Goal: Task Accomplishment & Management: Use online tool/utility

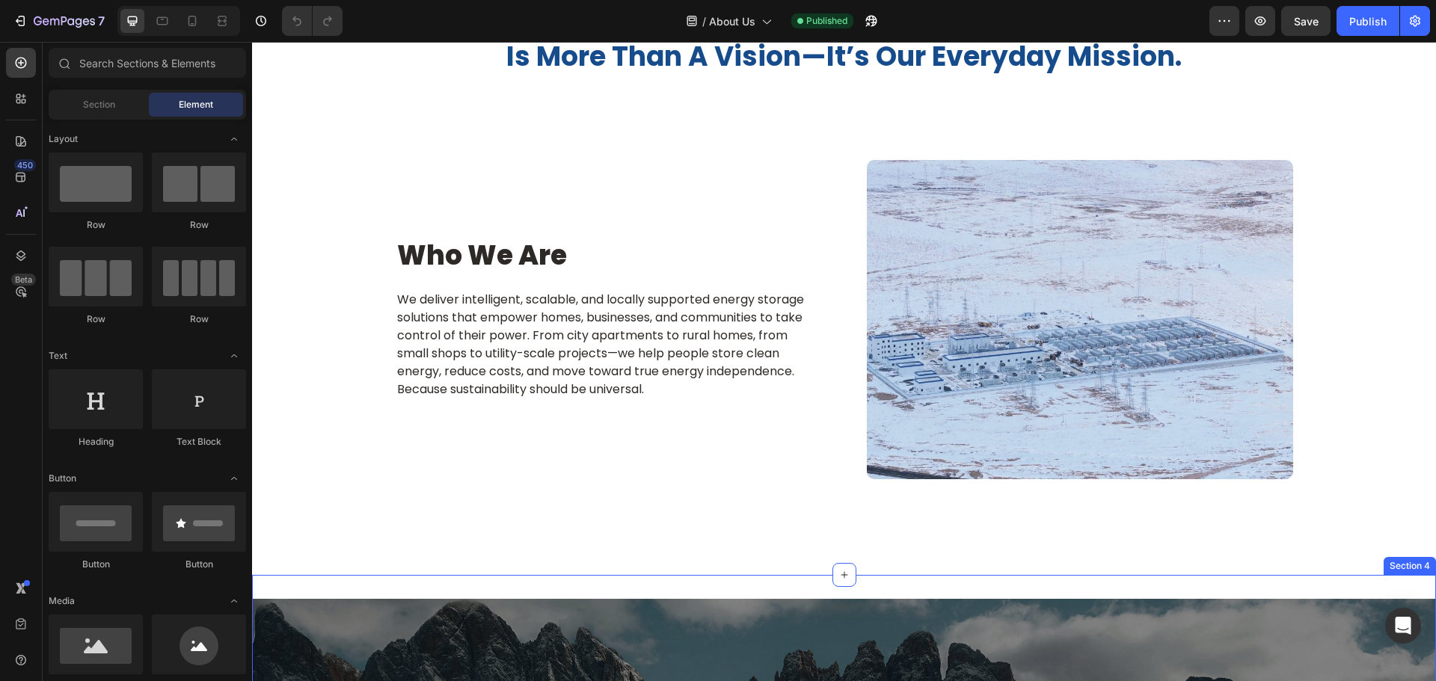
scroll to position [748, 0]
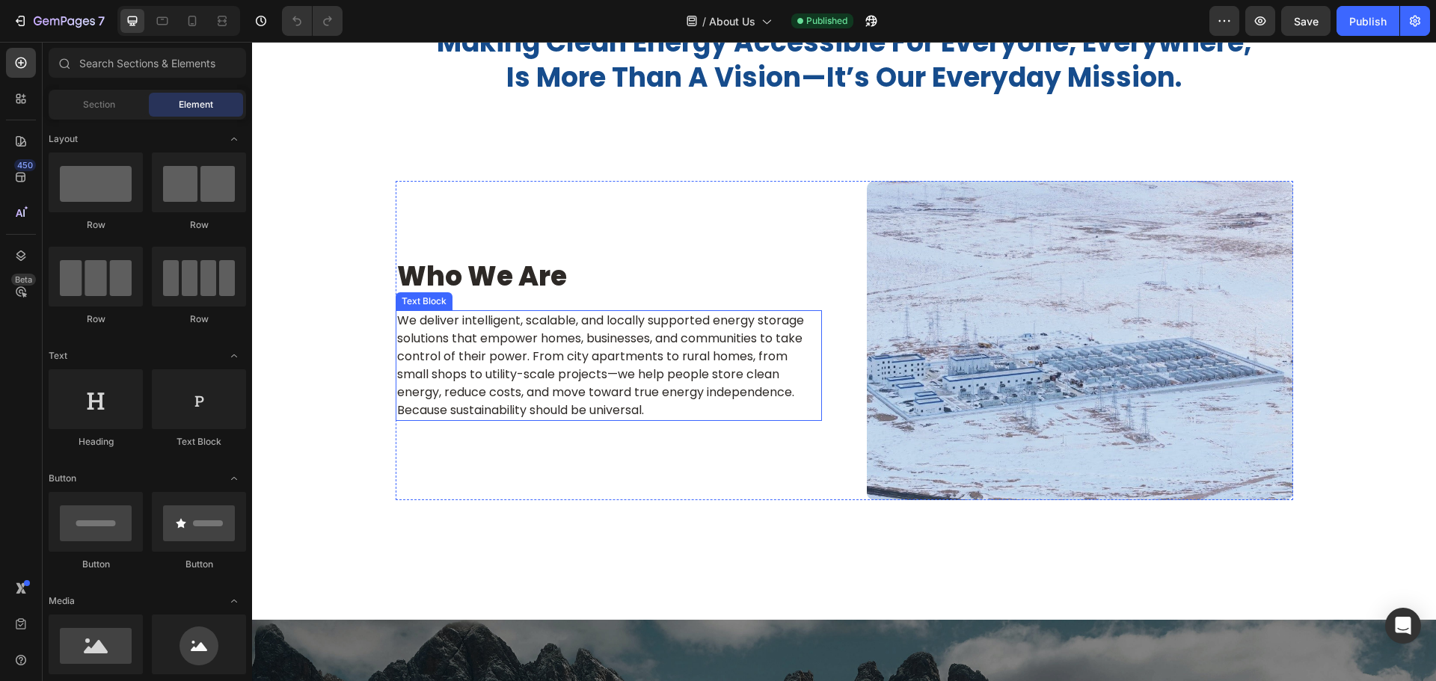
click at [524, 406] on p "We deliver intelligent, scalable, and locally supported energy storage solution…" at bounding box center [608, 366] width 423 height 108
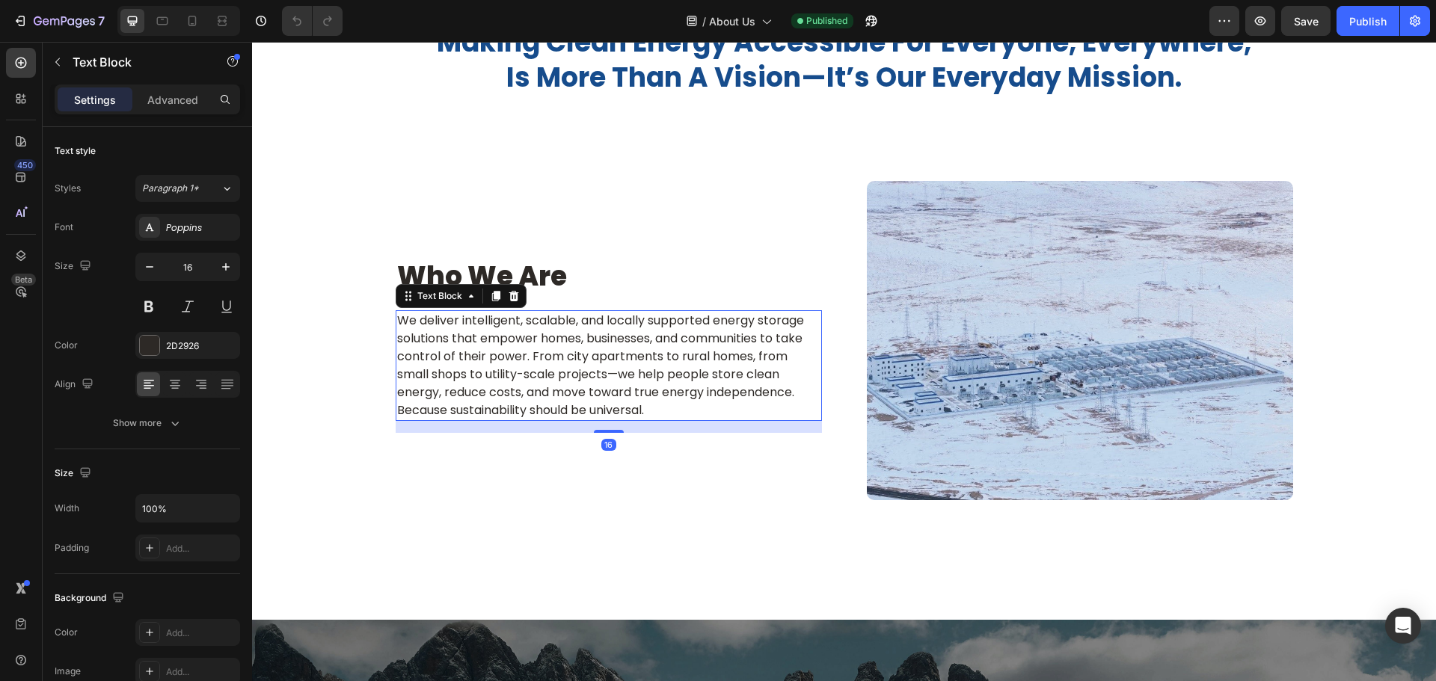
click at [509, 384] on p "We deliver intelligent, scalable, and locally supported energy storage solution…" at bounding box center [608, 366] width 423 height 108
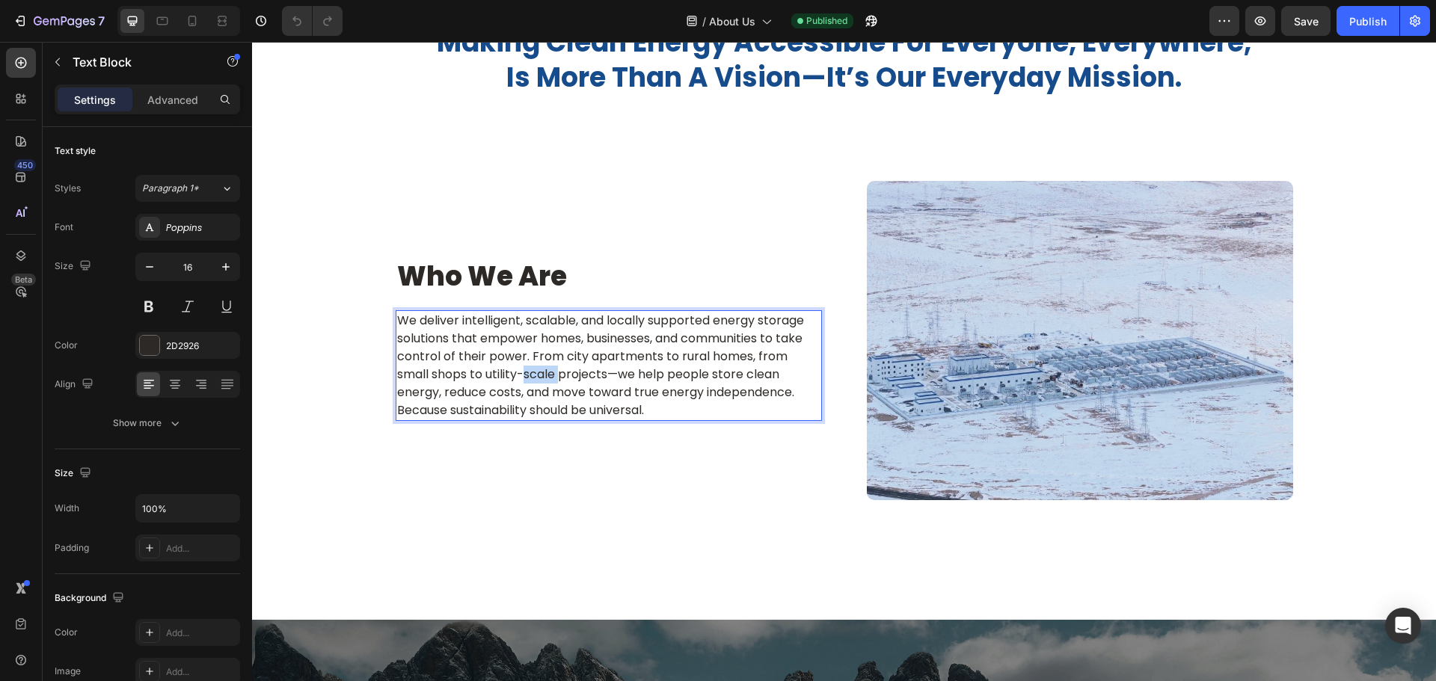
click at [509, 384] on p "We deliver intelligent, scalable, and locally supported energy storage solution…" at bounding box center [608, 366] width 423 height 108
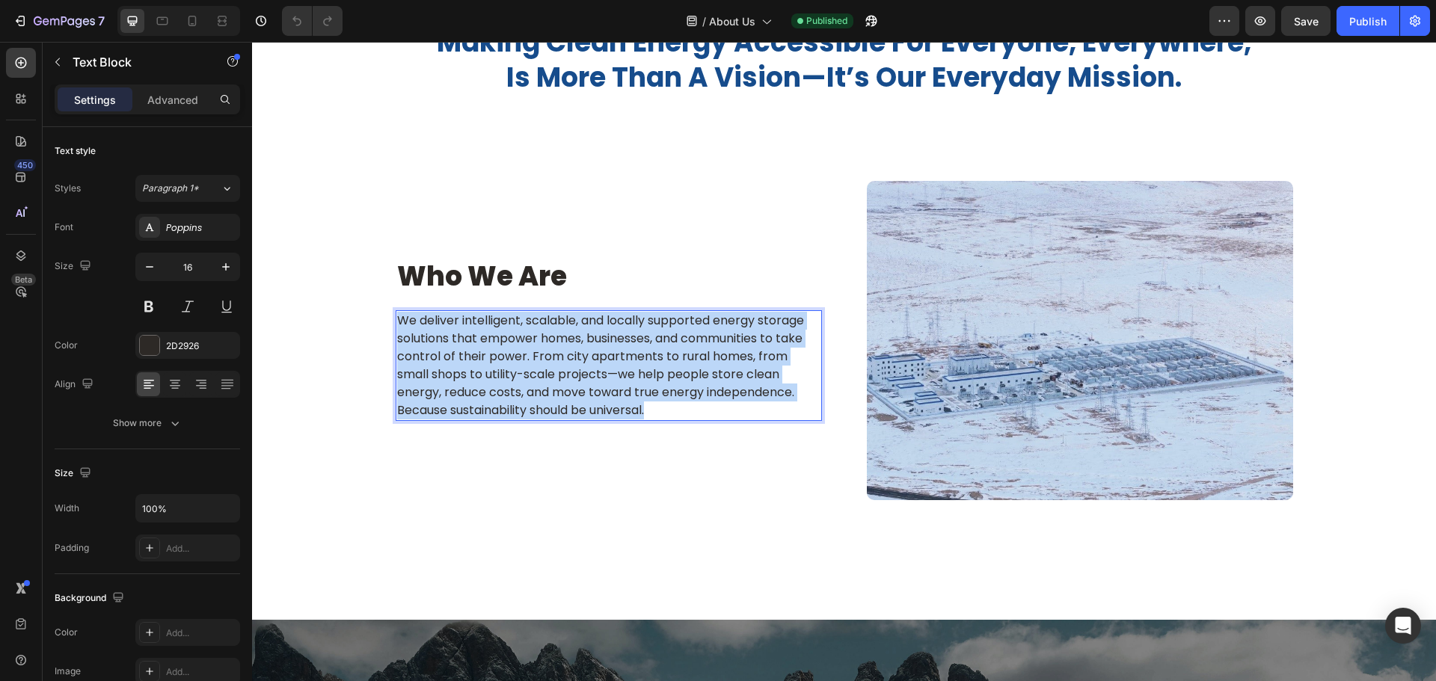
click at [509, 384] on p "We deliver intelligent, scalable, and locally supported energy storage solution…" at bounding box center [608, 366] width 423 height 108
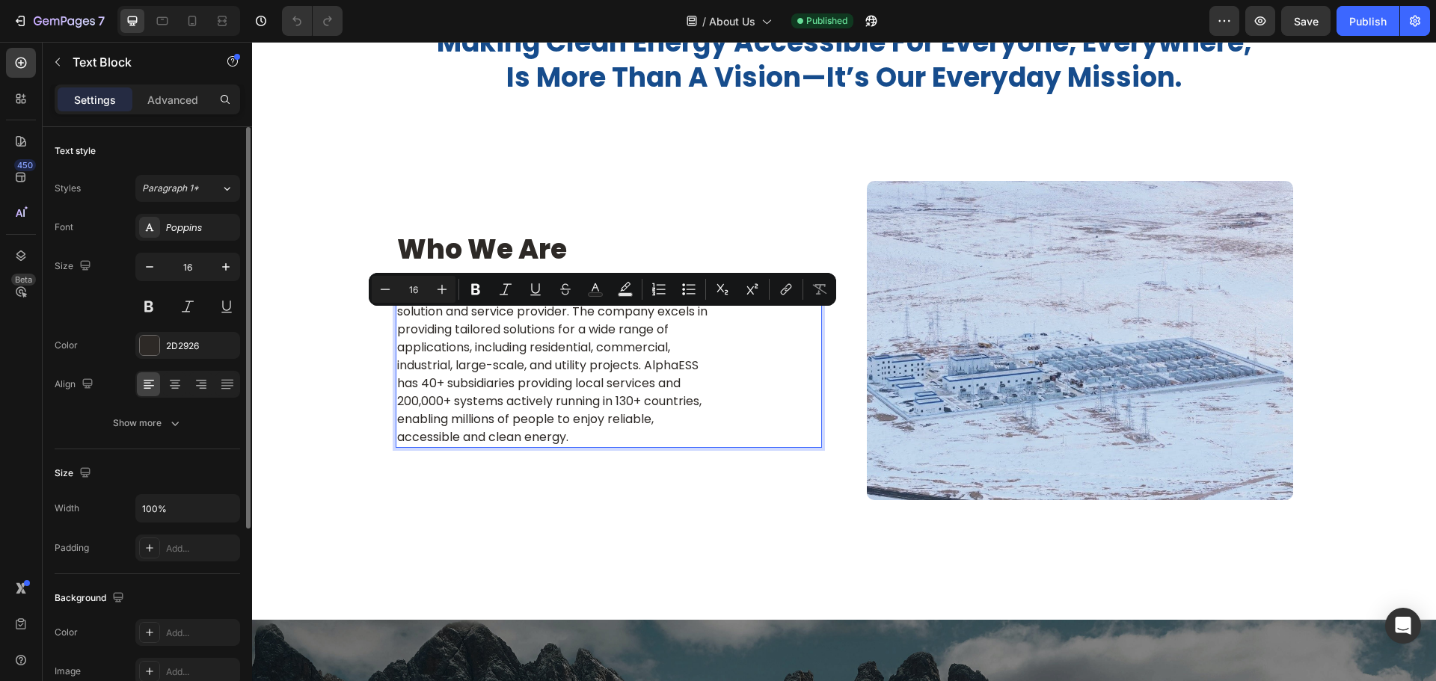
scroll to position [721, 0]
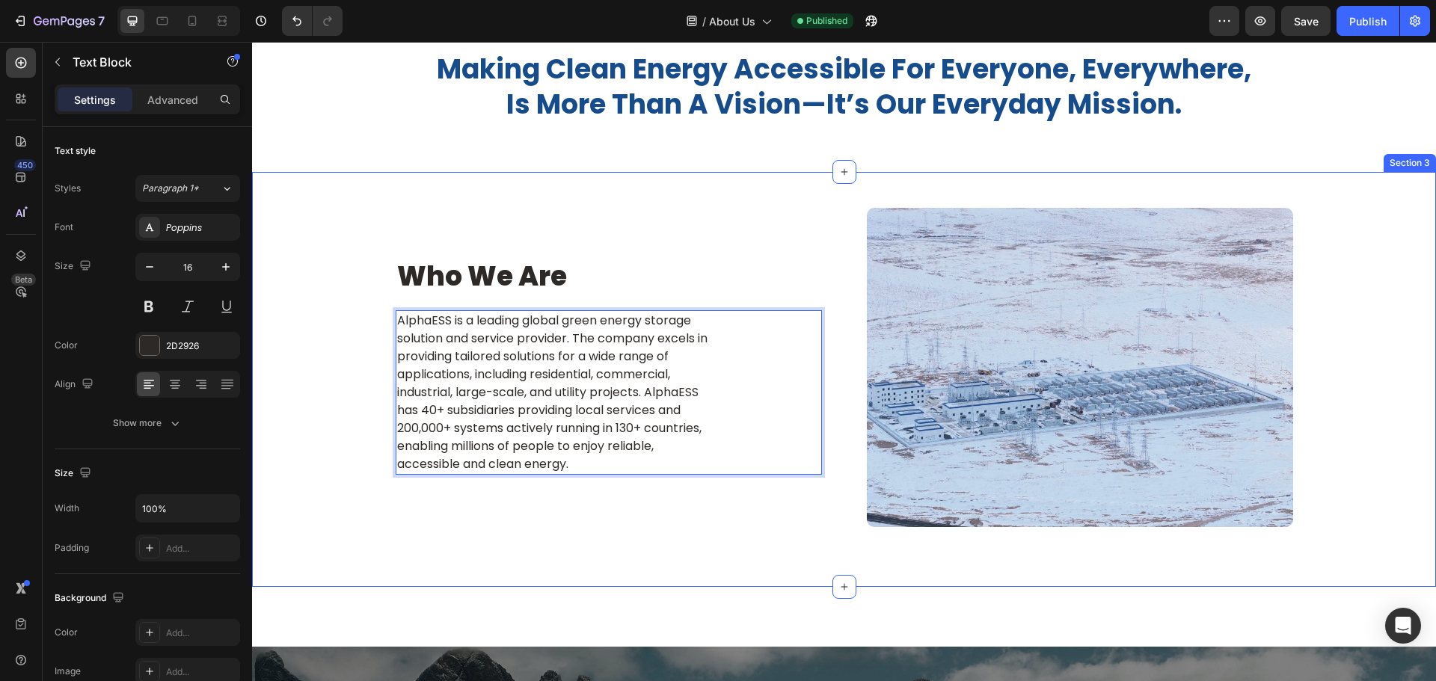
click at [347, 458] on div "Who We Are Heading AlphaESS is a leading global green energy storage solution a…" at bounding box center [844, 368] width 1162 height 320
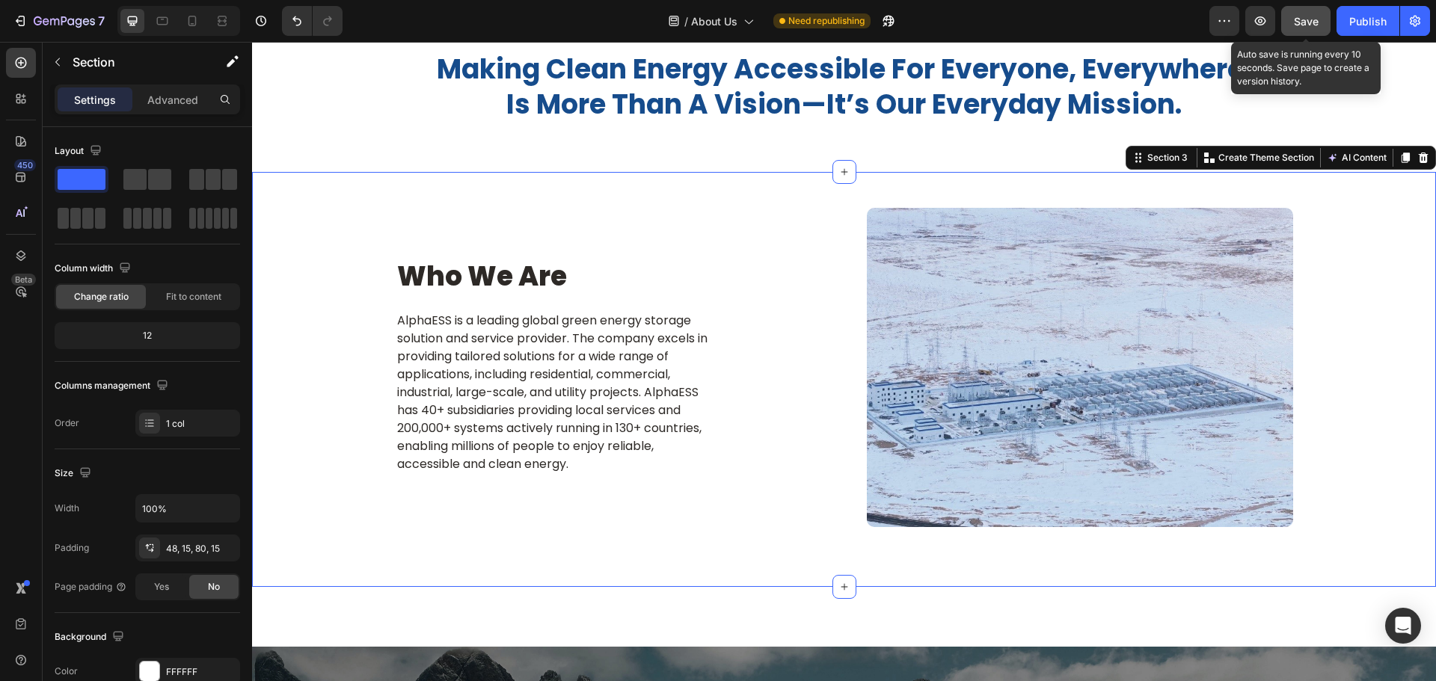
click at [1307, 28] on div "Save" at bounding box center [1306, 21] width 25 height 16
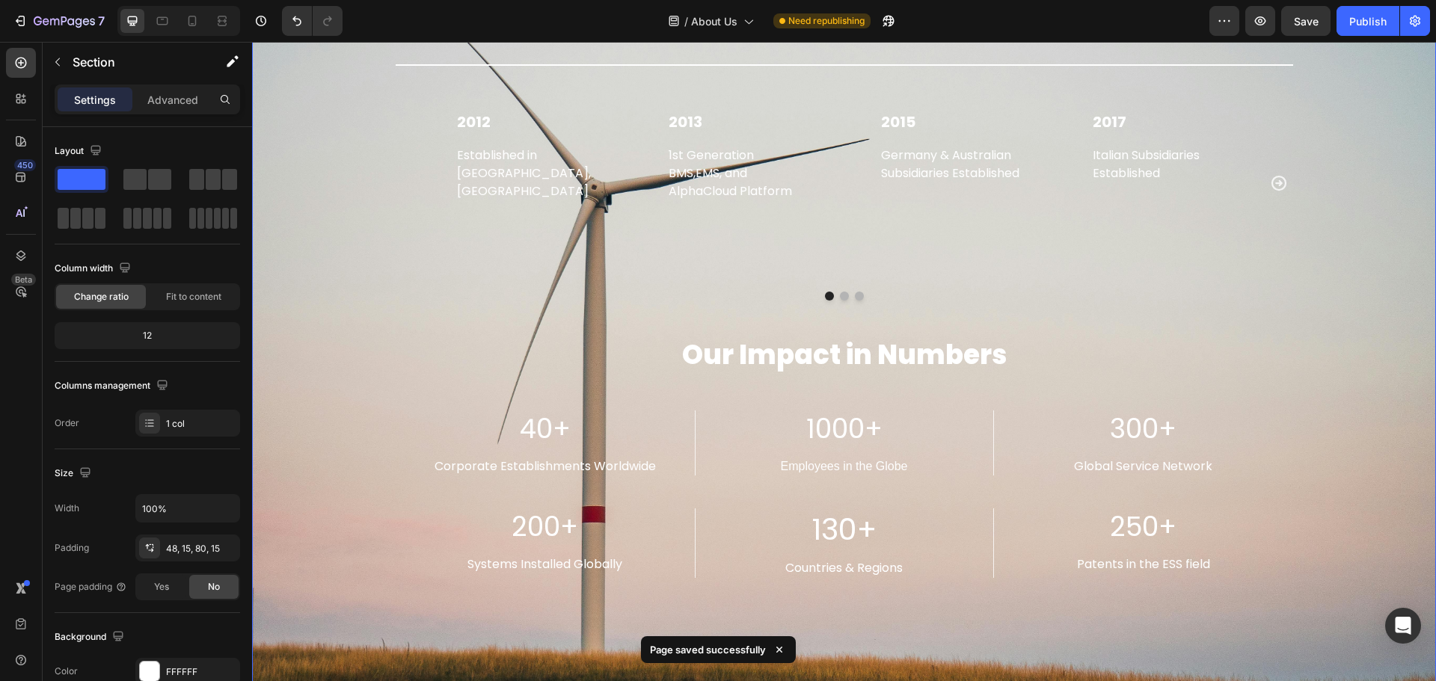
scroll to position [2741, 0]
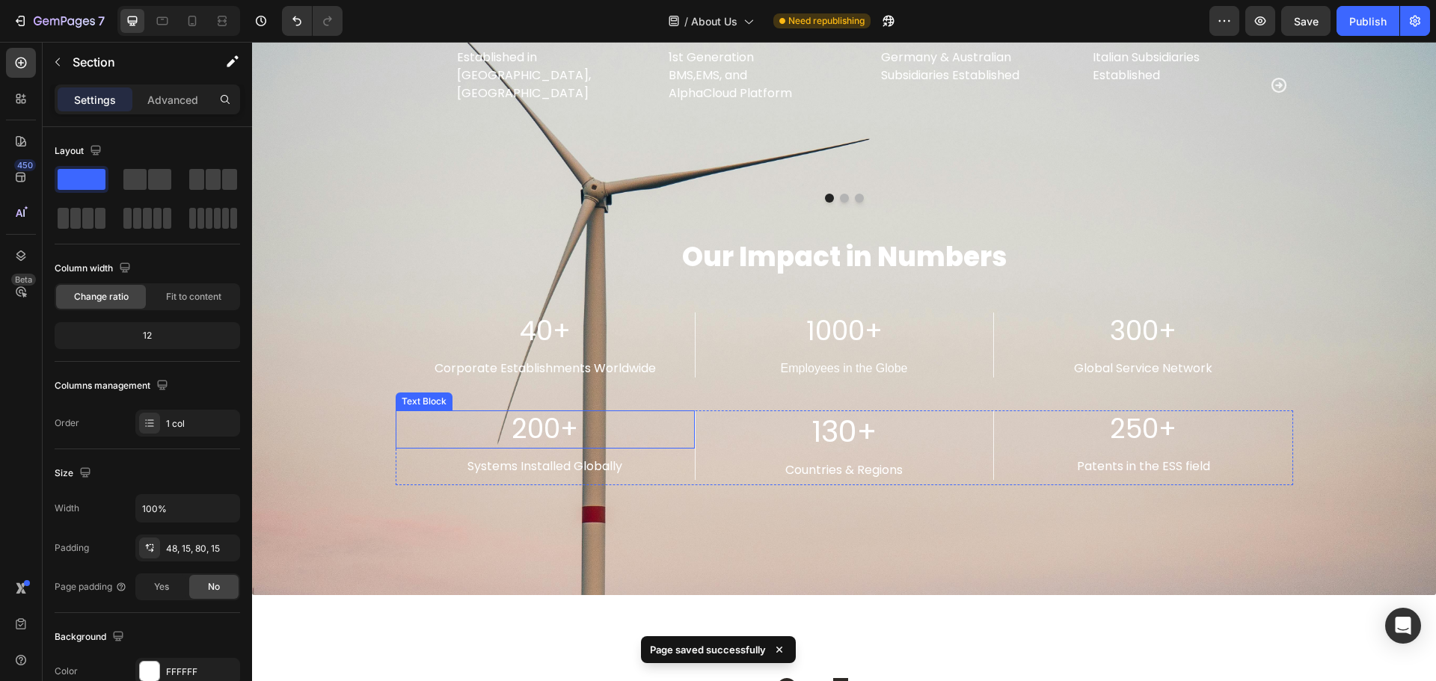
click at [525, 416] on p "200+" at bounding box center [545, 429] width 296 height 35
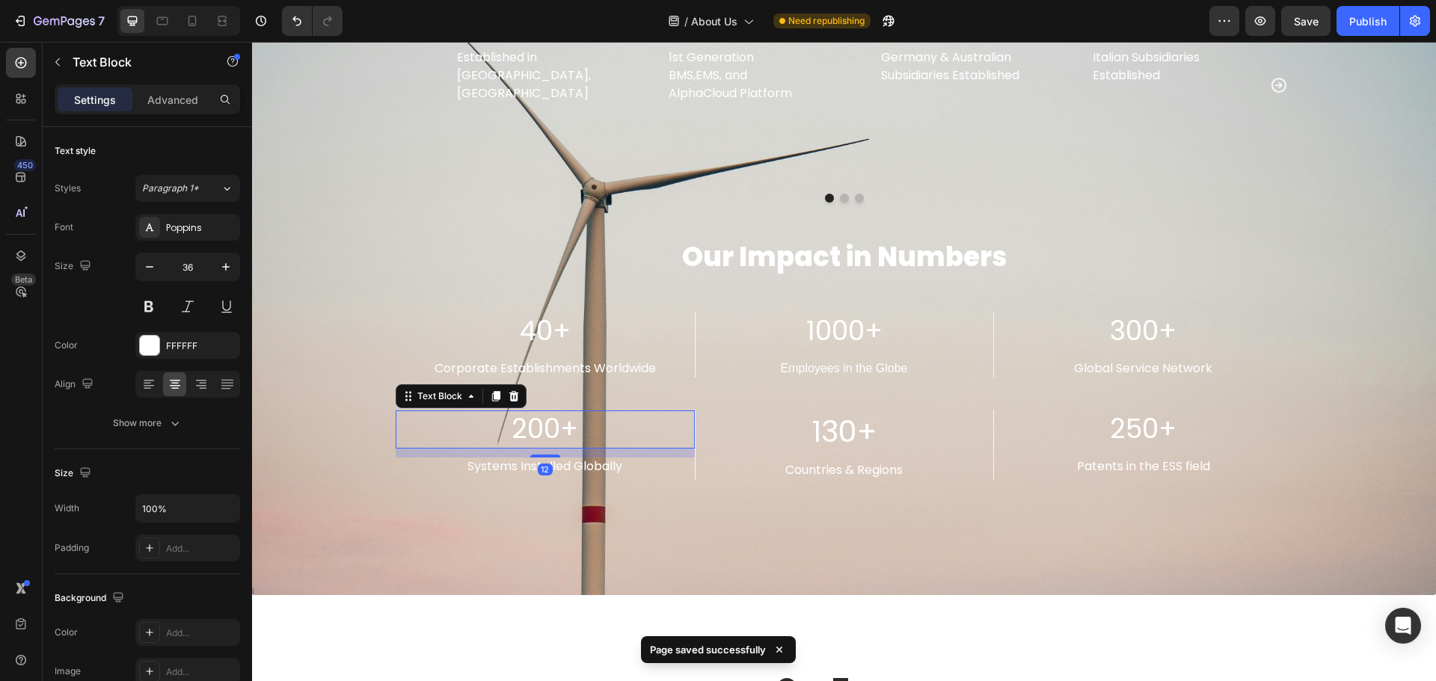
click at [525, 416] on p "200+" at bounding box center [545, 429] width 296 height 35
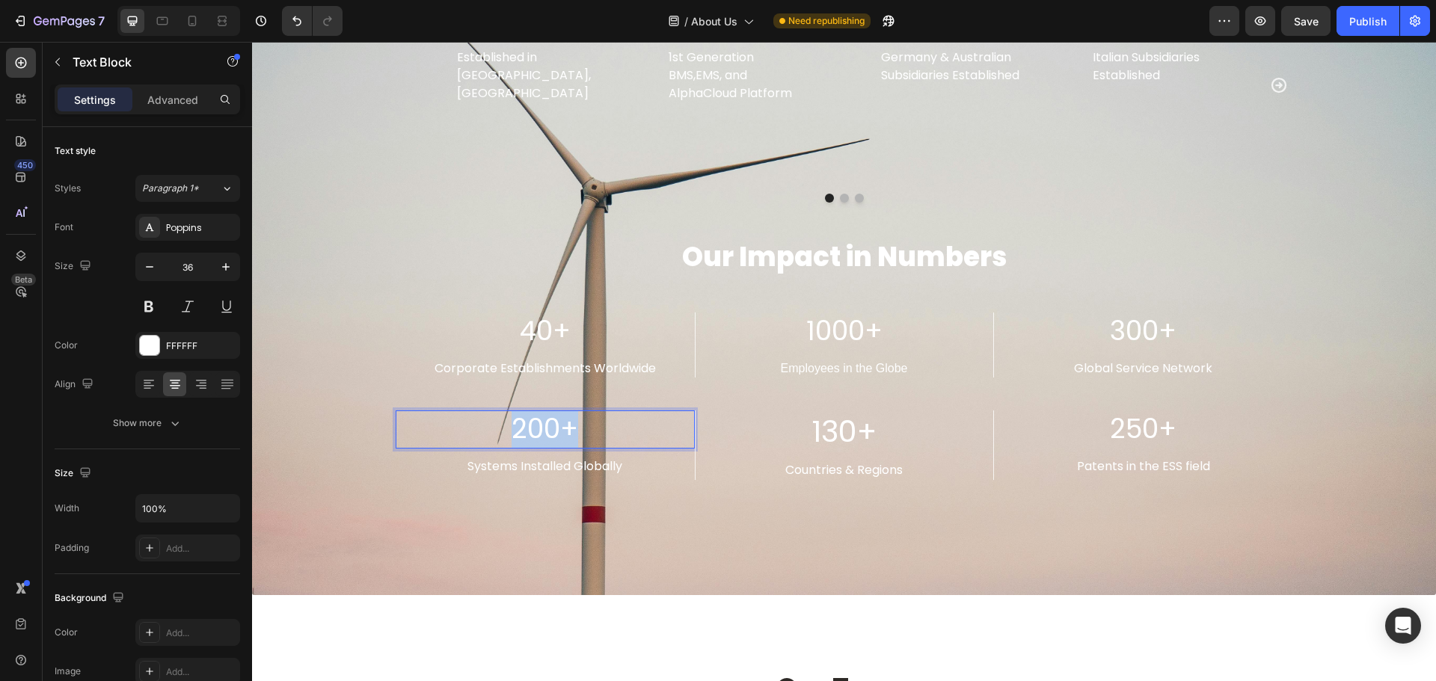
click at [548, 417] on p "200+" at bounding box center [545, 429] width 296 height 35
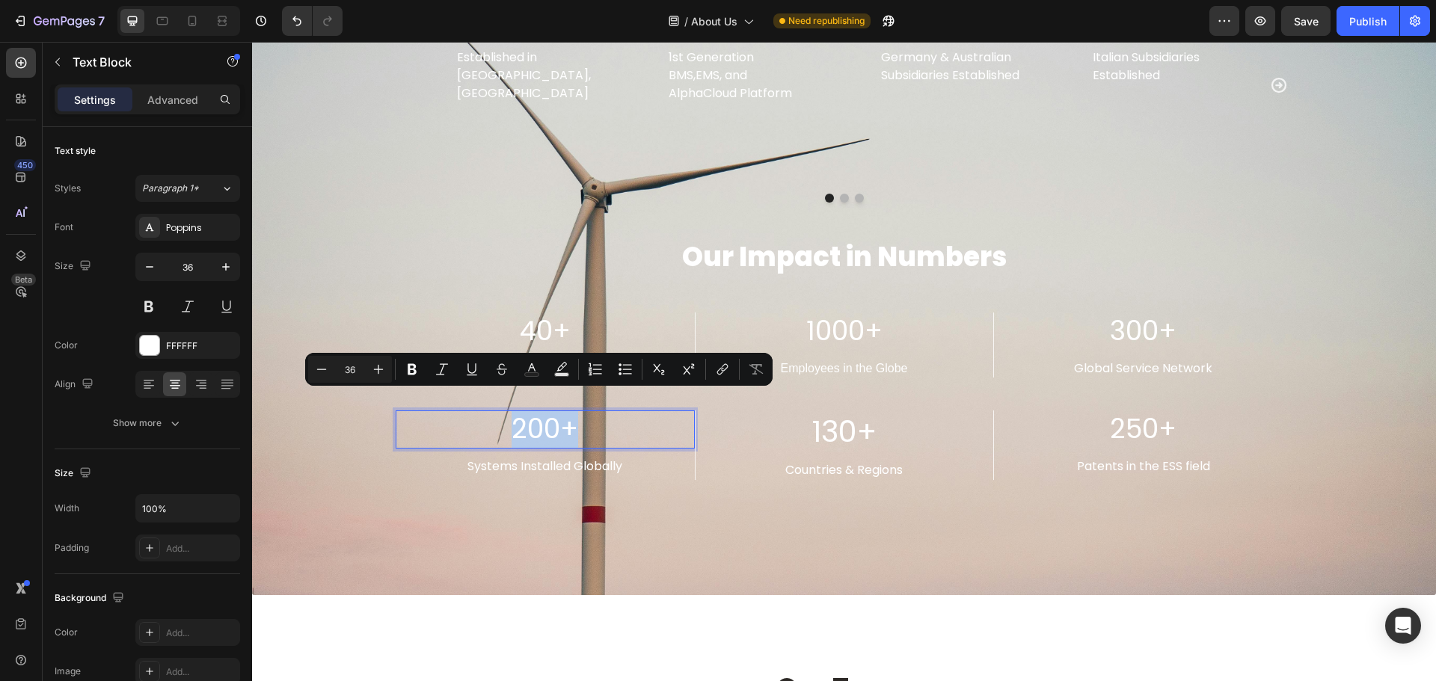
click at [555, 415] on p "200+" at bounding box center [545, 429] width 296 height 35
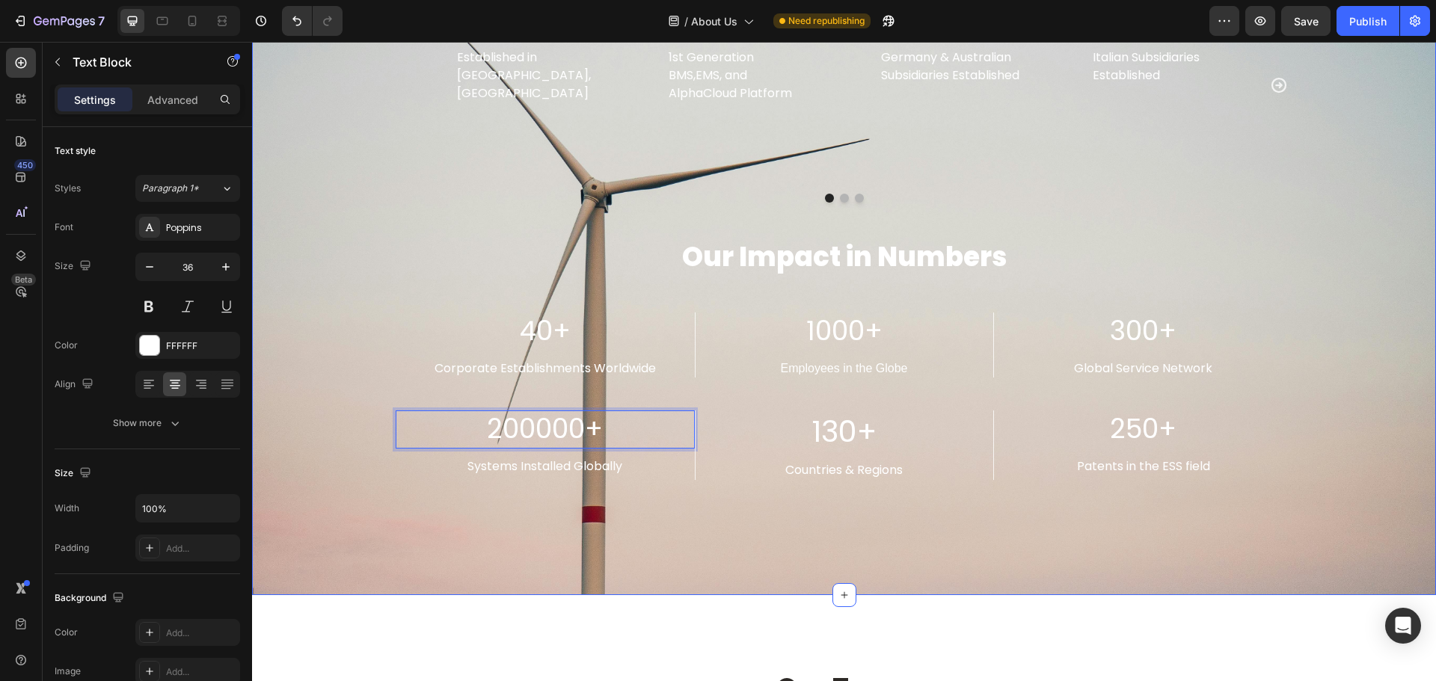
click at [397, 314] on p "40+" at bounding box center [545, 331] width 296 height 35
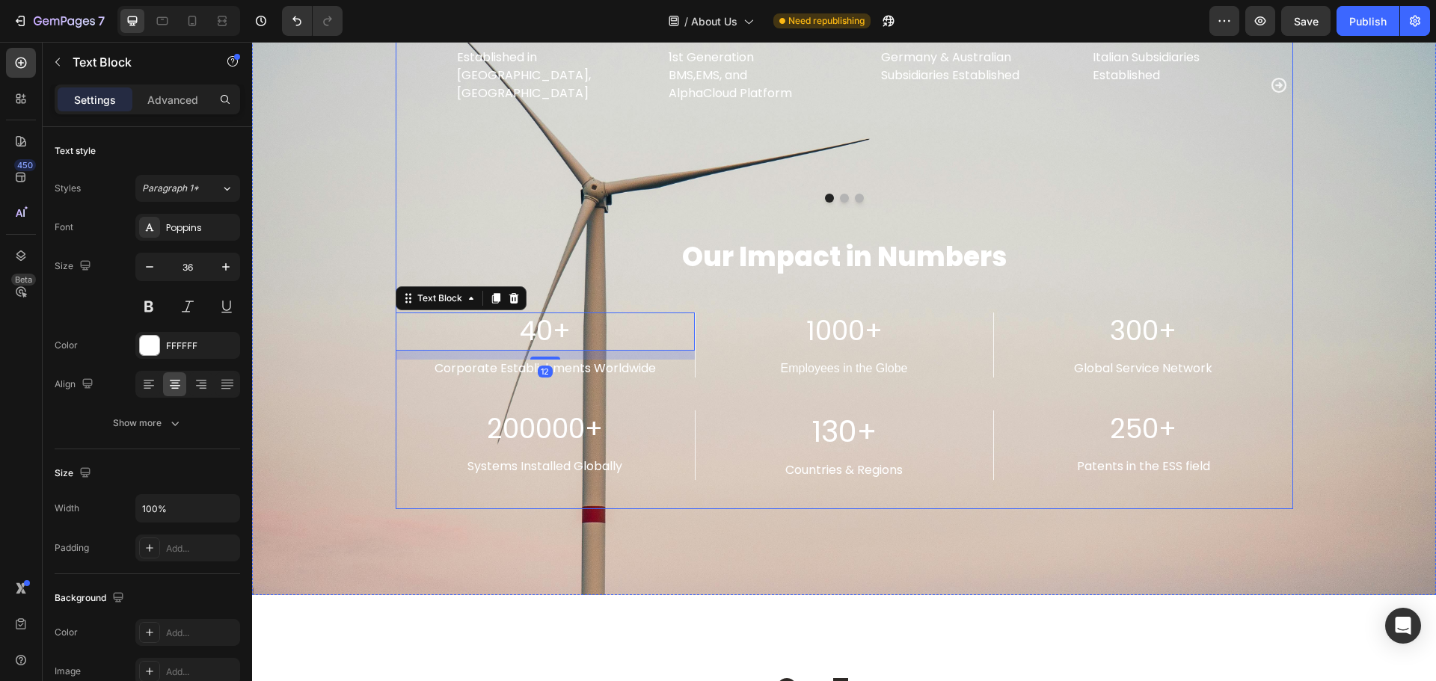
click at [396, 481] on div "Our Journey Heading Title Line 2012 Text block Established in [GEOGRAPHIC_DATA]…" at bounding box center [845, 202] width 898 height 614
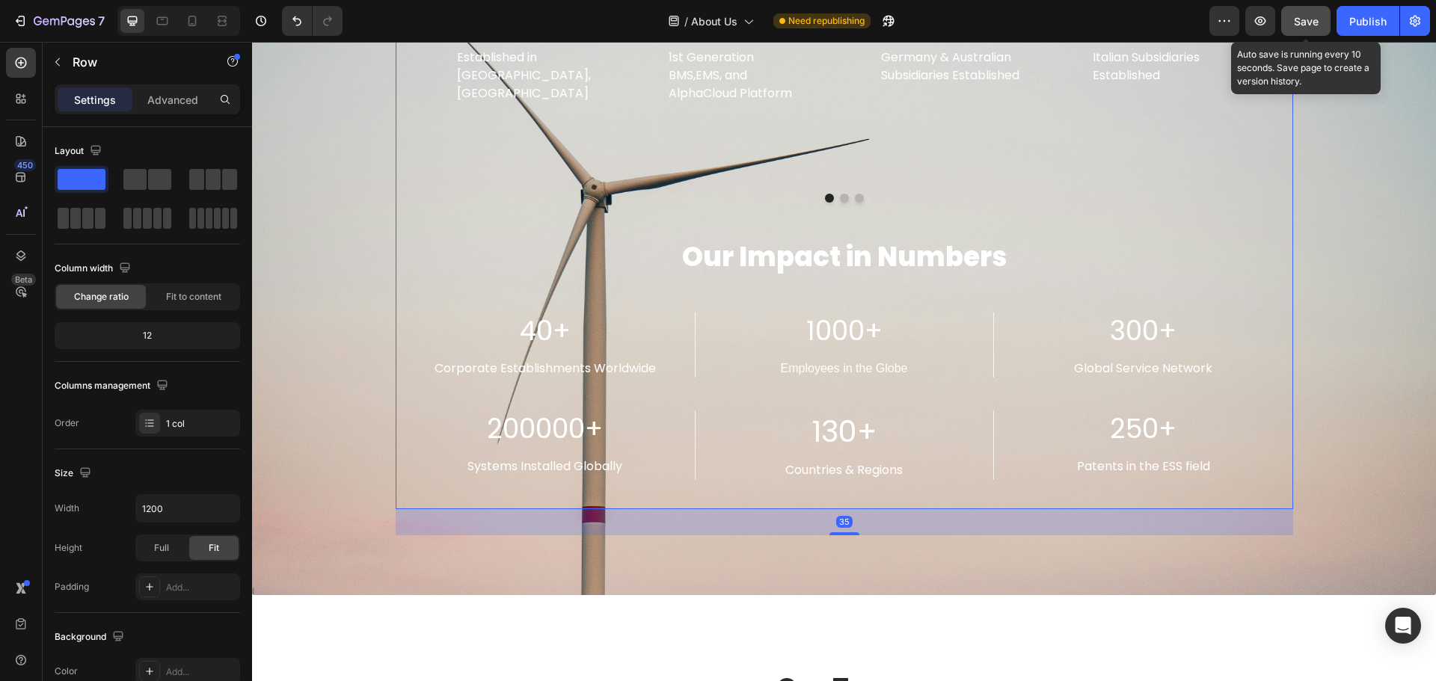
click at [1308, 22] on span "Save" at bounding box center [1306, 21] width 25 height 13
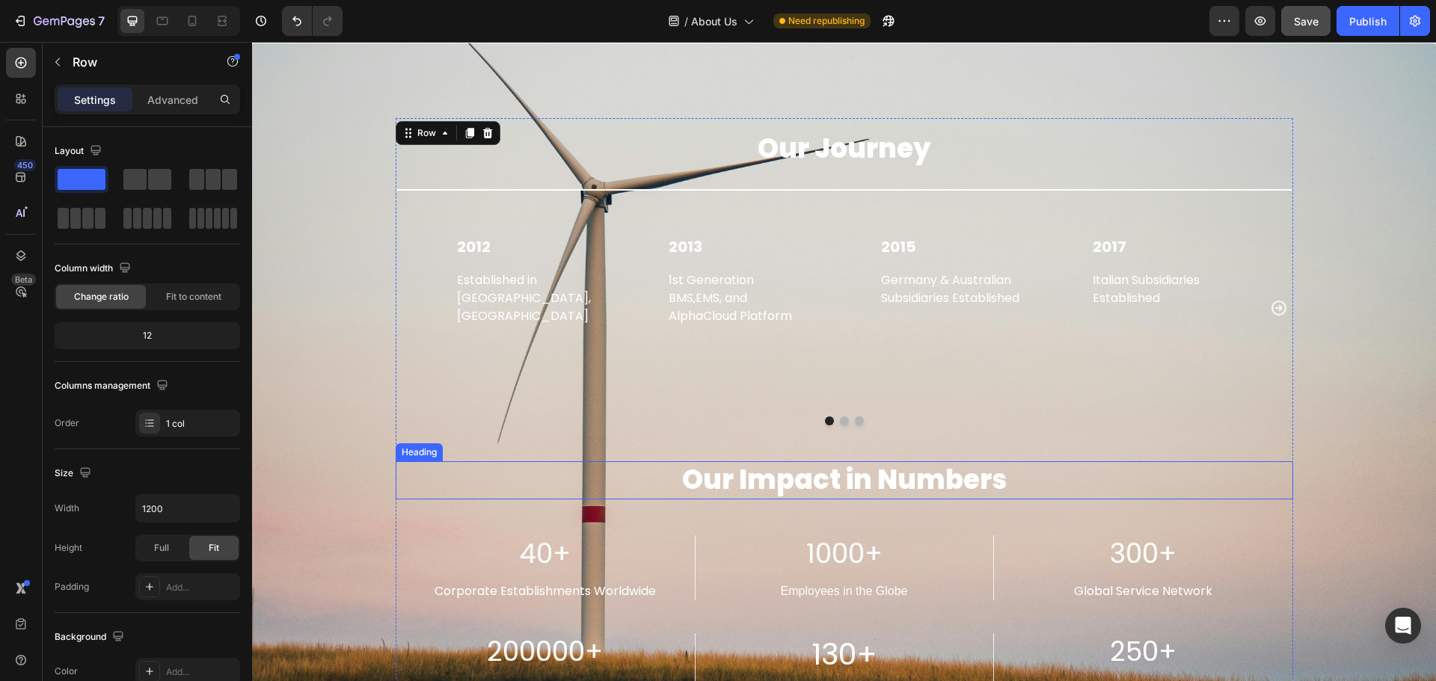
scroll to position [2516, 0]
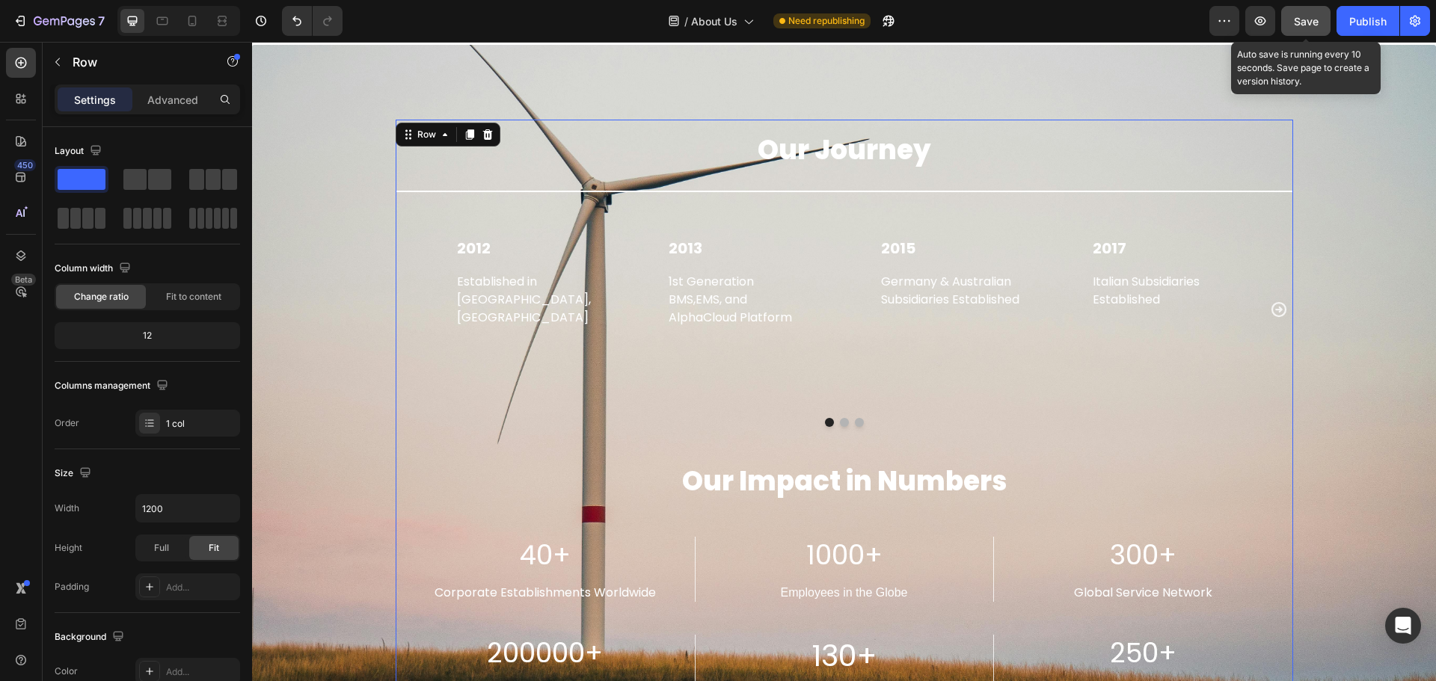
click at [1317, 19] on span "Save" at bounding box center [1306, 21] width 25 height 13
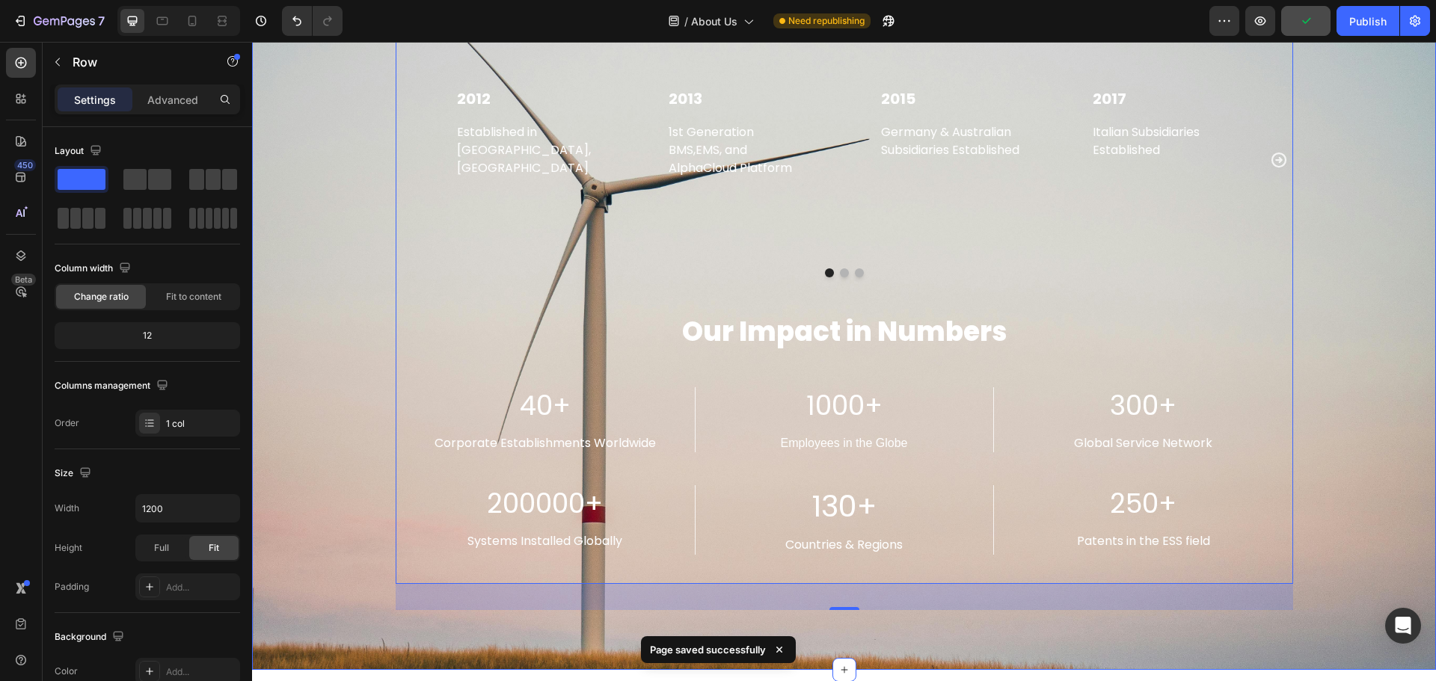
scroll to position [2741, 0]
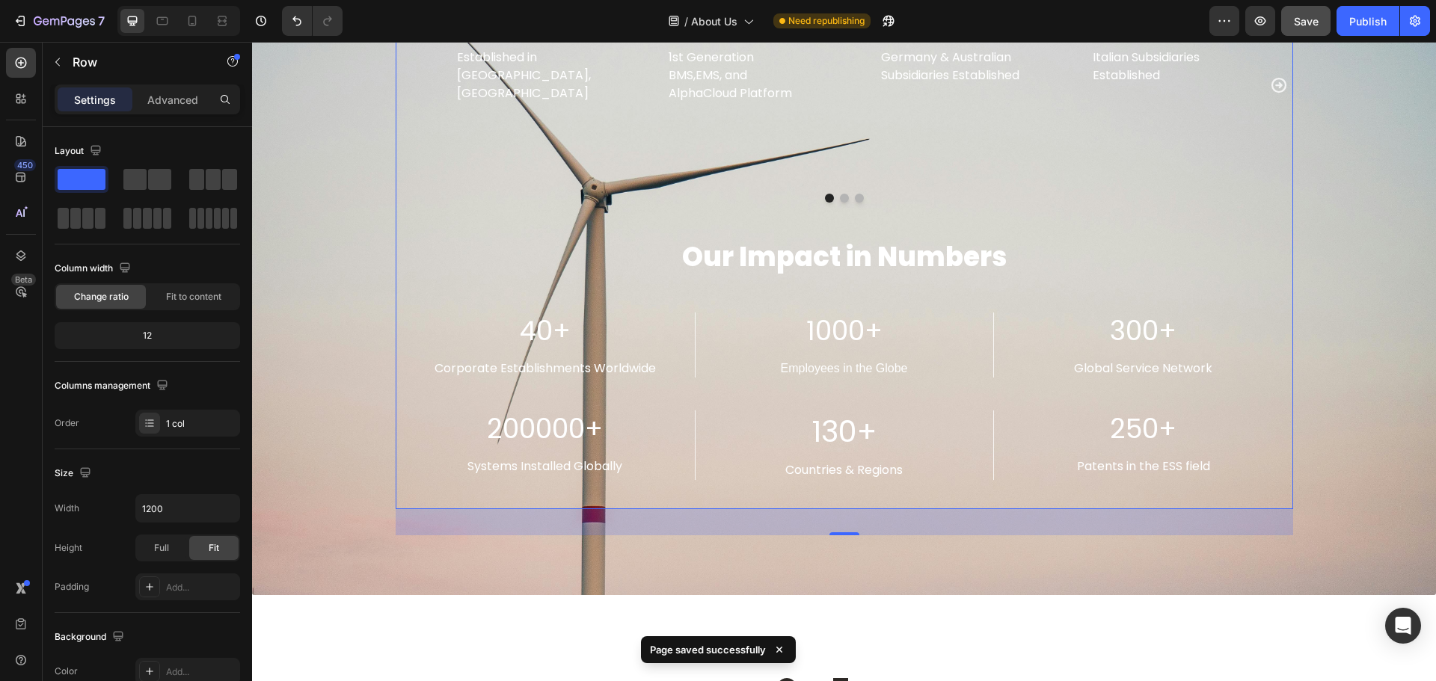
click at [846, 239] on h2 "Our Impact in Numbers" at bounding box center [845, 258] width 898 height 38
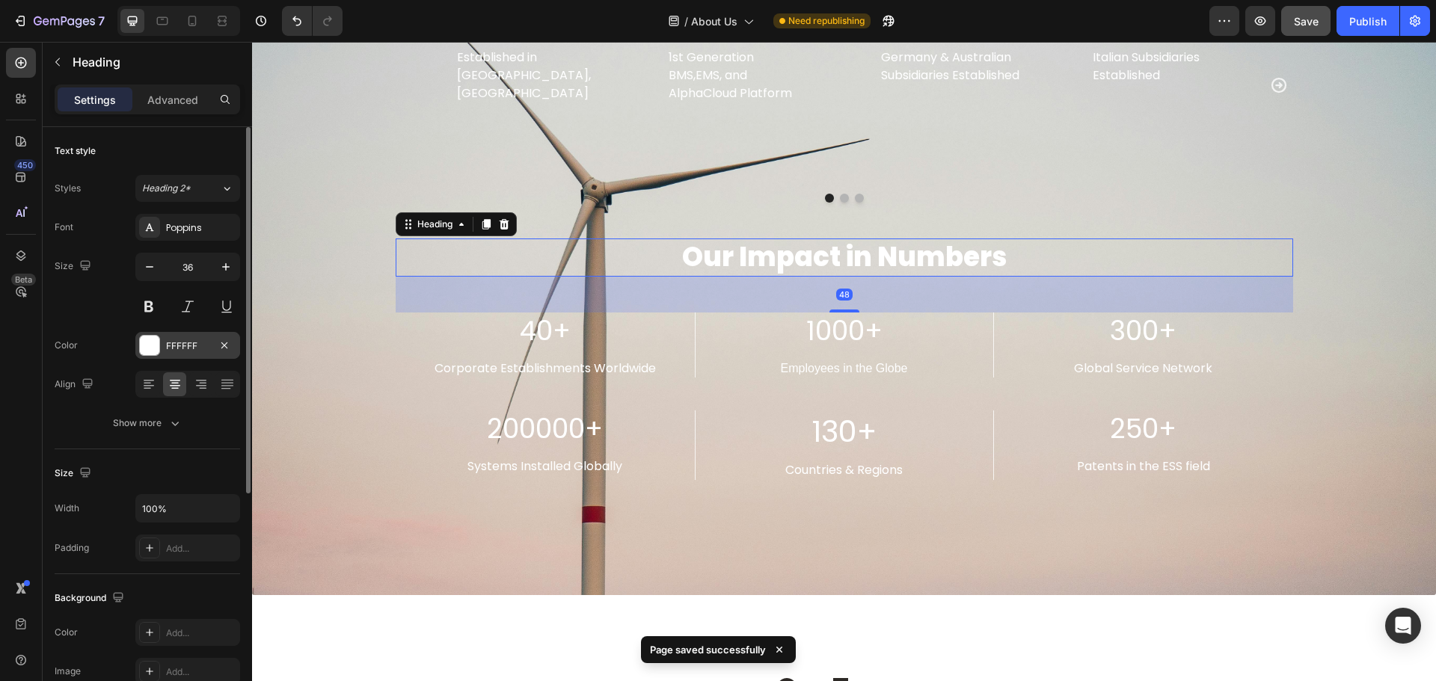
click at [151, 340] on div at bounding box center [149, 345] width 19 height 19
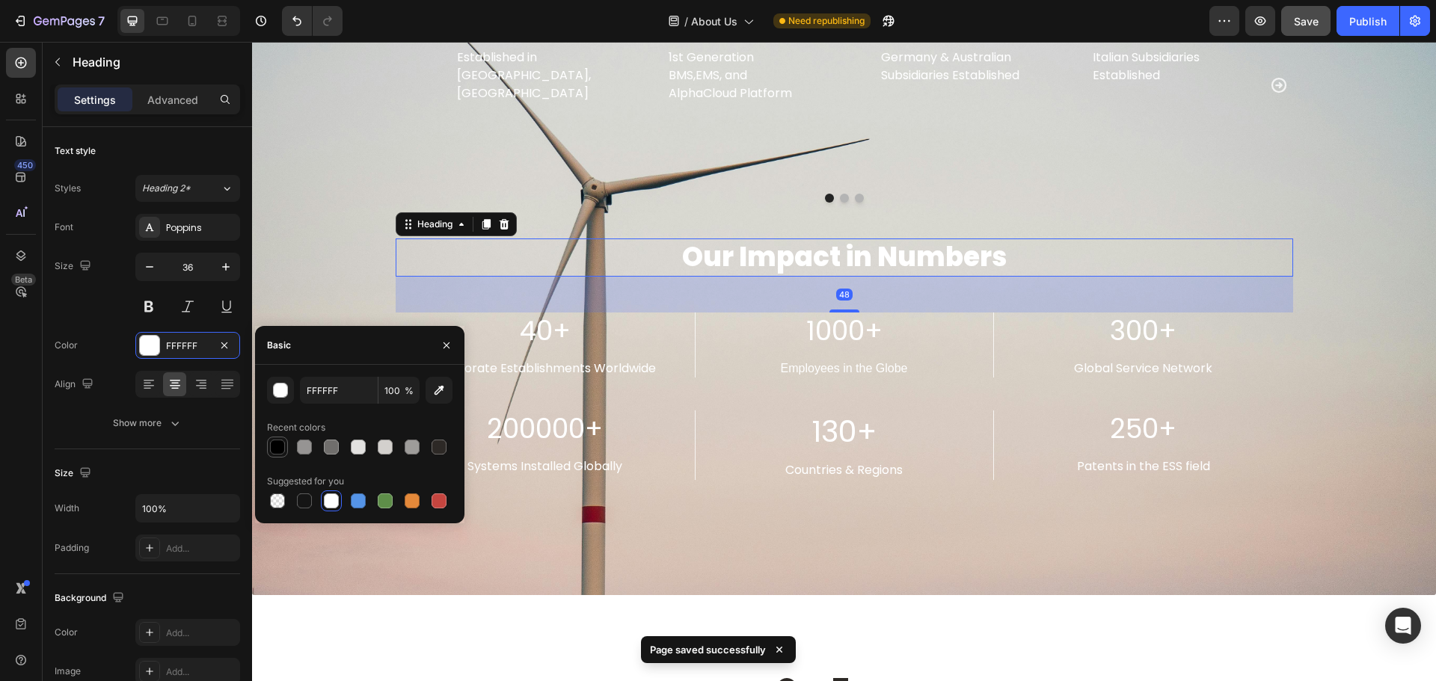
click at [282, 444] on div at bounding box center [277, 447] width 15 height 15
type input "000000"
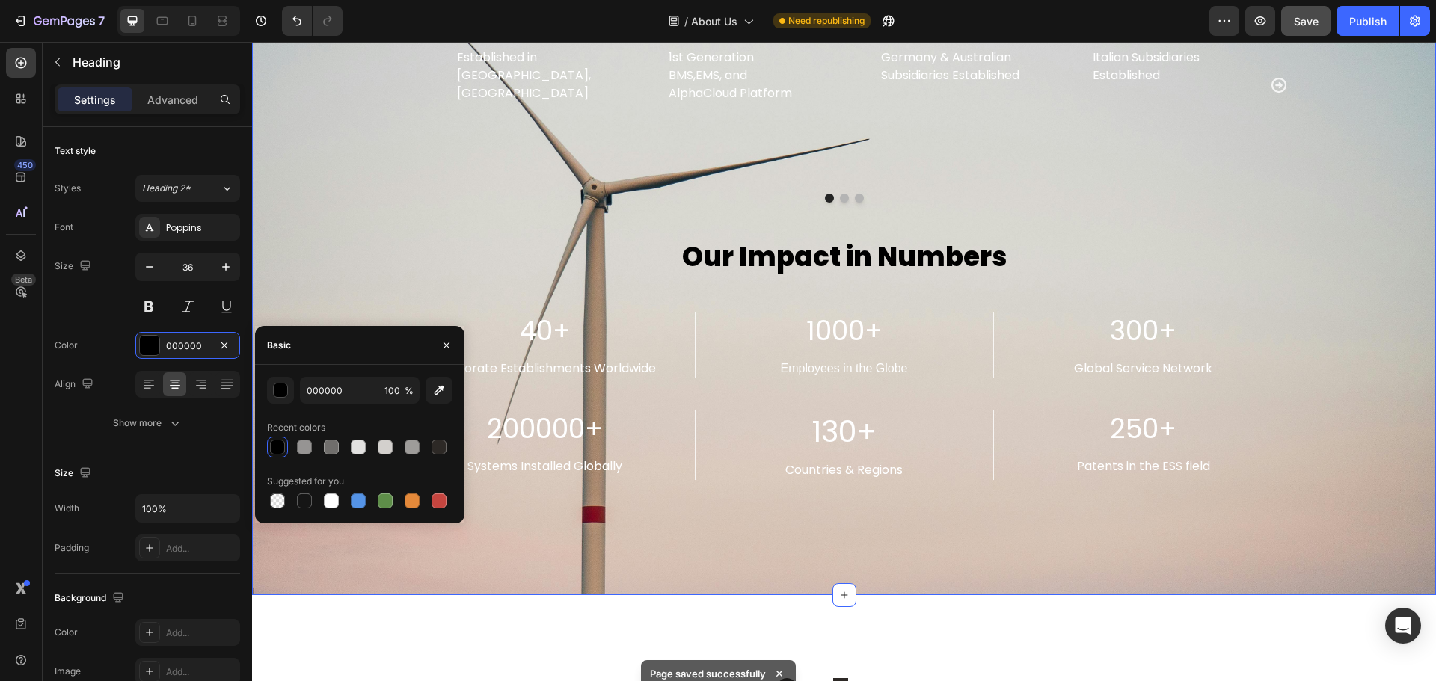
click at [318, 257] on div "Our Journey Heading Title Line 2012 Text block Established in [GEOGRAPHIC_DATA]…" at bounding box center [844, 215] width 1162 height 640
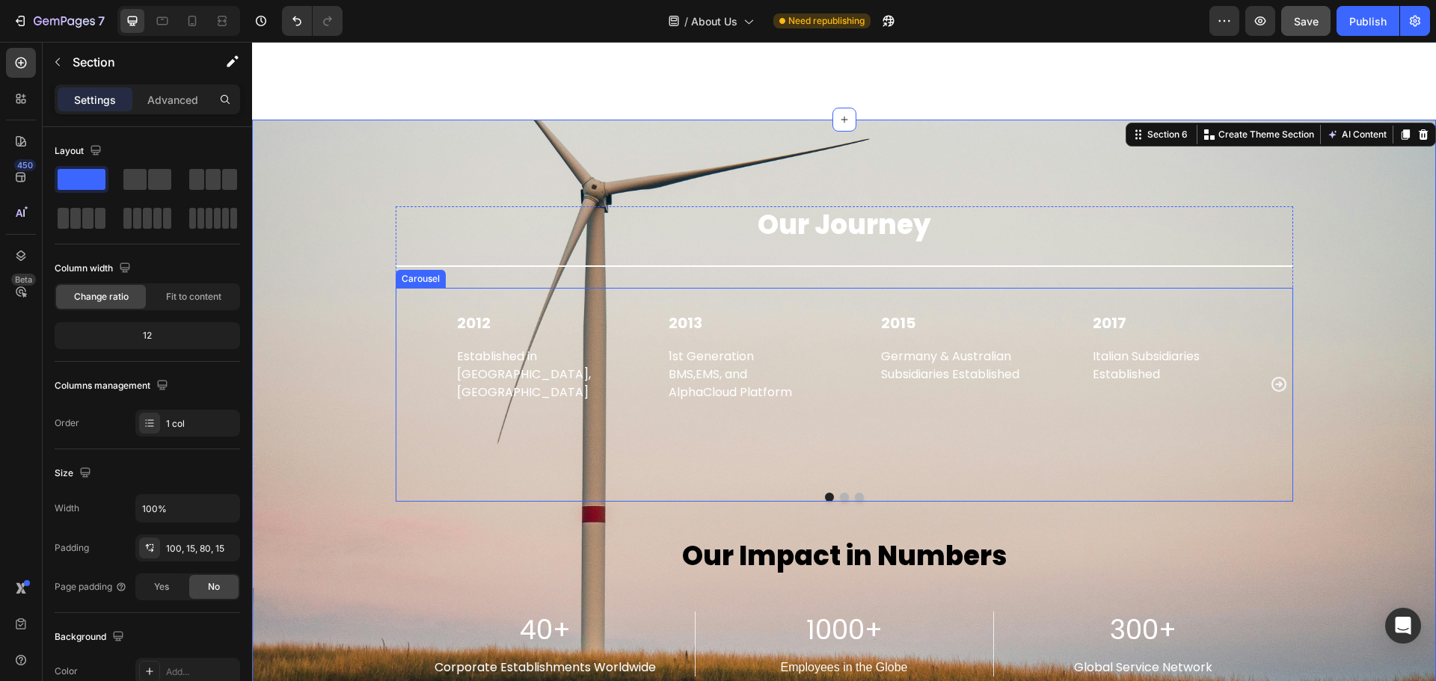
scroll to position [2591, 0]
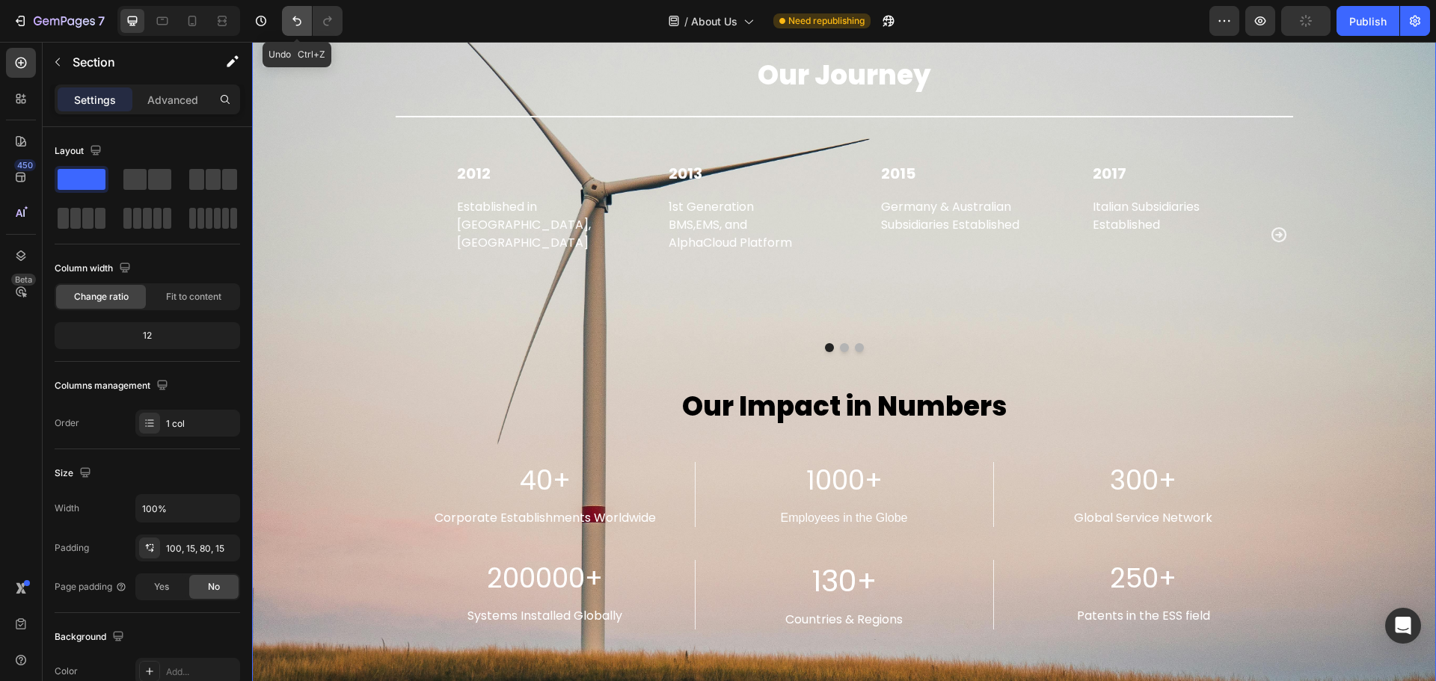
click at [300, 28] on icon "Undo/Redo" at bounding box center [296, 20] width 15 height 15
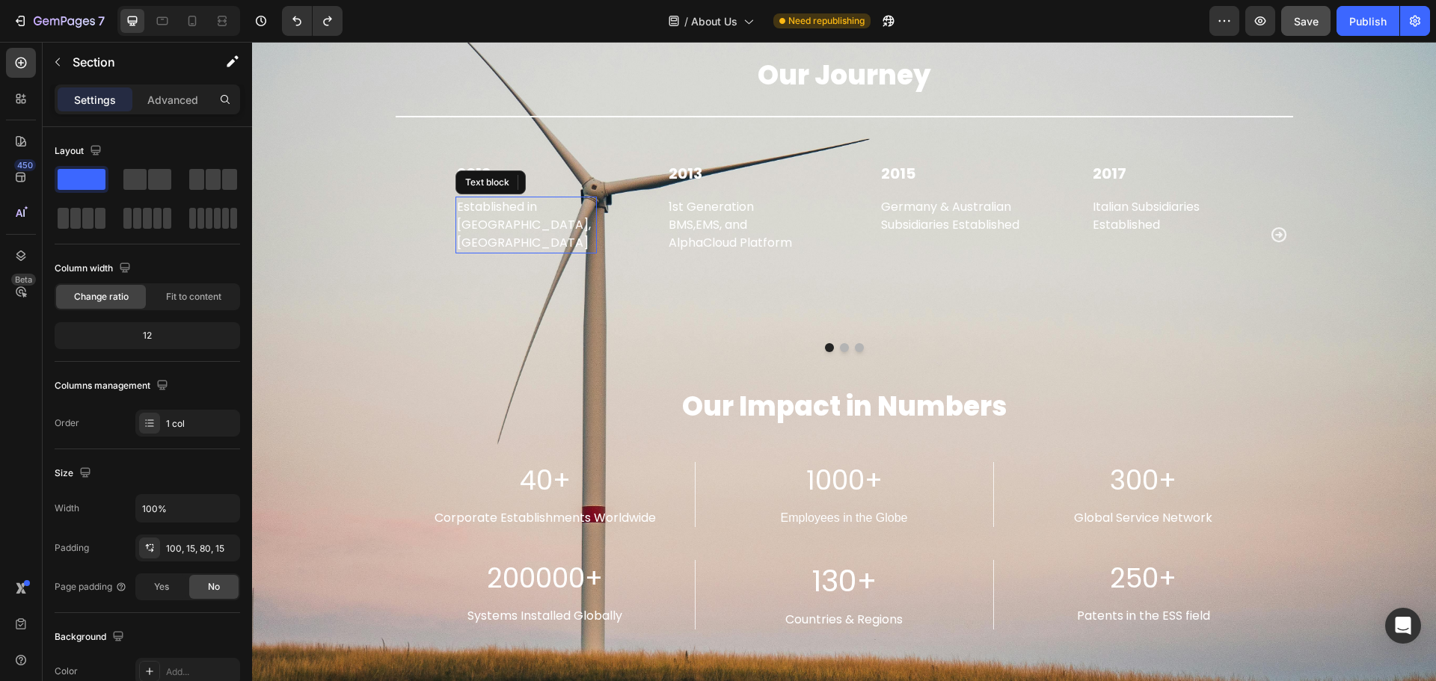
click at [515, 228] on p "Established in [GEOGRAPHIC_DATA], [GEOGRAPHIC_DATA]" at bounding box center [526, 225] width 139 height 54
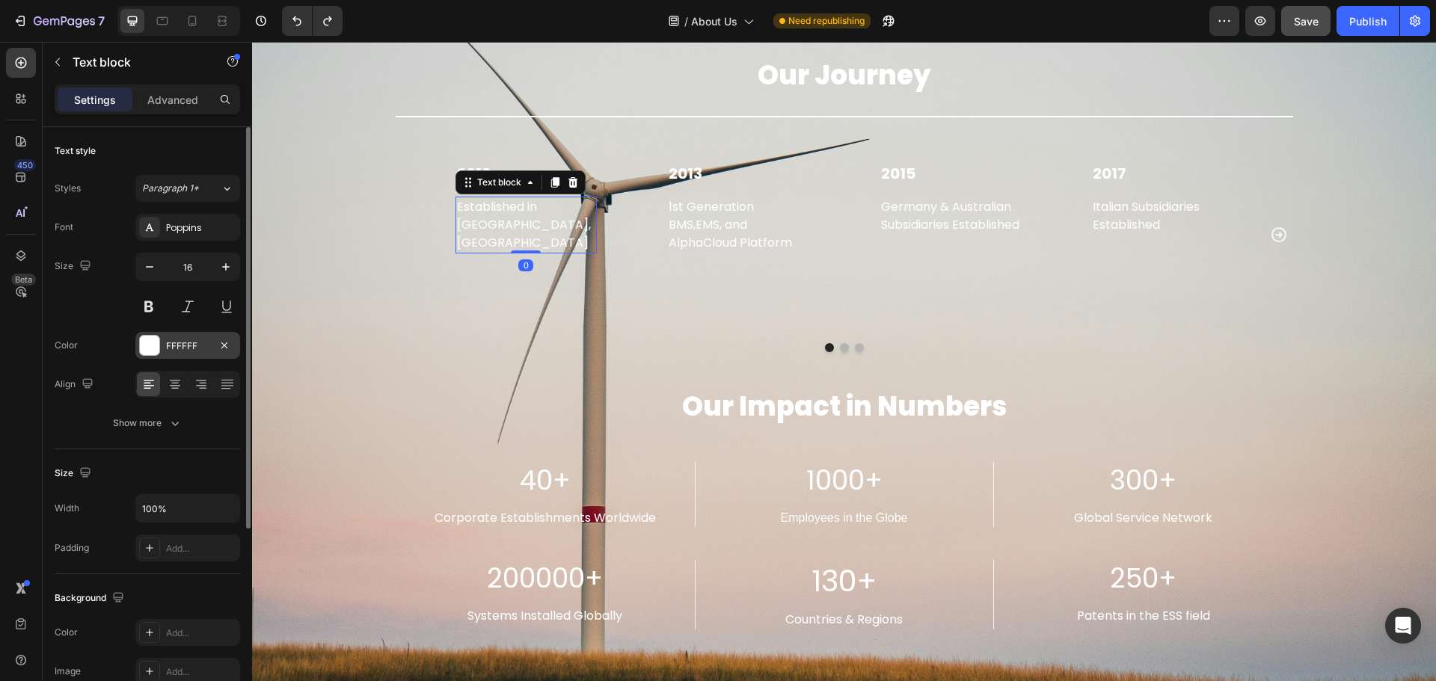
click at [153, 343] on div at bounding box center [149, 345] width 19 height 19
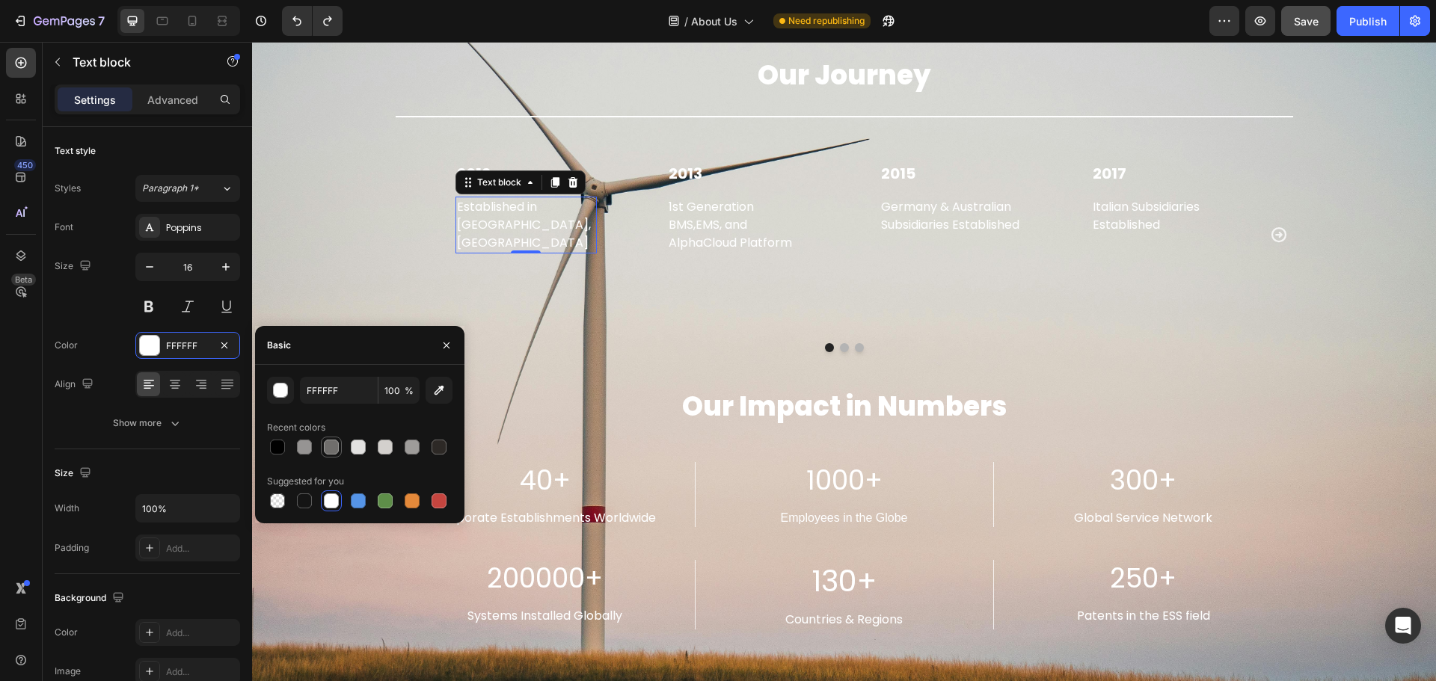
click at [331, 450] on div at bounding box center [331, 447] width 15 height 15
click at [438, 450] on div at bounding box center [439, 447] width 15 height 15
click at [304, 446] on div at bounding box center [304, 447] width 15 height 15
click at [434, 447] on div at bounding box center [439, 447] width 15 height 15
type input "2D2926"
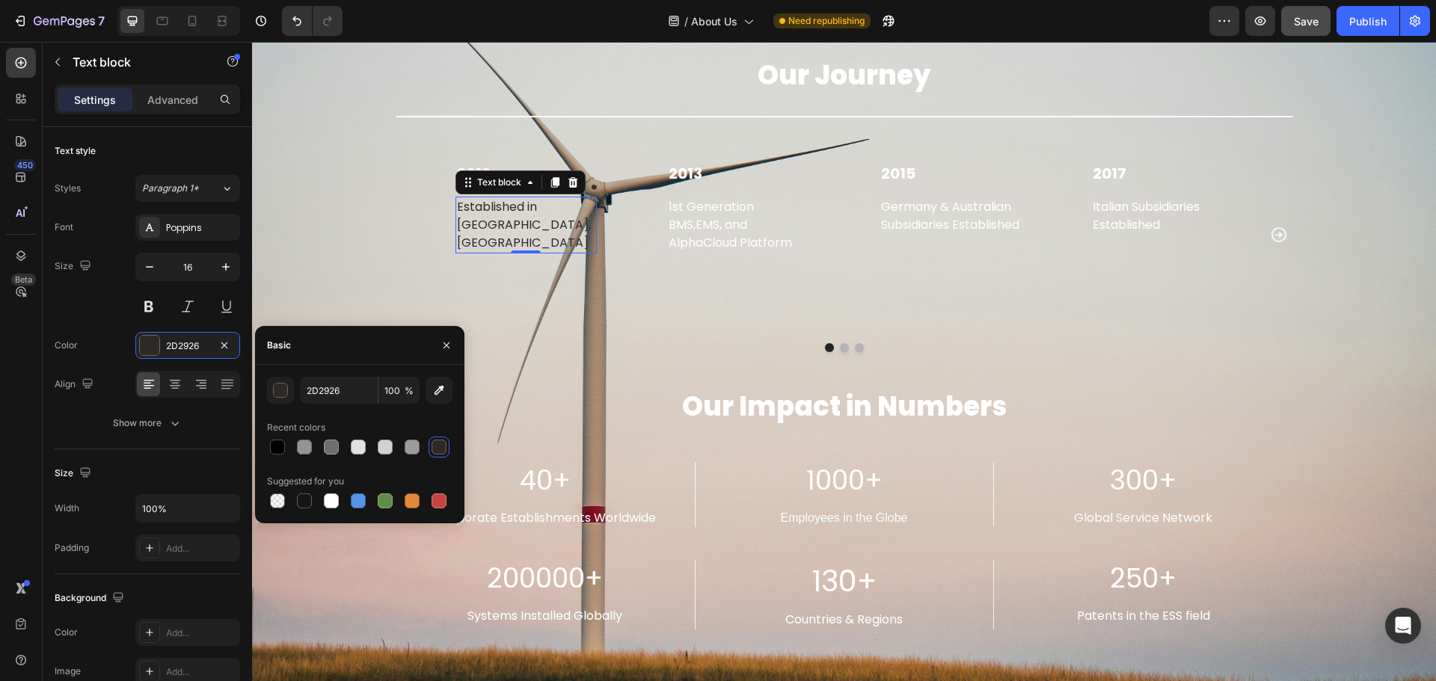
click at [411, 271] on div "2012 Text block Established in [GEOGRAPHIC_DATA], [GEOGRAPHIC_DATA] Text block …" at bounding box center [845, 234] width 898 height 193
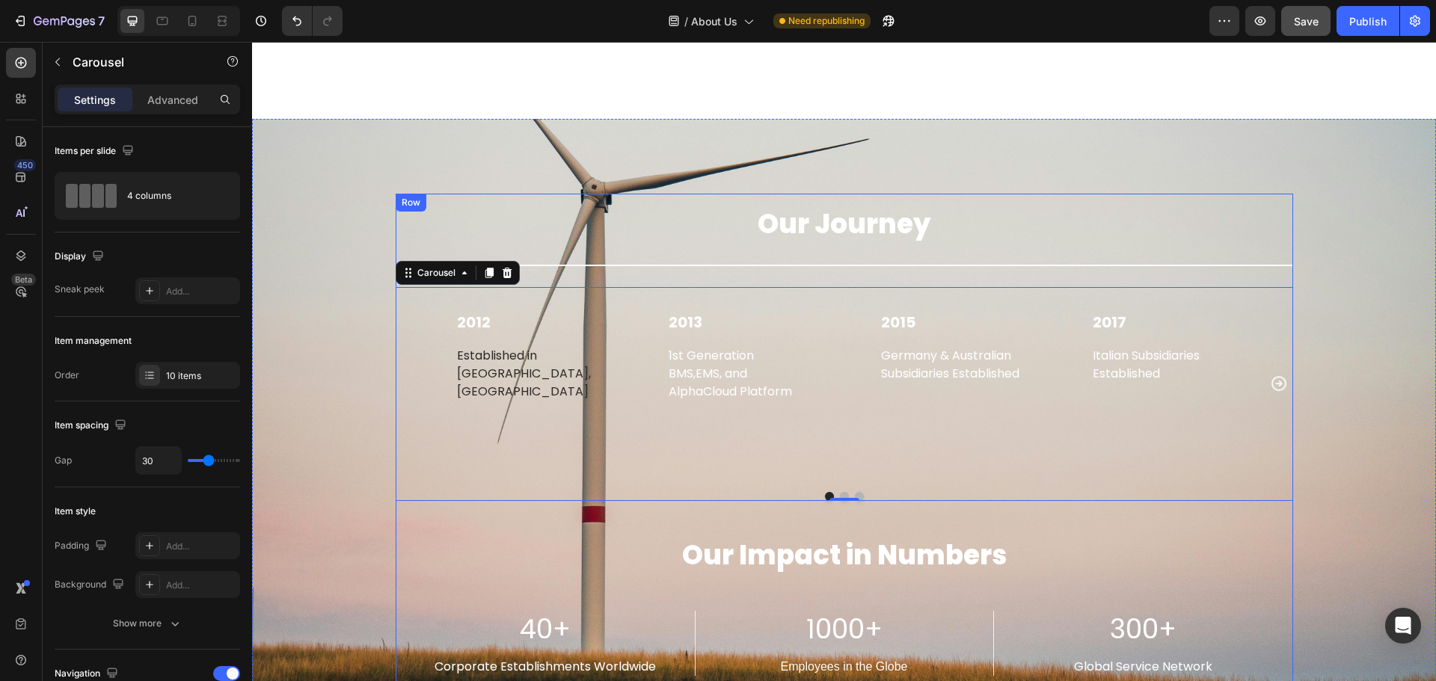
scroll to position [2442, 0]
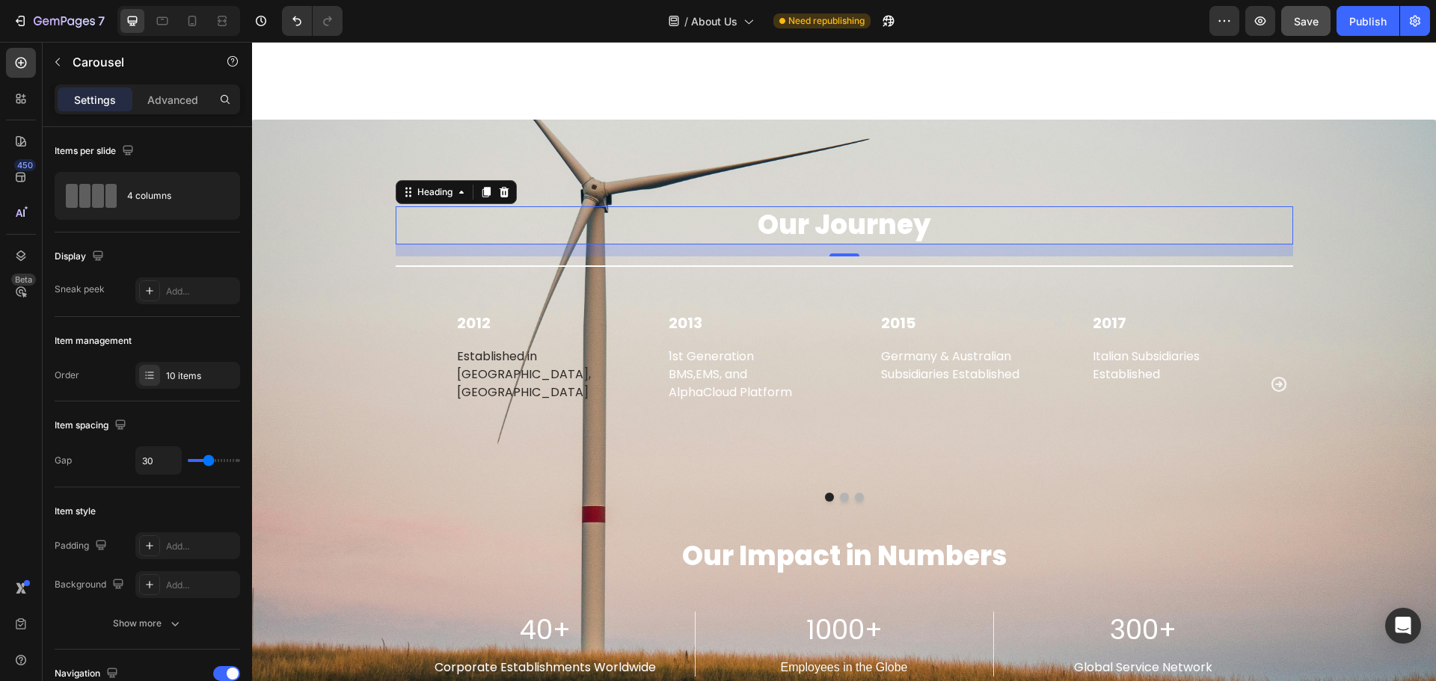
click at [845, 229] on h2 "Our Journey" at bounding box center [845, 225] width 898 height 38
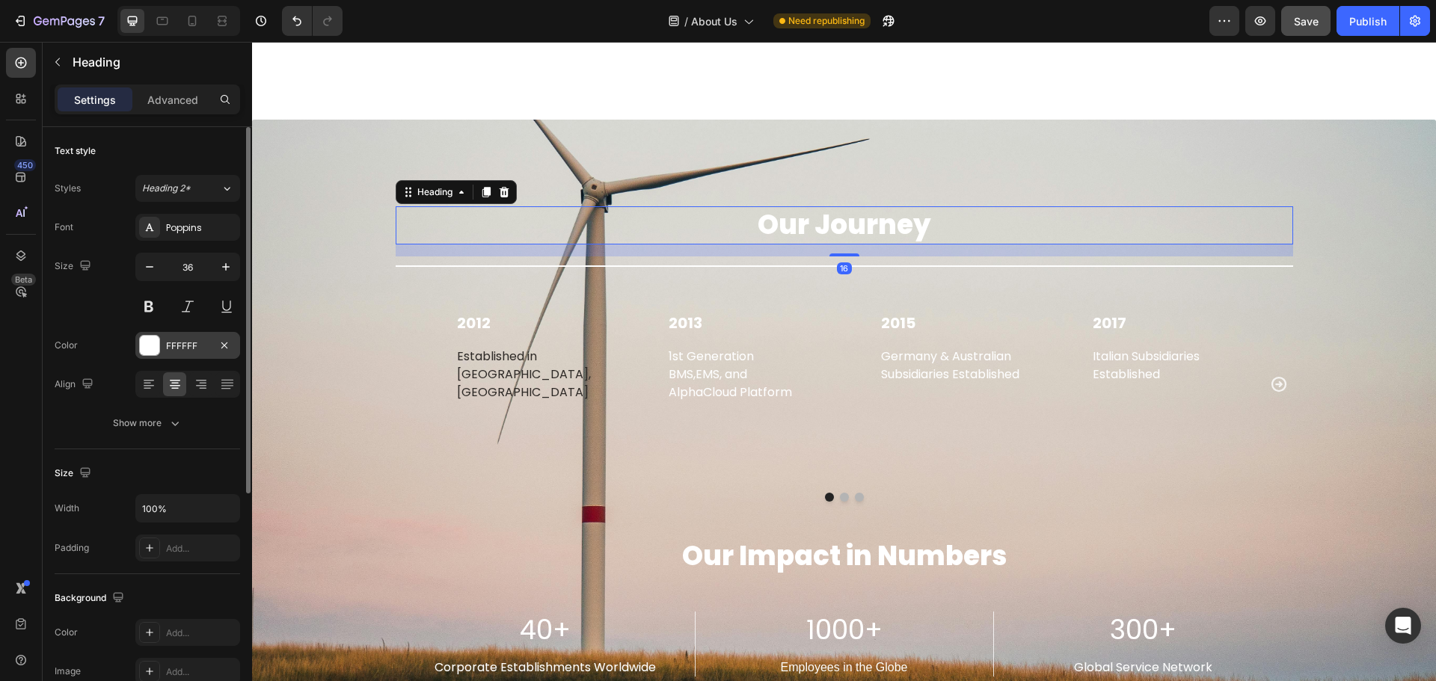
click at [136, 347] on div "FFFFFF" at bounding box center [187, 345] width 105 height 27
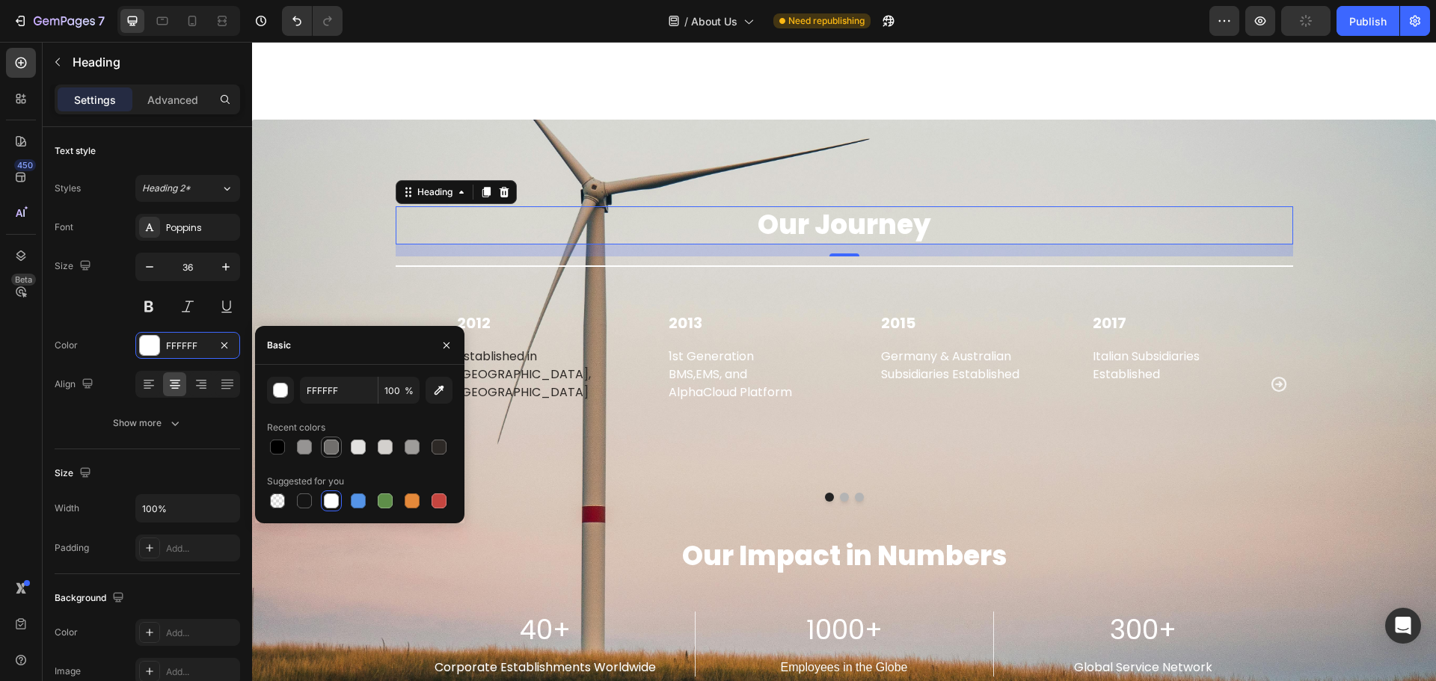
click at [331, 451] on div at bounding box center [331, 447] width 15 height 15
type input "706E6C"
click at [678, 165] on div "Our Journey Heading 16 Title Line 2012 Text block Established in [GEOGRAPHIC_DA…" at bounding box center [844, 507] width 1184 height 775
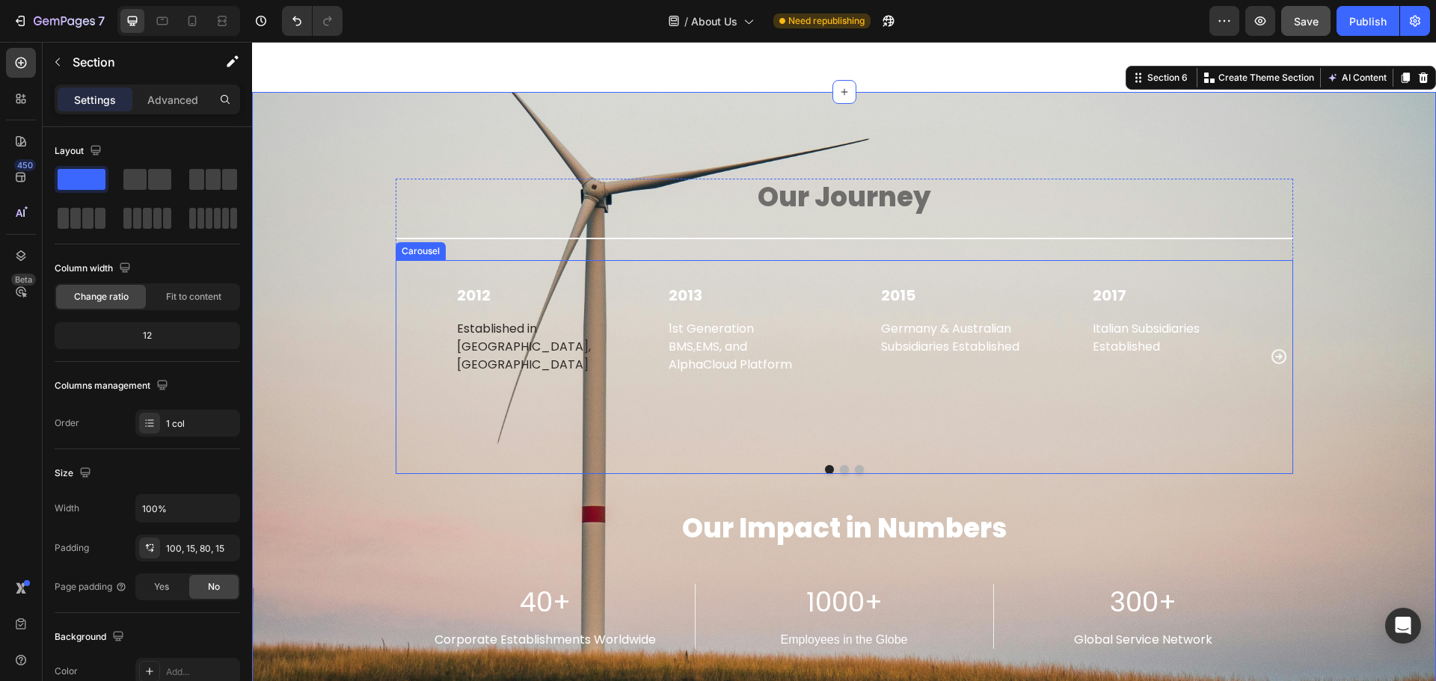
scroll to position [2516, 0]
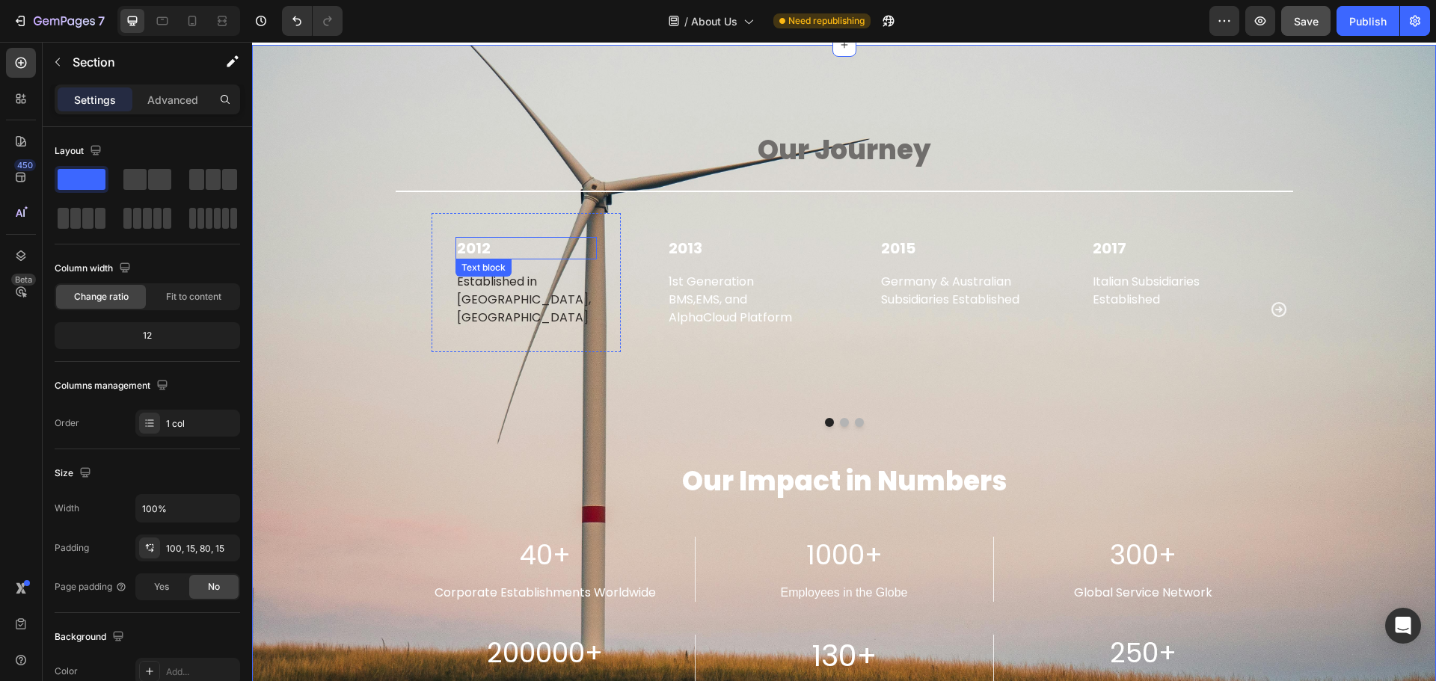
click at [474, 247] on p "2012" at bounding box center [526, 248] width 139 height 19
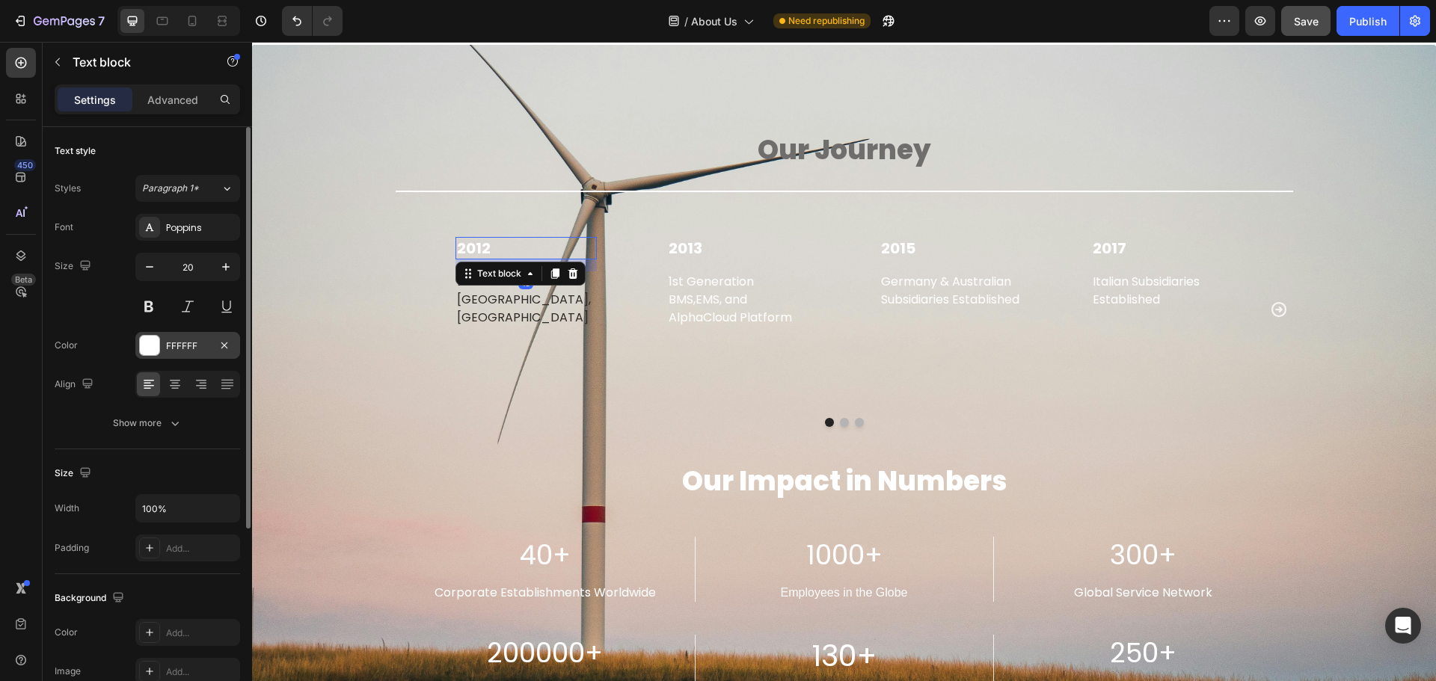
click at [147, 340] on div at bounding box center [149, 345] width 19 height 19
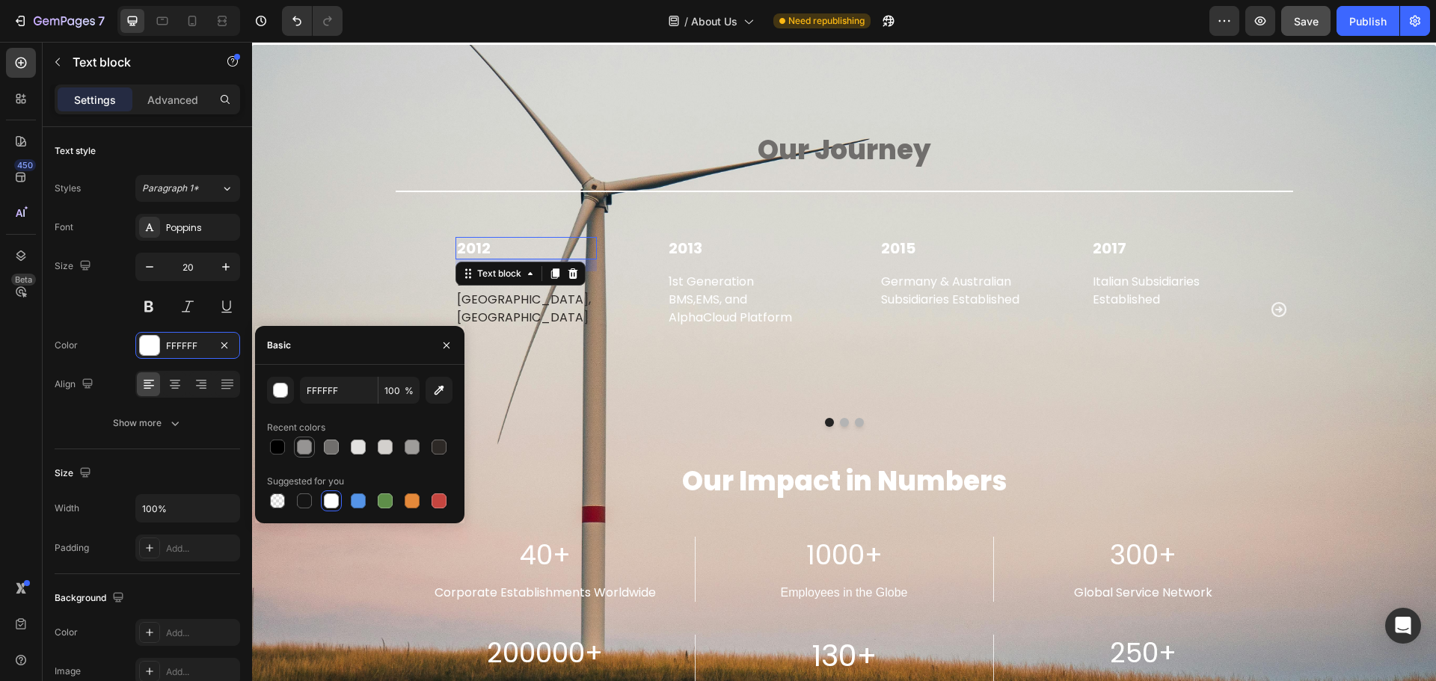
click at [304, 450] on div at bounding box center [304, 447] width 15 height 15
click at [337, 450] on div at bounding box center [331, 447] width 15 height 15
type input "706E6C"
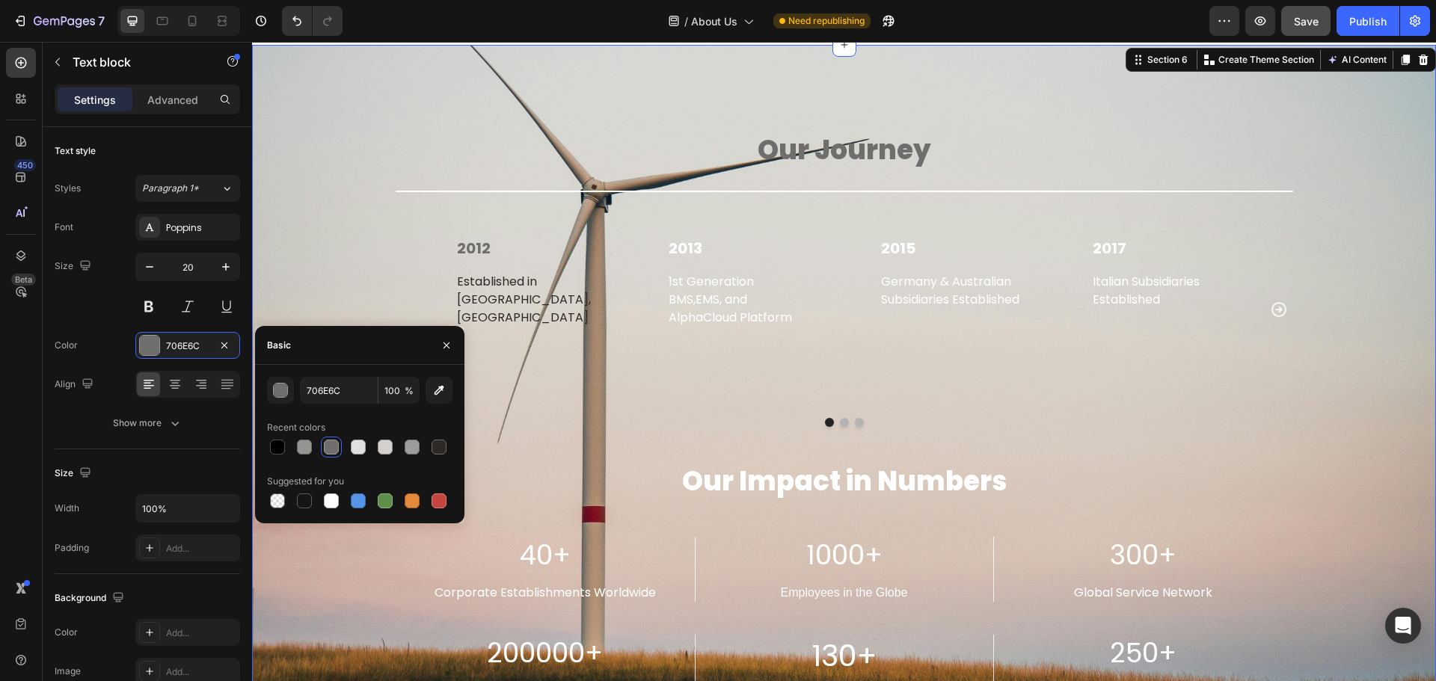
click at [375, 218] on div "Our Journey Heading Title Line 2012 Text block Established in [GEOGRAPHIC_DATA]…" at bounding box center [844, 440] width 1162 height 640
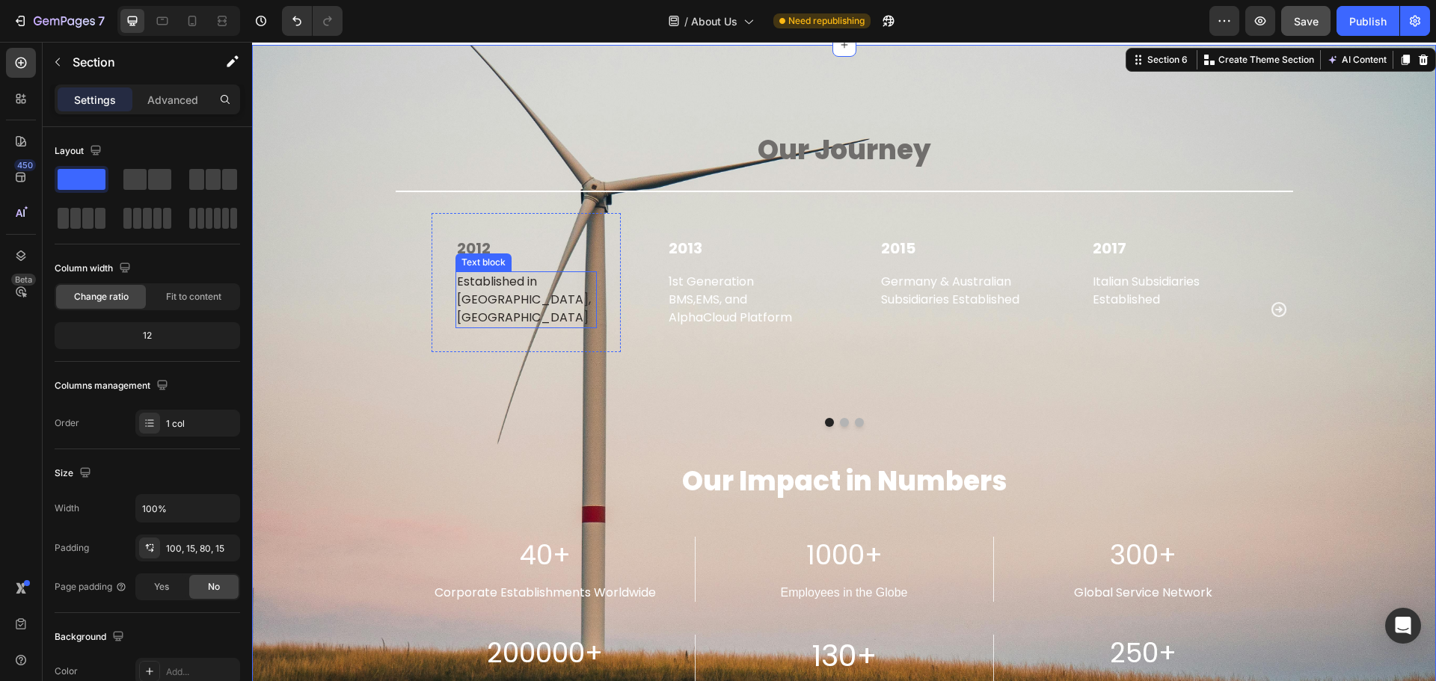
click at [508, 296] on p "Established in [GEOGRAPHIC_DATA], [GEOGRAPHIC_DATA]" at bounding box center [526, 300] width 139 height 54
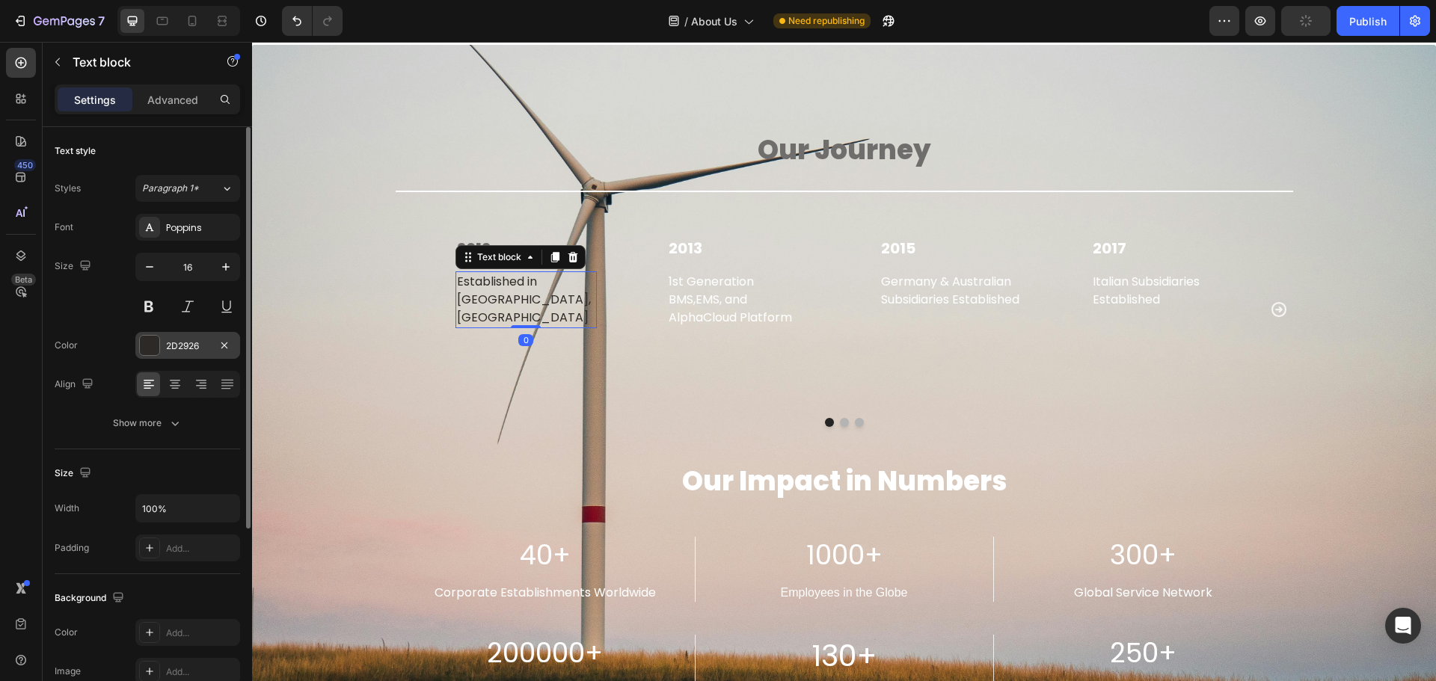
click at [150, 349] on div at bounding box center [149, 345] width 19 height 19
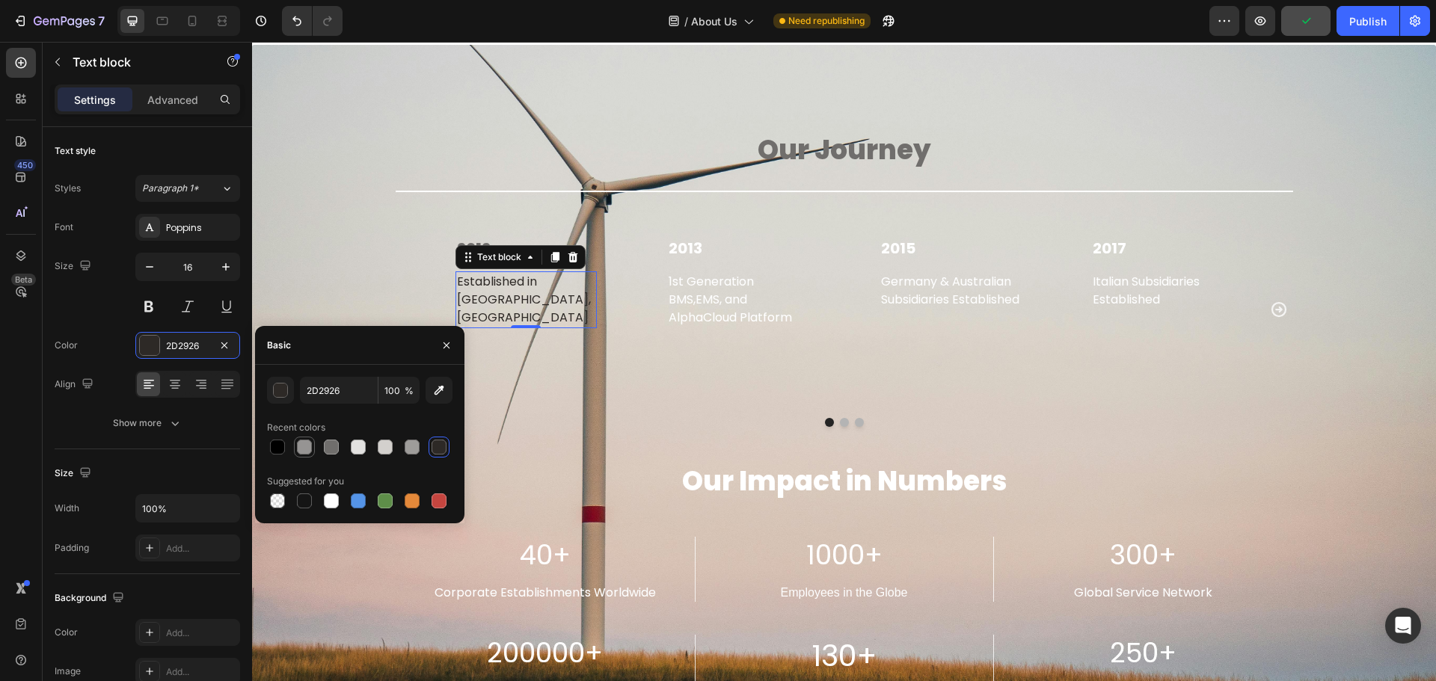
click at [307, 450] on div at bounding box center [304, 447] width 15 height 15
click at [323, 452] on div at bounding box center [331, 447] width 18 height 18
type input "706E6C"
click at [396, 214] on div "2012 Text block Established in [GEOGRAPHIC_DATA], [GEOGRAPHIC_DATA] Text block …" at bounding box center [845, 309] width 898 height 193
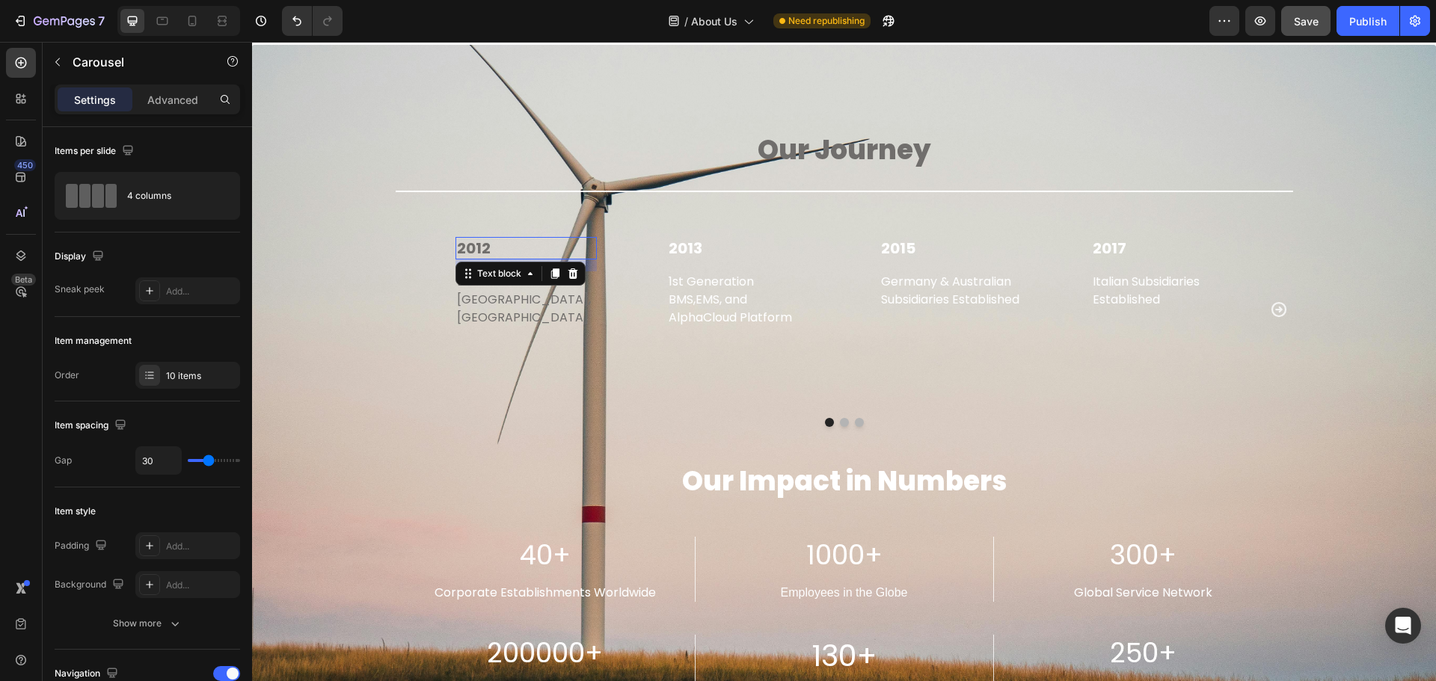
click at [482, 249] on p "2012" at bounding box center [526, 248] width 139 height 19
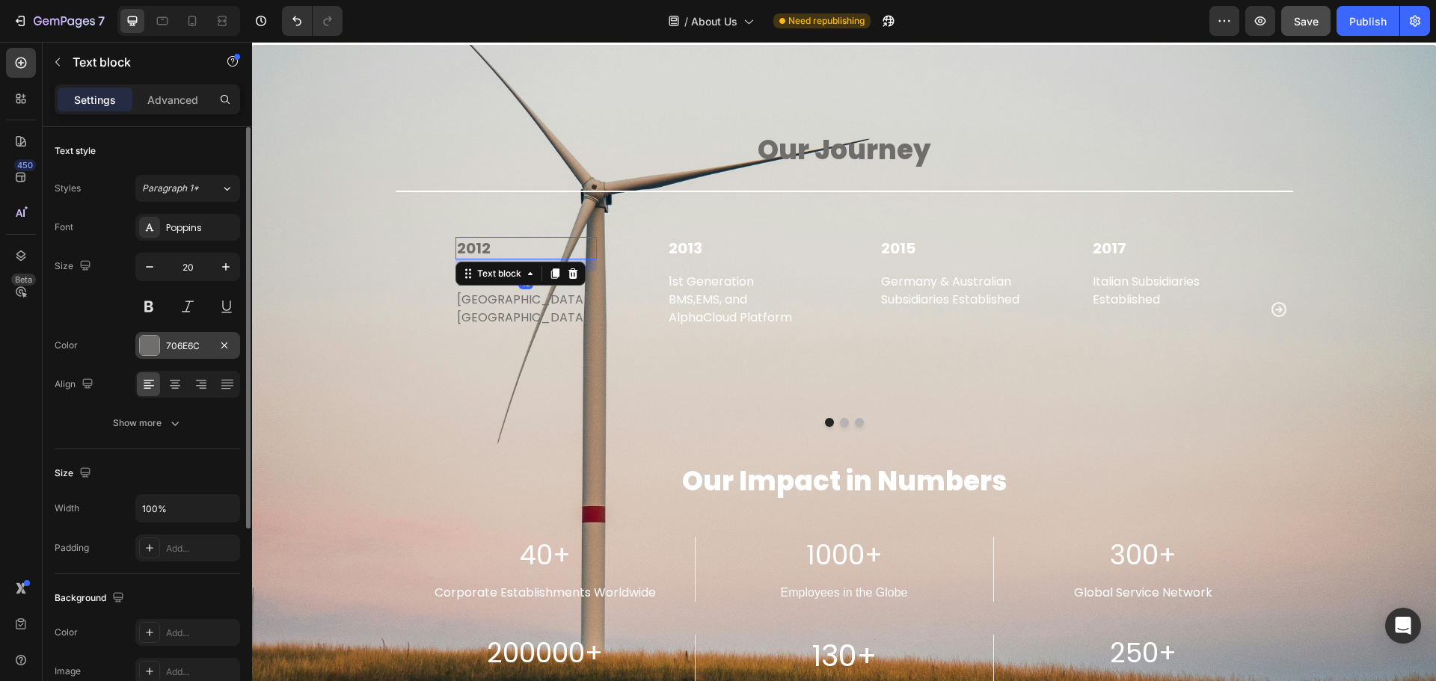
click at [149, 350] on div at bounding box center [149, 345] width 19 height 19
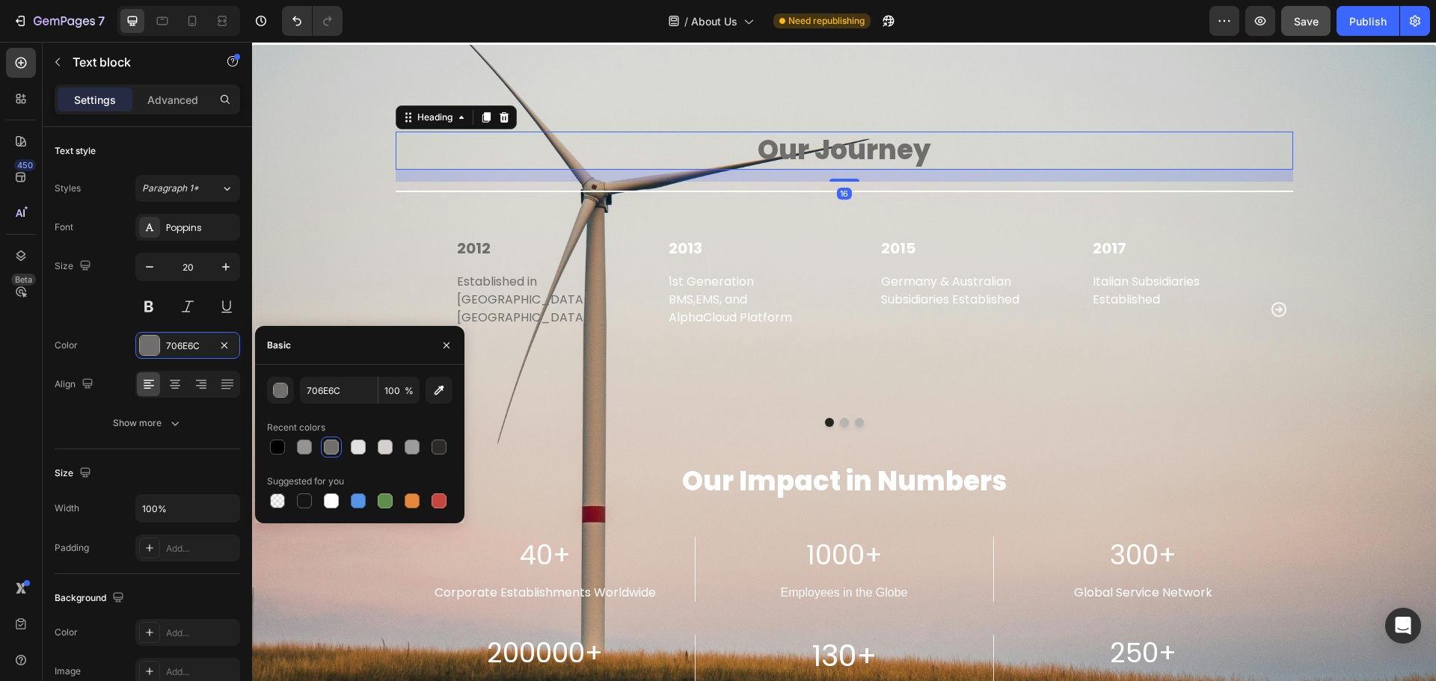
click at [862, 154] on h2 "Our Journey" at bounding box center [845, 151] width 898 height 38
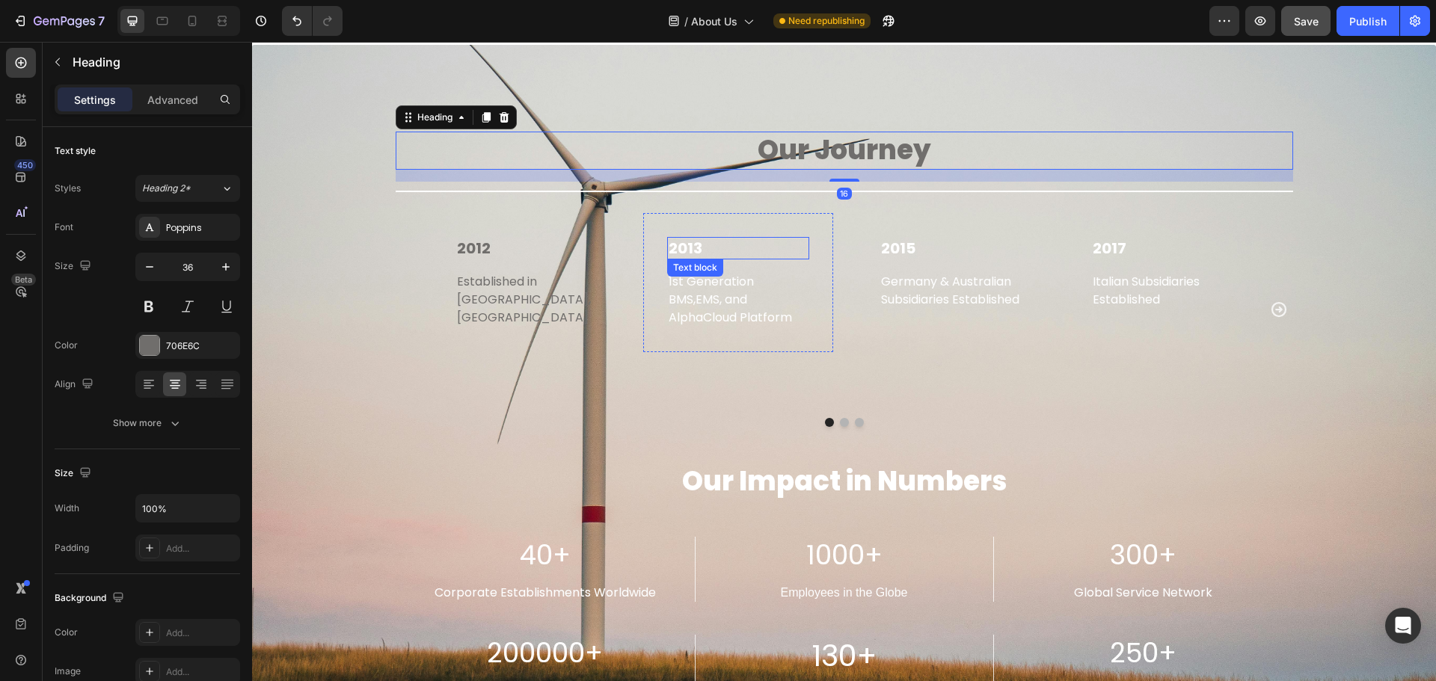
click at [719, 248] on p "2013" at bounding box center [738, 248] width 139 height 19
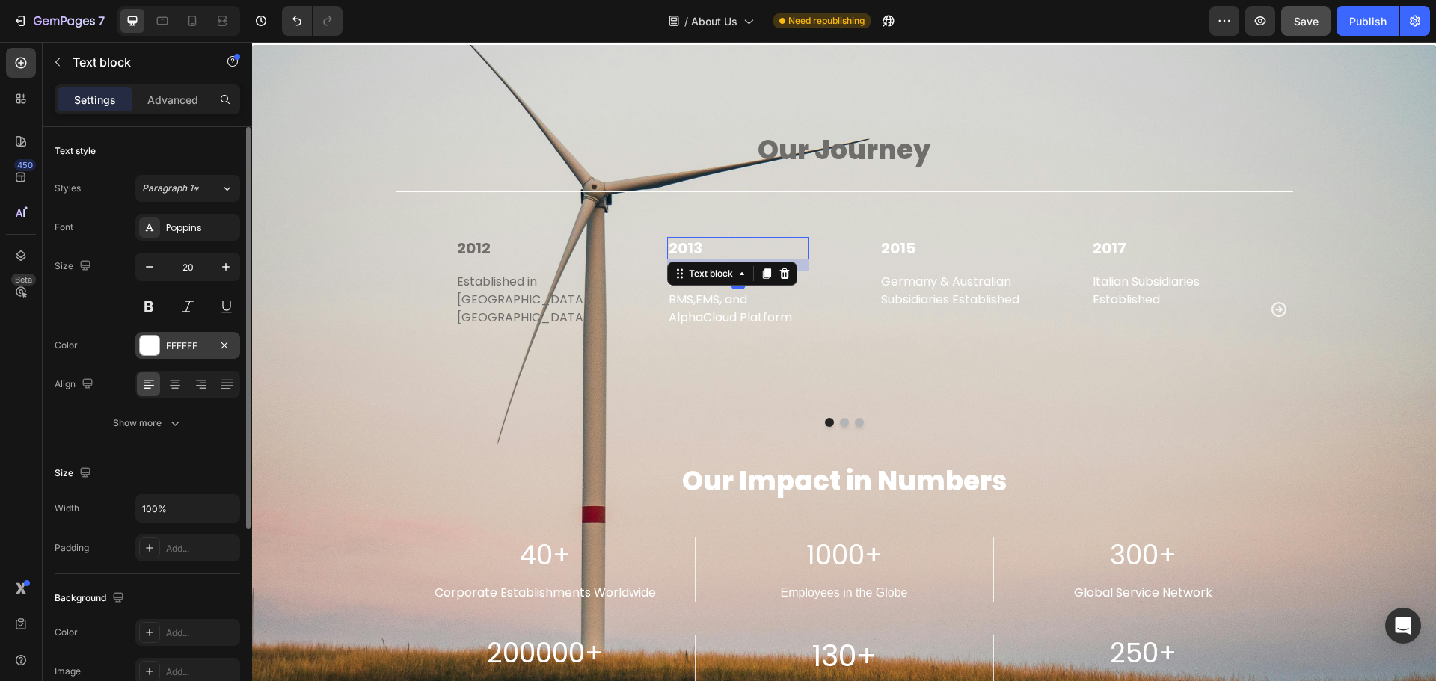
click at [153, 345] on div at bounding box center [149, 345] width 19 height 19
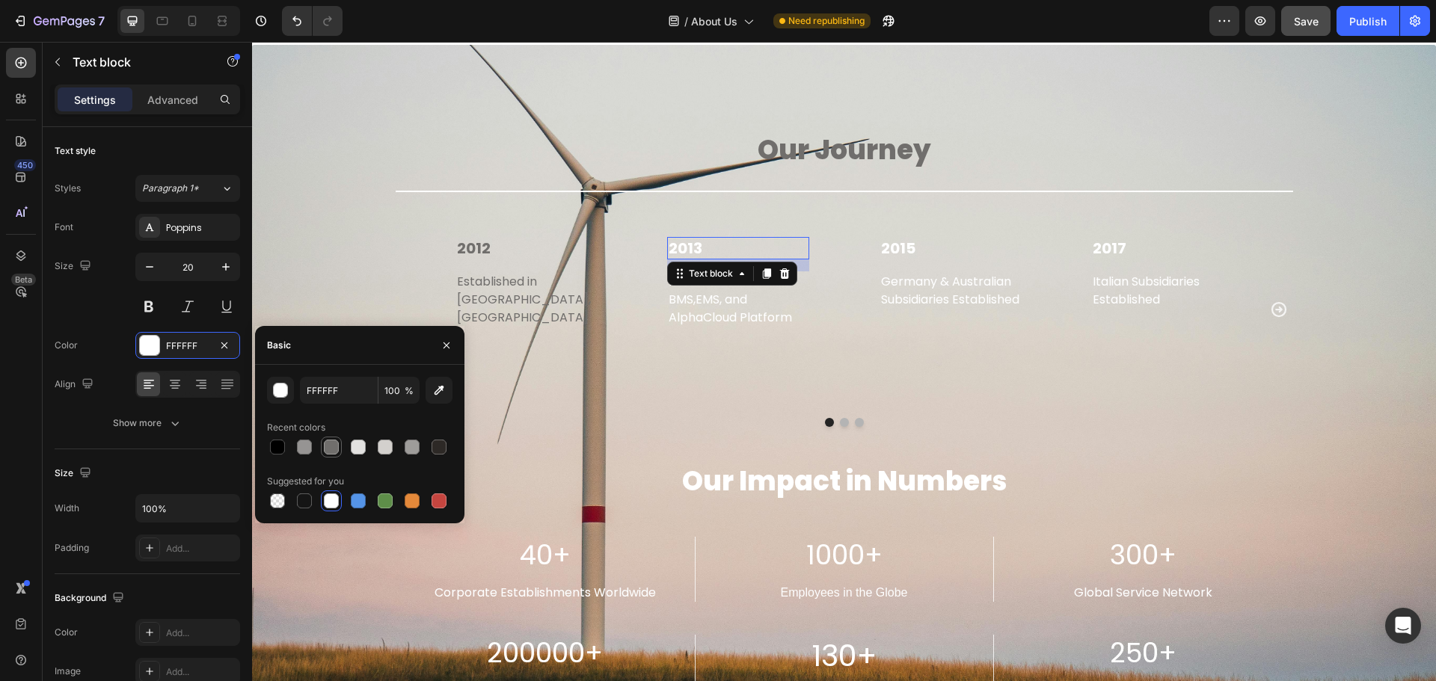
click at [331, 452] on div at bounding box center [331, 447] width 15 height 15
type input "706E6C"
click at [723, 309] on p "1st Generation BMS,EMS, and AlphaCloud Platform" at bounding box center [738, 300] width 139 height 54
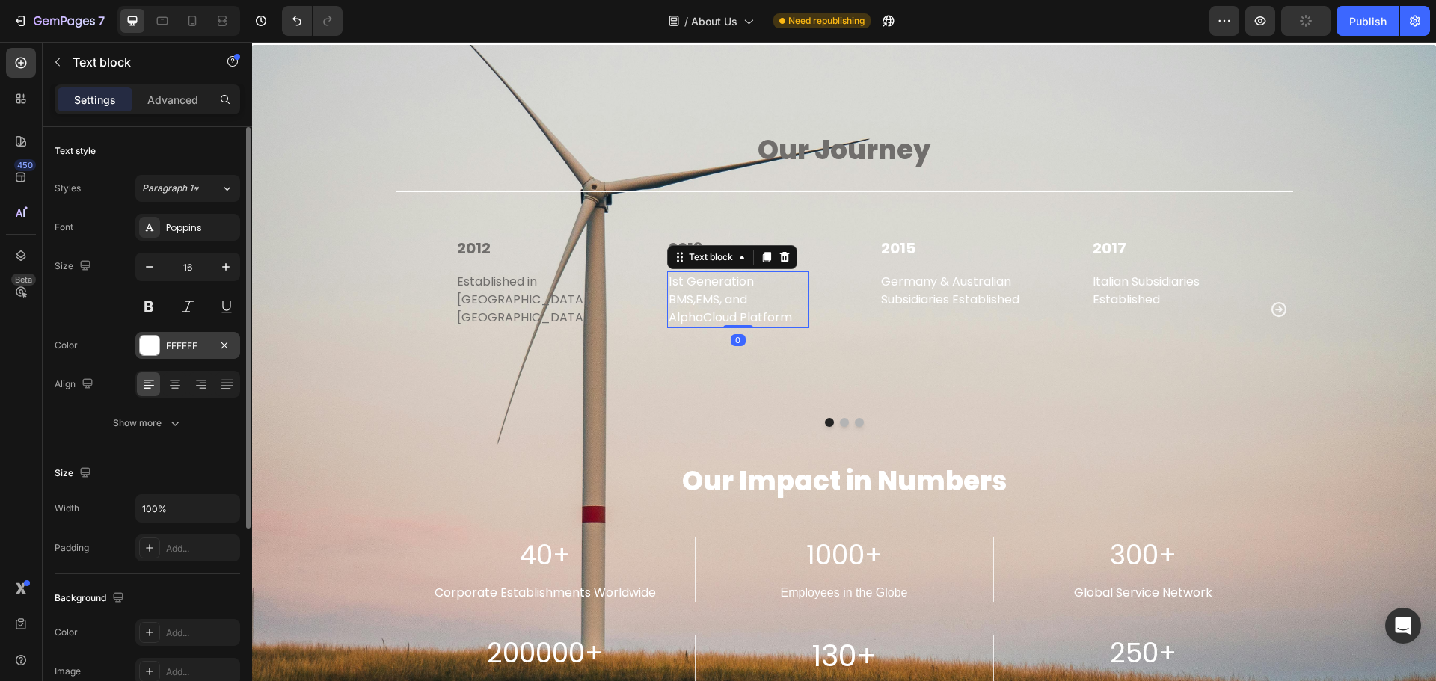
click at [140, 338] on div at bounding box center [149, 345] width 19 height 19
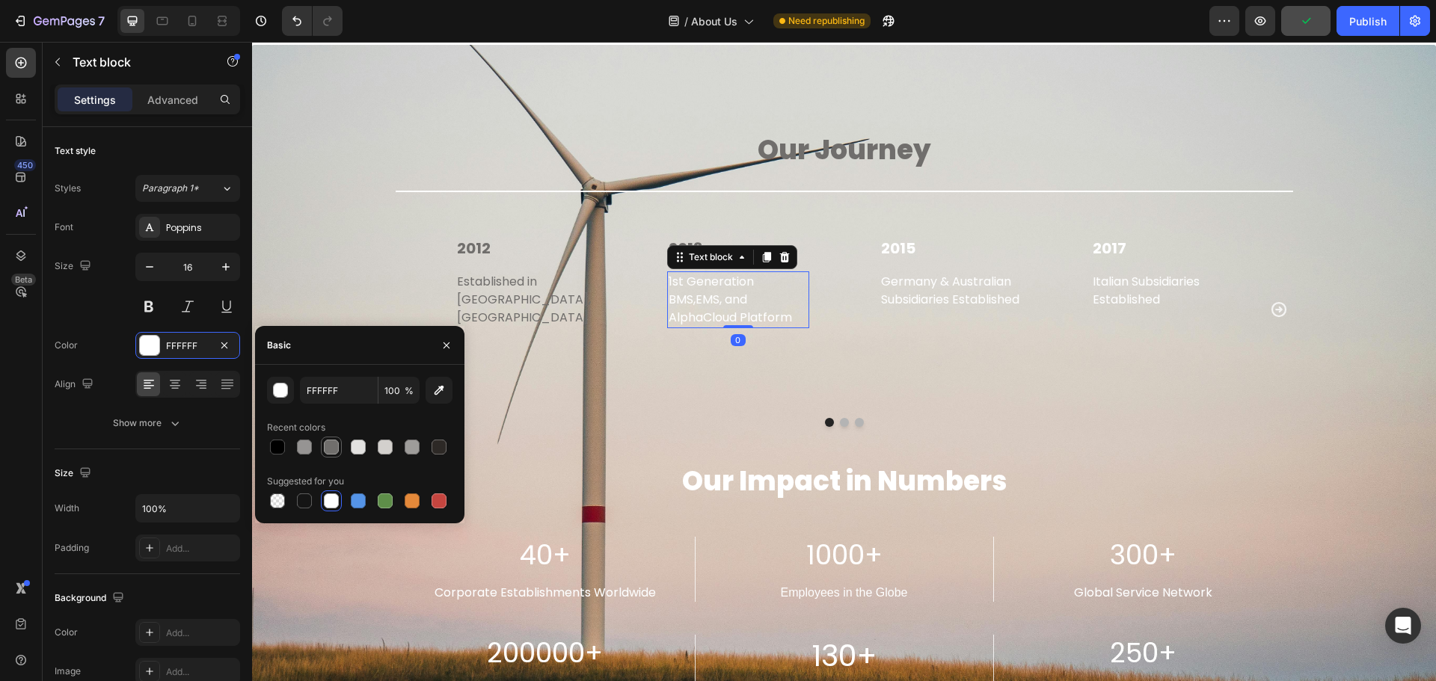
drag, startPoint x: 322, startPoint y: 447, endPoint x: 438, endPoint y: 290, distance: 194.6
click at [322, 447] on div at bounding box center [331, 447] width 18 height 18
type input "706E6C"
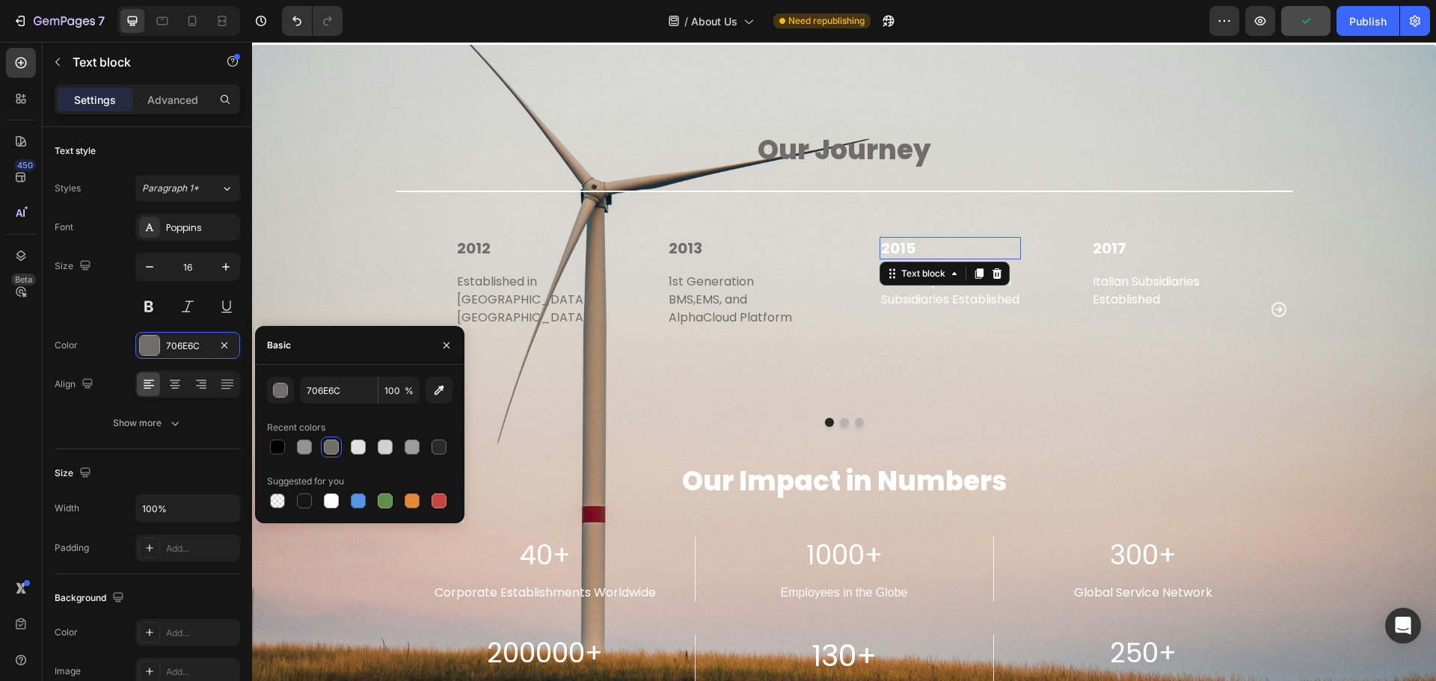
click at [916, 248] on p "2015" at bounding box center [950, 248] width 139 height 19
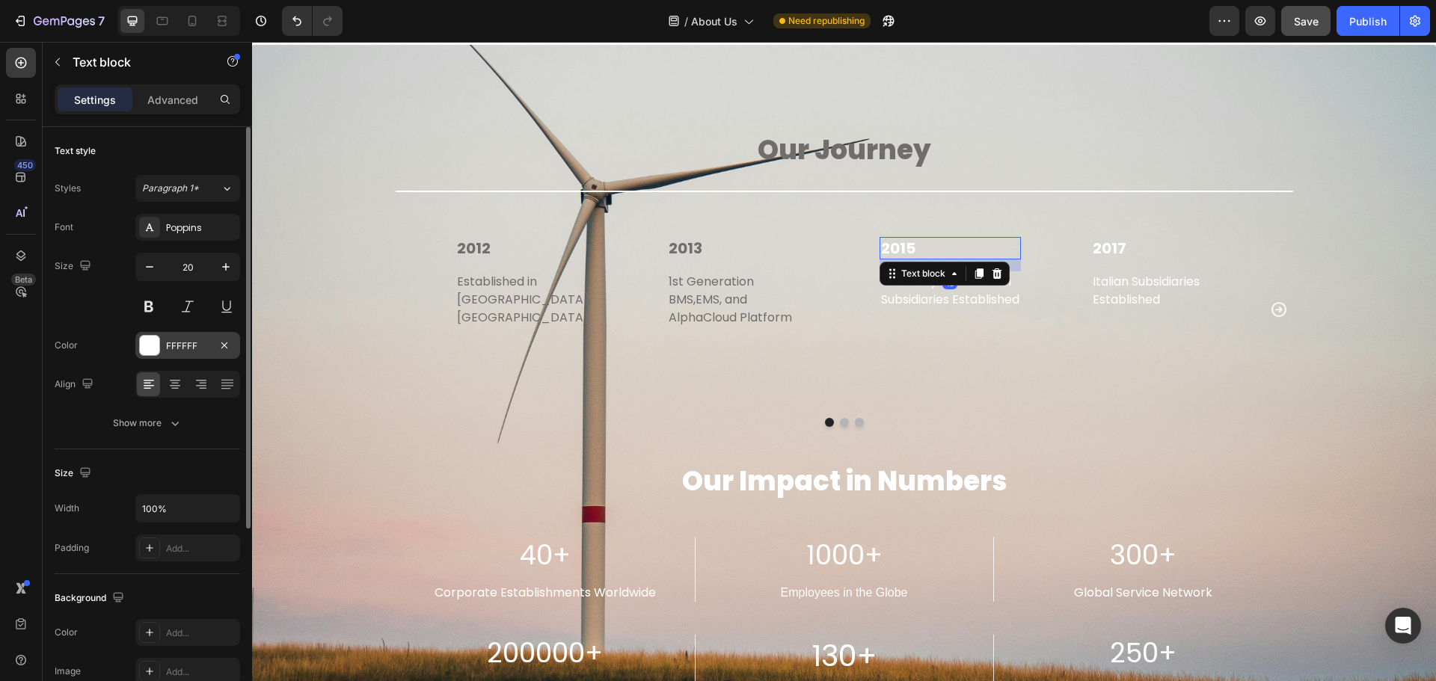
click at [150, 350] on div at bounding box center [149, 345] width 19 height 19
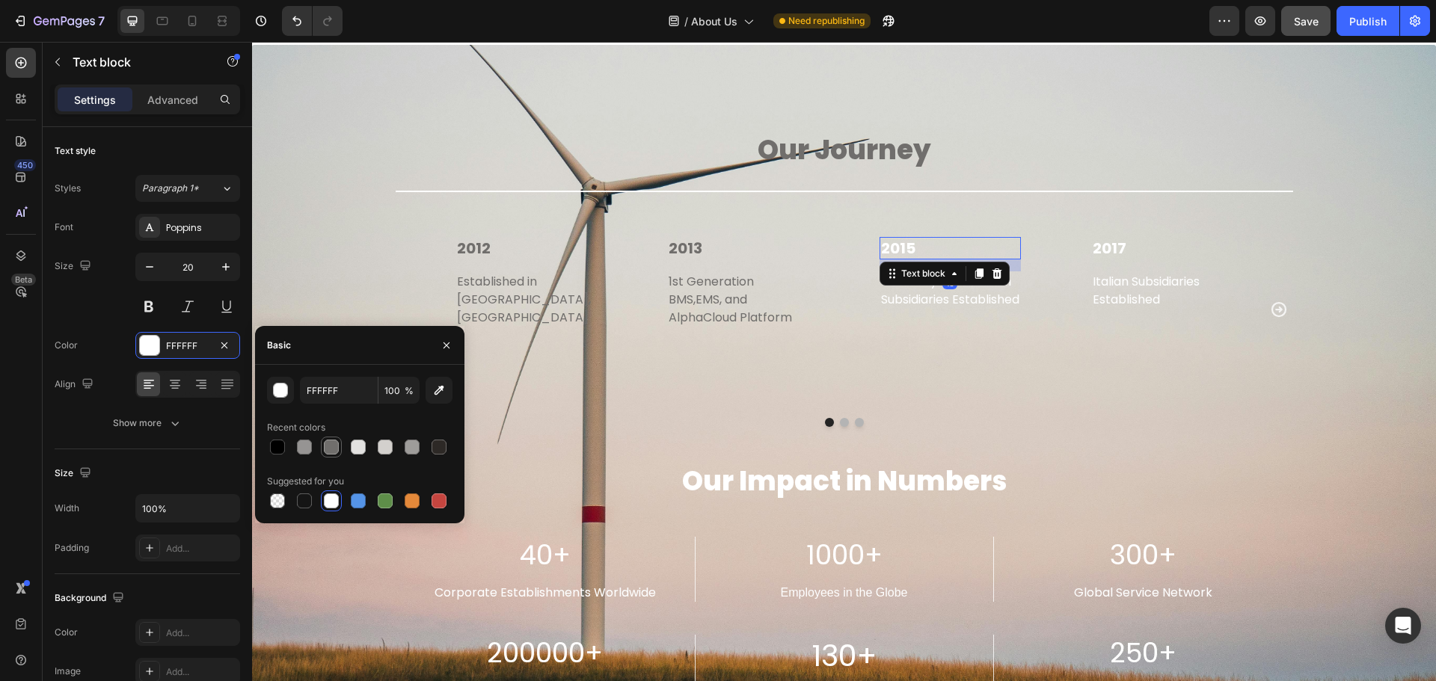
click at [322, 449] on div at bounding box center [331, 447] width 18 height 18
type input "706E6C"
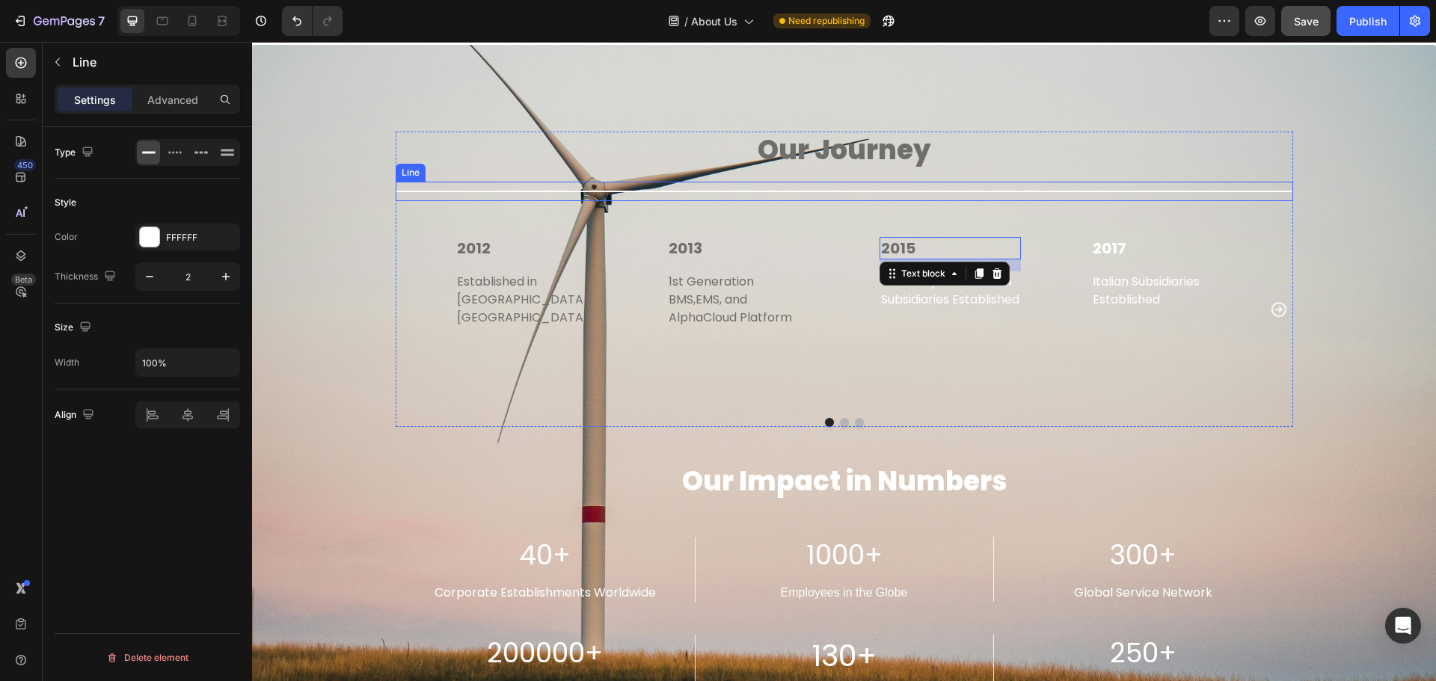
click at [690, 187] on div "Title Line" at bounding box center [845, 191] width 898 height 19
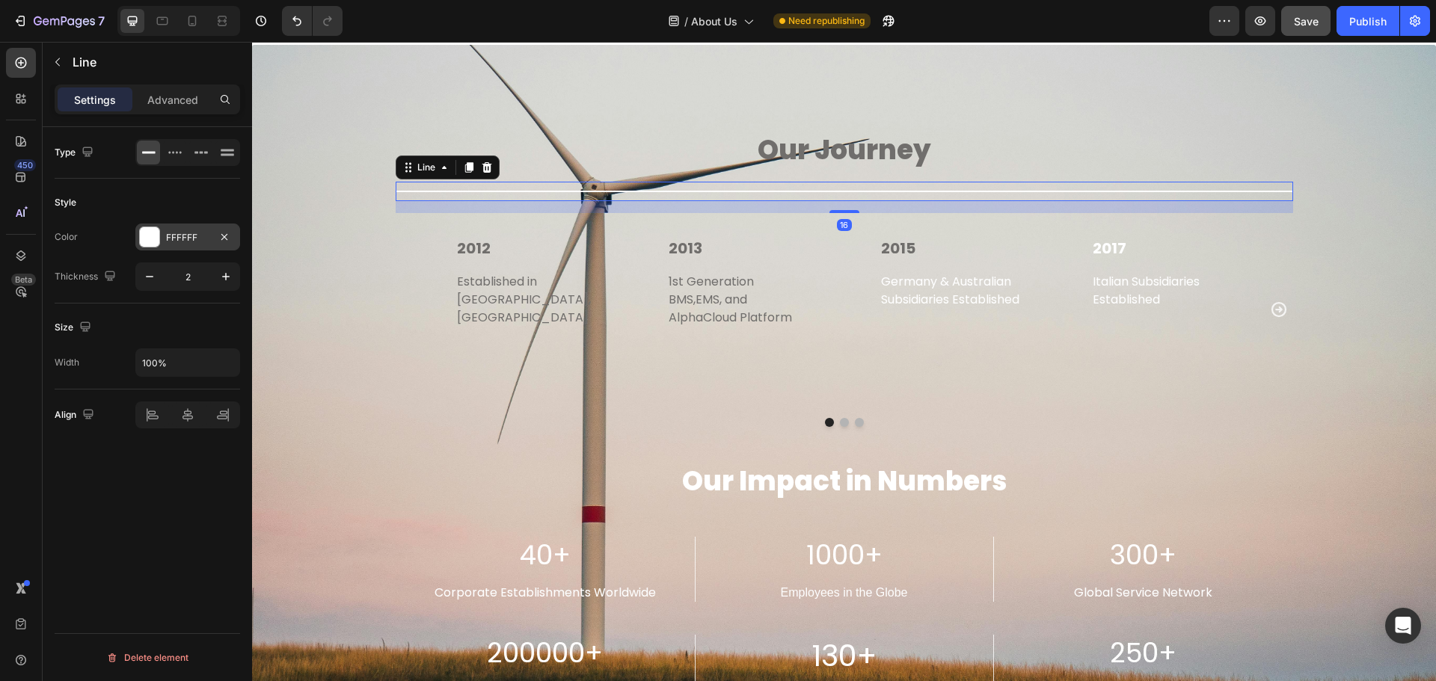
click at [148, 236] on div at bounding box center [149, 236] width 19 height 19
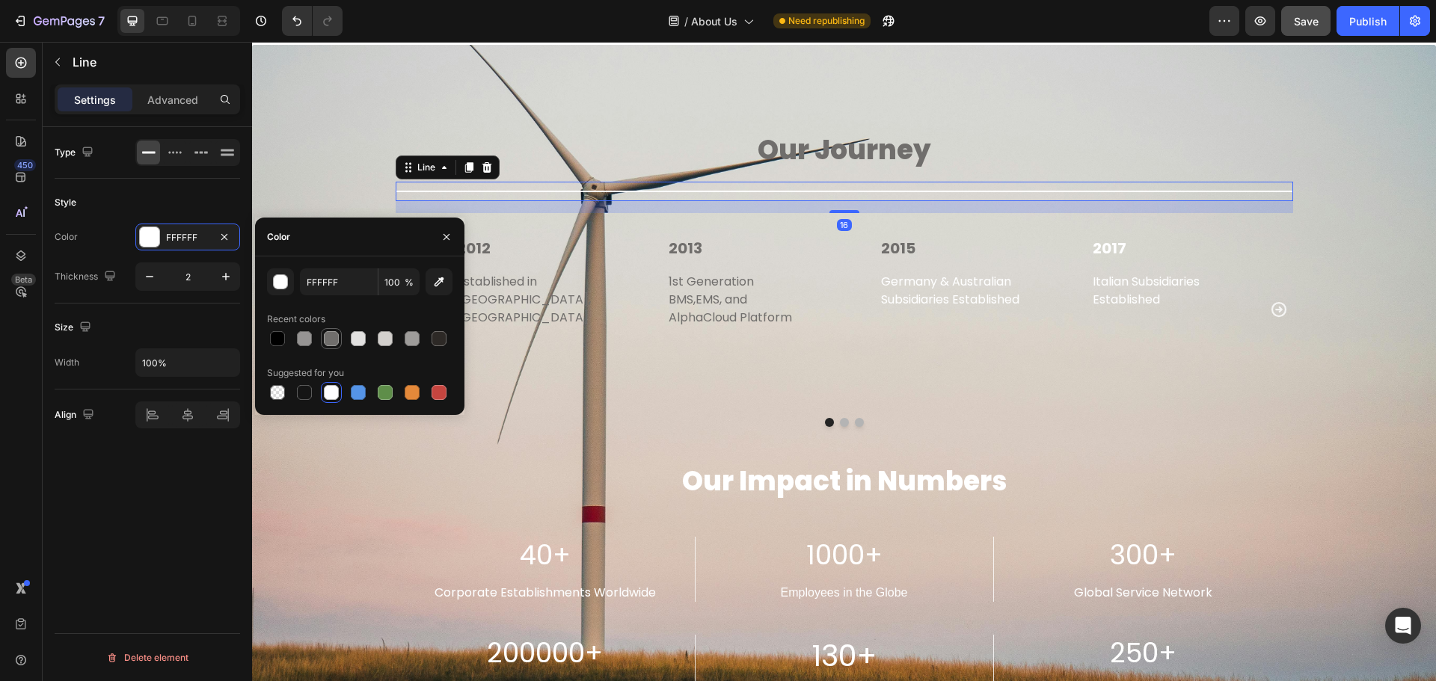
click at [326, 340] on div at bounding box center [331, 338] width 15 height 15
type input "706E6C"
click at [935, 300] on p "Germany & Australian Subsidiaries Established" at bounding box center [950, 291] width 139 height 36
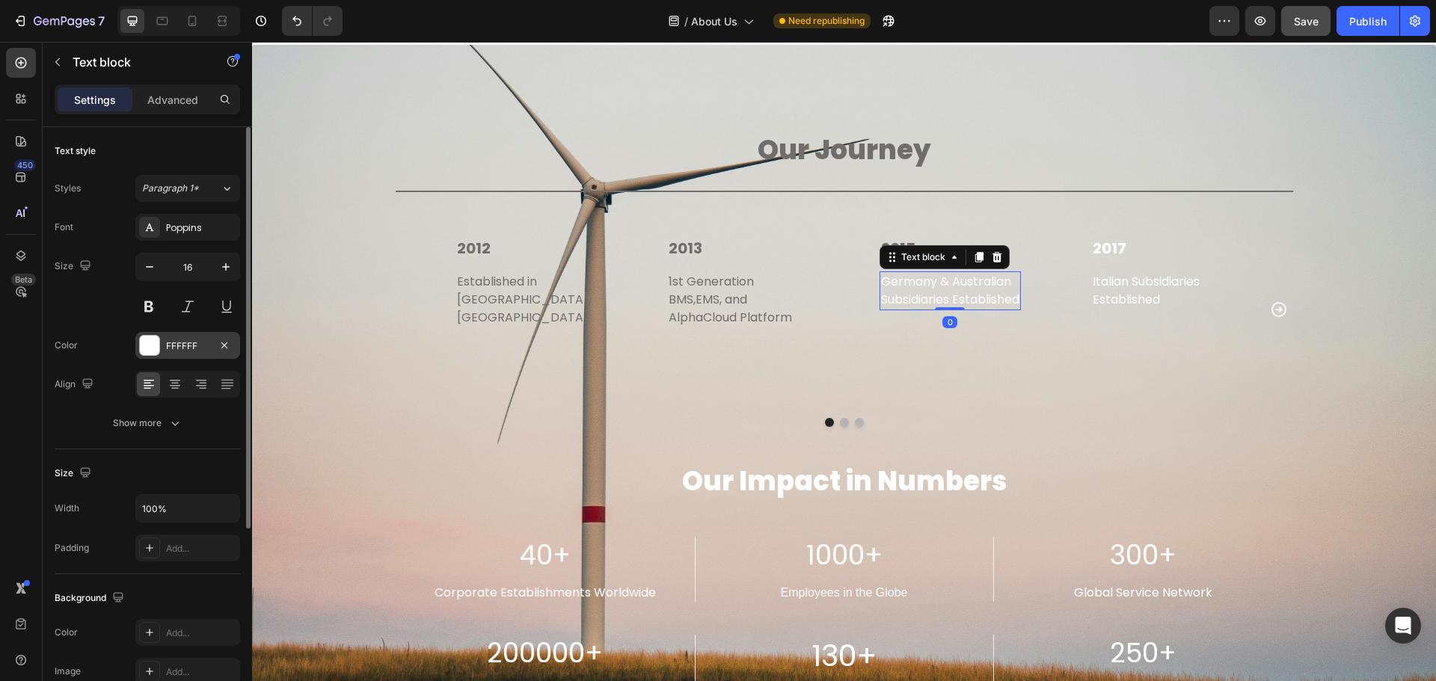
drag, startPoint x: 149, startPoint y: 346, endPoint x: 207, endPoint y: 367, distance: 61.7
click at [148, 346] on div at bounding box center [149, 345] width 19 height 19
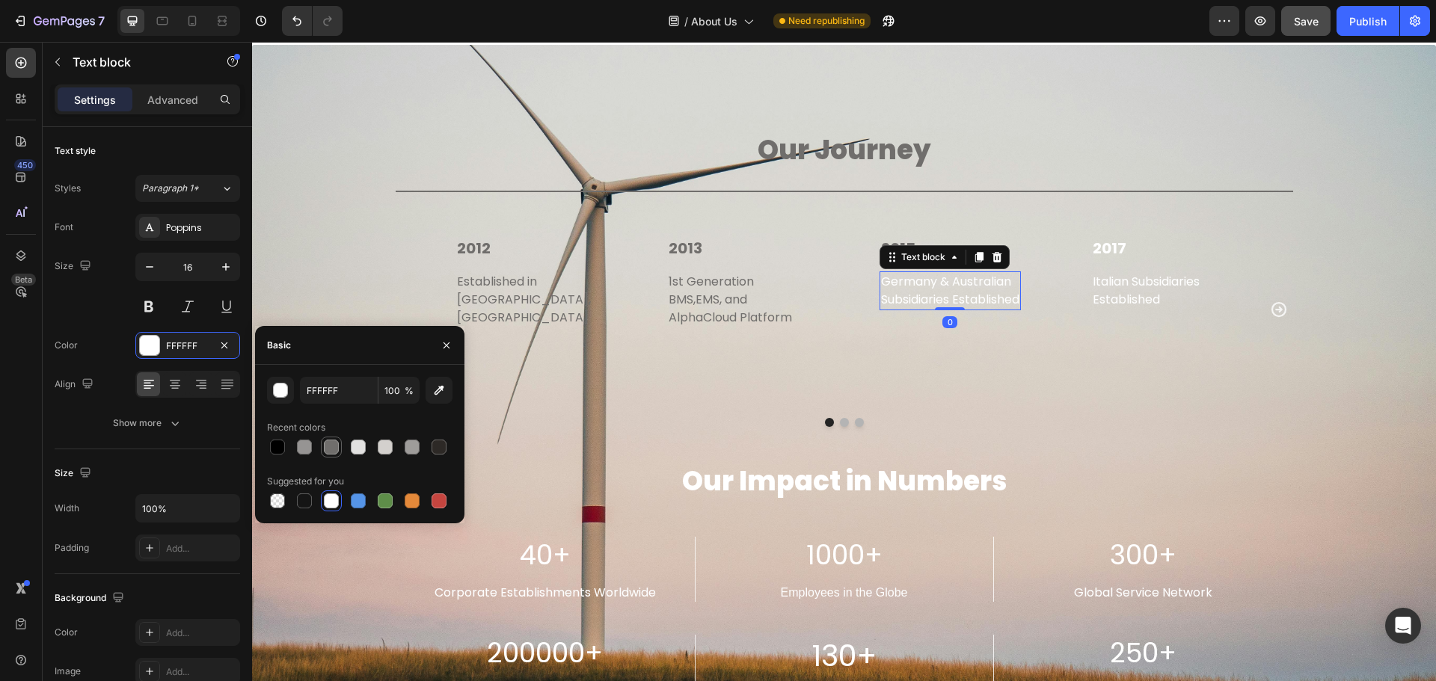
click at [337, 448] on div at bounding box center [331, 447] width 15 height 15
type input "706E6C"
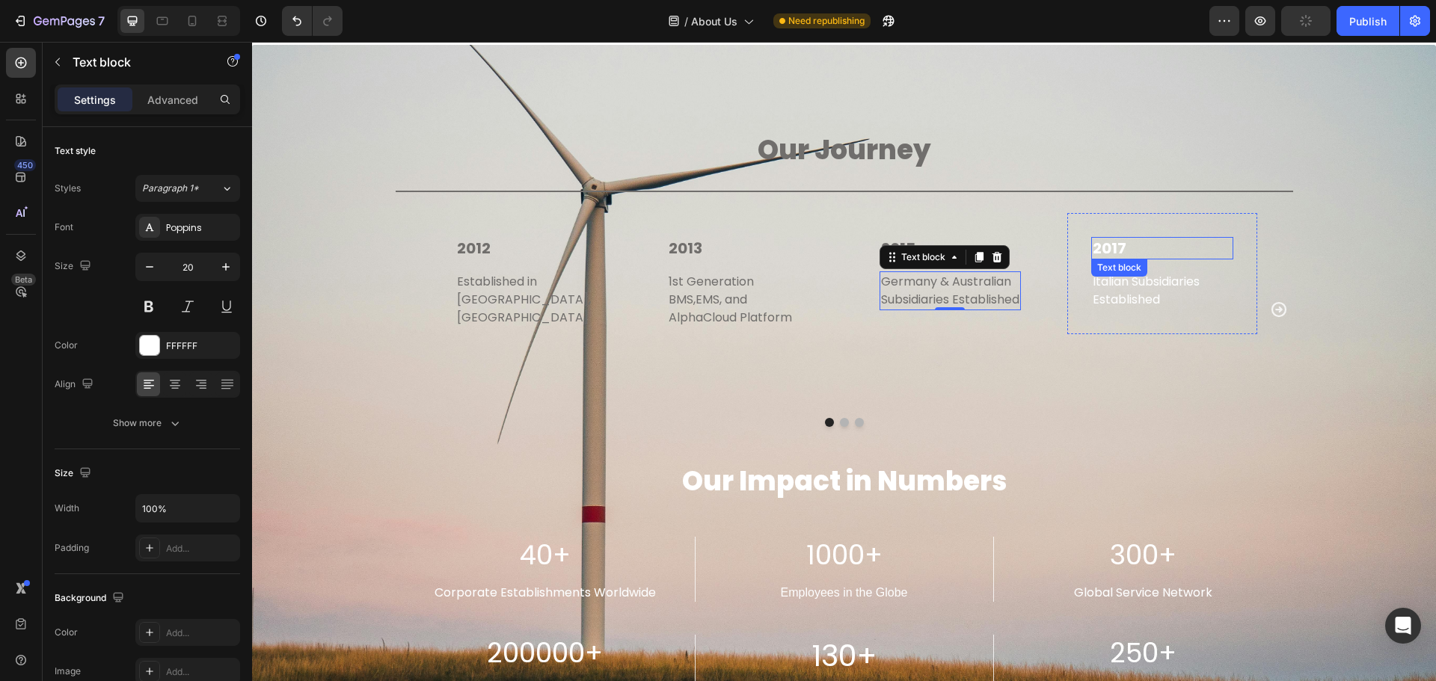
click at [1166, 241] on p "2017" at bounding box center [1162, 248] width 139 height 19
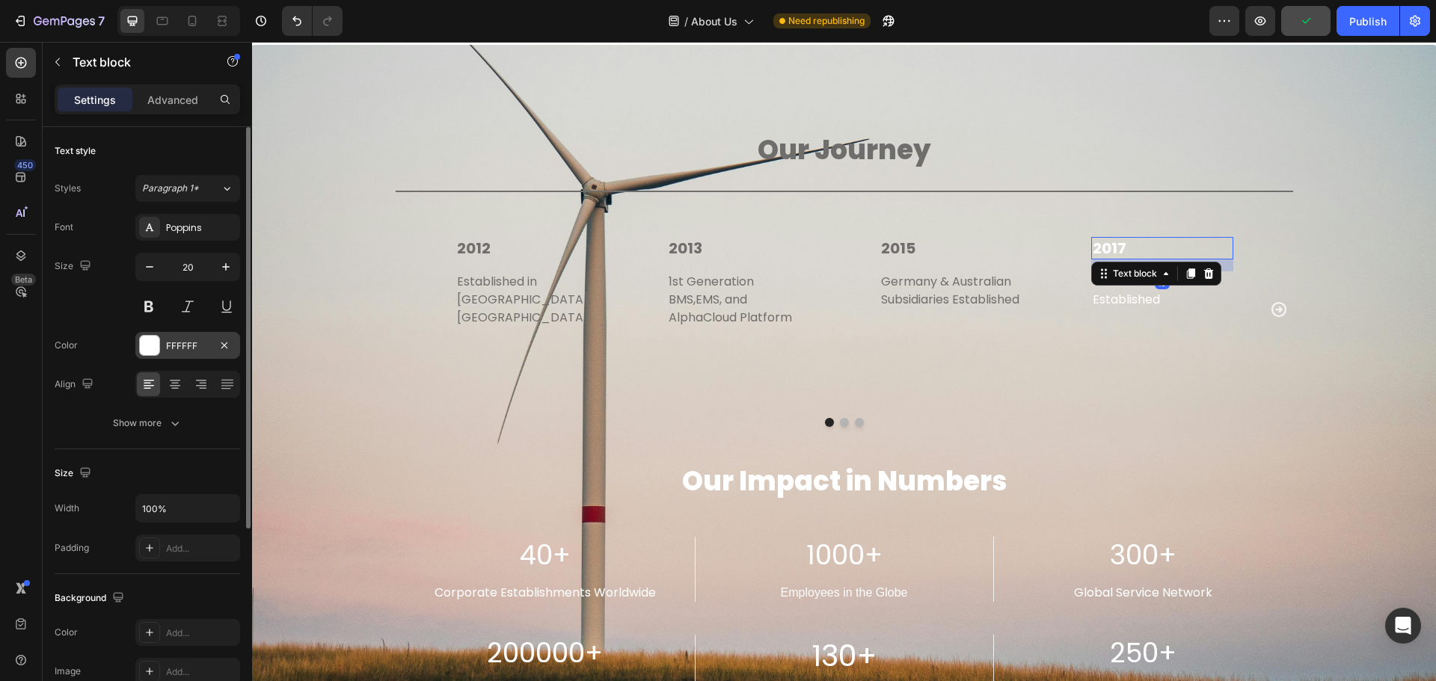
click at [141, 342] on div at bounding box center [149, 345] width 19 height 19
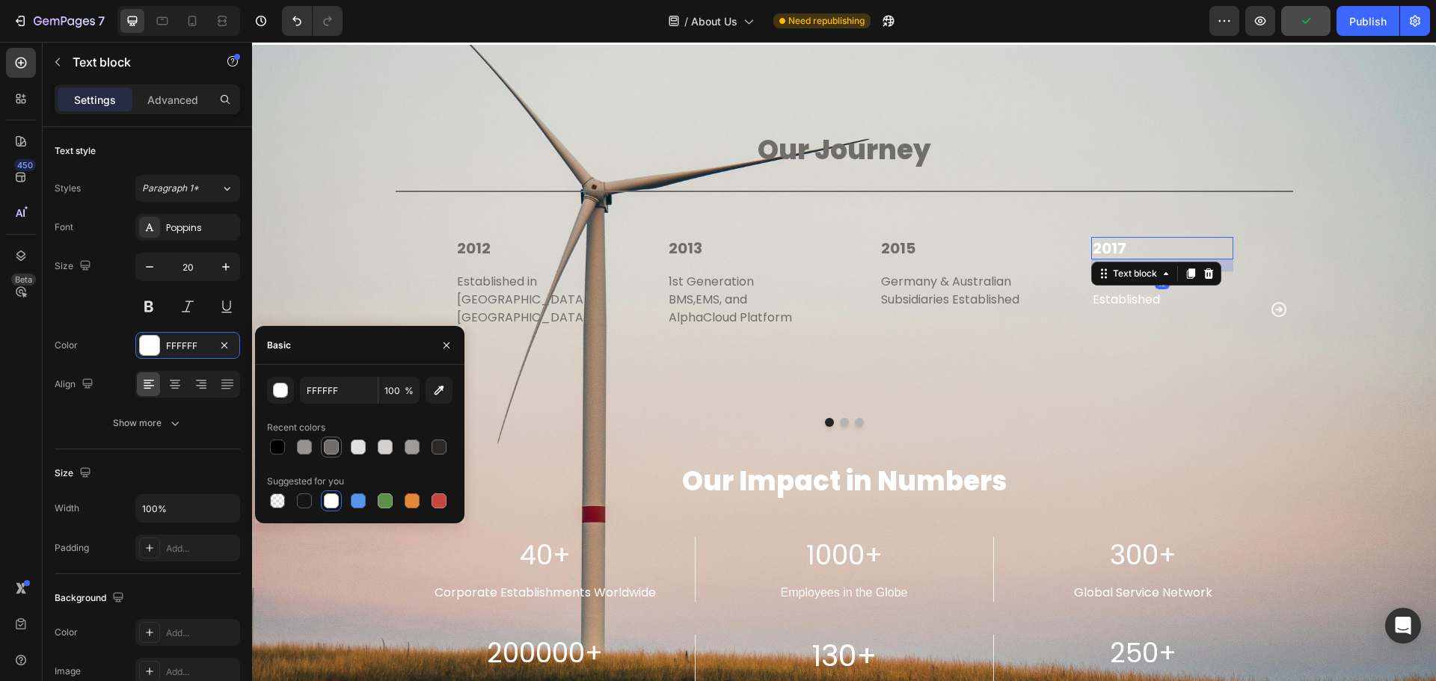
click at [332, 441] on div at bounding box center [331, 447] width 15 height 15
type input "706E6C"
click at [1166, 306] on p "Italian Subsidiaries Established" at bounding box center [1162, 291] width 139 height 36
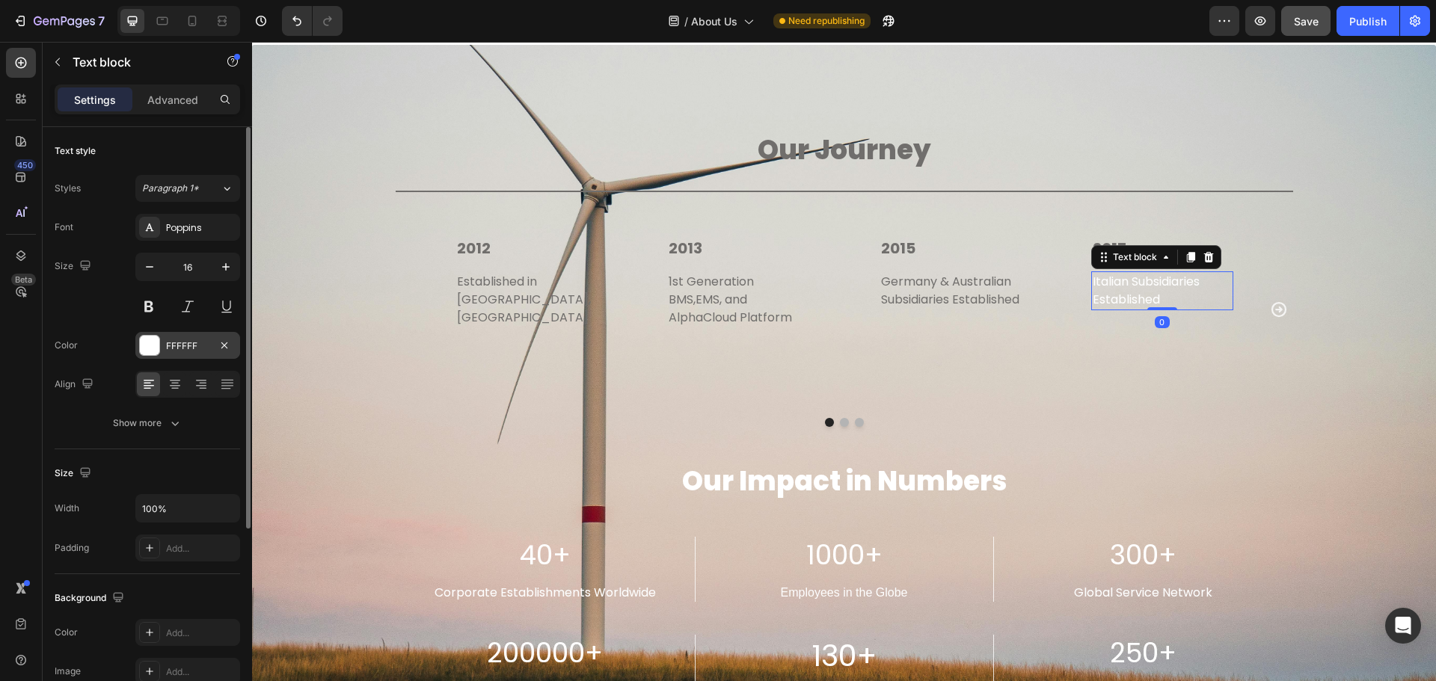
click at [147, 342] on div at bounding box center [149, 345] width 19 height 19
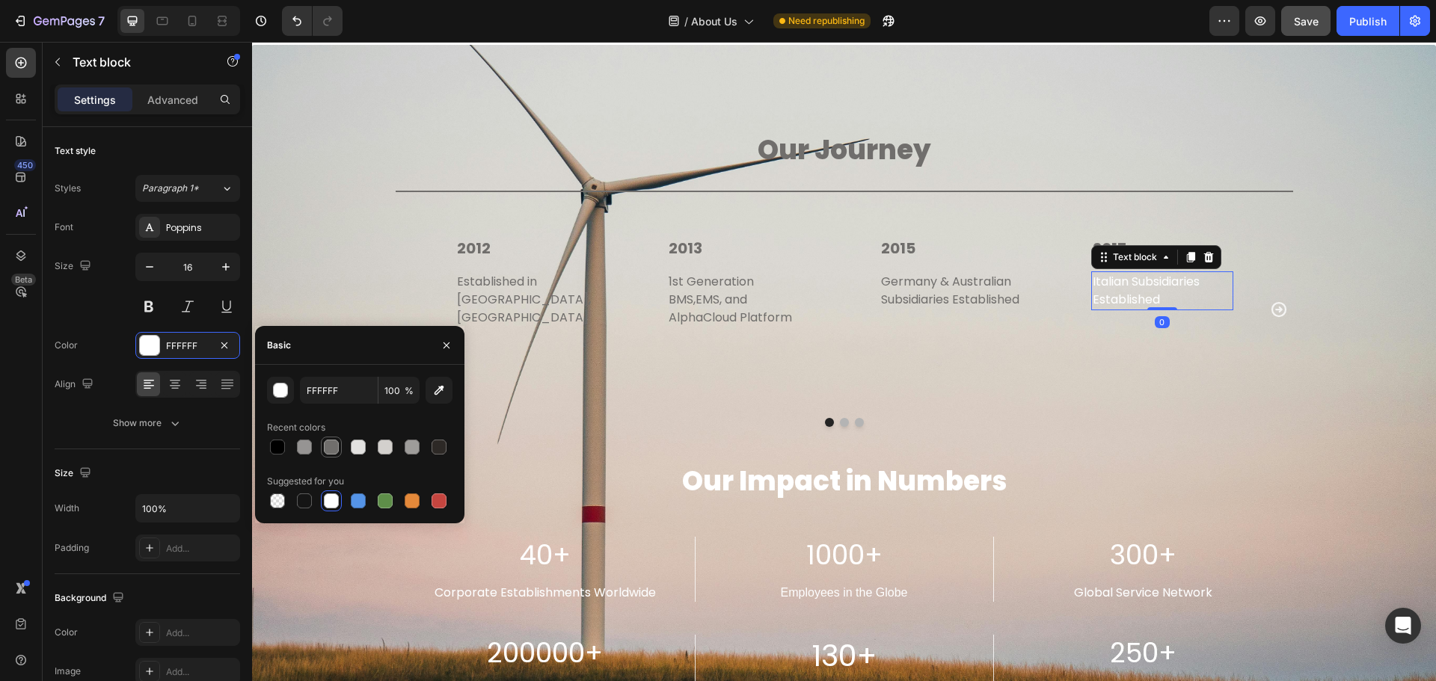
click at [334, 448] on div at bounding box center [331, 447] width 15 height 15
type input "706E6C"
click at [1278, 302] on icon "Carousel Next Arrow" at bounding box center [1278, 309] width 15 height 15
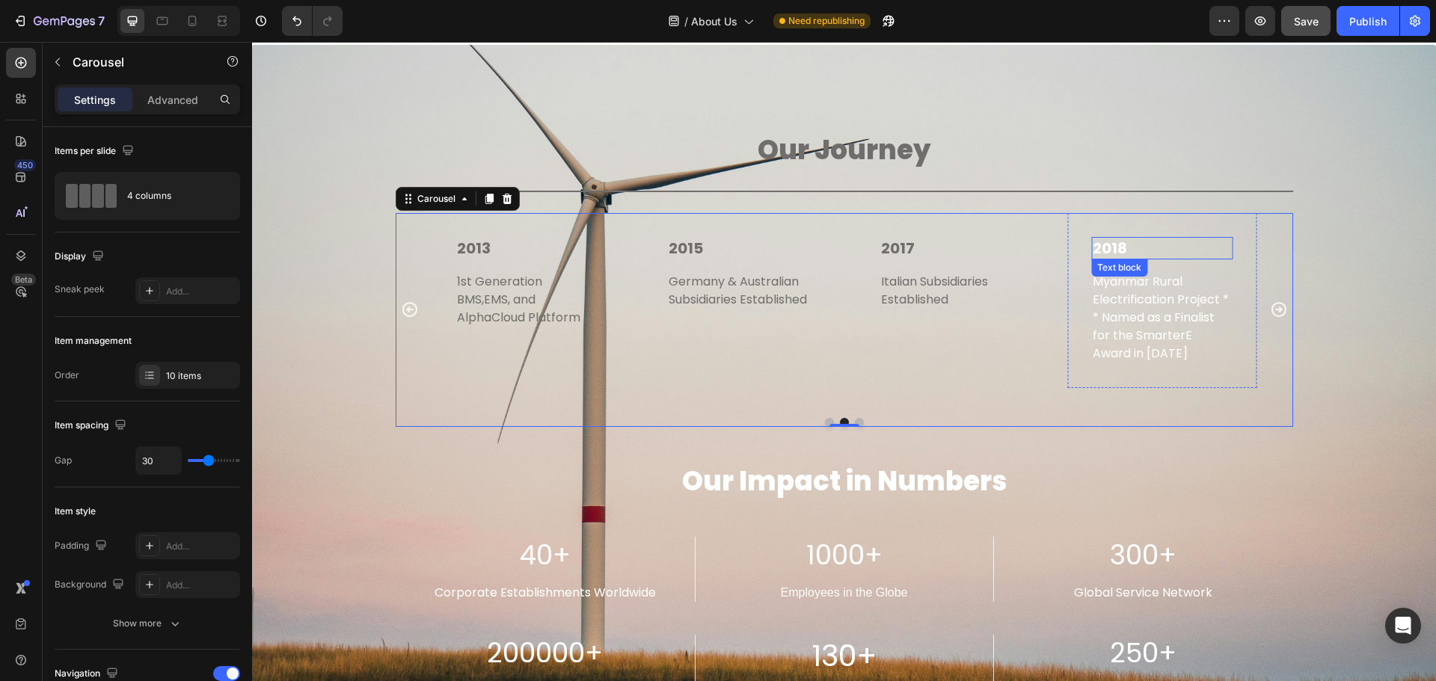
click at [1148, 248] on p "2018" at bounding box center [1162, 248] width 139 height 19
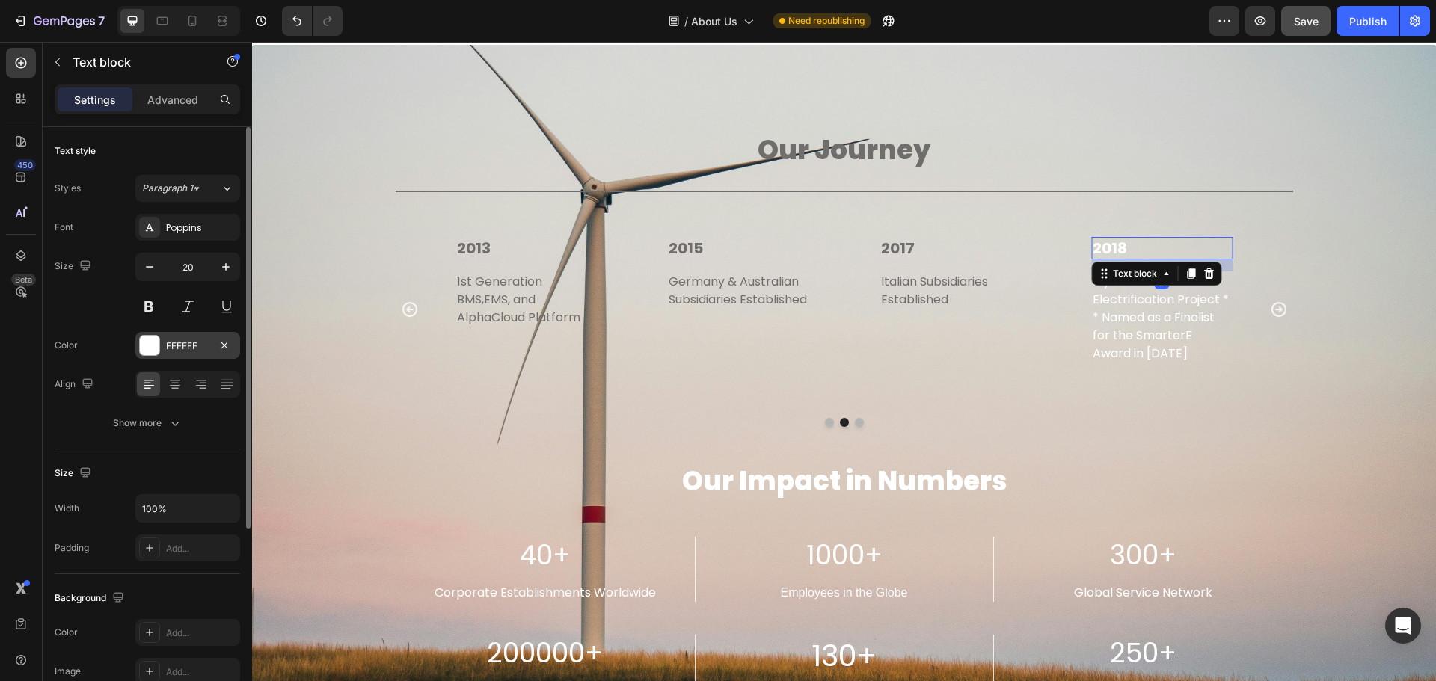
click at [140, 349] on div at bounding box center [149, 345] width 19 height 19
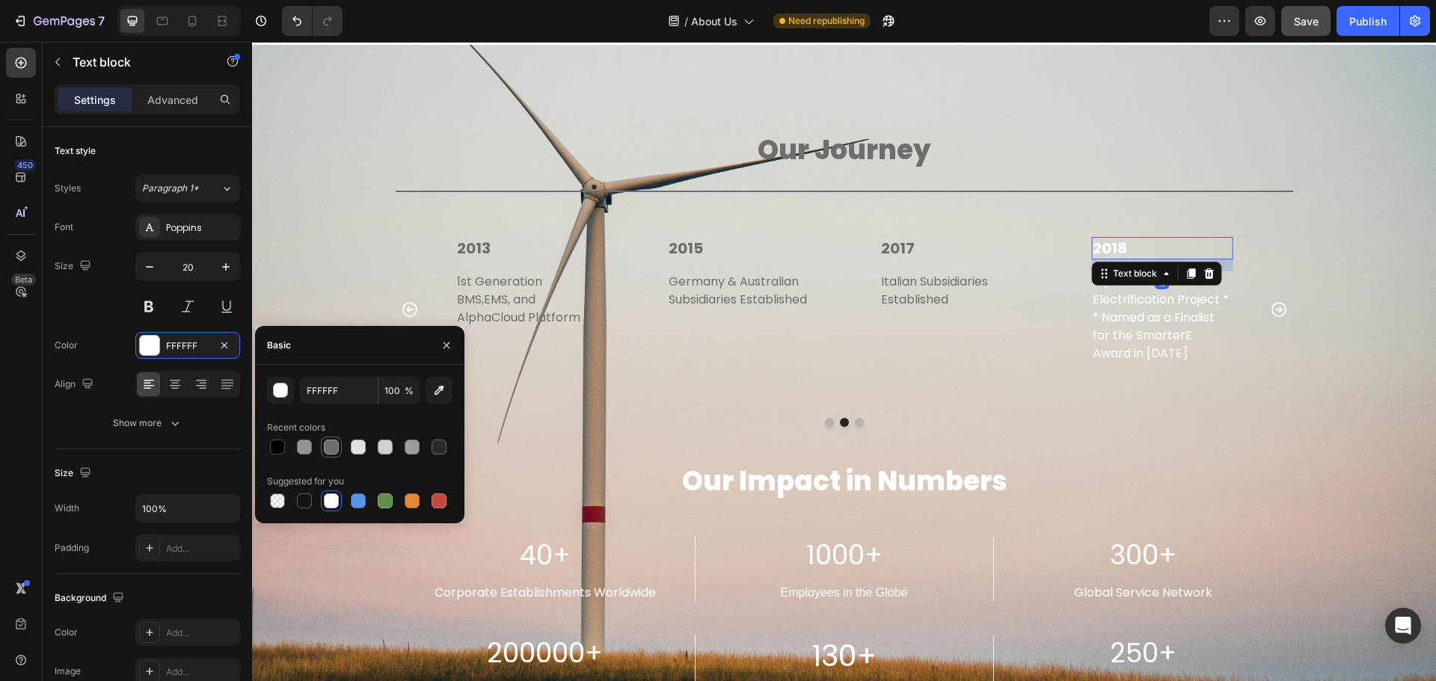
click at [337, 447] on div at bounding box center [331, 447] width 15 height 15
type input "706E6C"
click at [1165, 339] on p "Myanmar Rural Electrification Project * * Named as a Finalist for the SmarterE …" at bounding box center [1162, 318] width 139 height 90
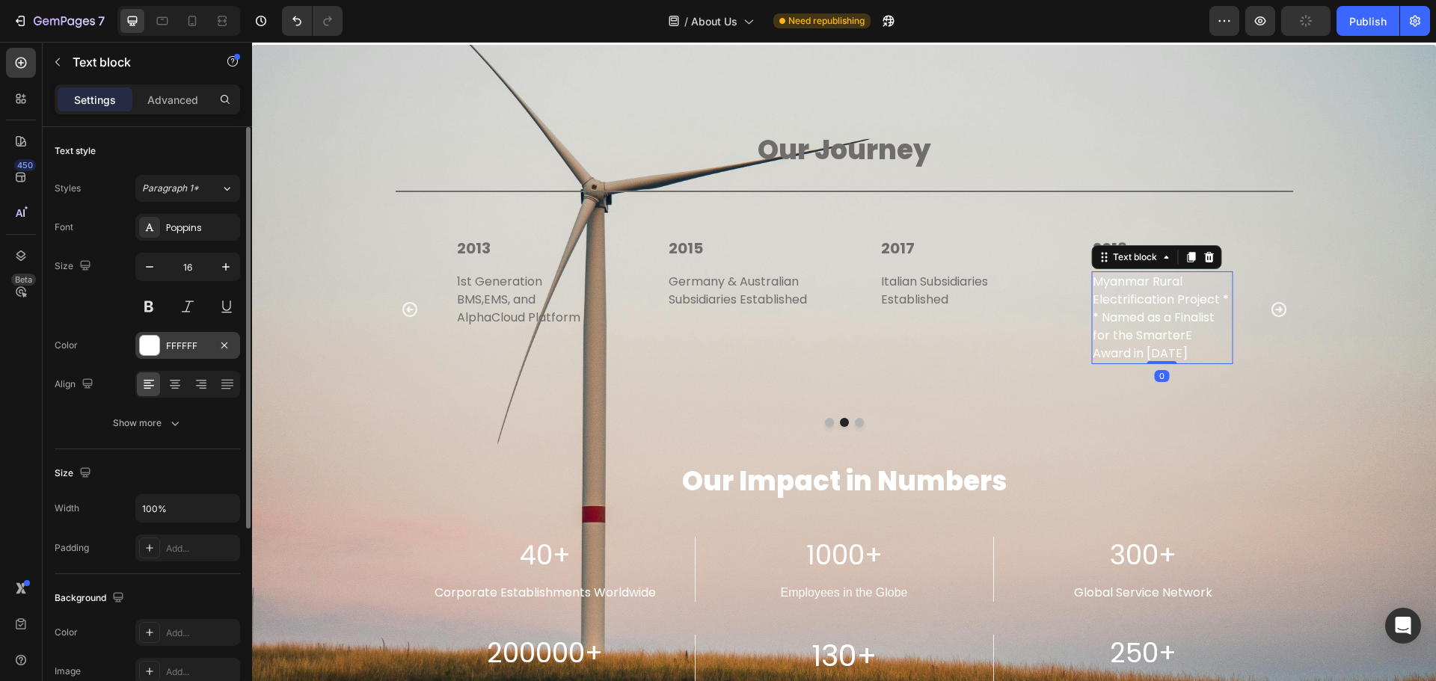
click at [157, 339] on div at bounding box center [149, 345] width 19 height 19
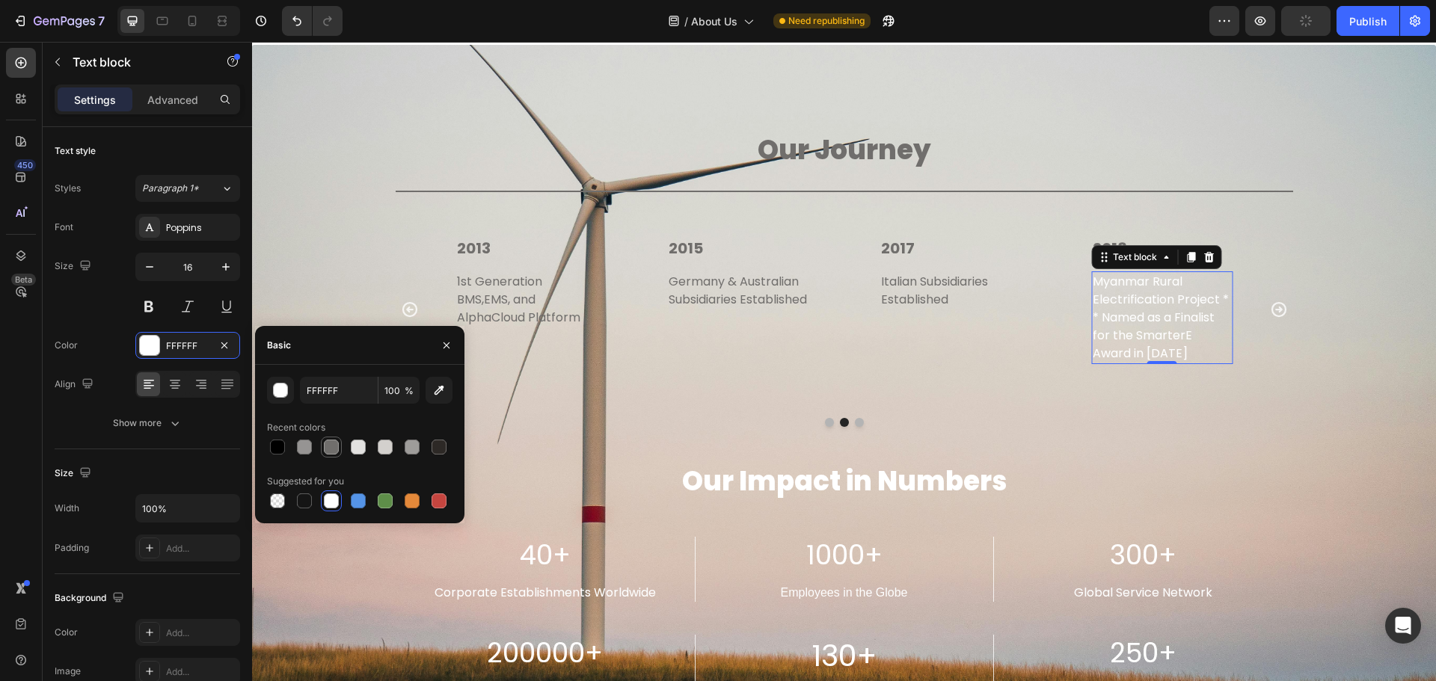
click at [329, 450] on div at bounding box center [331, 447] width 15 height 15
type input "706E6C"
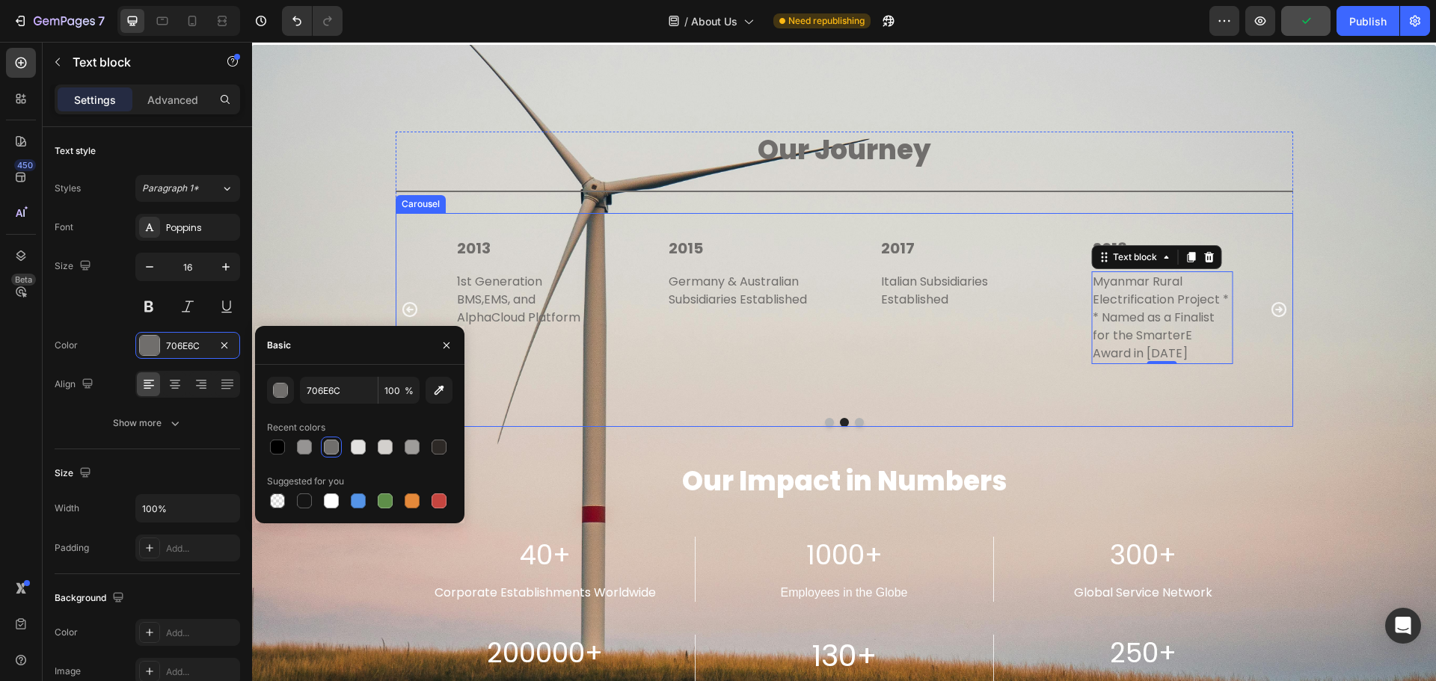
click at [1270, 301] on icon "Carousel Next Arrow" at bounding box center [1279, 310] width 18 height 18
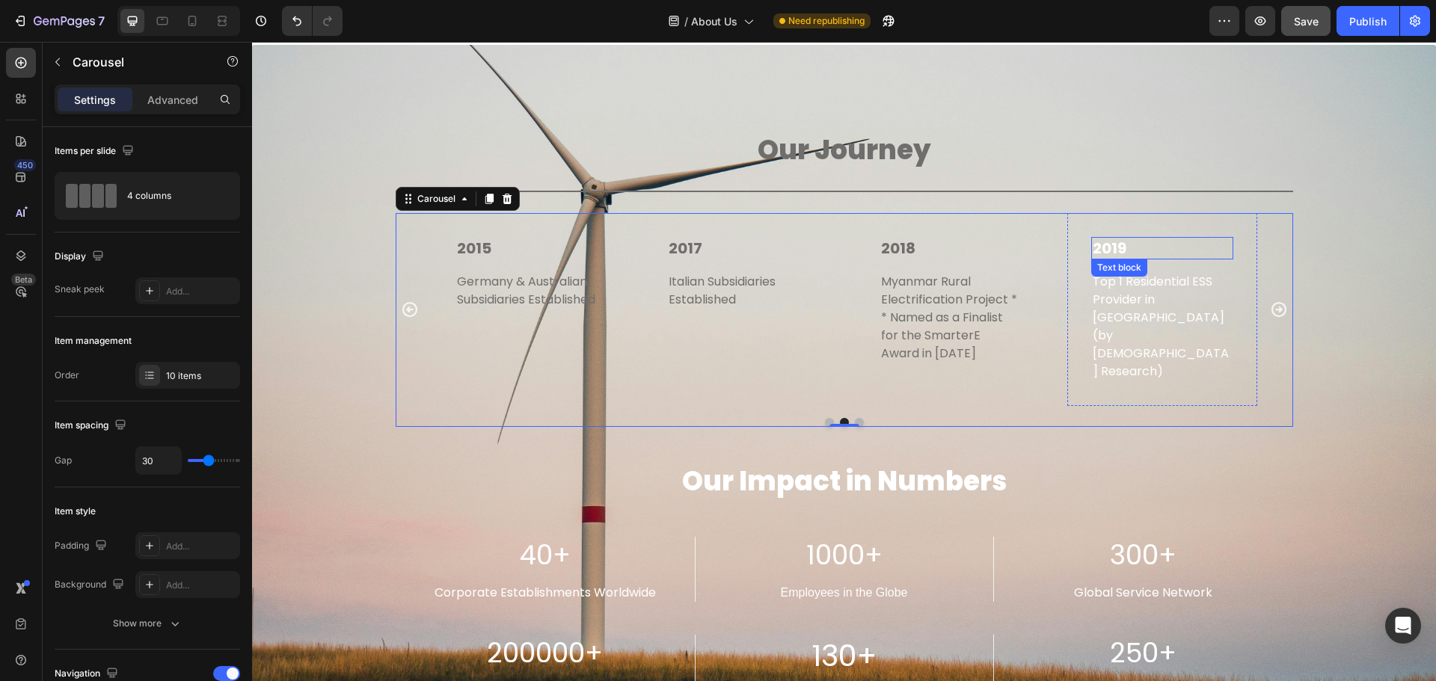
click at [1124, 248] on p "2019" at bounding box center [1162, 248] width 139 height 19
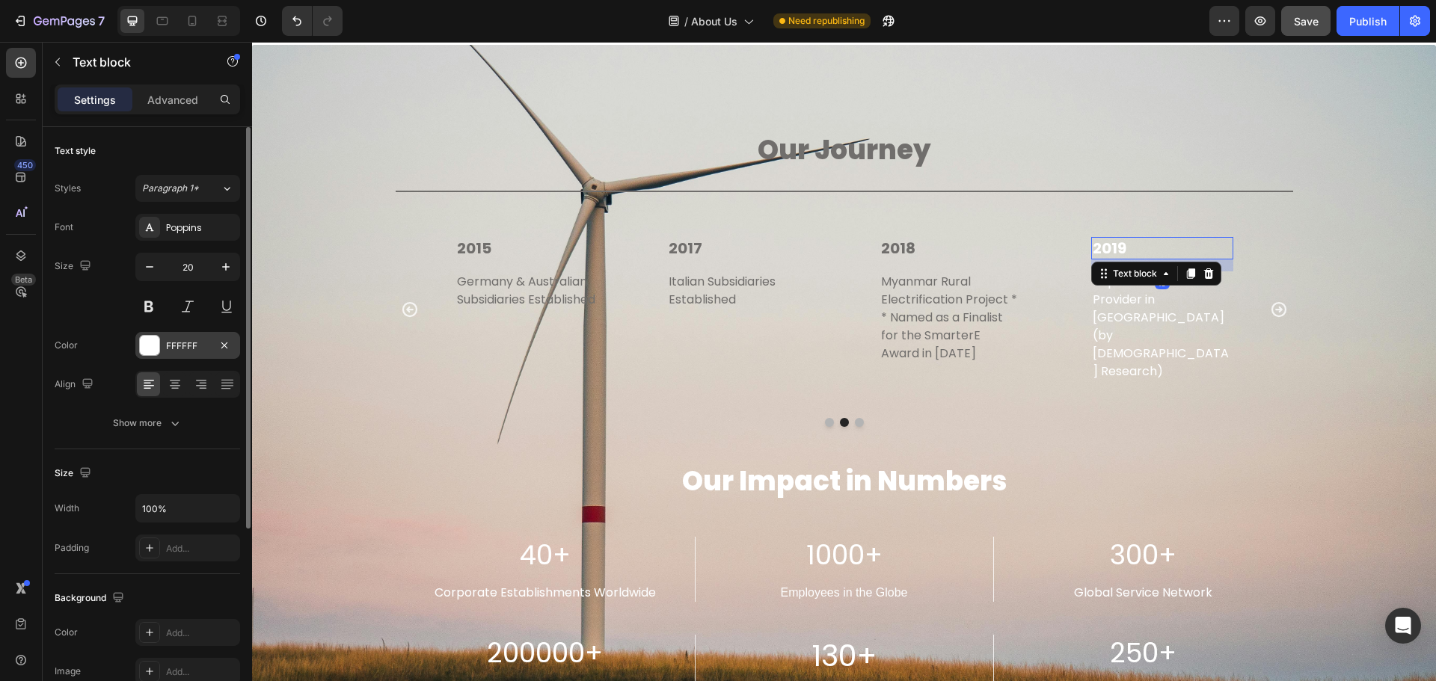
click at [152, 358] on div "FFFFFF" at bounding box center [187, 345] width 105 height 27
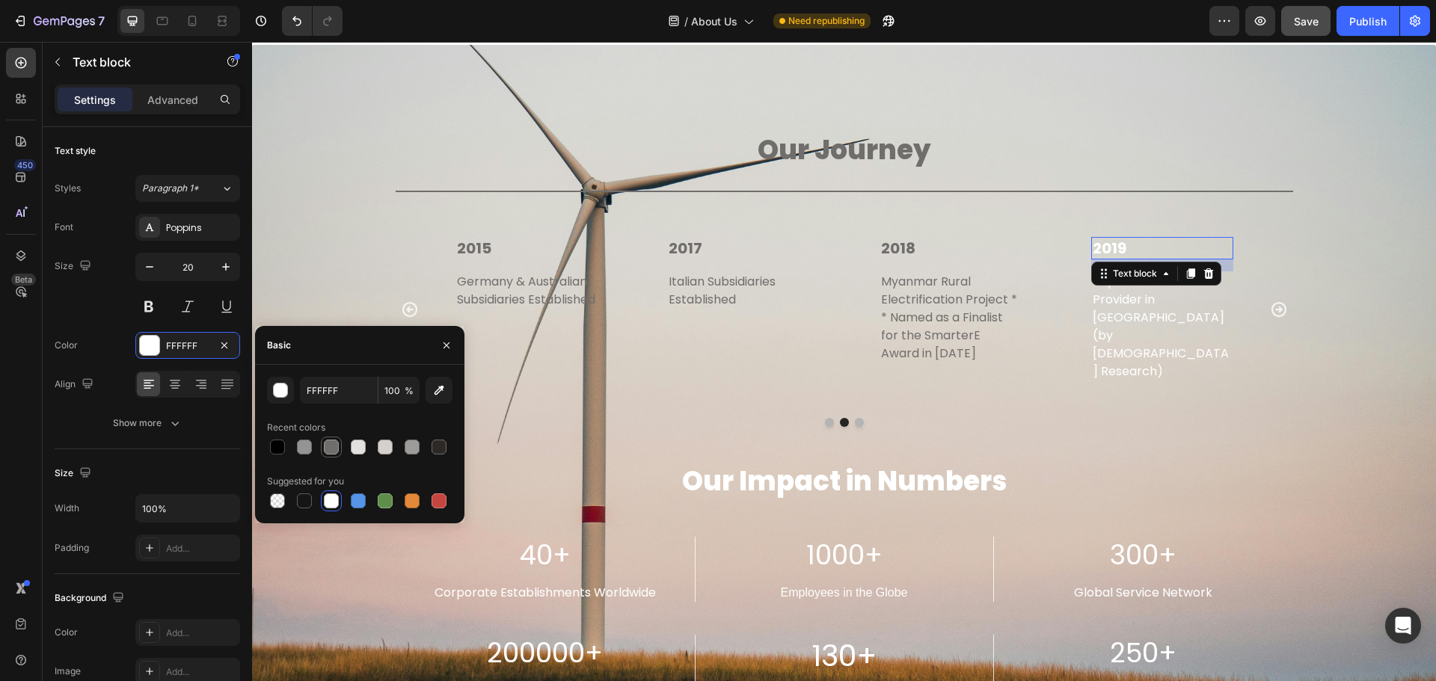
click at [334, 443] on div at bounding box center [331, 447] width 15 height 15
type input "706E6C"
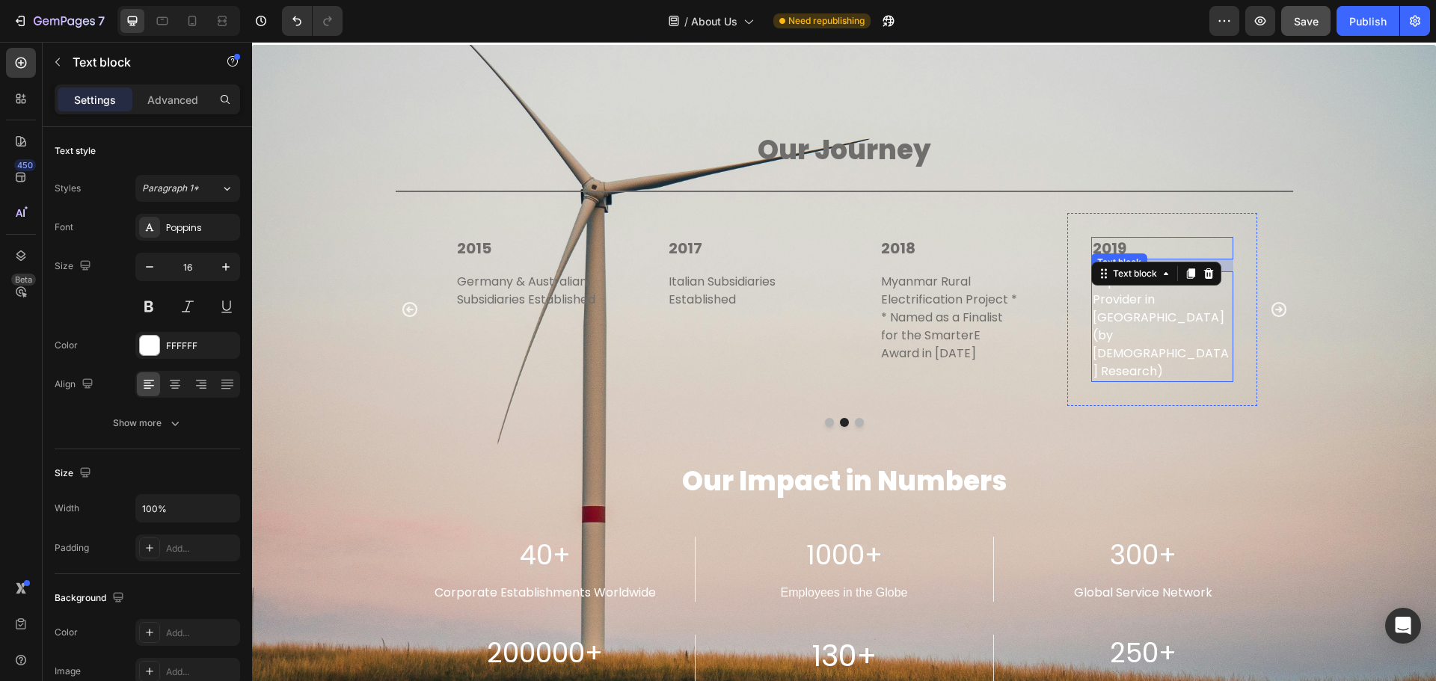
click at [1189, 297] on p "Top 1 Residential ESS Provider in [GEOGRAPHIC_DATA] (by [DEMOGRAPHIC_DATA] Rese…" at bounding box center [1162, 327] width 139 height 108
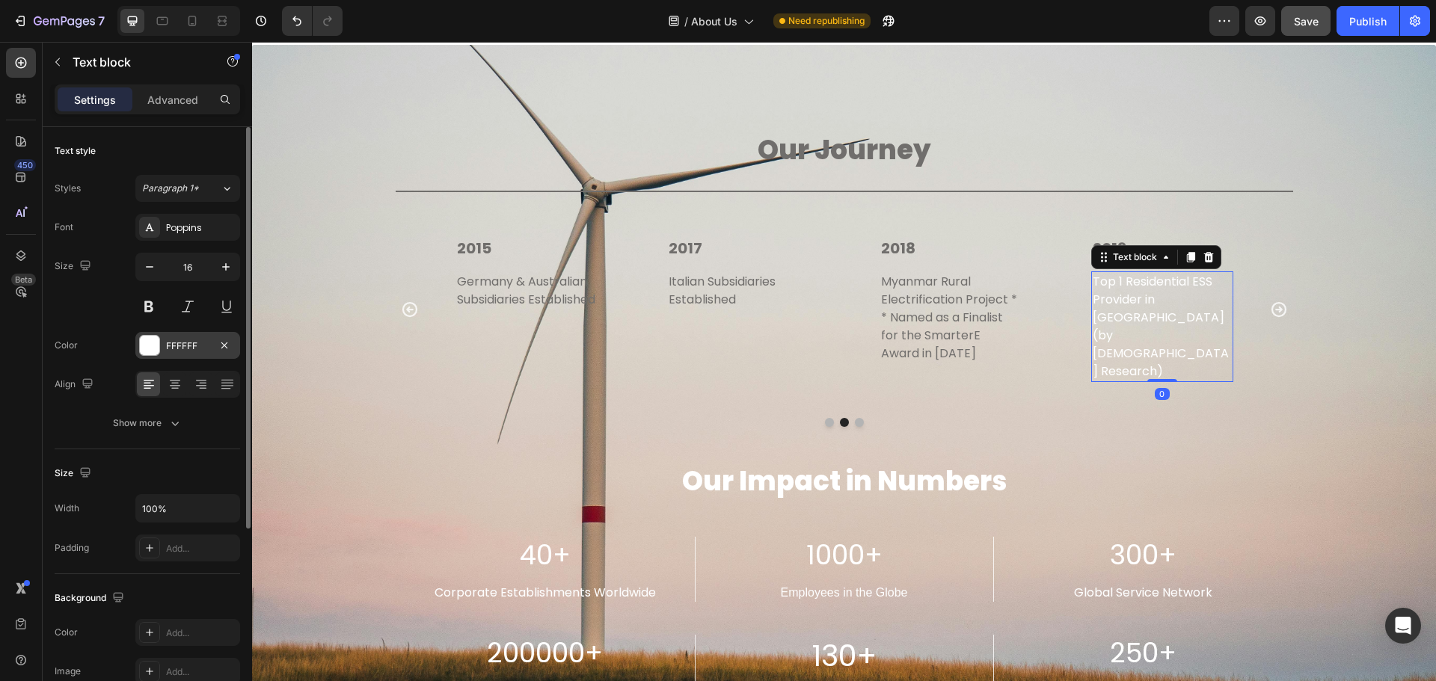
click at [143, 343] on div at bounding box center [149, 345] width 19 height 19
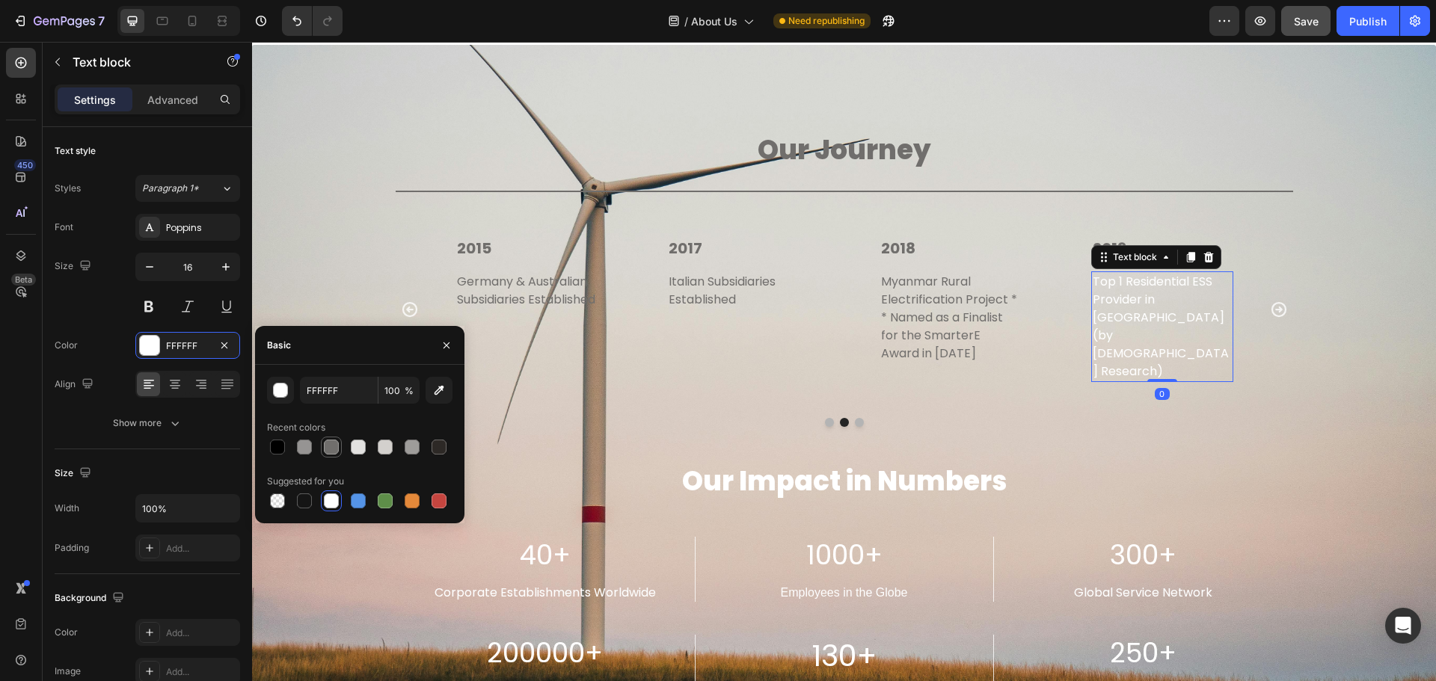
click at [329, 446] on div at bounding box center [331, 447] width 15 height 15
type input "706E6C"
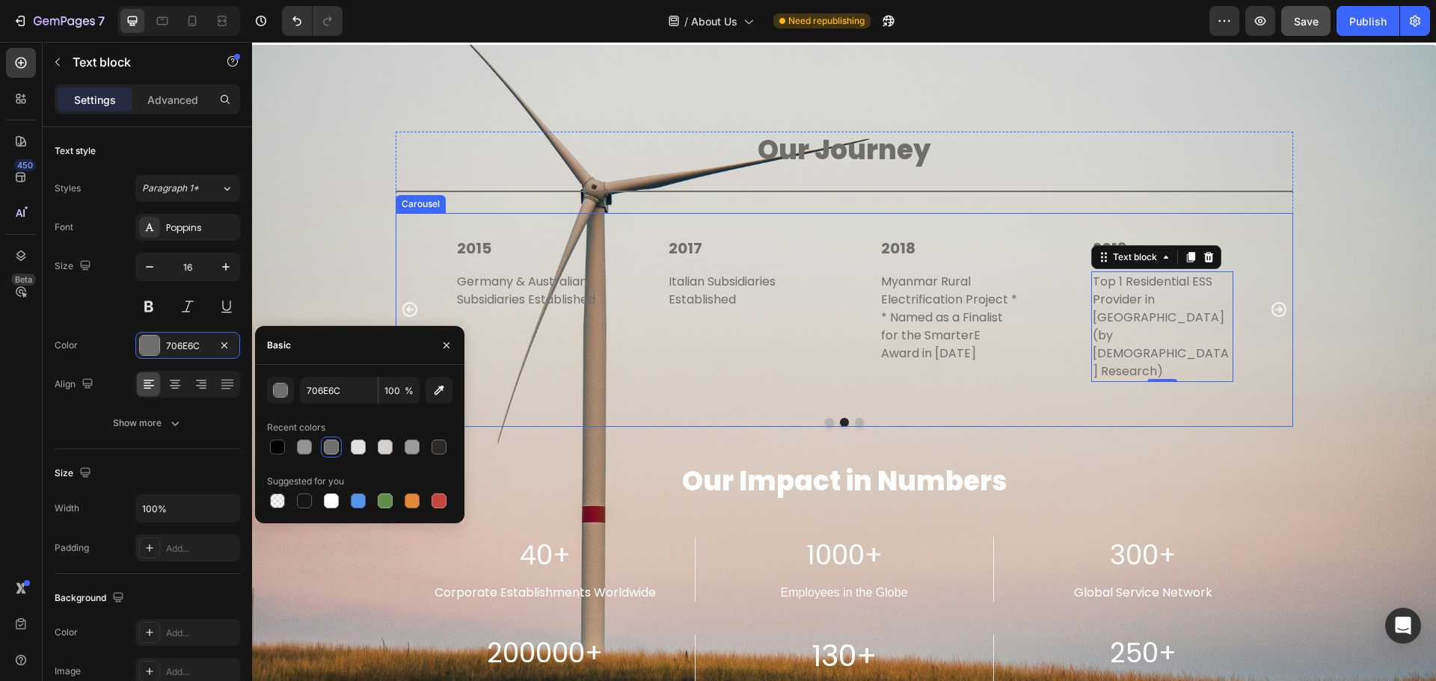
click at [1277, 301] on icon "Carousel Next Arrow" at bounding box center [1279, 310] width 18 height 18
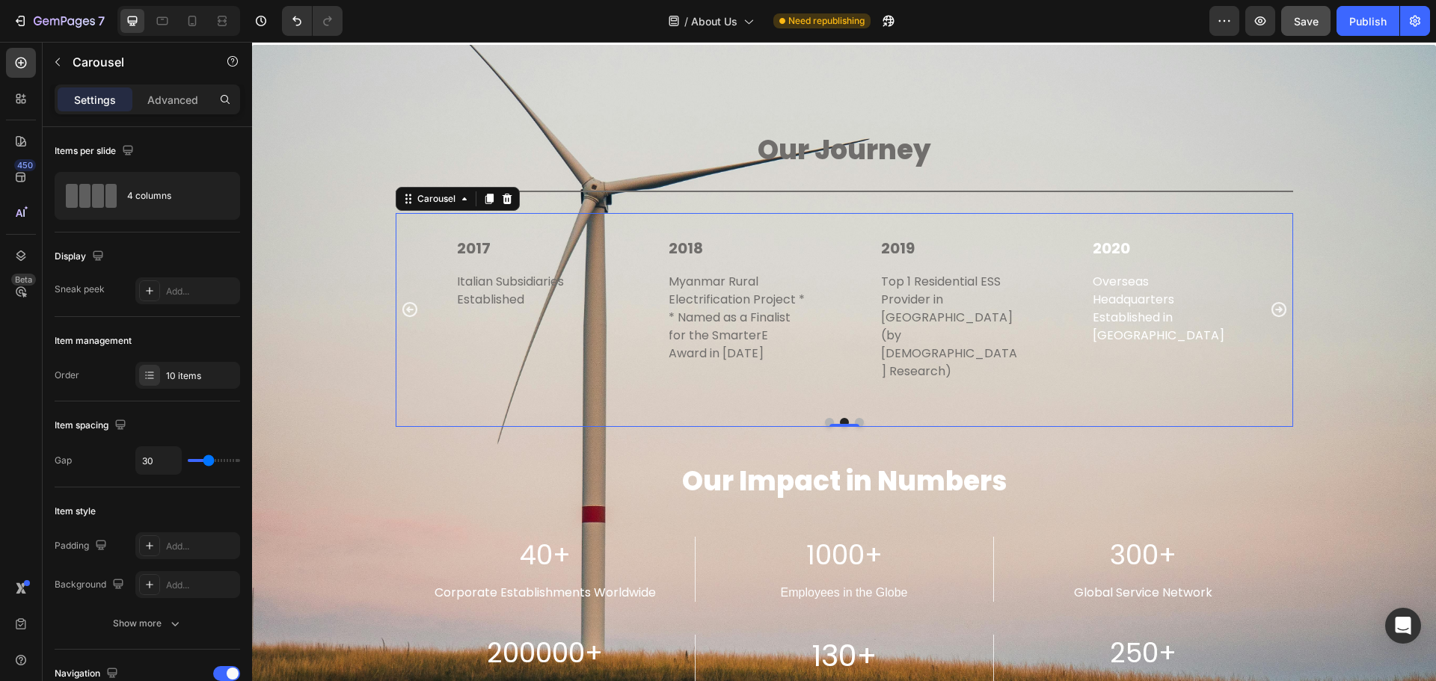
click at [1277, 301] on icon "Carousel Next Arrow" at bounding box center [1279, 310] width 18 height 18
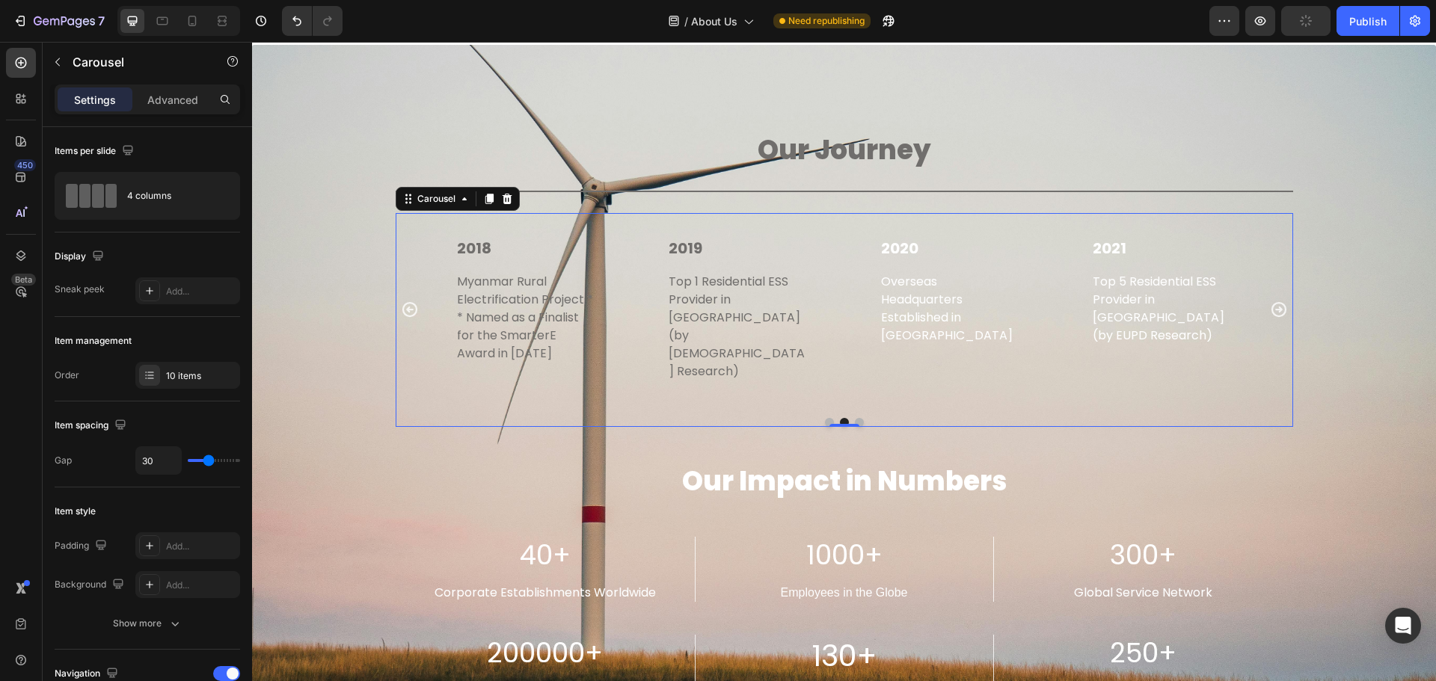
click at [1277, 301] on icon "Carousel Next Arrow" at bounding box center [1279, 310] width 18 height 18
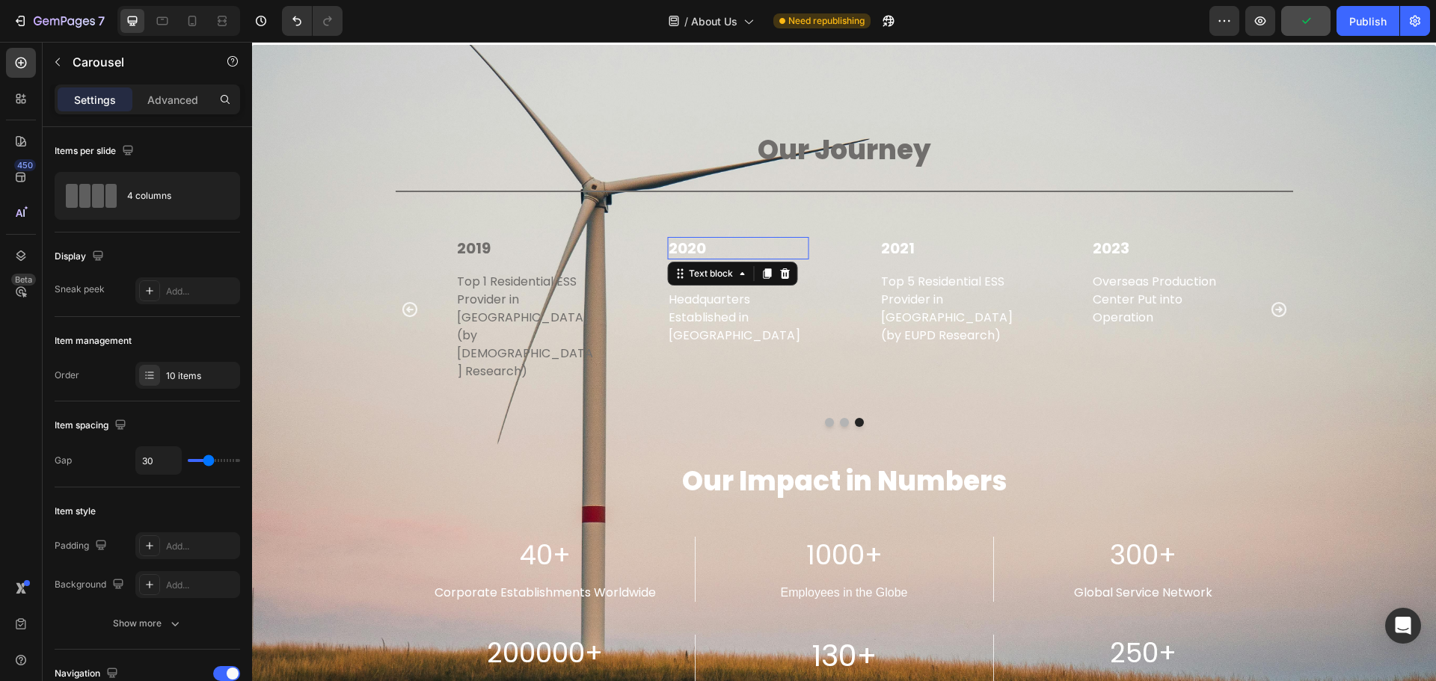
click at [723, 257] on p "2020" at bounding box center [738, 248] width 139 height 19
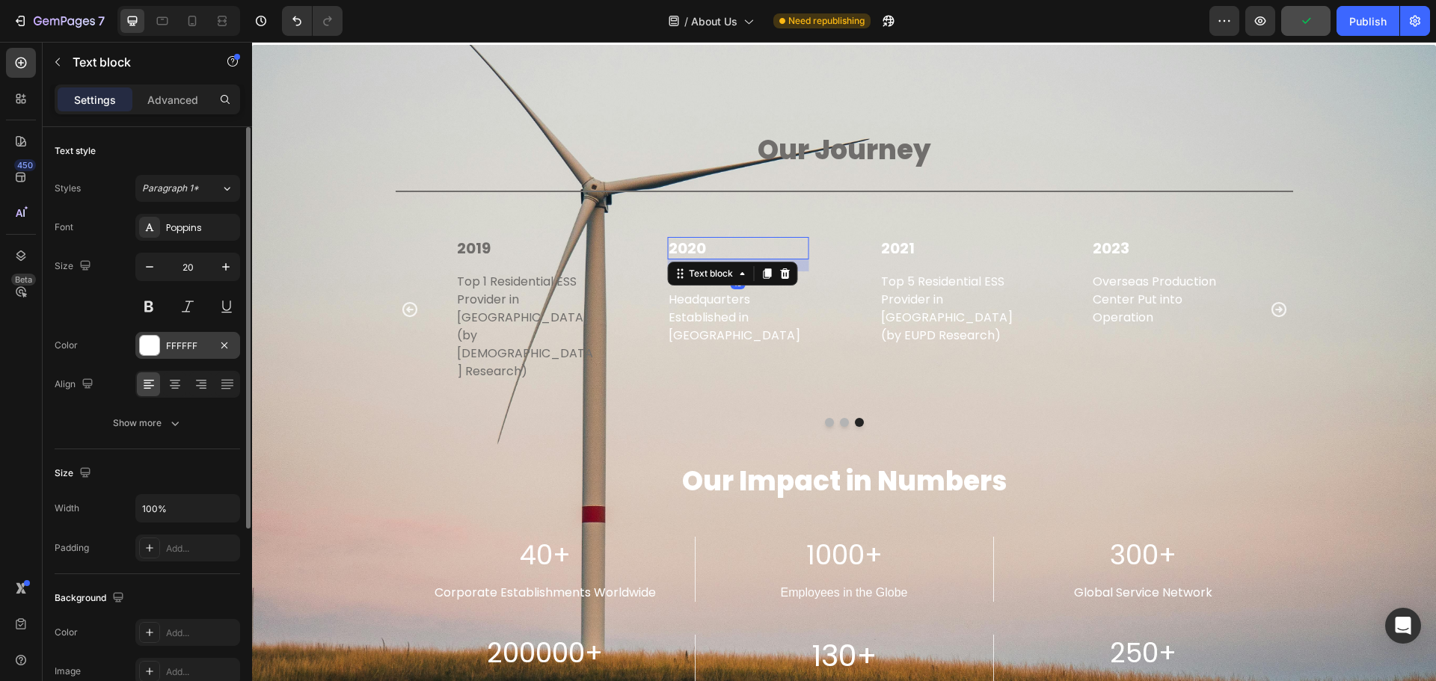
click at [149, 340] on div at bounding box center [149, 345] width 19 height 19
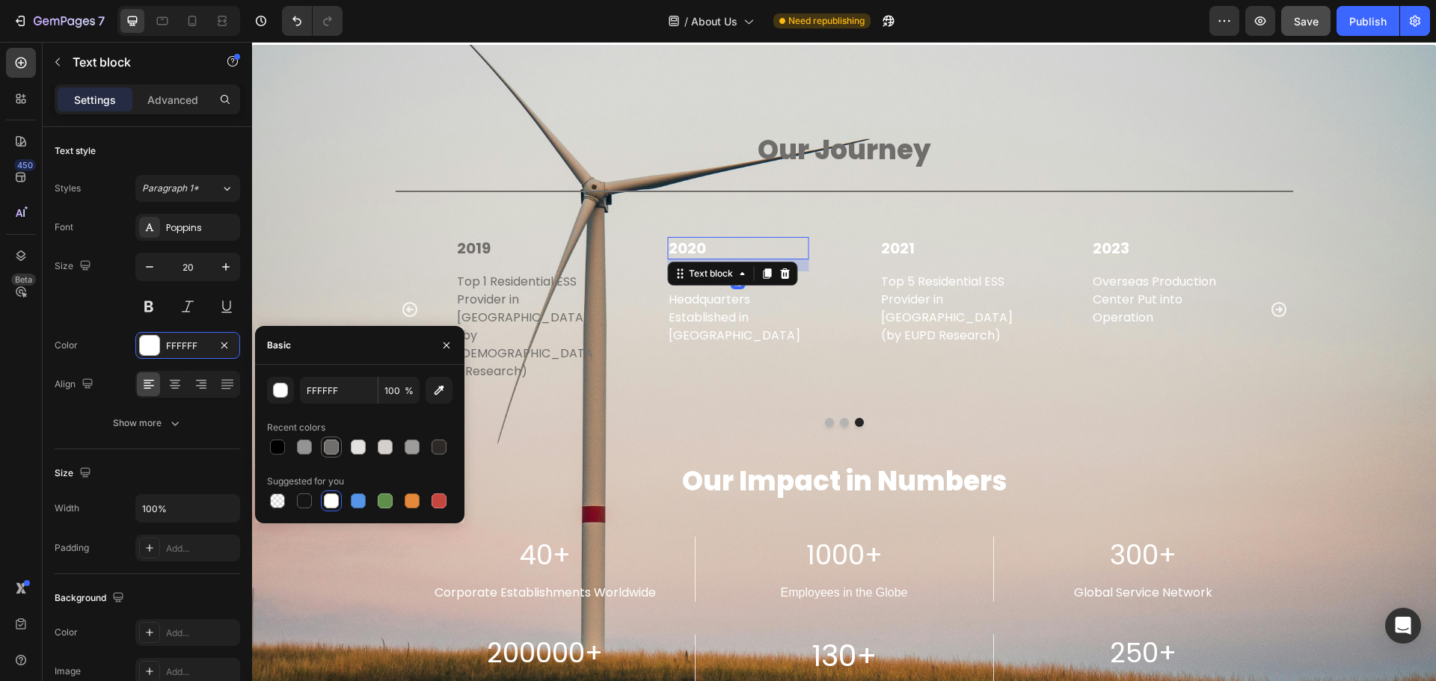
click at [331, 448] on div at bounding box center [331, 447] width 15 height 15
type input "706E6C"
click at [735, 324] on p "Overseas Headquarters Established in [GEOGRAPHIC_DATA]" at bounding box center [738, 309] width 139 height 72
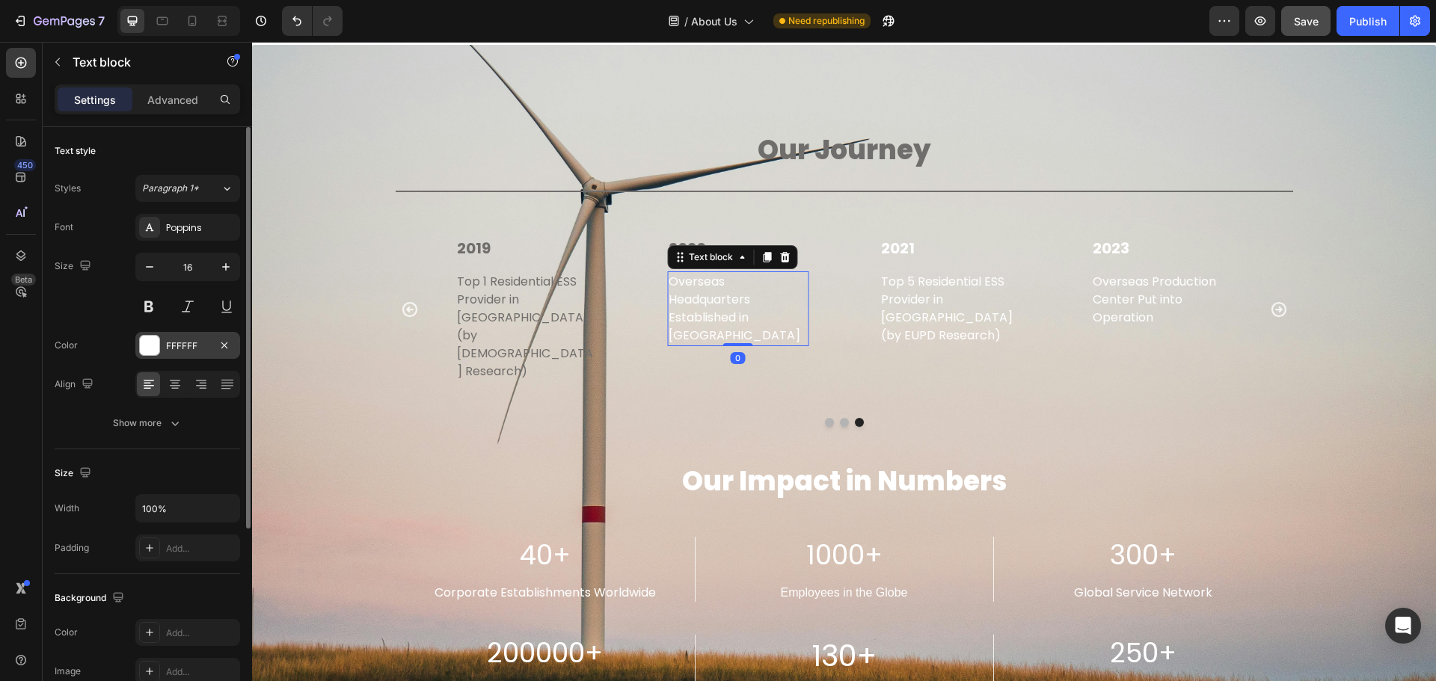
click at [144, 351] on div at bounding box center [149, 345] width 19 height 19
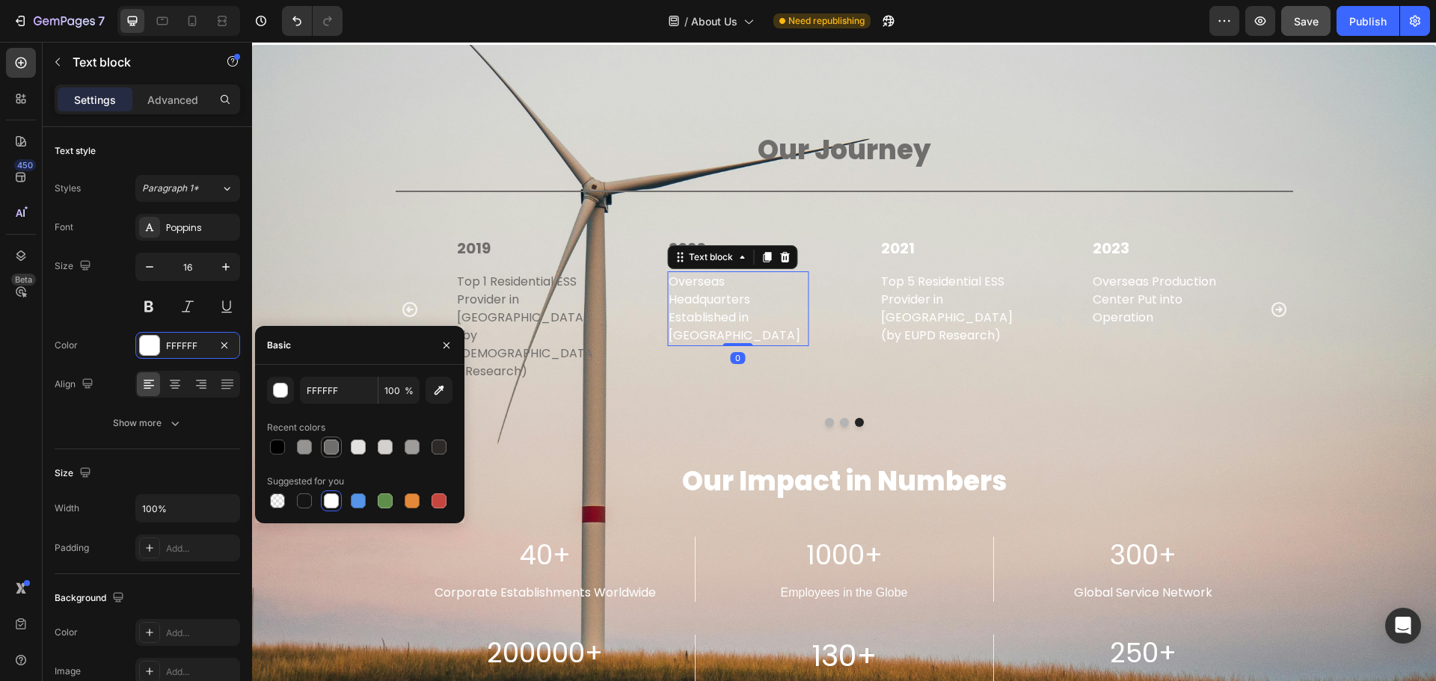
click at [326, 447] on div at bounding box center [331, 447] width 15 height 15
type input "706E6C"
click at [944, 240] on p "2021" at bounding box center [950, 248] width 139 height 19
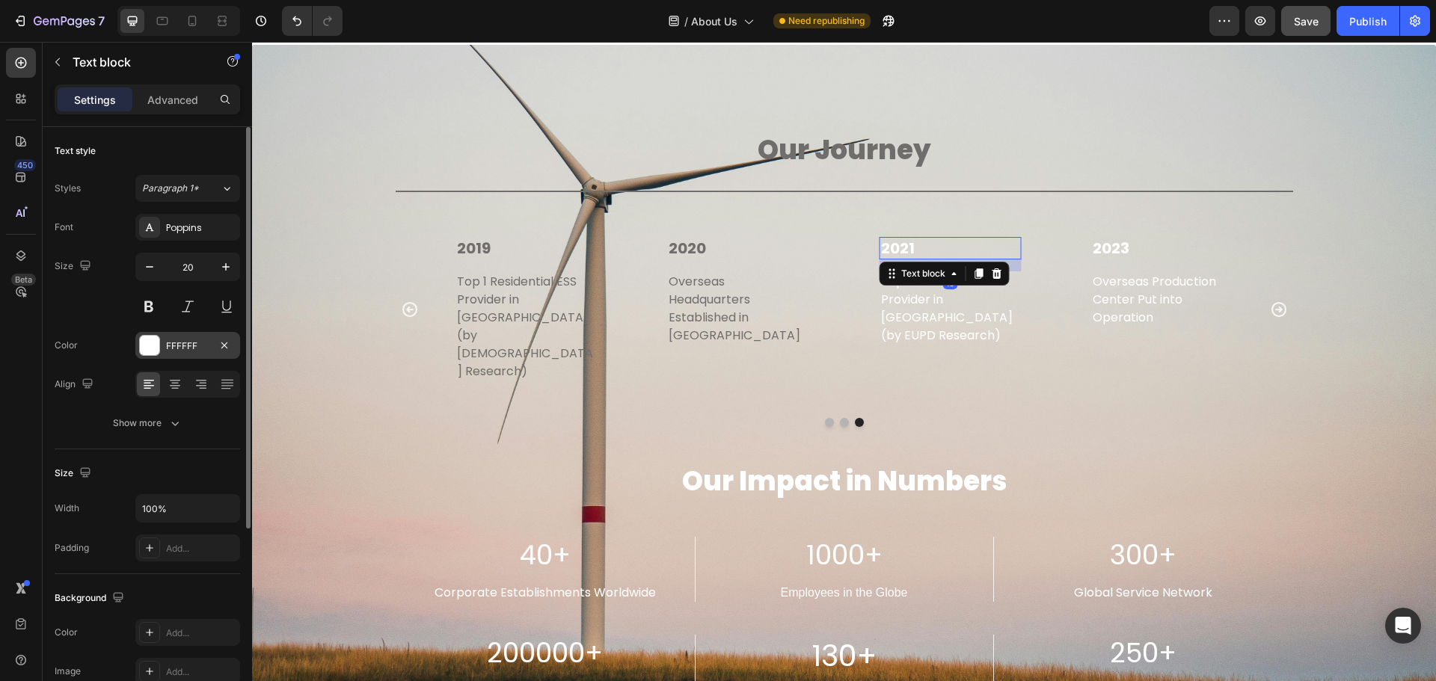
click at [138, 352] on div "FFFFFF" at bounding box center [187, 345] width 105 height 27
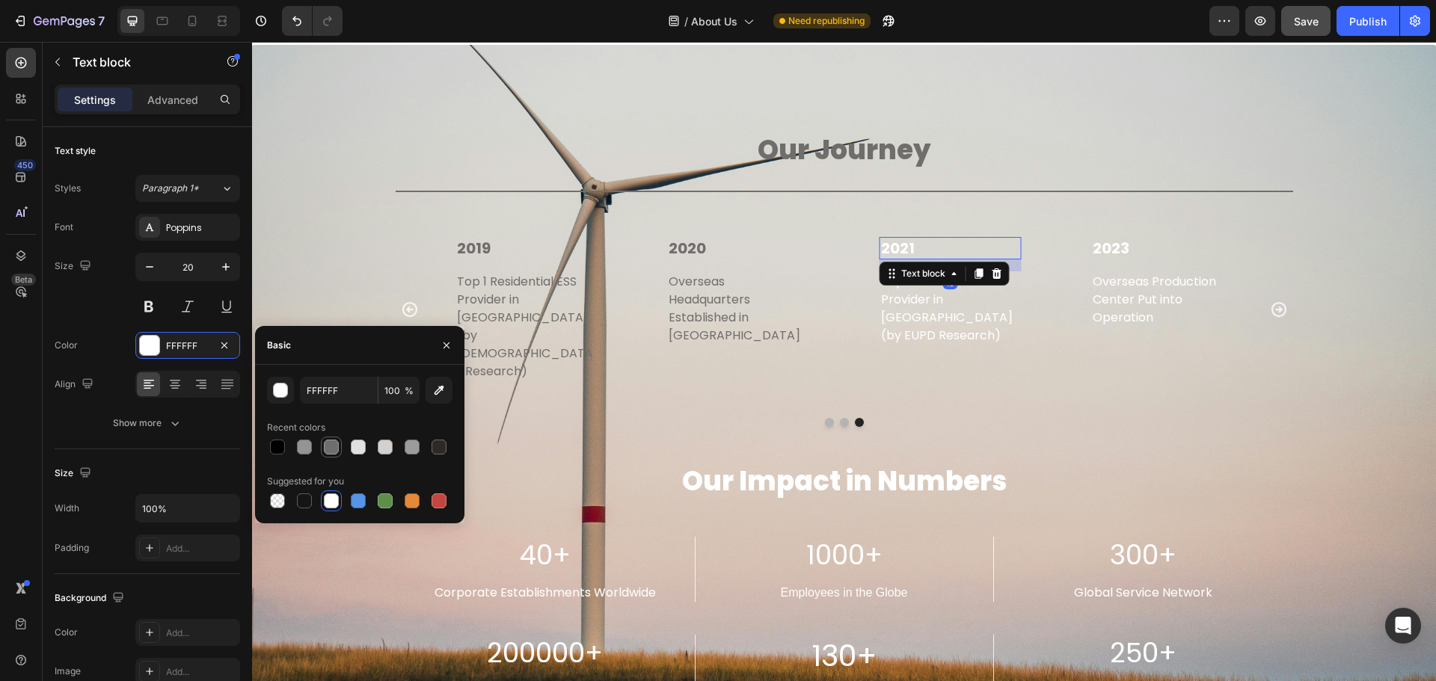
click at [335, 444] on div at bounding box center [331, 447] width 15 height 15
type input "706E6C"
click at [956, 305] on p "Top 5 Residential ESS Provider in [GEOGRAPHIC_DATA] (by EUPD Research)" at bounding box center [950, 309] width 139 height 72
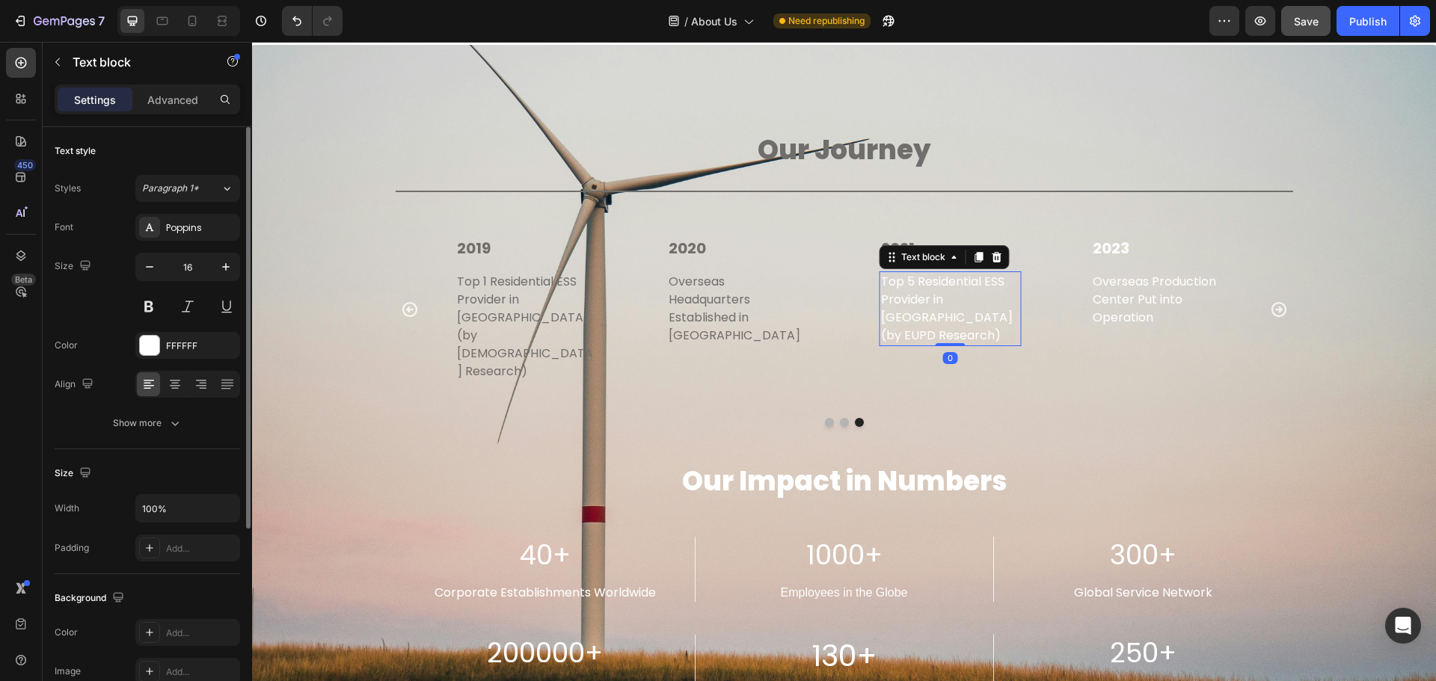
click at [145, 348] on div at bounding box center [149, 345] width 19 height 19
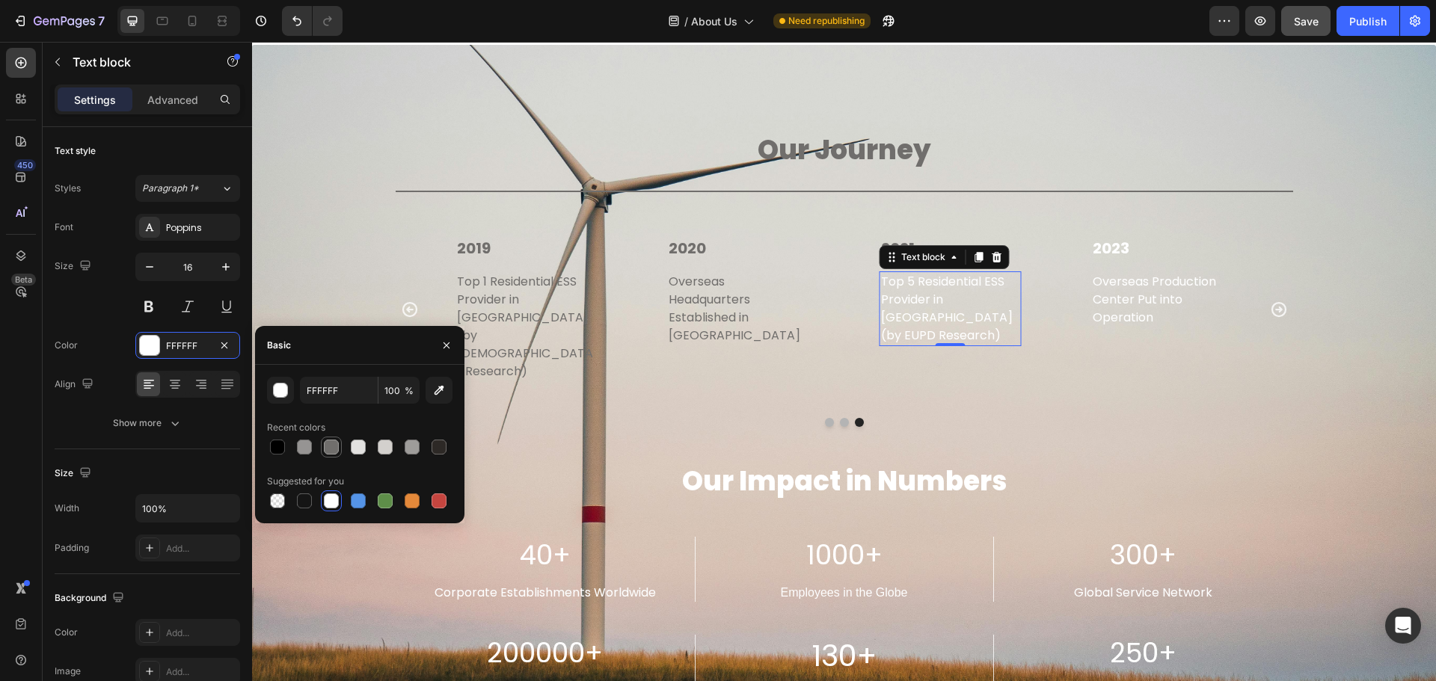
click at [336, 447] on div at bounding box center [331, 447] width 15 height 15
type input "706E6C"
click at [1157, 261] on div "2023 Text block Overseas Production Center Put into Operation Text block" at bounding box center [1162, 282] width 142 height 91
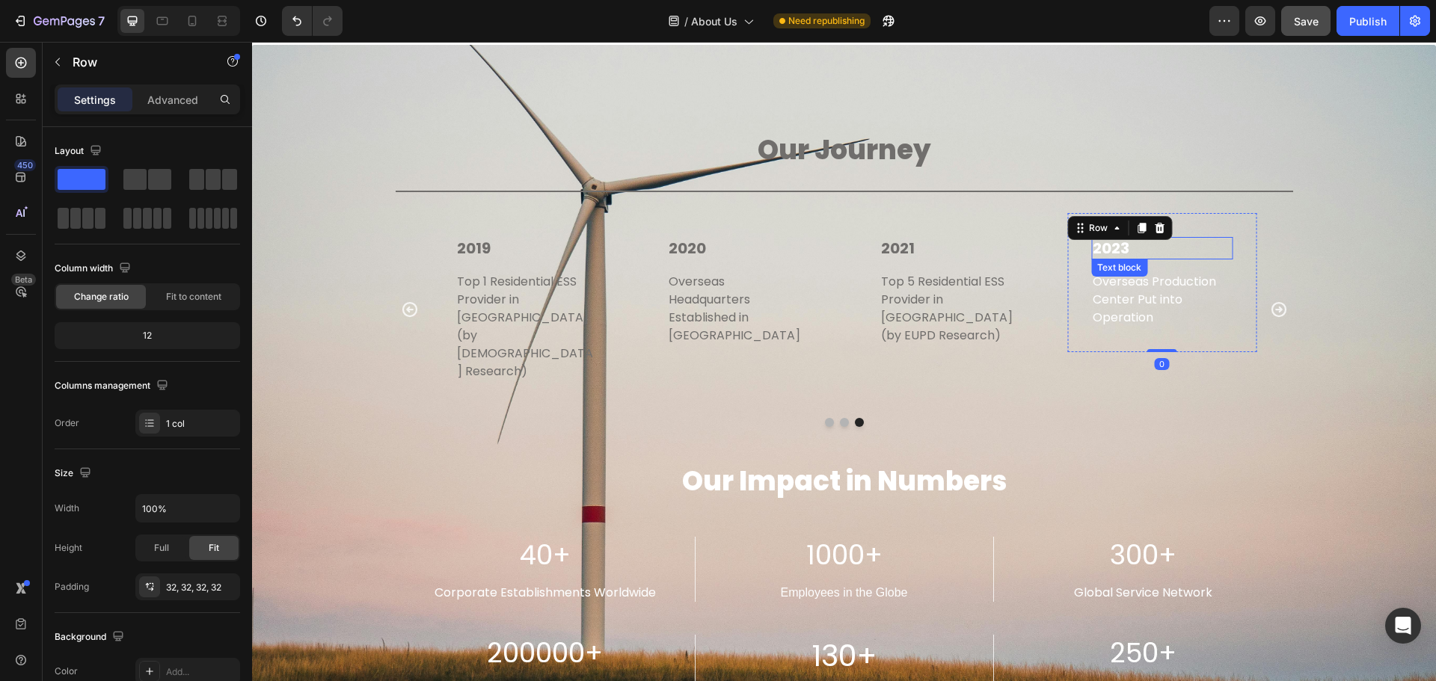
click at [1192, 253] on p "2023" at bounding box center [1162, 248] width 139 height 19
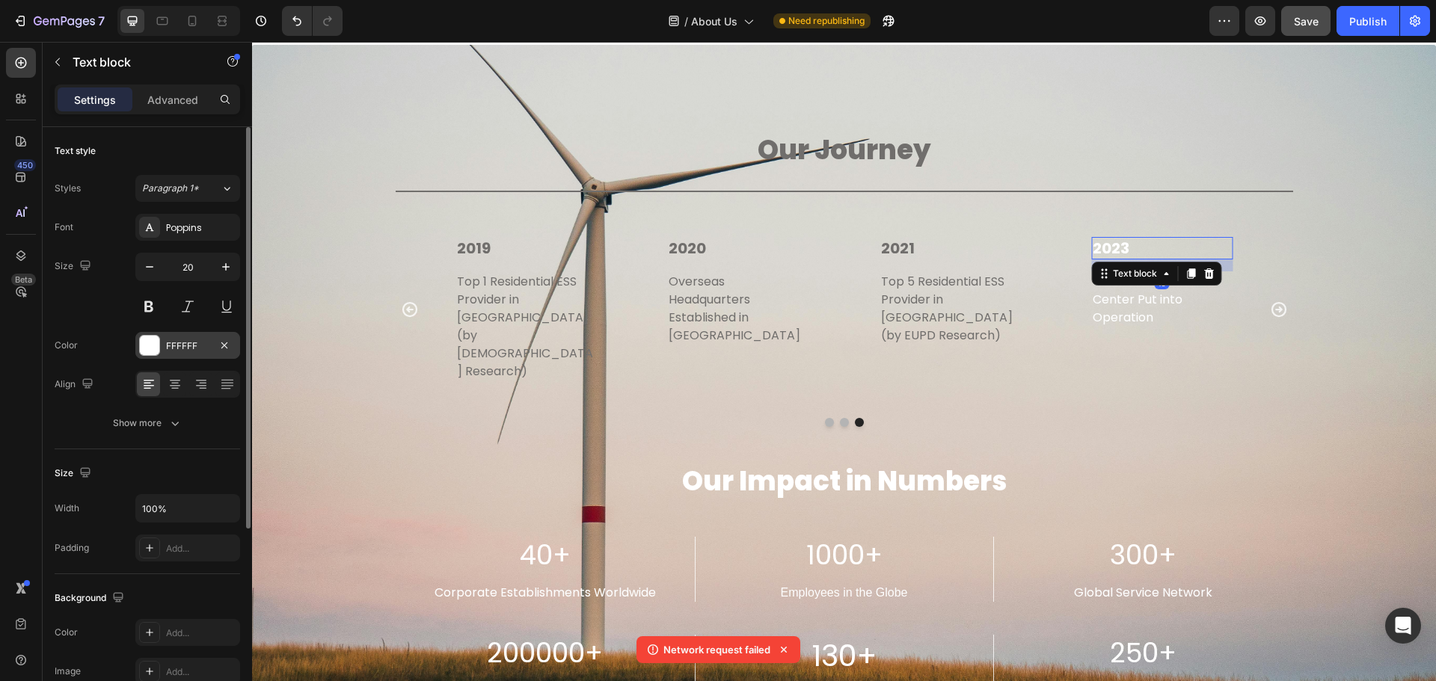
click at [147, 343] on div at bounding box center [149, 345] width 19 height 19
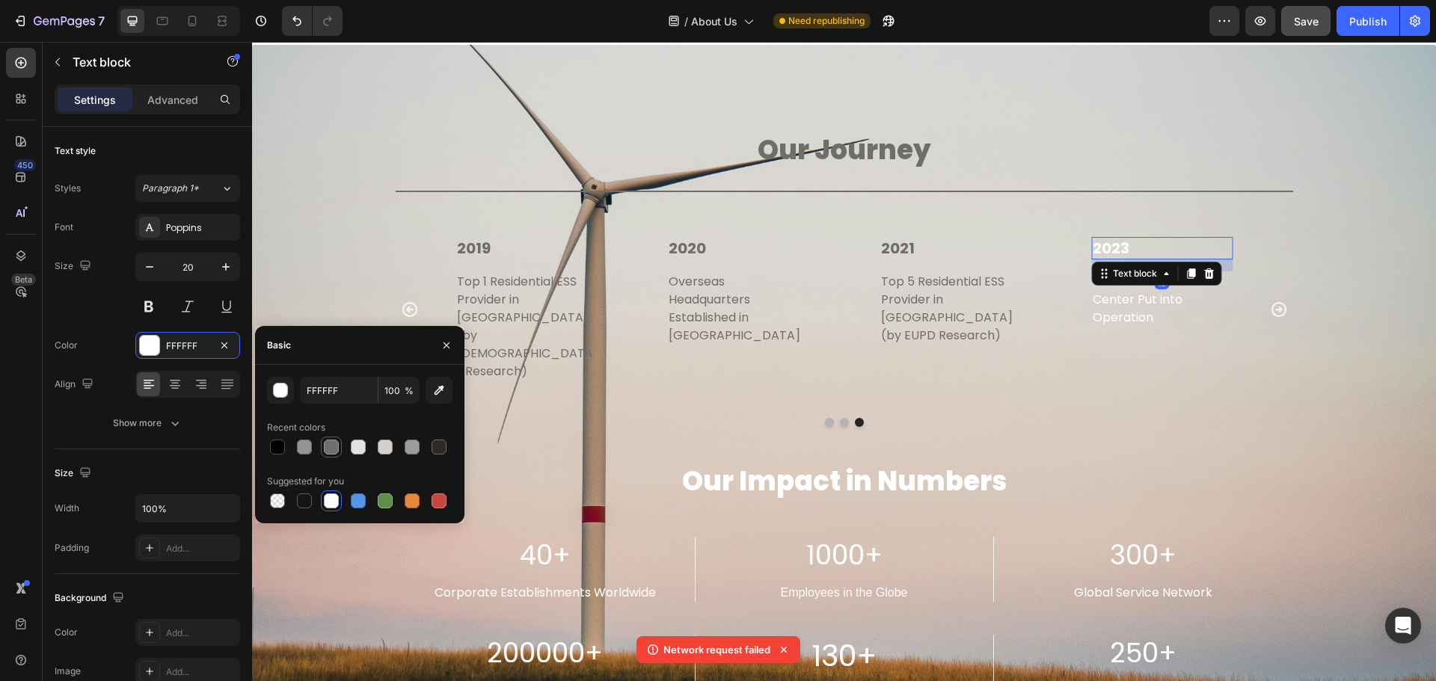
click at [331, 443] on div at bounding box center [331, 447] width 15 height 15
type input "706E6C"
click at [1190, 325] on p "Overseas Production Center Put into Operation" at bounding box center [1162, 300] width 139 height 54
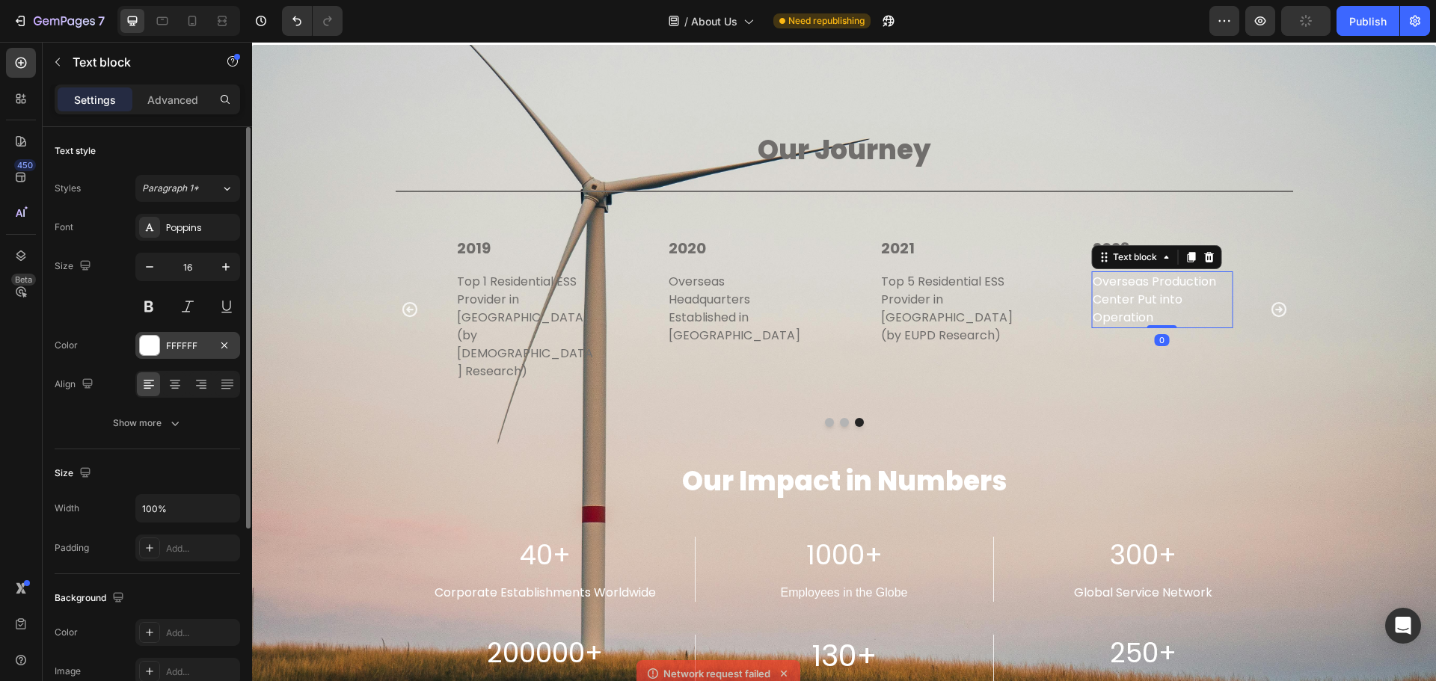
click at [149, 343] on div at bounding box center [149, 345] width 19 height 19
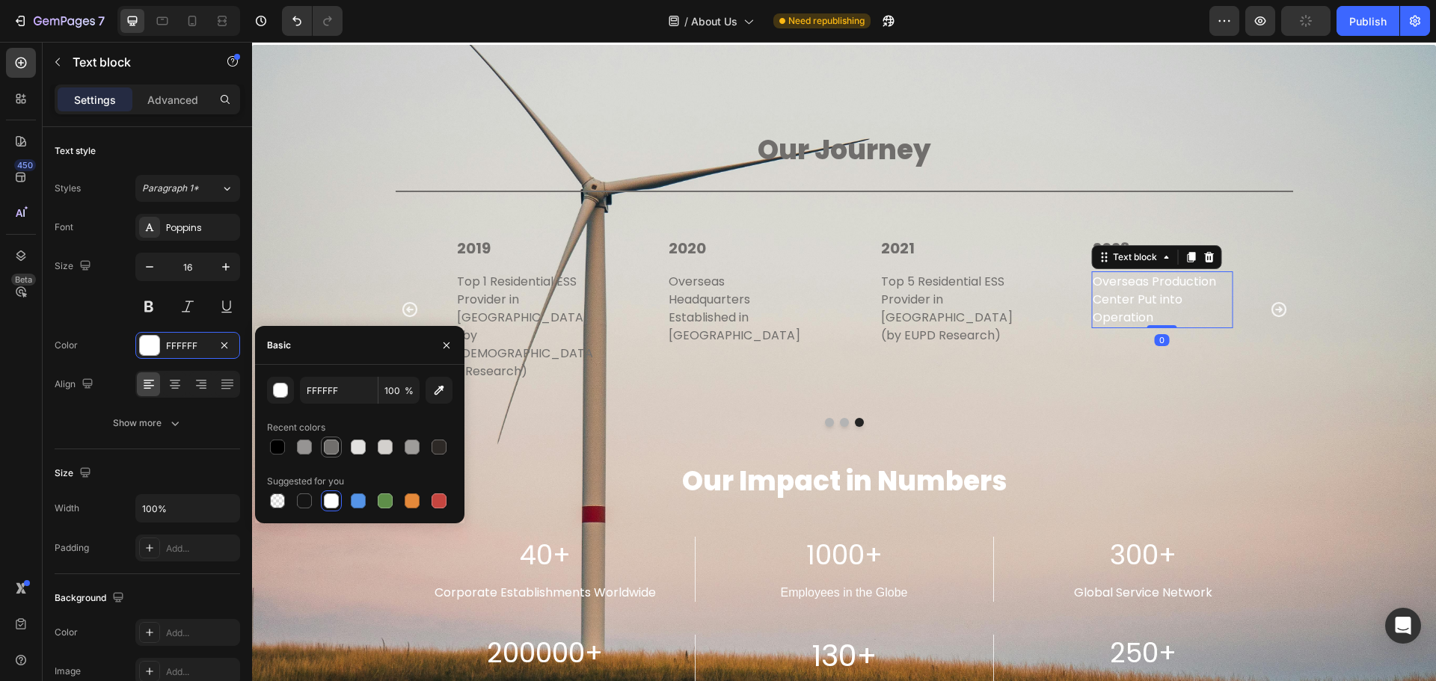
drag, startPoint x: 328, startPoint y: 446, endPoint x: 222, endPoint y: 340, distance: 149.7
click at [328, 446] on div at bounding box center [331, 447] width 15 height 15
type input "706E6C"
click at [1272, 302] on icon "Carousel Next Arrow" at bounding box center [1279, 310] width 18 height 18
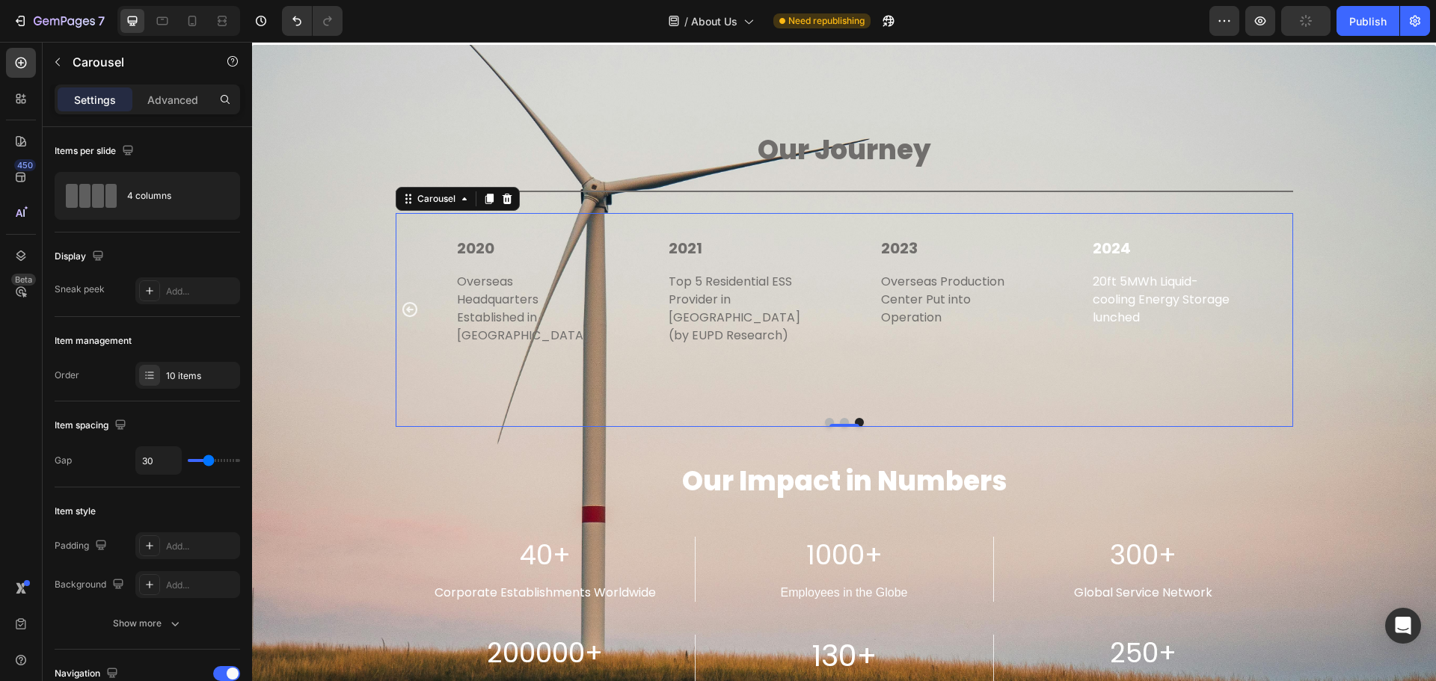
click at [1272, 302] on div "2012 Text block Established in [GEOGRAPHIC_DATA], [GEOGRAPHIC_DATA] Text block …" at bounding box center [845, 309] width 898 height 193
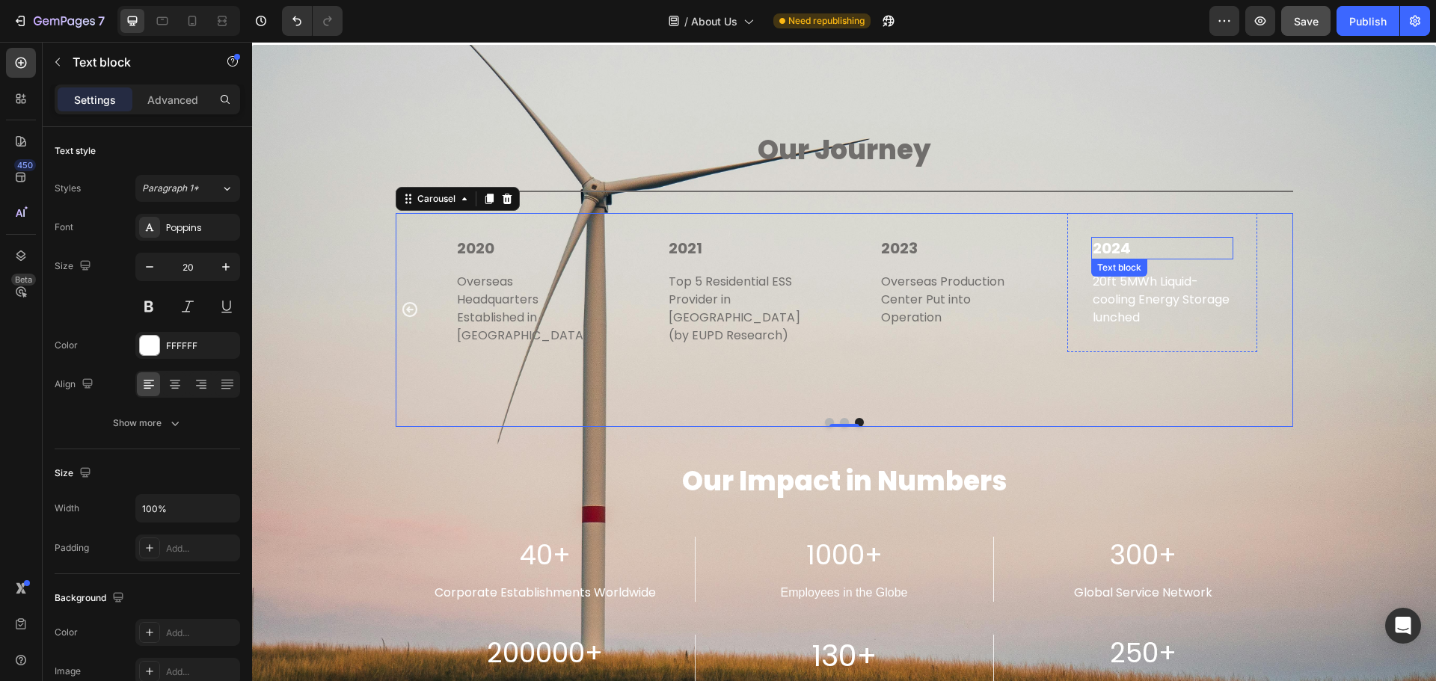
click at [1128, 247] on p "2024" at bounding box center [1162, 248] width 139 height 19
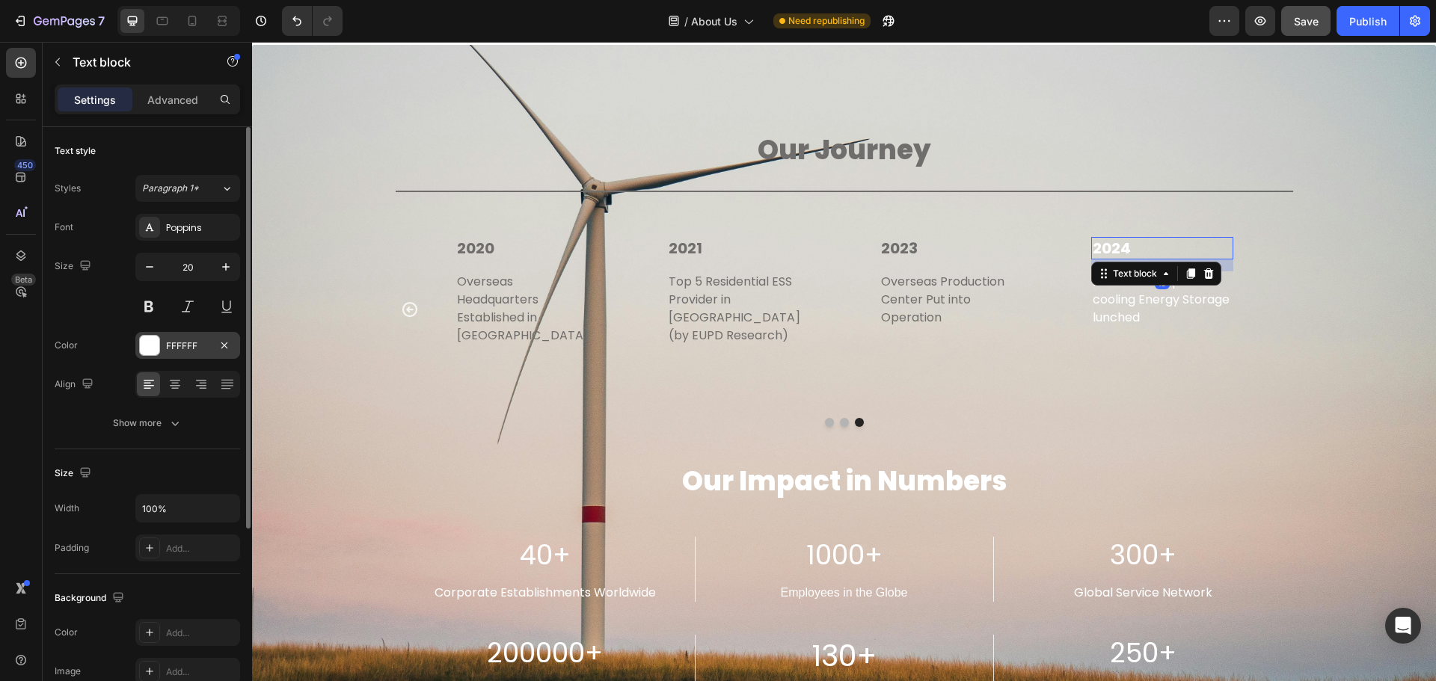
click at [144, 346] on div at bounding box center [149, 345] width 19 height 19
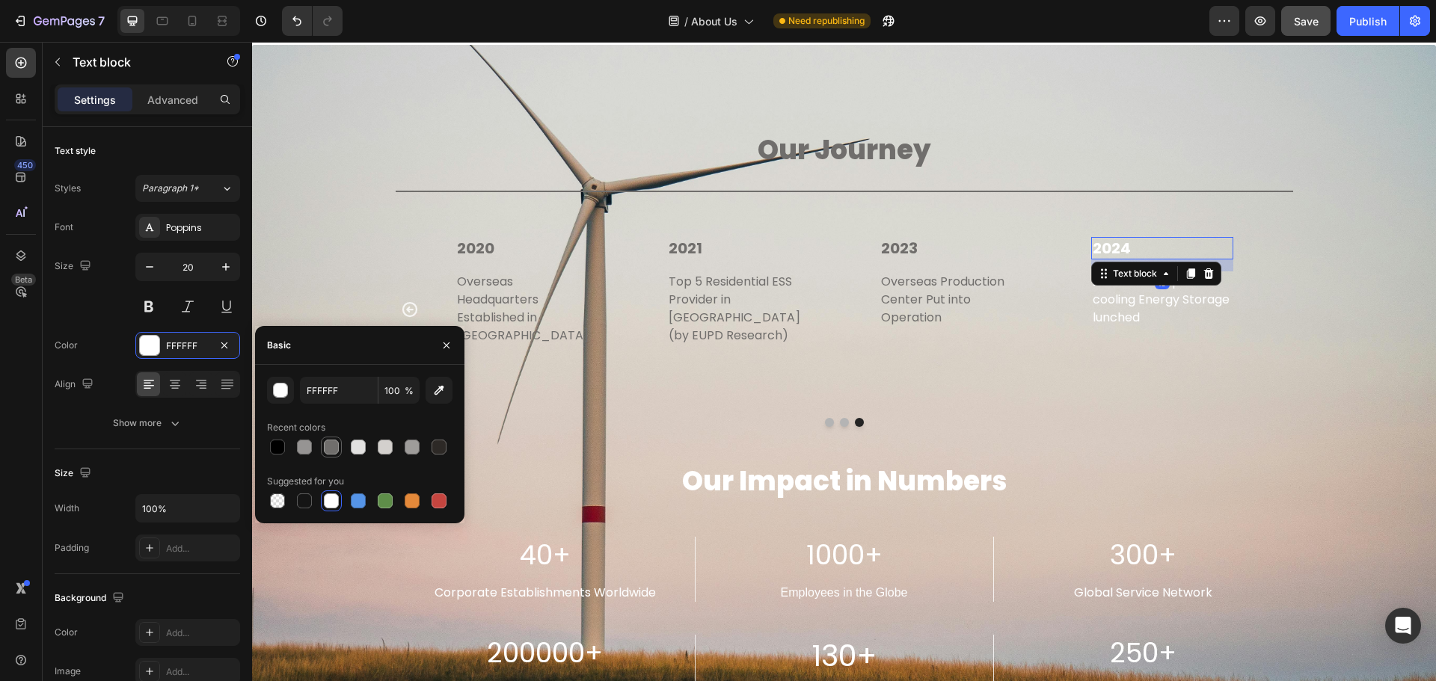
click at [335, 449] on div at bounding box center [331, 447] width 15 height 15
type input "706E6C"
click at [1165, 319] on p "20ft 5MWh Liquid-cooling Energy Storage lunched" at bounding box center [1162, 300] width 139 height 54
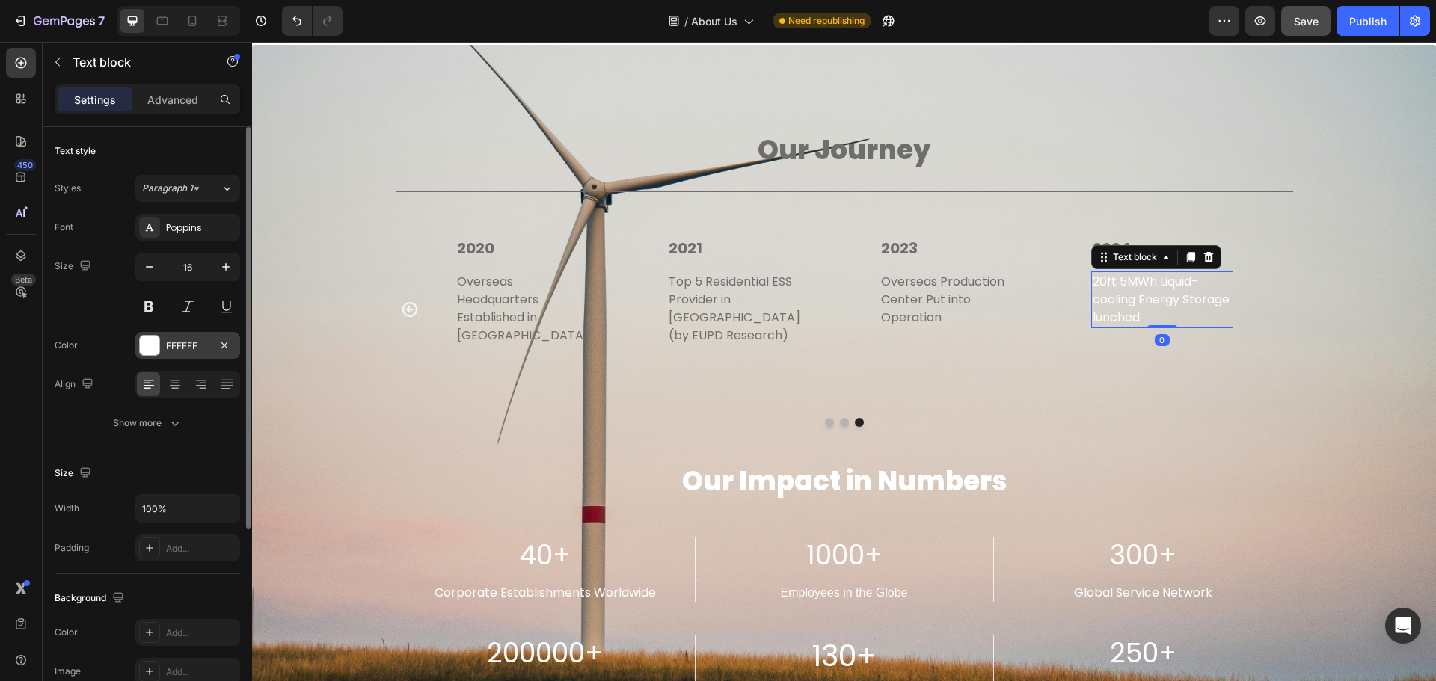
click at [153, 341] on div at bounding box center [149, 345] width 19 height 19
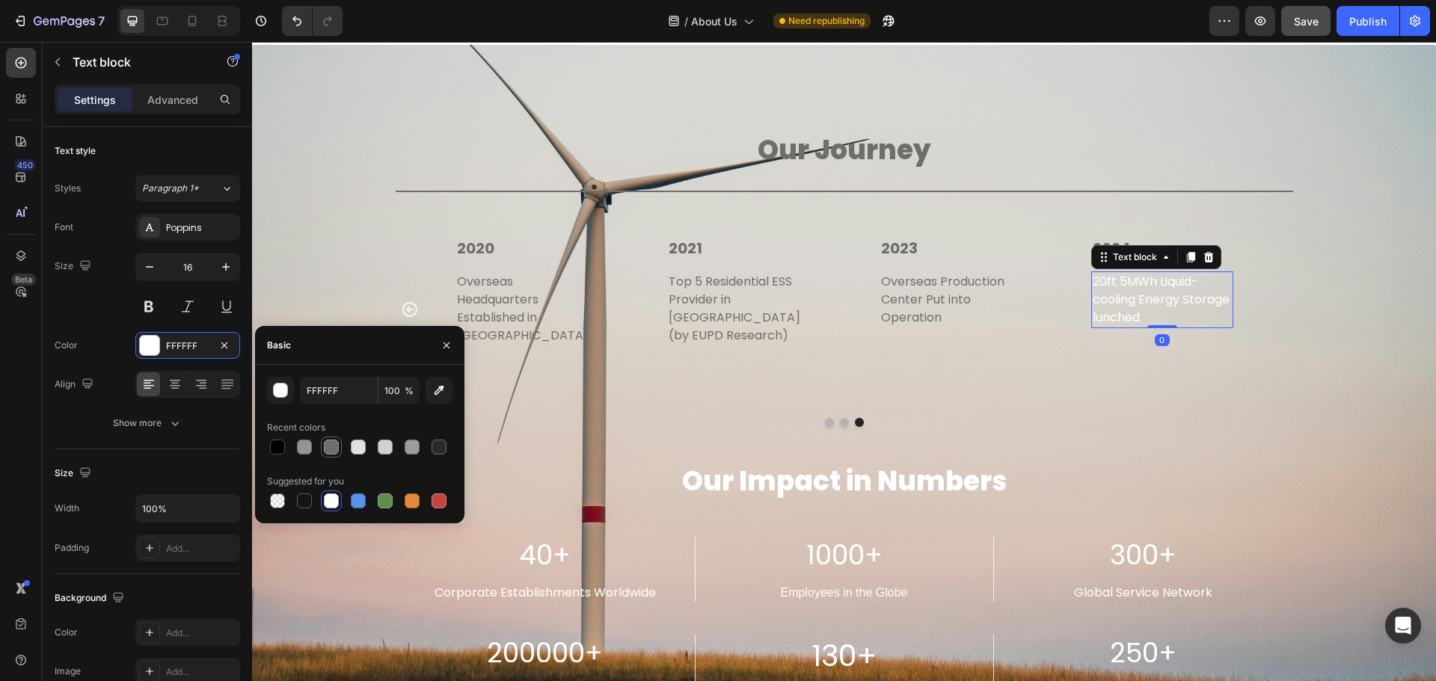
drag, startPoint x: 331, startPoint y: 445, endPoint x: 411, endPoint y: 417, distance: 84.7
click at [331, 445] on div at bounding box center [331, 447] width 15 height 15
type input "706E6C"
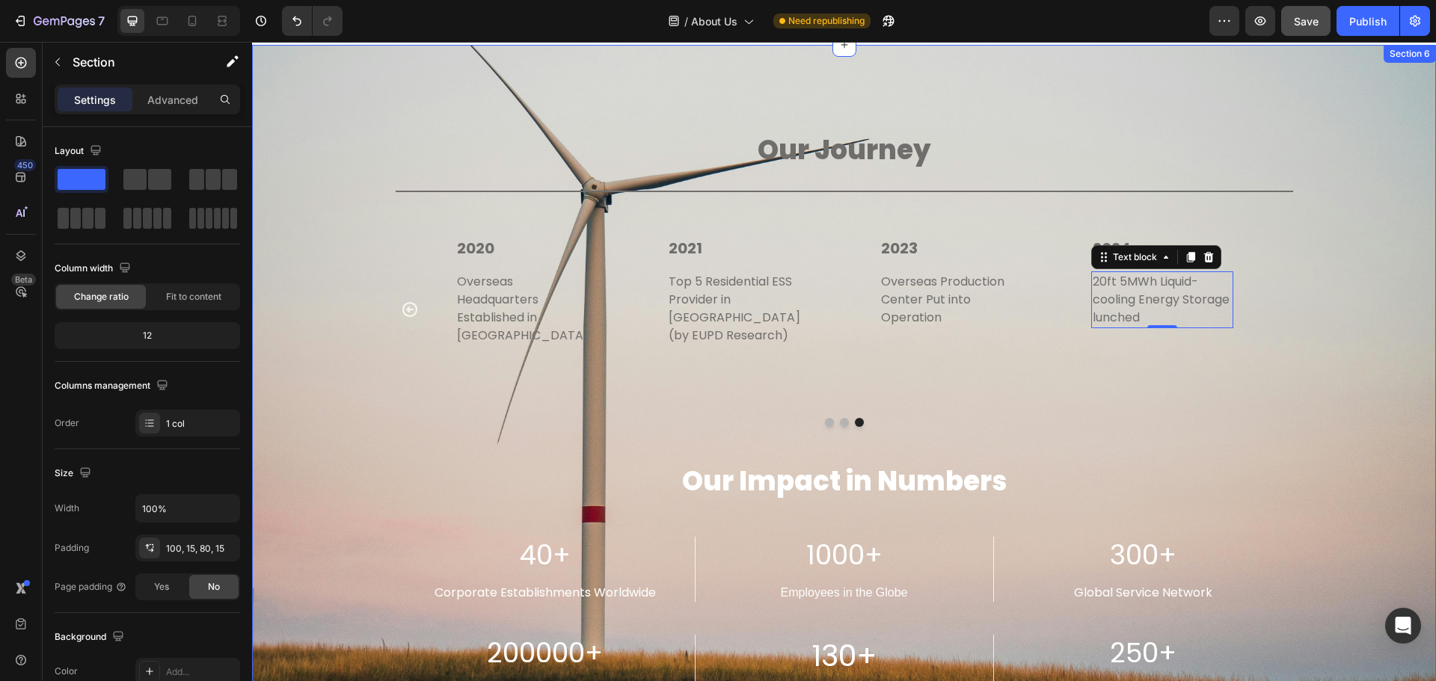
click at [1305, 311] on div "Our Journey Heading Title Line 2012 Text block Established in [GEOGRAPHIC_DATA]…" at bounding box center [844, 440] width 1162 height 640
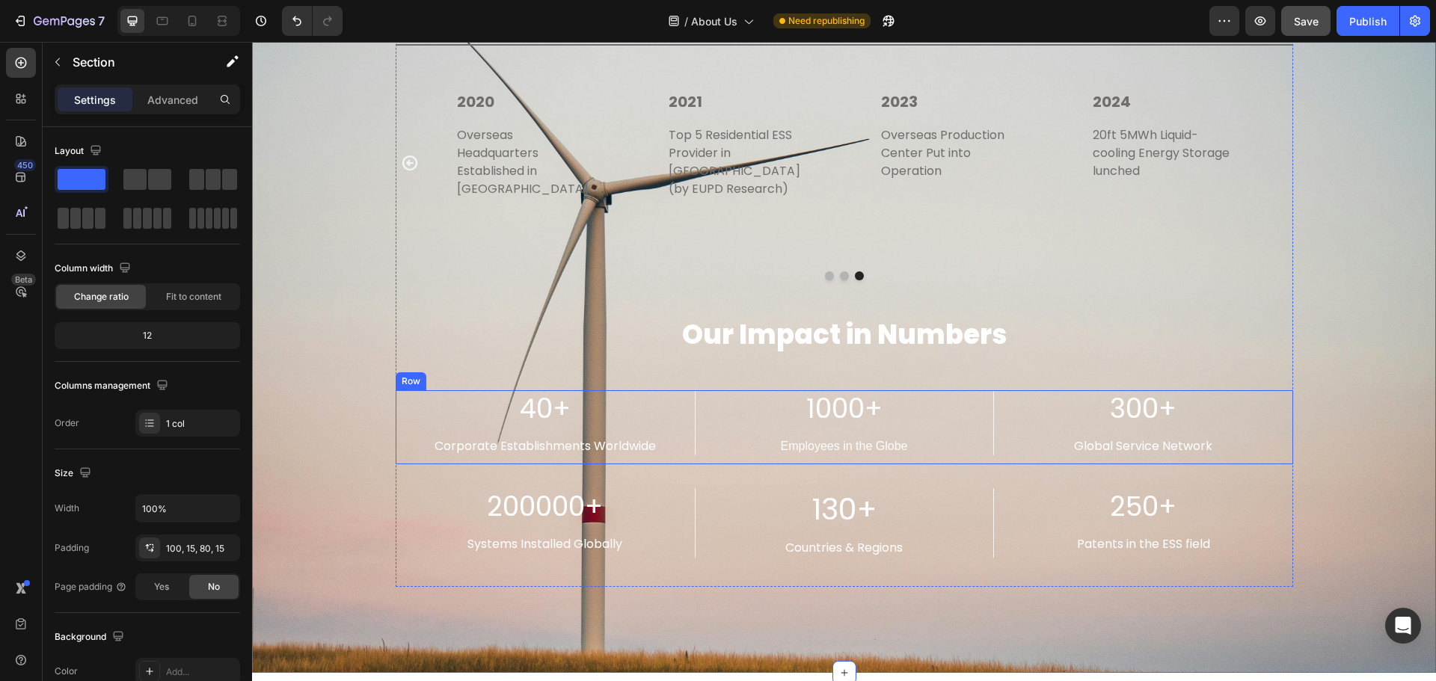
scroll to position [2666, 0]
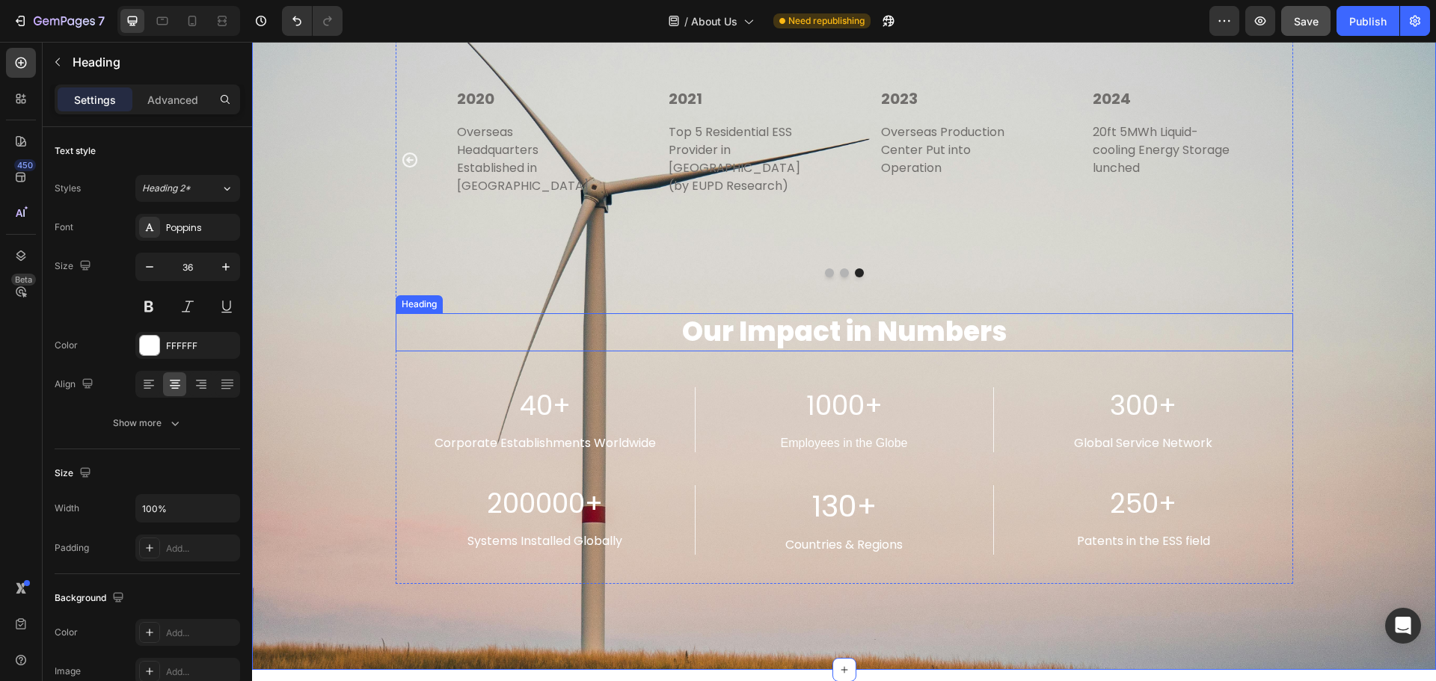
click at [830, 315] on h2 "Our Impact in Numbers" at bounding box center [845, 332] width 898 height 38
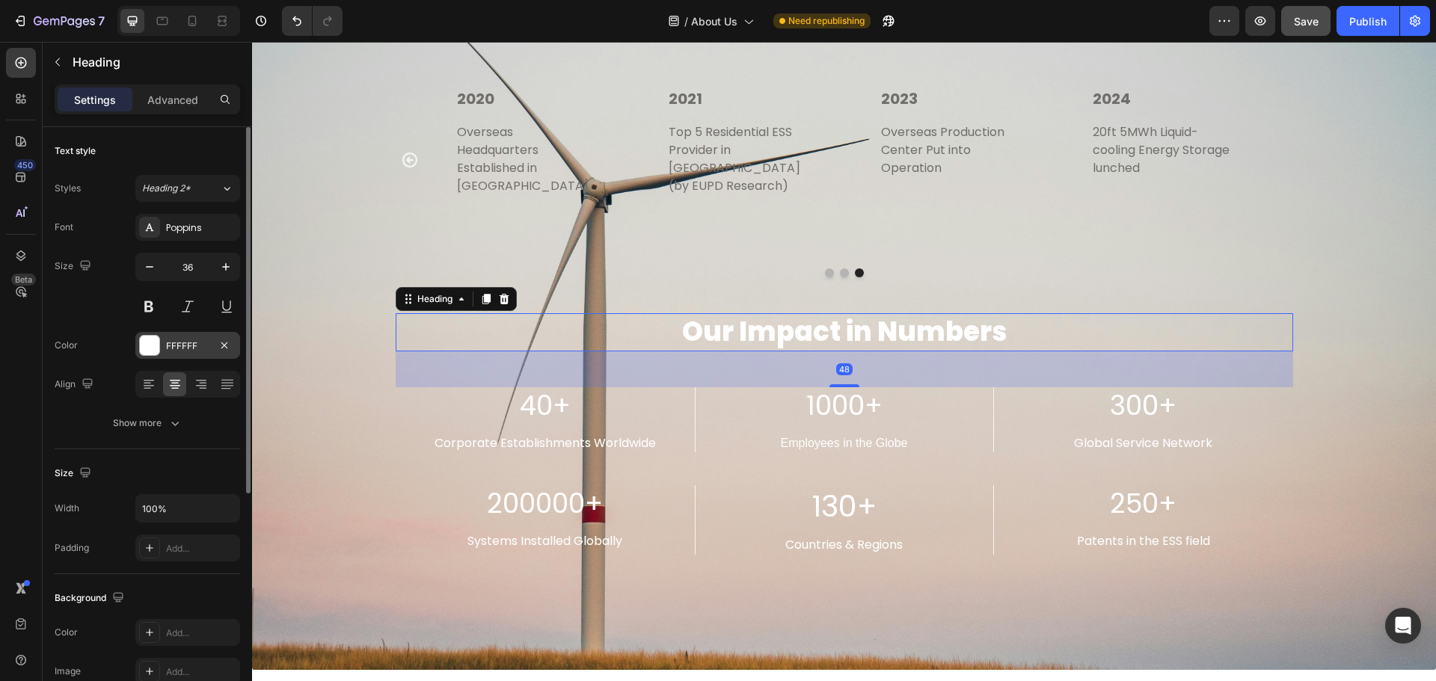
click at [157, 349] on div at bounding box center [149, 345] width 19 height 19
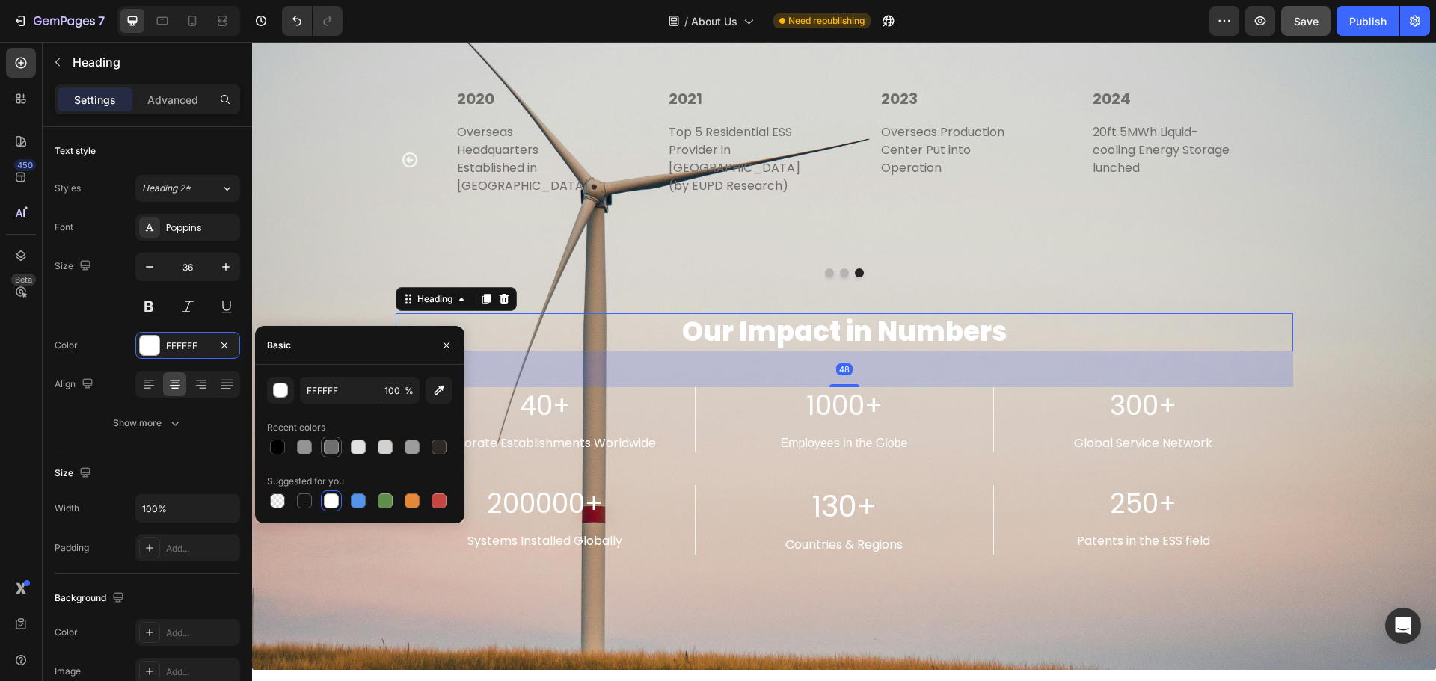
click at [325, 451] on div at bounding box center [331, 447] width 15 height 15
type input "706E6C"
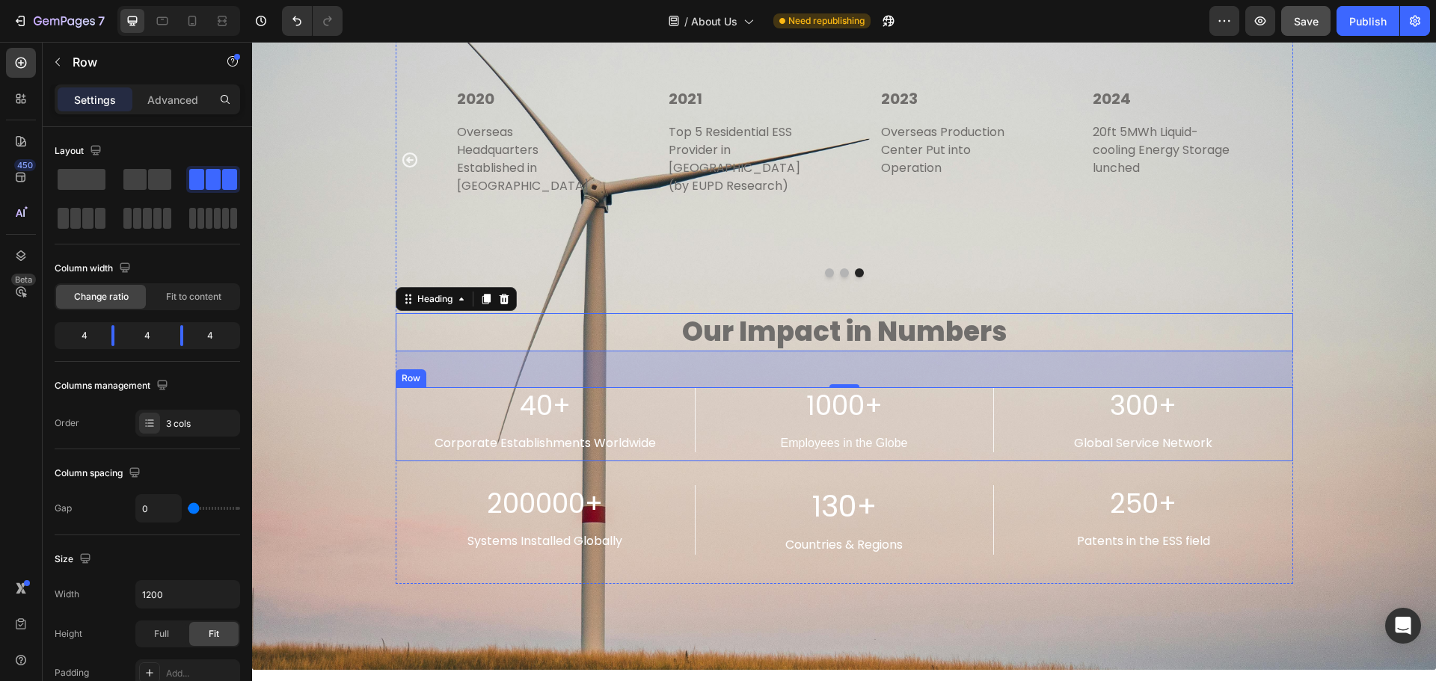
click at [533, 415] on div "40+ Text Block Corporate Establishments Worldwide Text Block" at bounding box center [545, 424] width 299 height 75
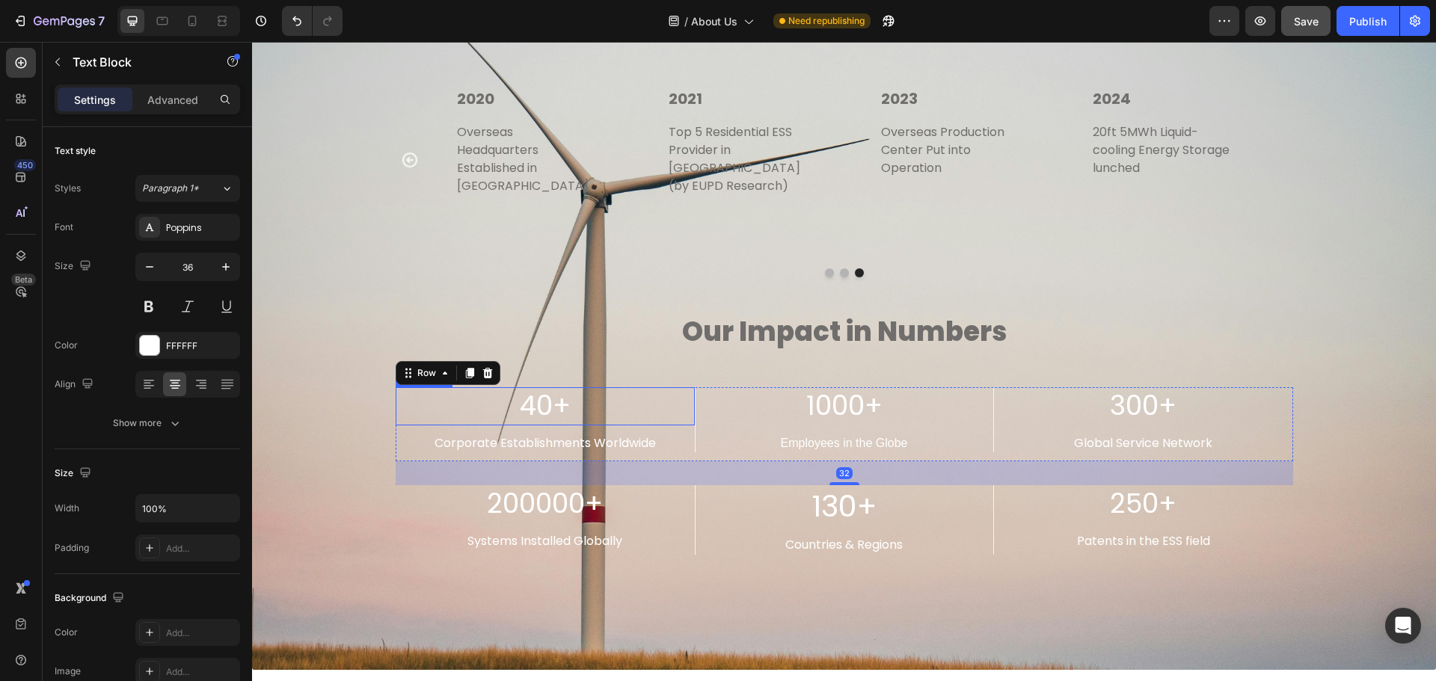
click at [554, 389] on p "40+" at bounding box center [545, 406] width 296 height 35
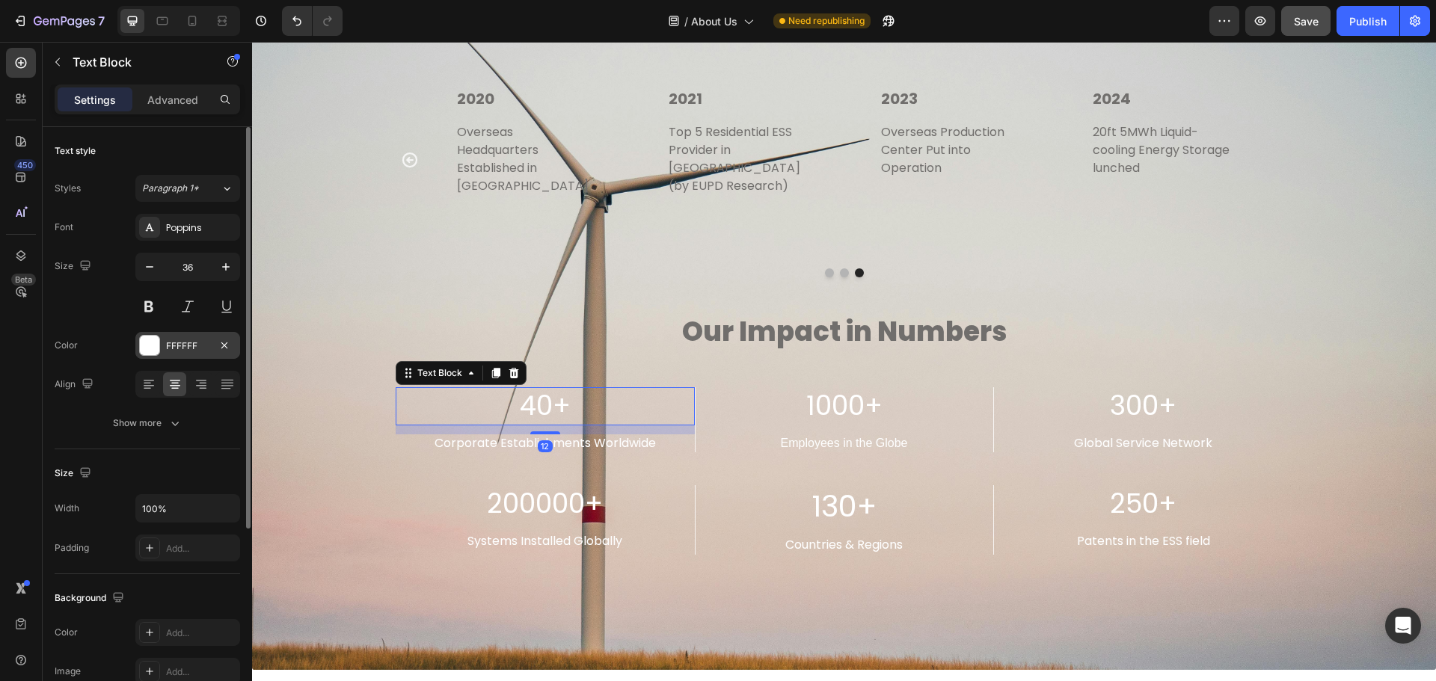
click at [145, 344] on div at bounding box center [149, 345] width 19 height 19
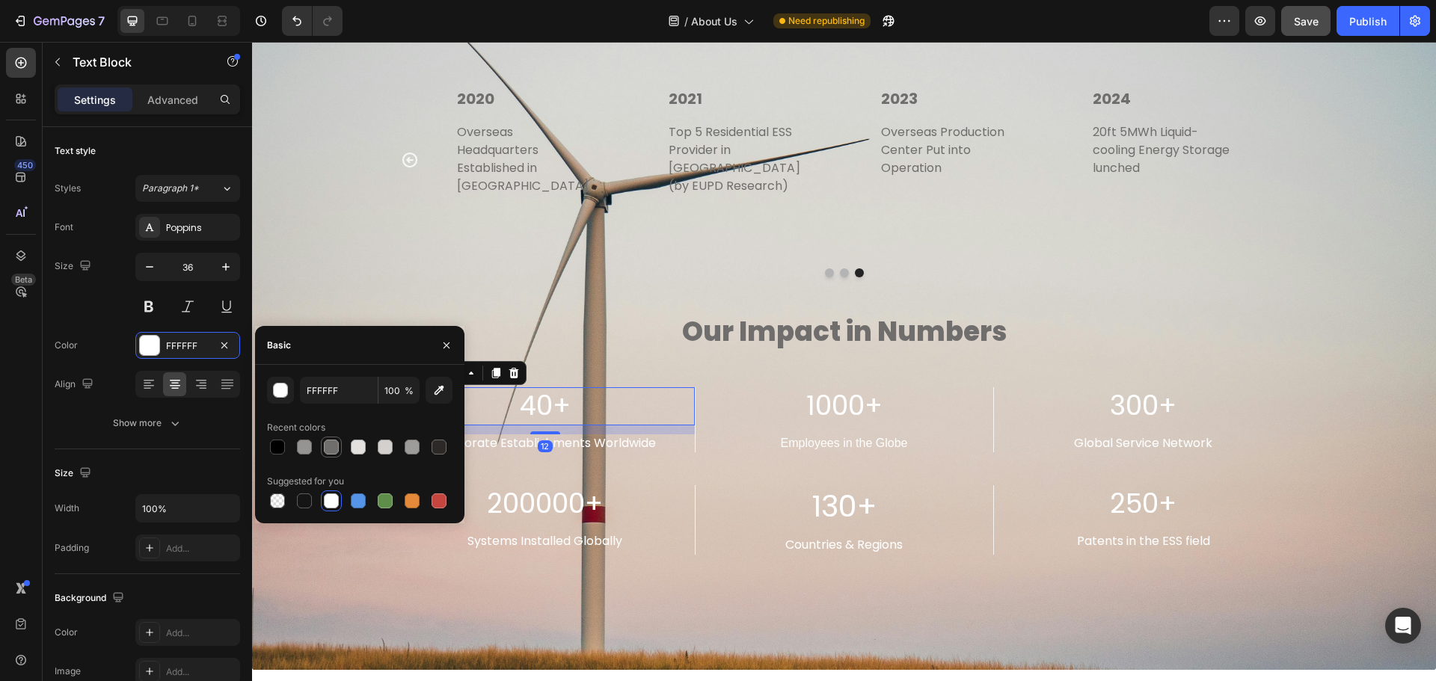
click at [338, 445] on div at bounding box center [331, 447] width 15 height 15
type input "706E6C"
click at [620, 436] on p "Corporate Establishments Worldwide" at bounding box center [545, 444] width 260 height 16
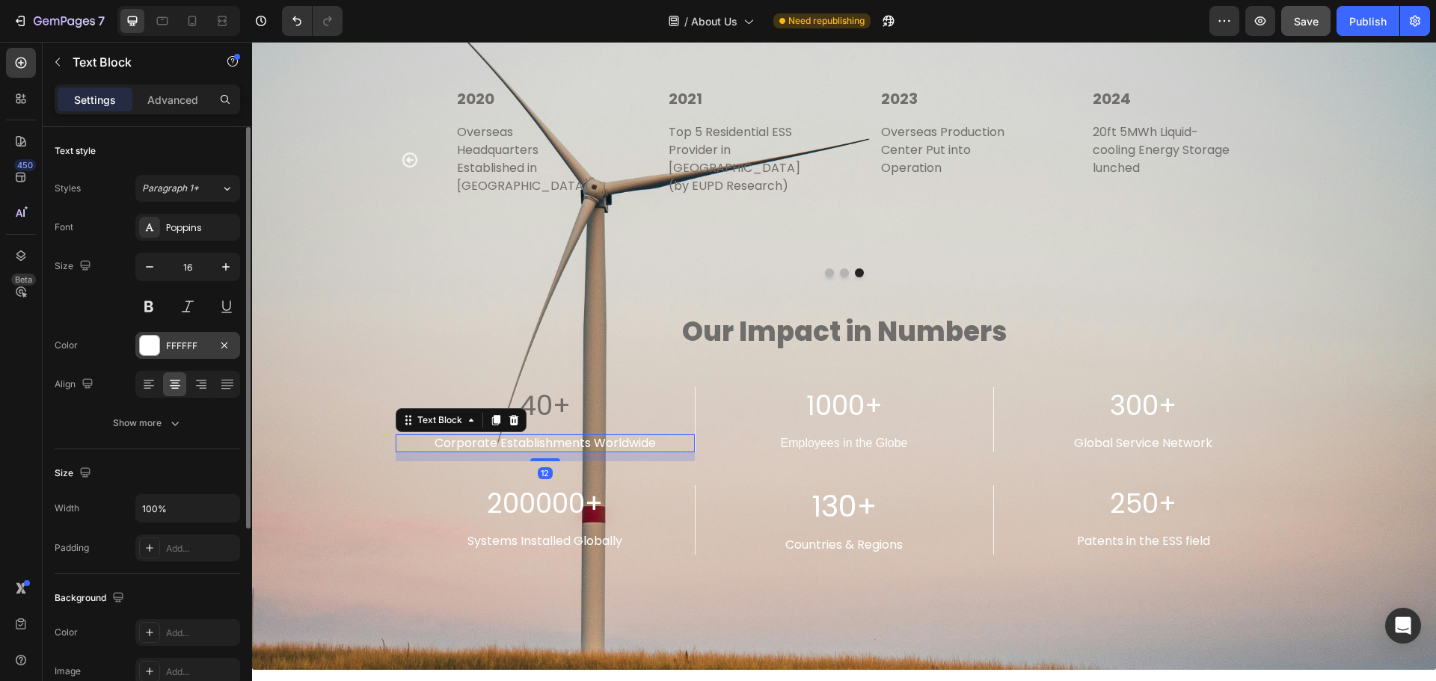
click at [152, 342] on div at bounding box center [149, 345] width 19 height 19
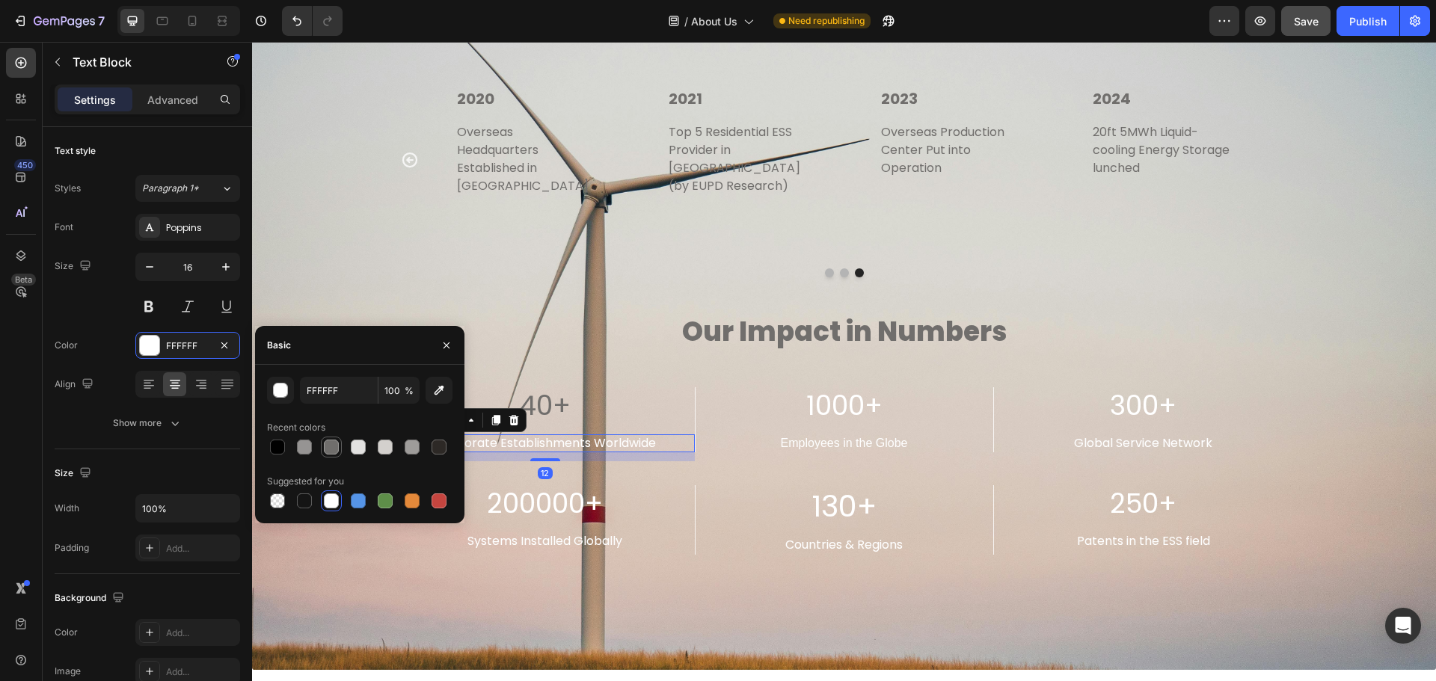
click at [331, 448] on div at bounding box center [331, 447] width 15 height 15
type input "706E6C"
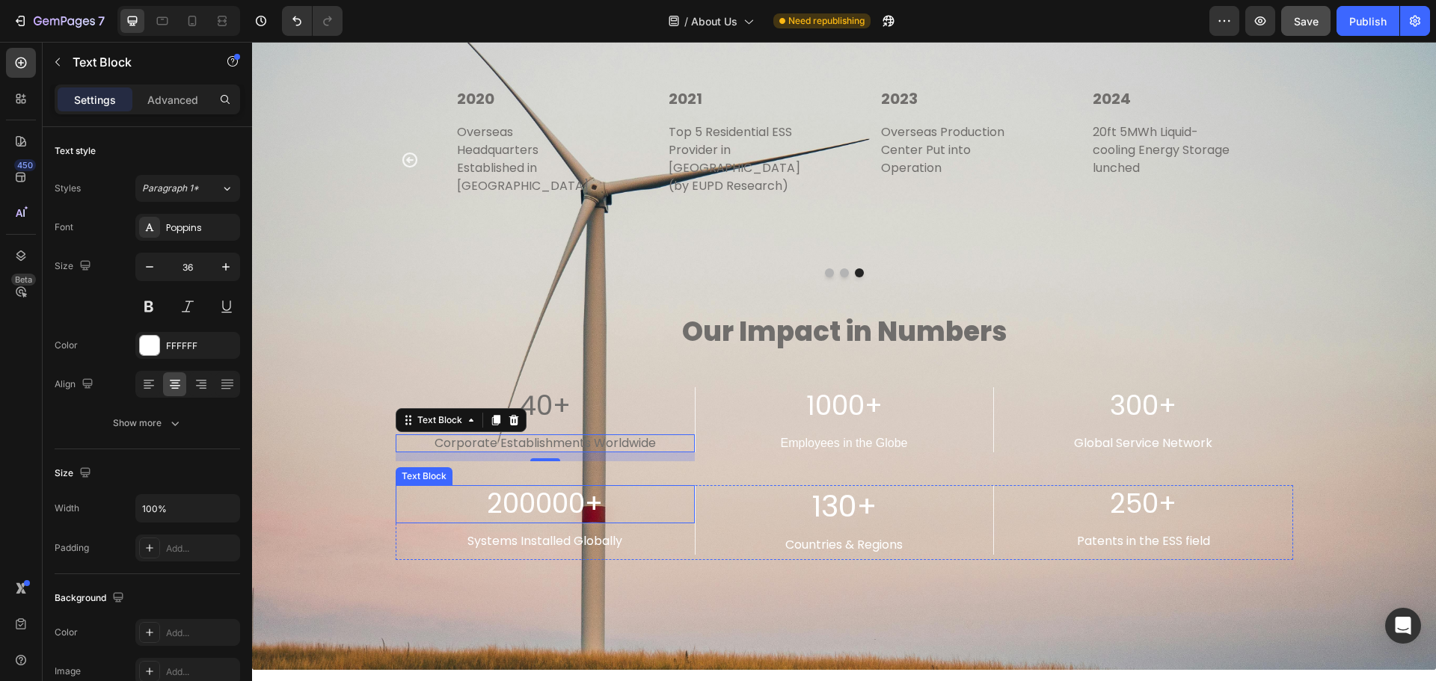
click at [582, 487] on p "200000+" at bounding box center [545, 504] width 296 height 35
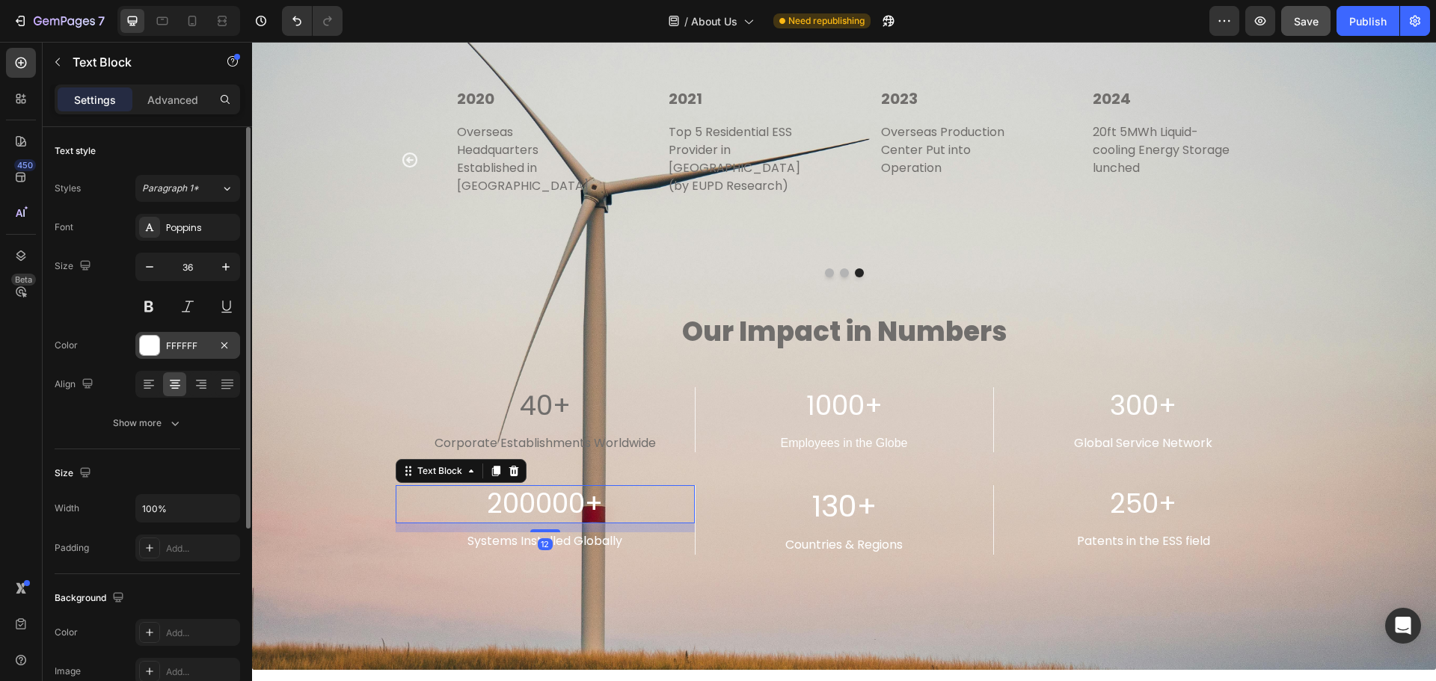
click at [146, 349] on div at bounding box center [149, 345] width 19 height 19
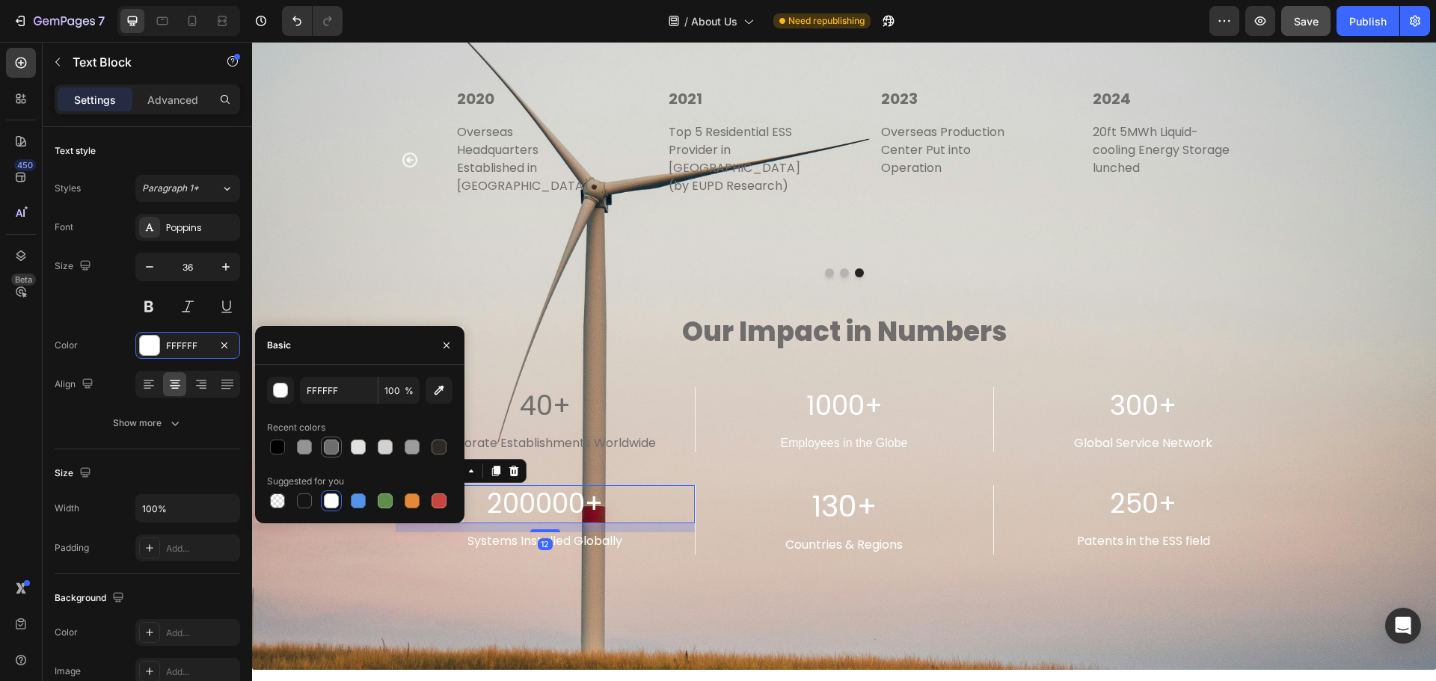
drag, startPoint x: 336, startPoint y: 448, endPoint x: 229, endPoint y: 485, distance: 113.3
click at [336, 448] on div at bounding box center [331, 447] width 15 height 15
type input "706E6C"
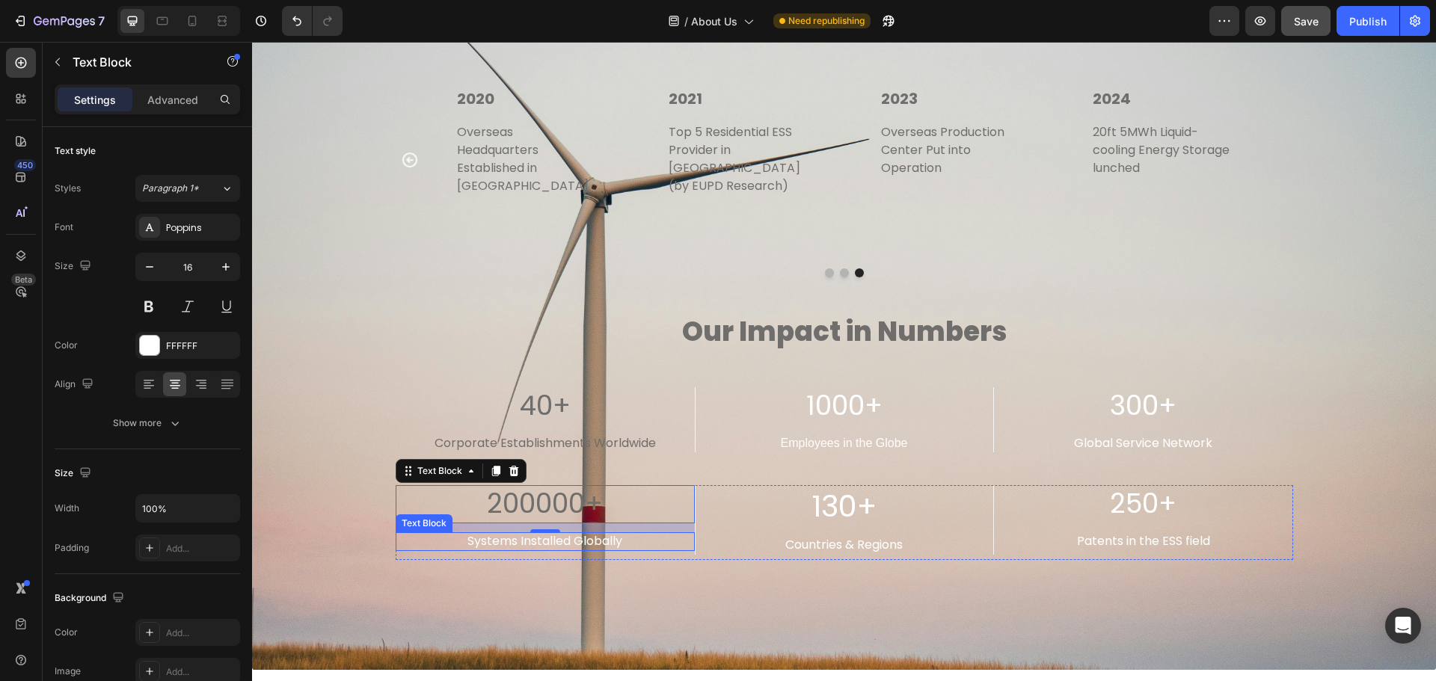
click at [631, 534] on p "Systems Installed Globally" at bounding box center [545, 542] width 260 height 16
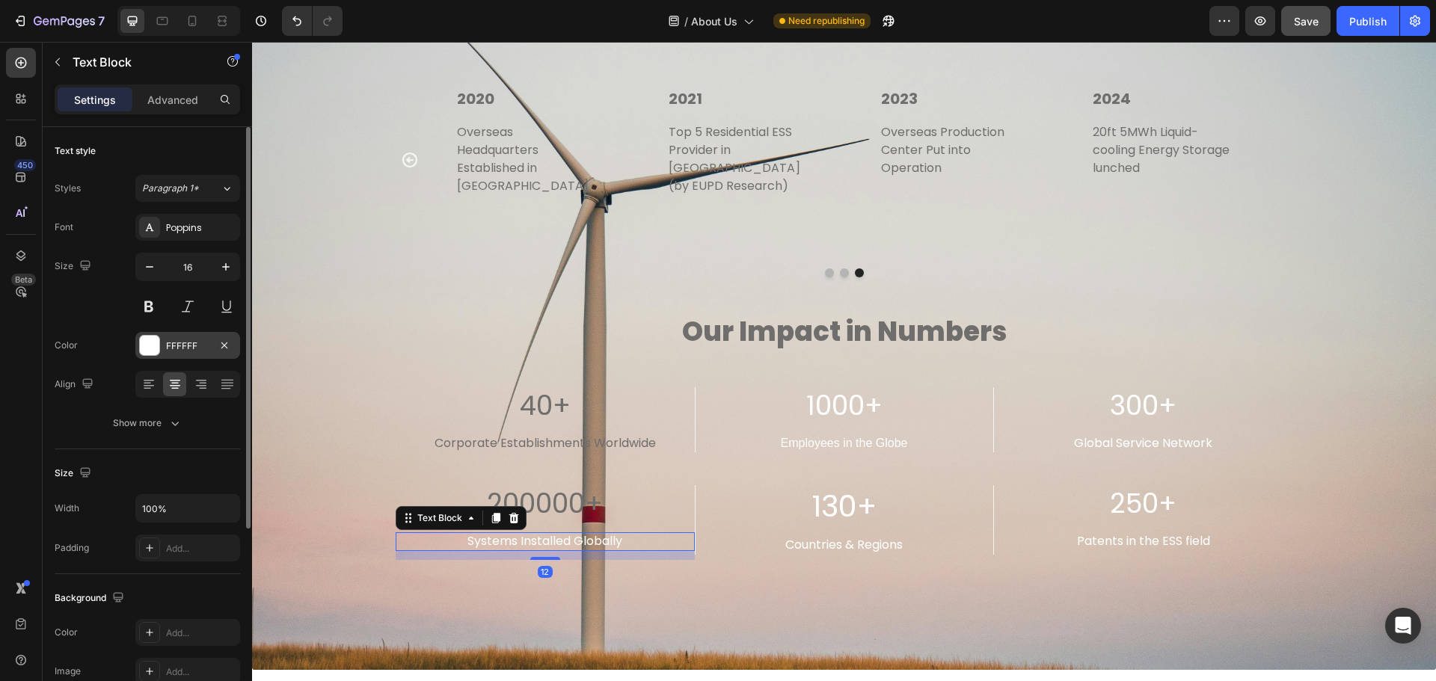
click at [156, 351] on div at bounding box center [149, 345] width 19 height 19
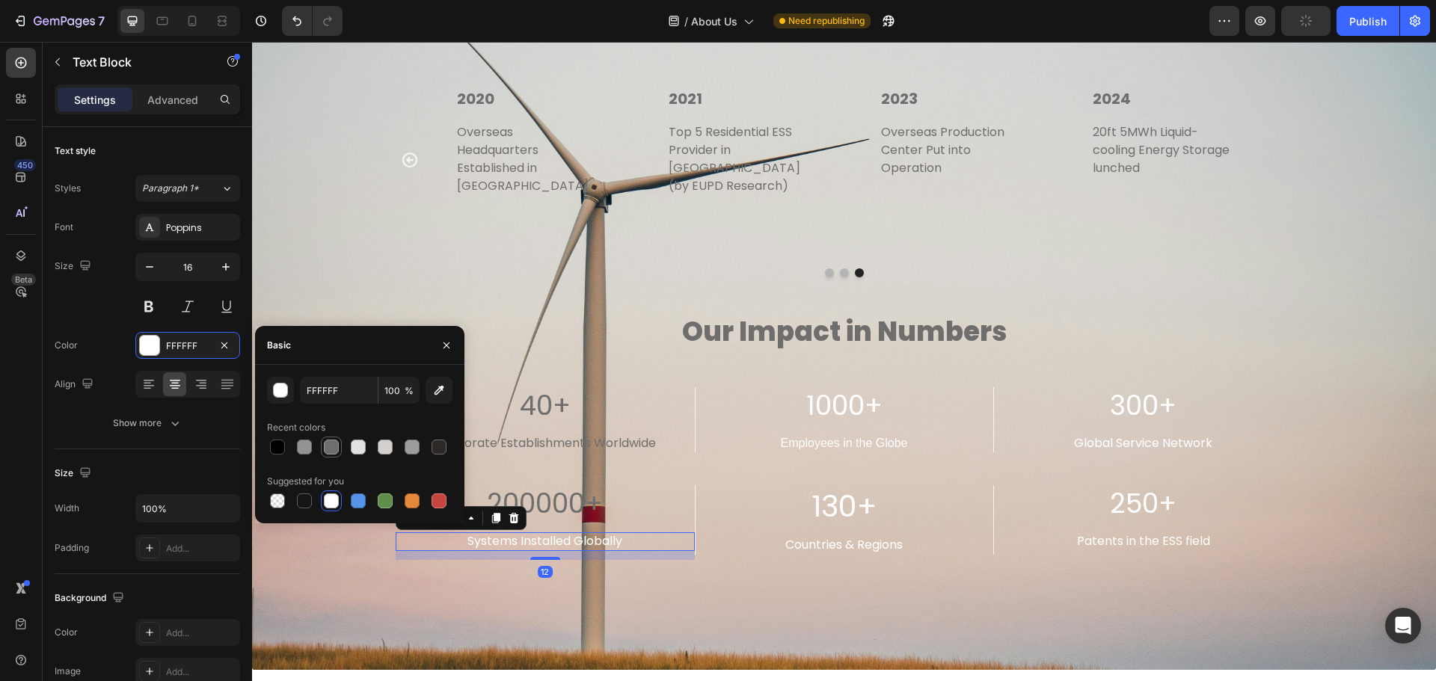
click at [331, 440] on div at bounding box center [331, 447] width 15 height 15
type input "706E6C"
click at [910, 390] on p "1000+" at bounding box center [844, 406] width 295 height 35
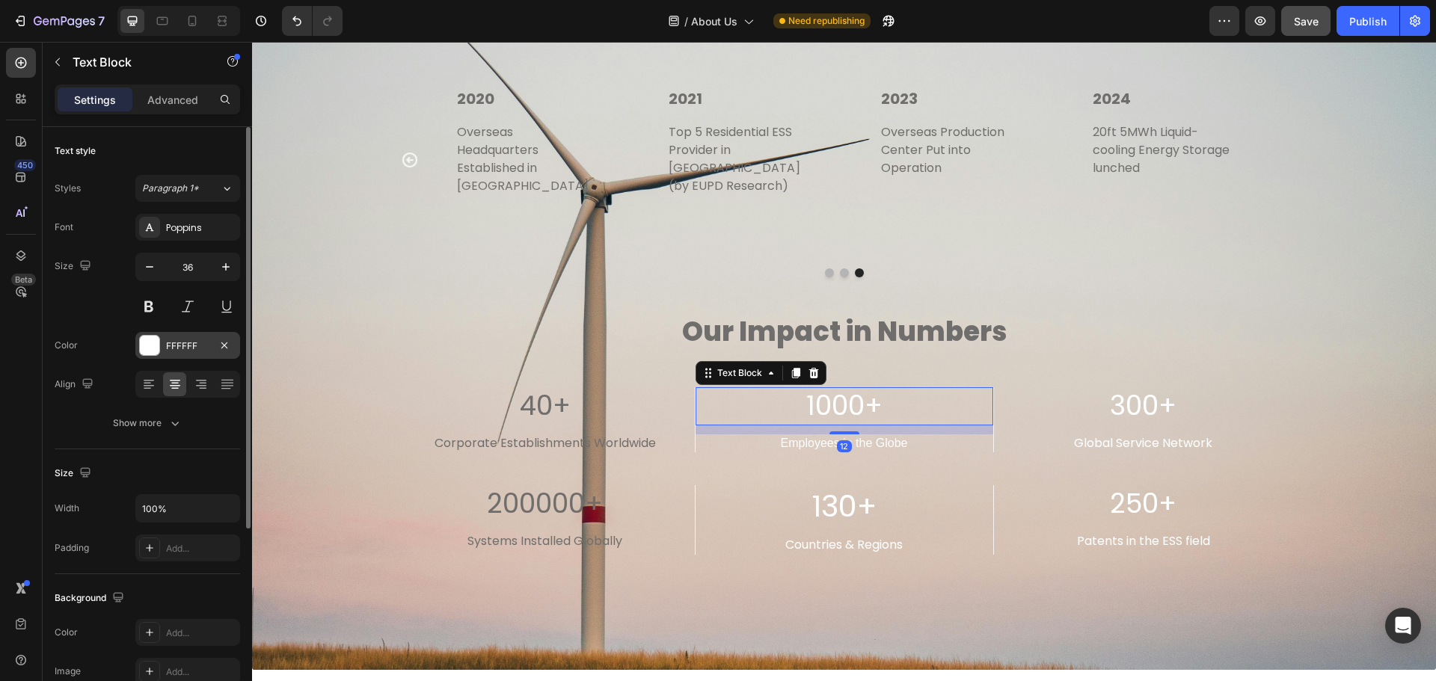
click at [149, 343] on div at bounding box center [149, 345] width 19 height 19
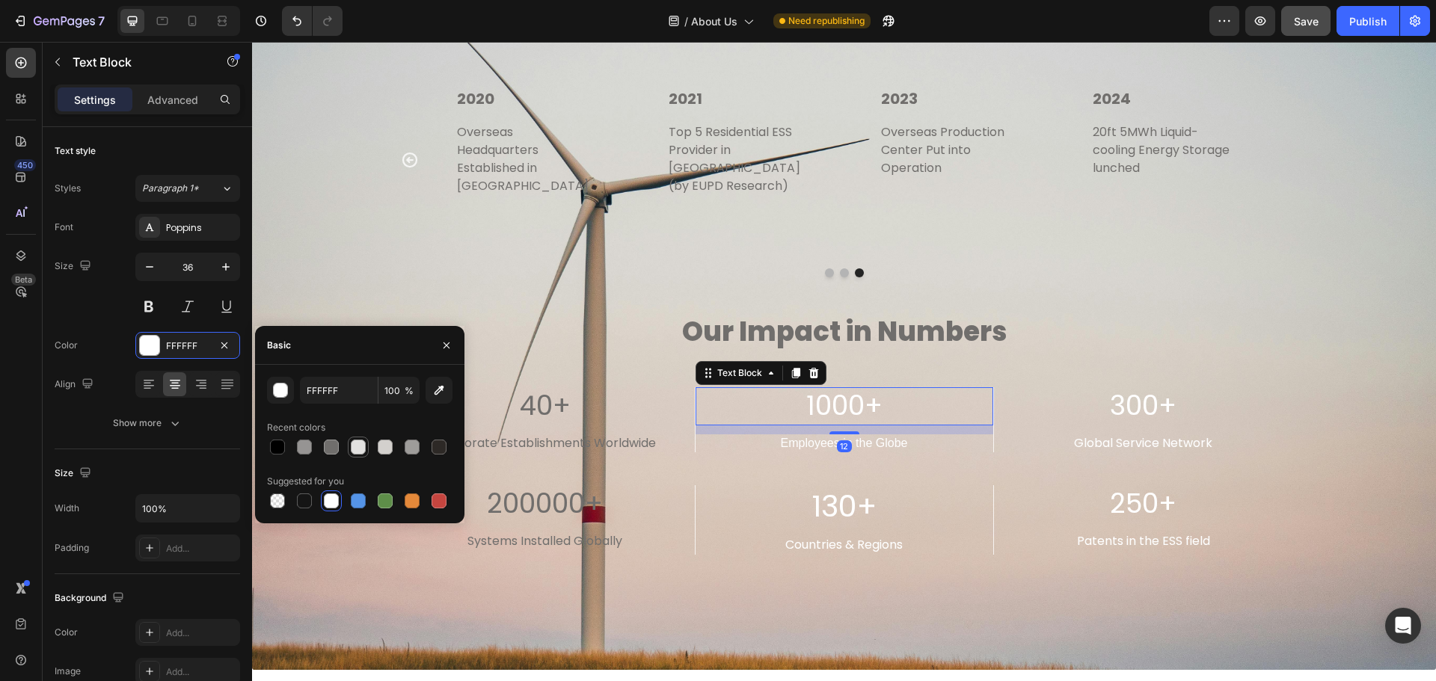
click at [351, 447] on div at bounding box center [358, 447] width 15 height 15
click at [334, 445] on div at bounding box center [331, 447] width 15 height 15
type input "706E6C"
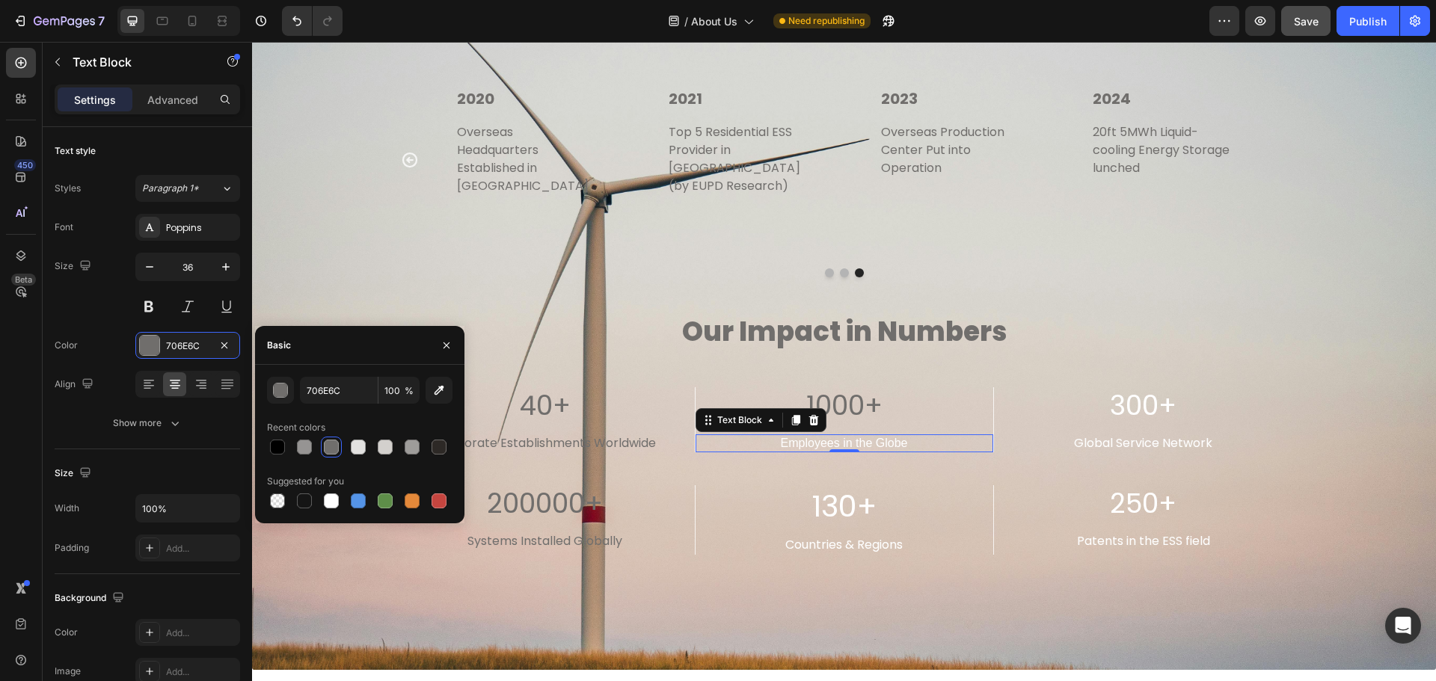
click at [928, 436] on p "Employees in the Globe" at bounding box center [844, 444] width 259 height 16
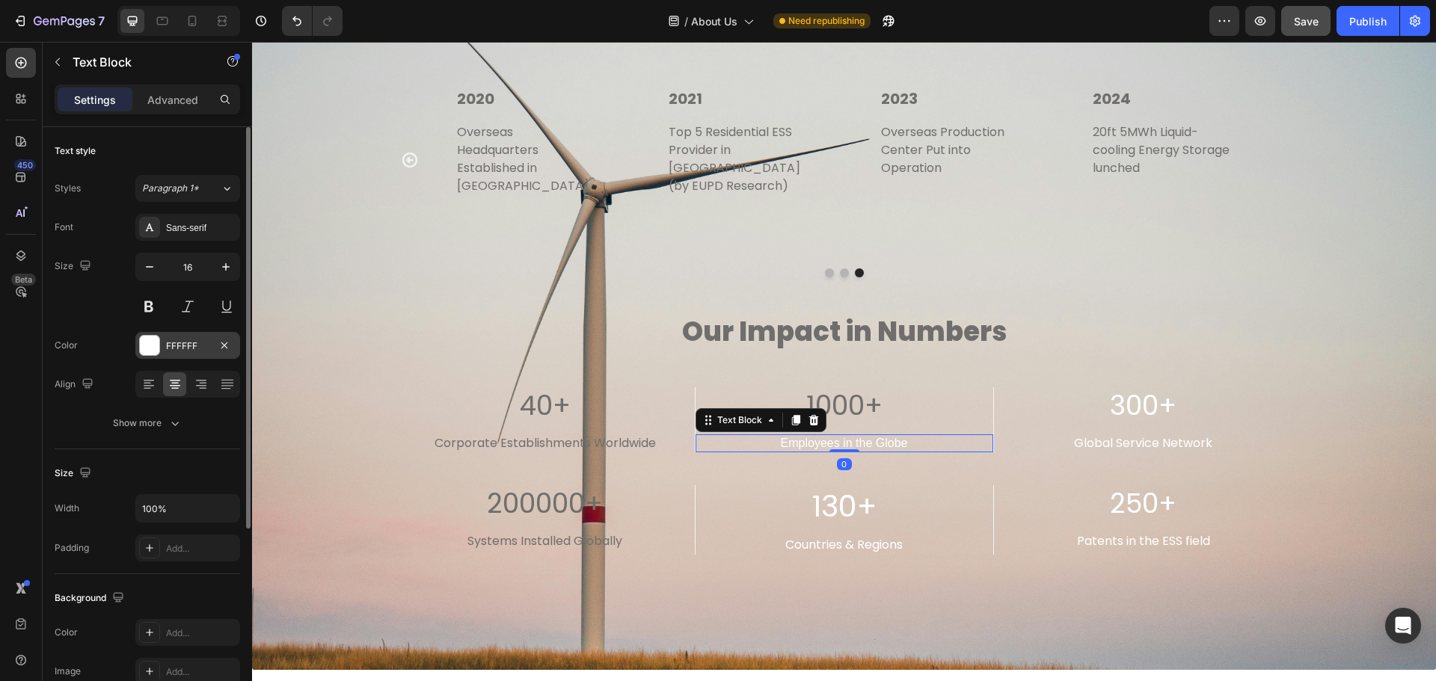
click at [146, 340] on div at bounding box center [149, 345] width 19 height 19
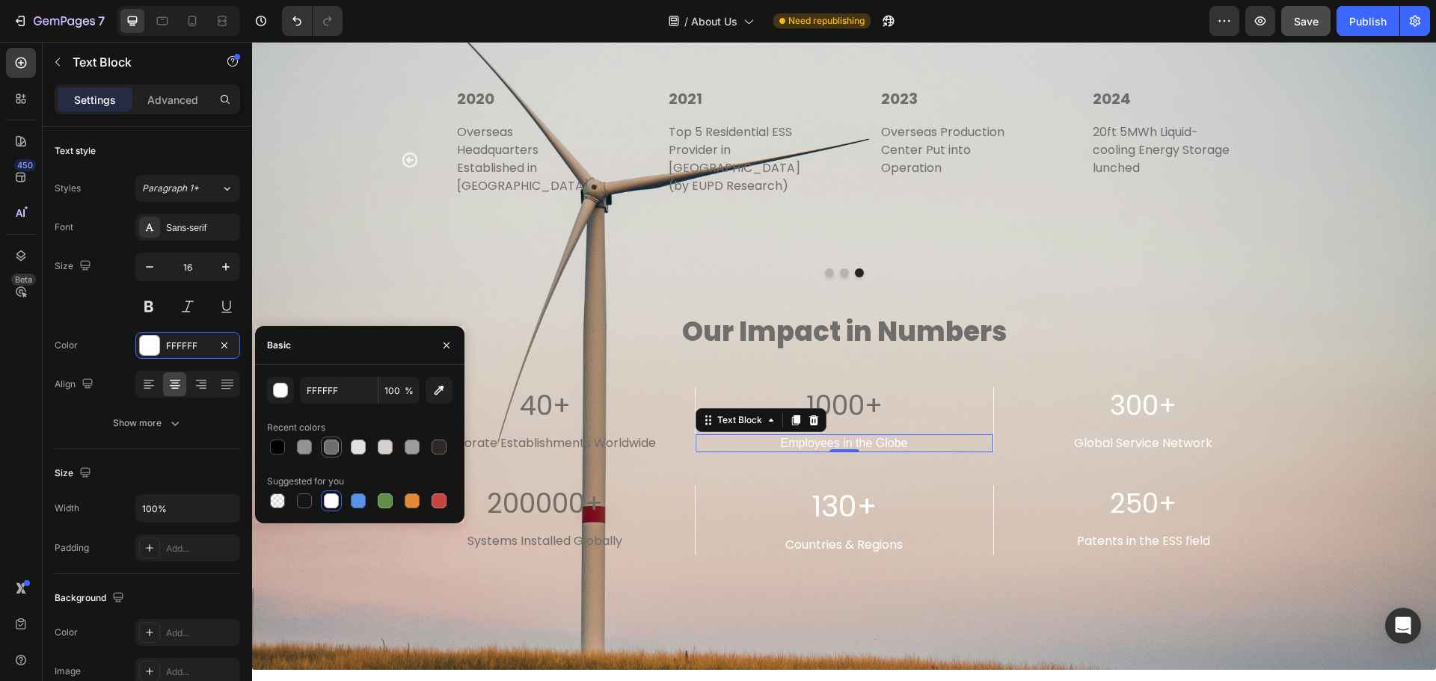
click at [335, 444] on div at bounding box center [331, 447] width 15 height 15
type input "706E6C"
click at [887, 487] on p "130+" at bounding box center [844, 506] width 295 height 39
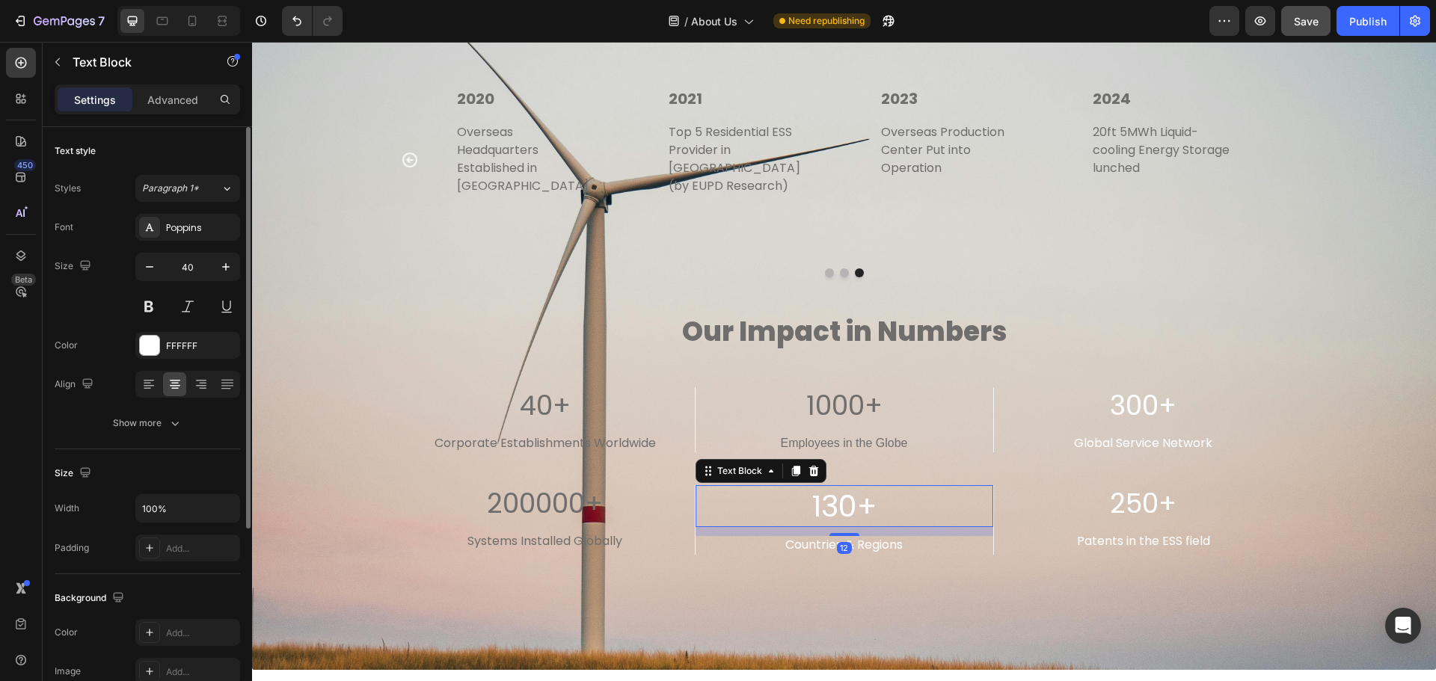
click at [124, 337] on div "Color FFFFFF" at bounding box center [148, 345] width 186 height 27
click at [152, 353] on div at bounding box center [149, 345] width 19 height 19
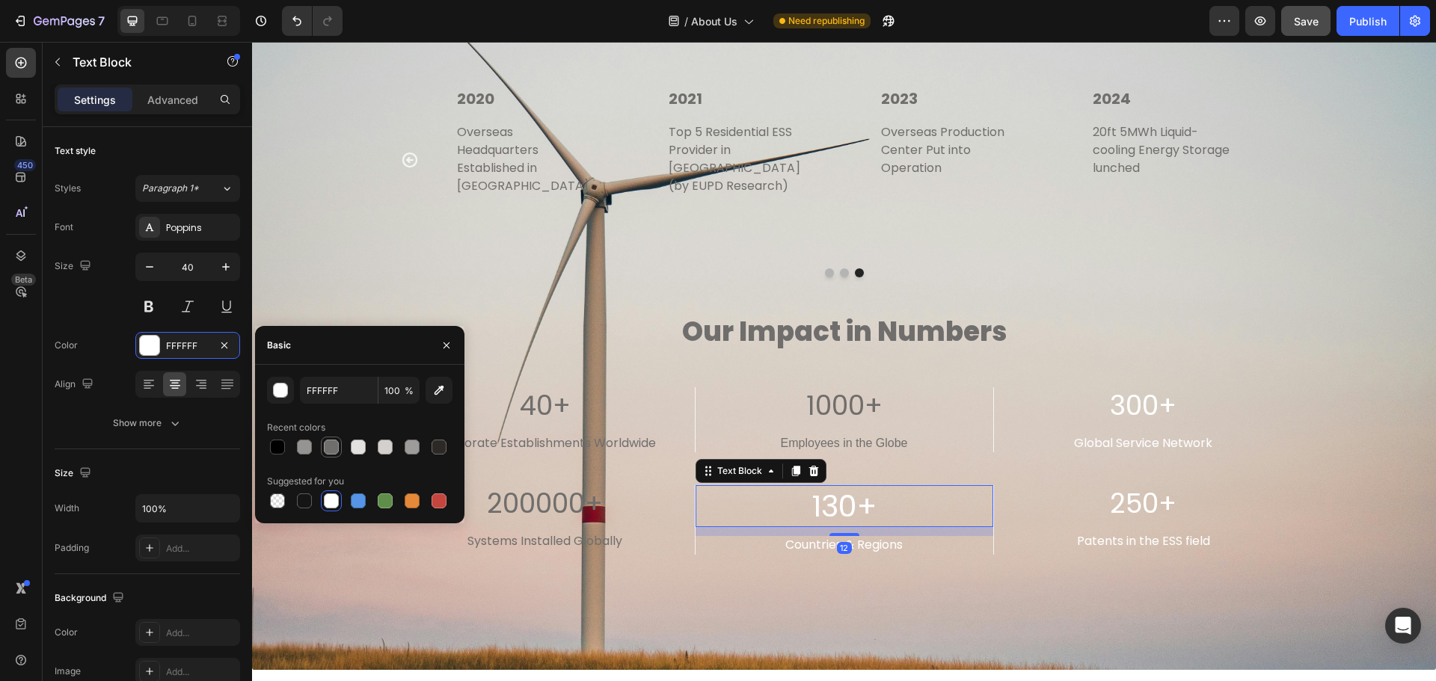
click at [333, 450] on div at bounding box center [331, 447] width 15 height 15
type input "706E6C"
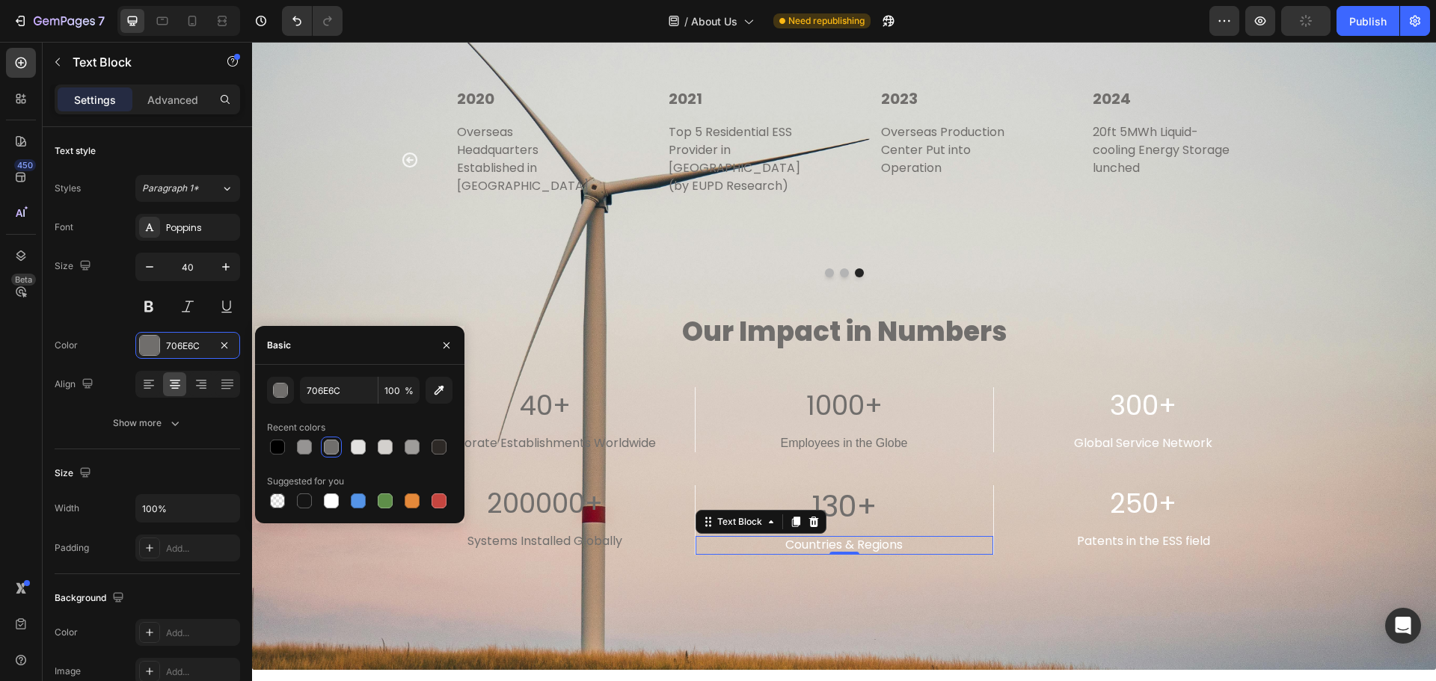
click at [896, 538] on p "Countries & Regions" at bounding box center [844, 546] width 259 height 16
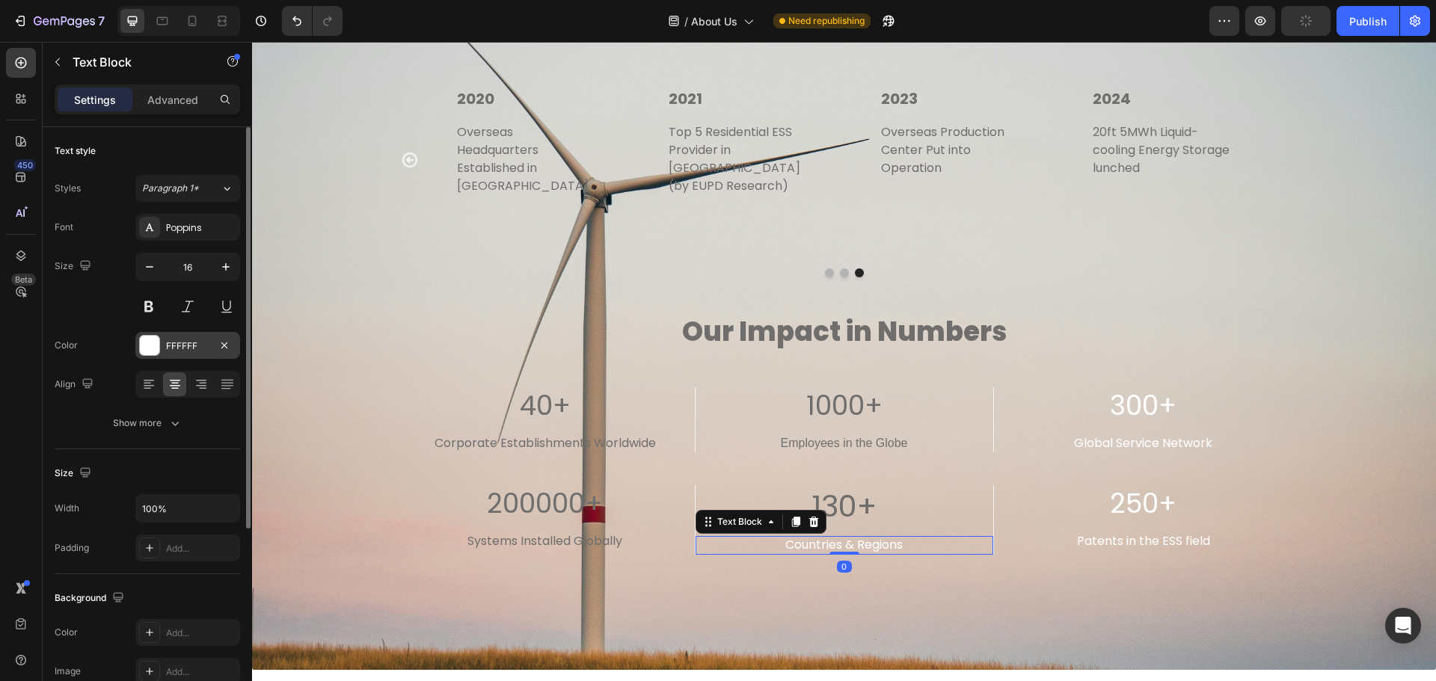
click at [143, 351] on div at bounding box center [149, 345] width 19 height 19
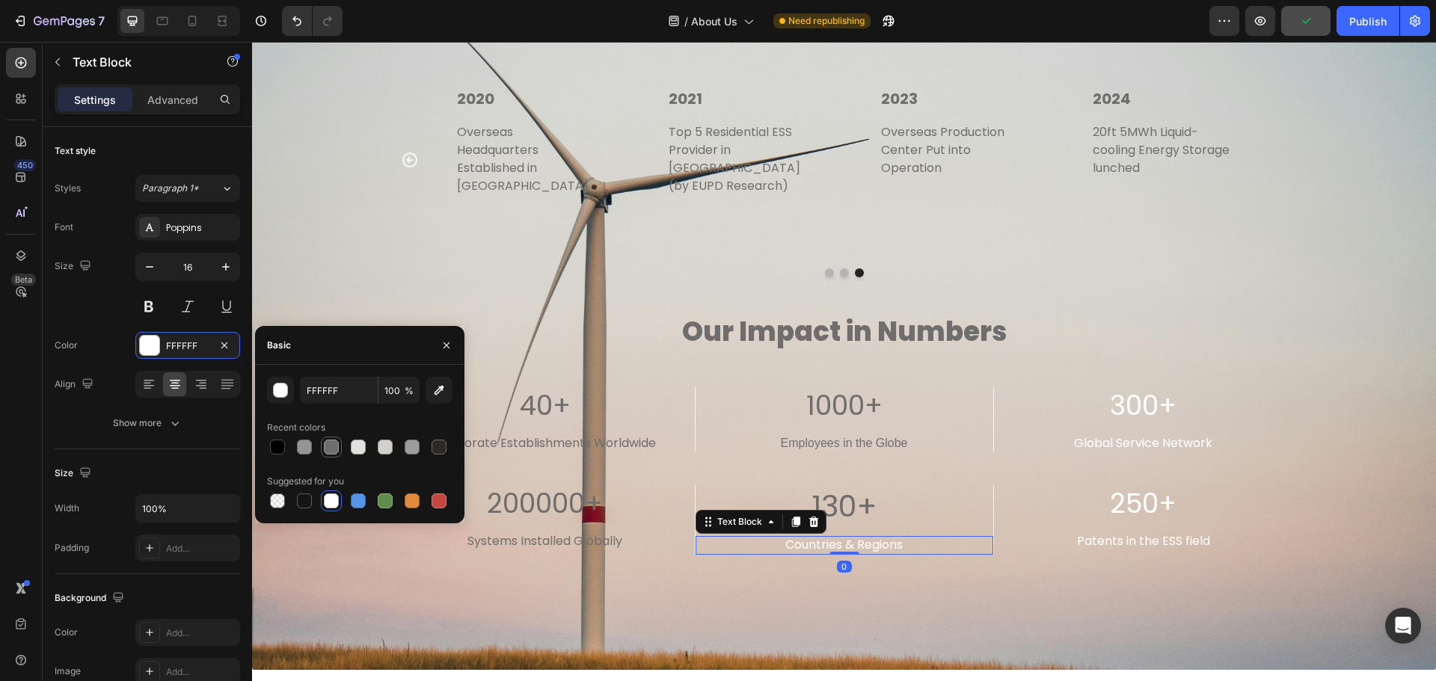
click at [334, 447] on div at bounding box center [331, 447] width 15 height 15
type input "706E6C"
click at [1172, 389] on p "300+" at bounding box center [1144, 406] width 296 height 35
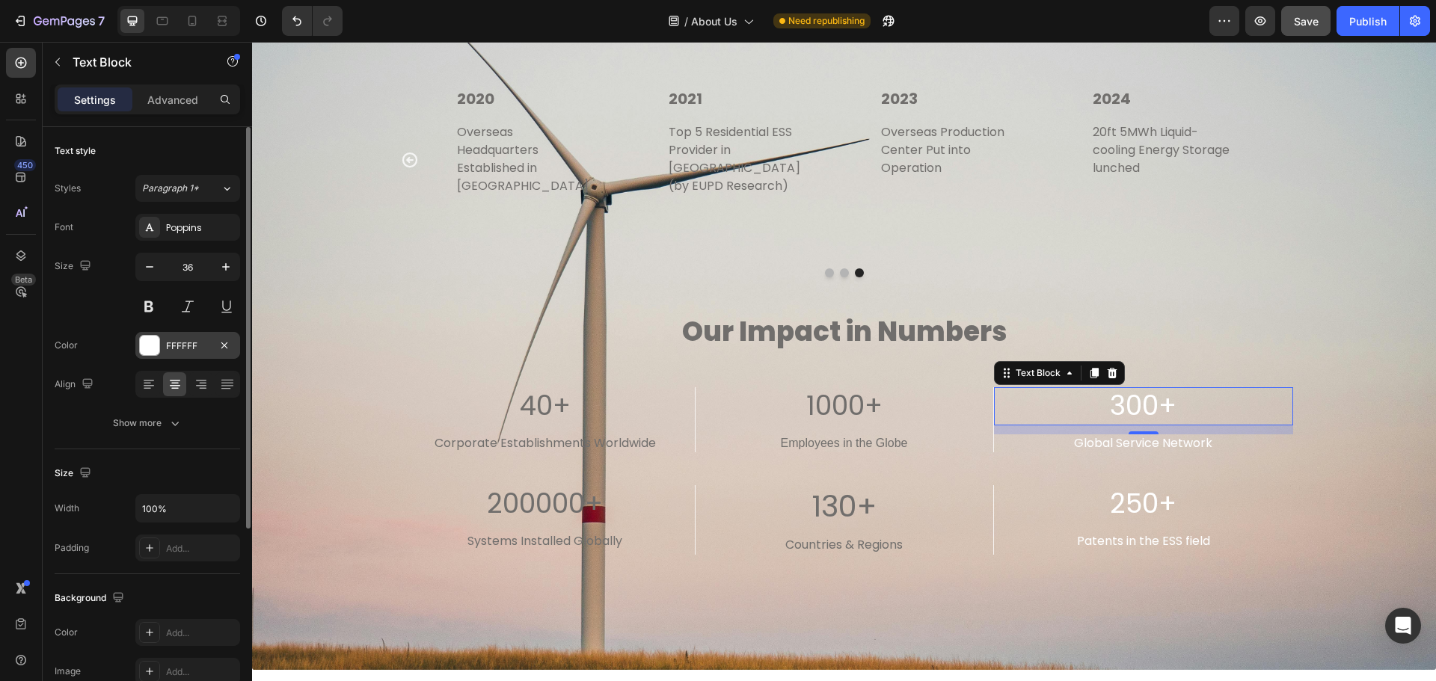
click at [147, 343] on div at bounding box center [149, 345] width 19 height 19
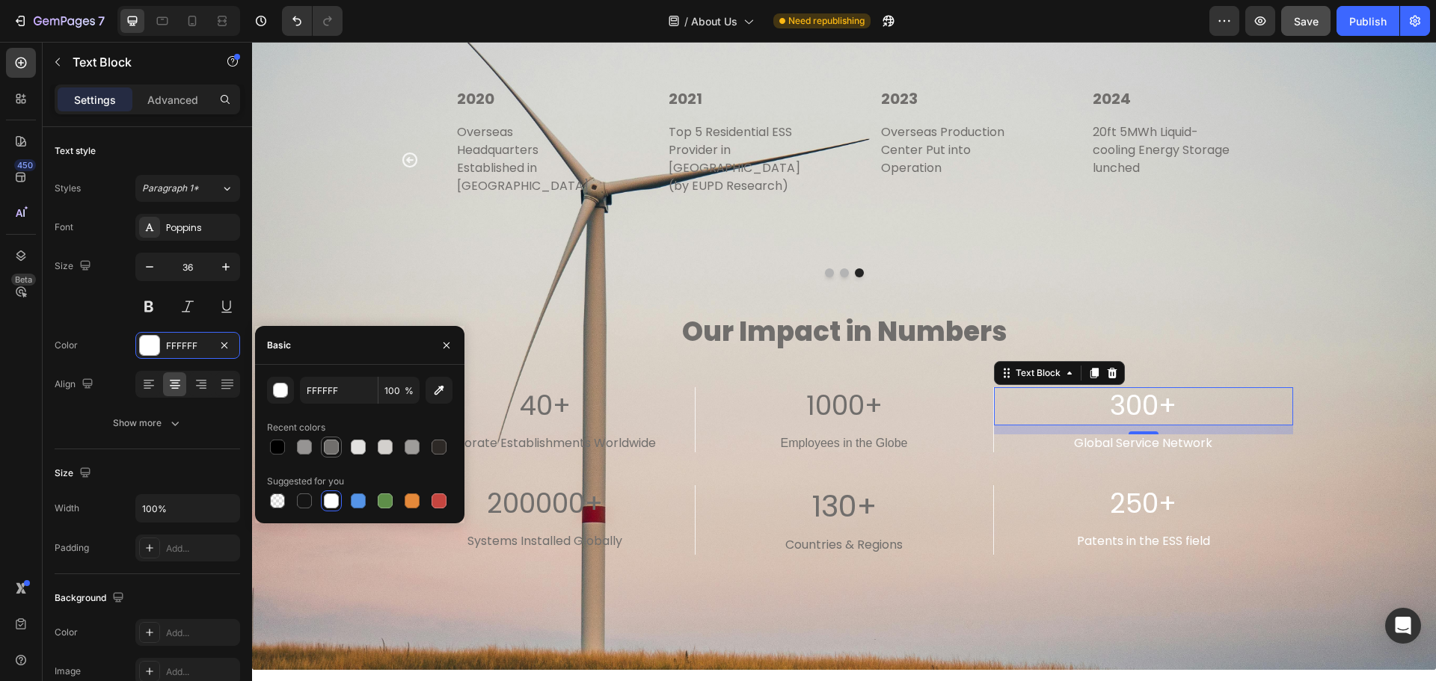
click at [331, 453] on div at bounding box center [331, 447] width 15 height 15
type input "706E6C"
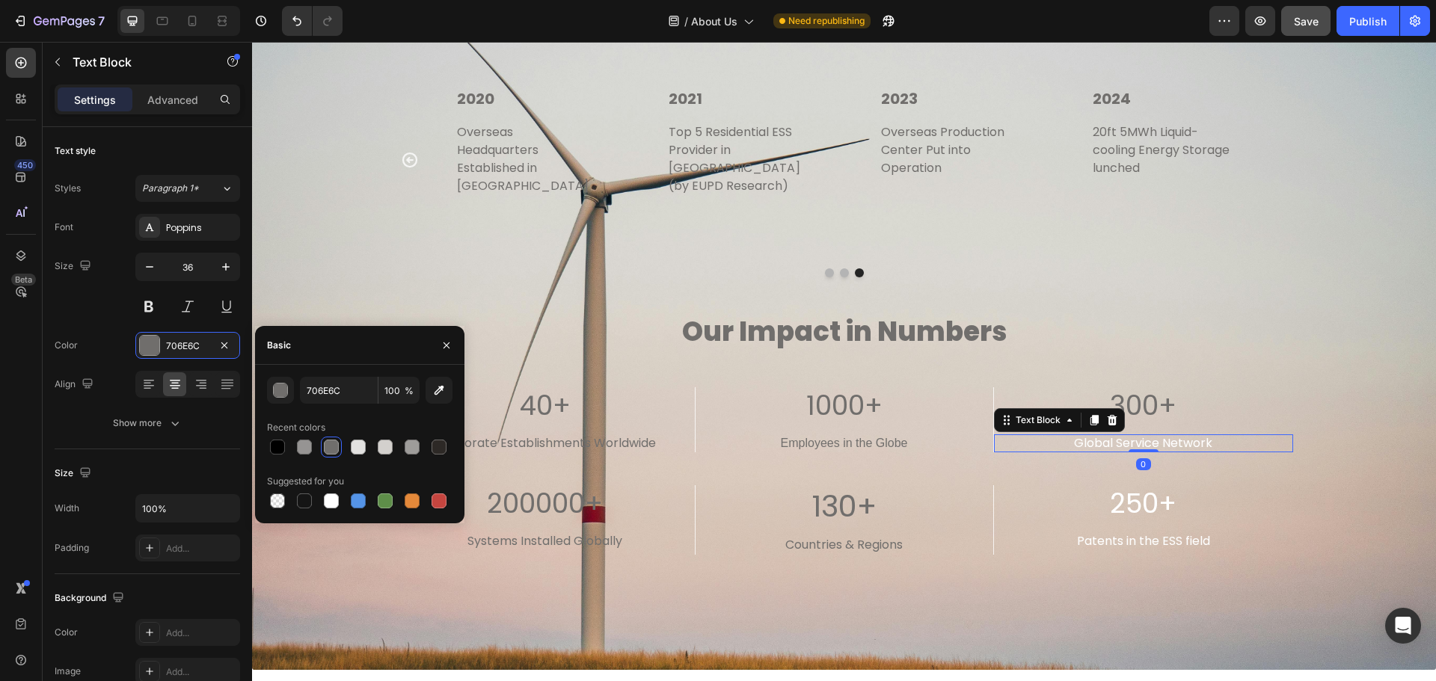
click at [1195, 436] on p "Global Service Network" at bounding box center [1144, 444] width 260 height 16
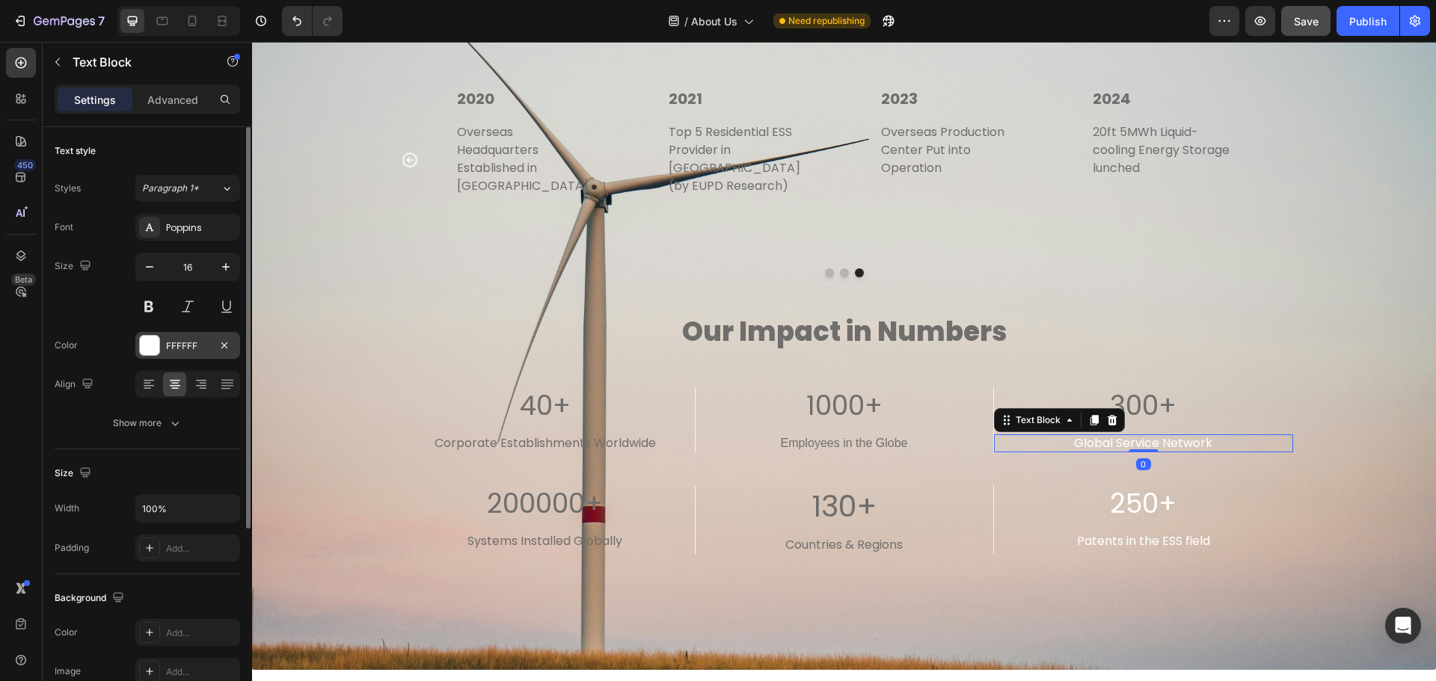
click at [157, 347] on div at bounding box center [149, 345] width 19 height 19
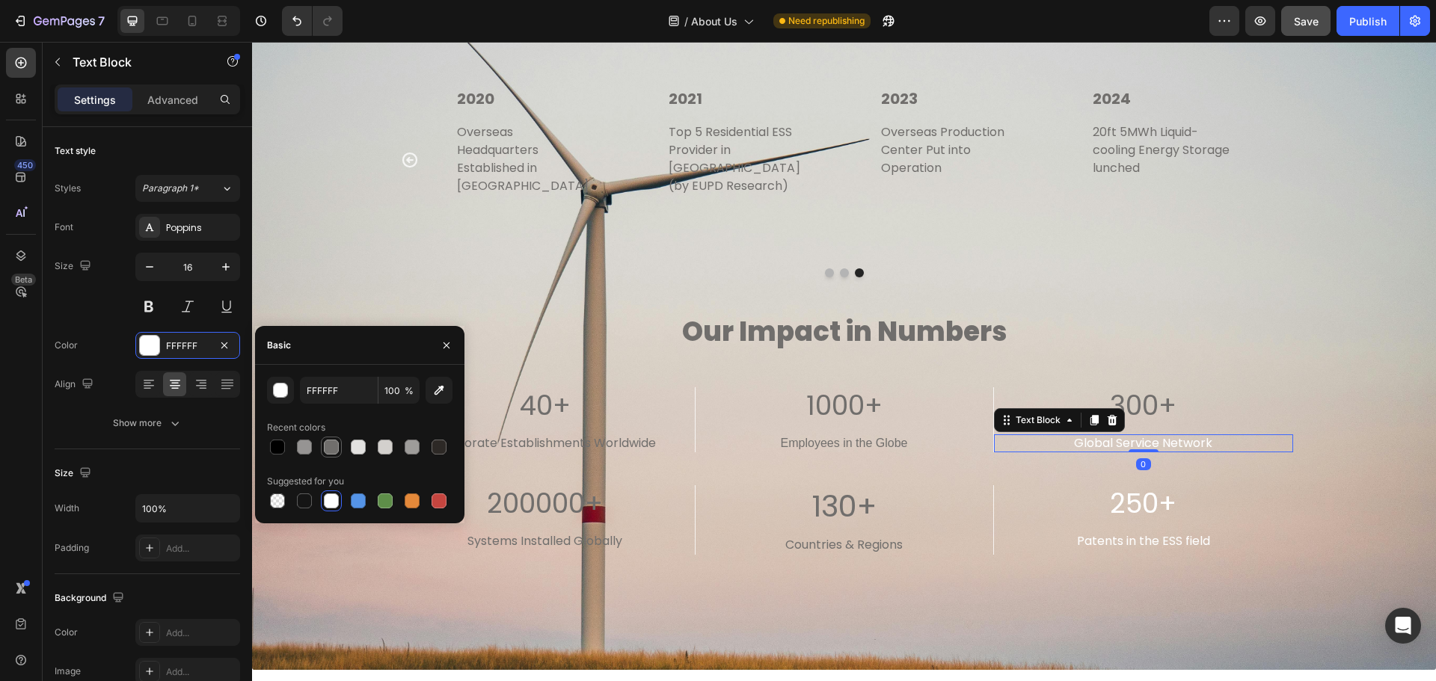
click at [327, 446] on div at bounding box center [331, 447] width 15 height 15
type input "706E6C"
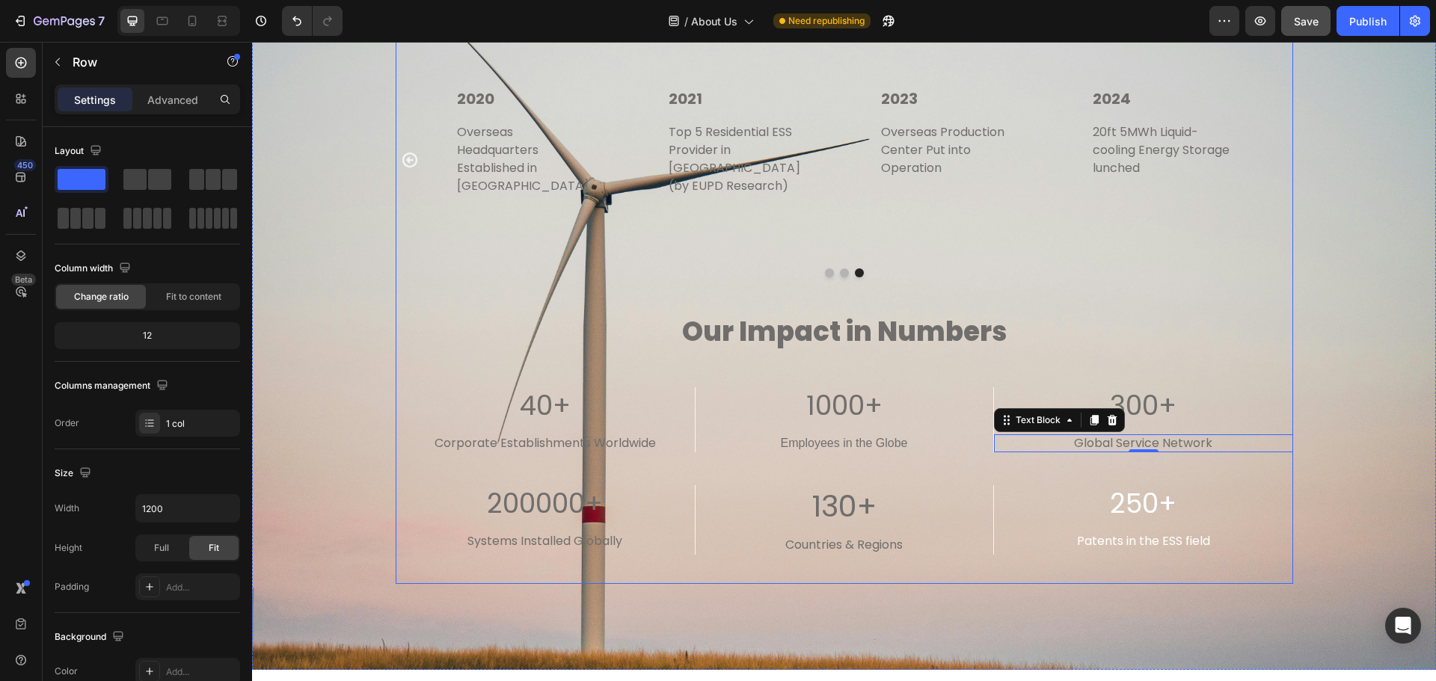
click at [1185, 467] on div "Our Journey Heading Title Line 2012 Text block Established in [GEOGRAPHIC_DATA]…" at bounding box center [845, 277] width 898 height 614
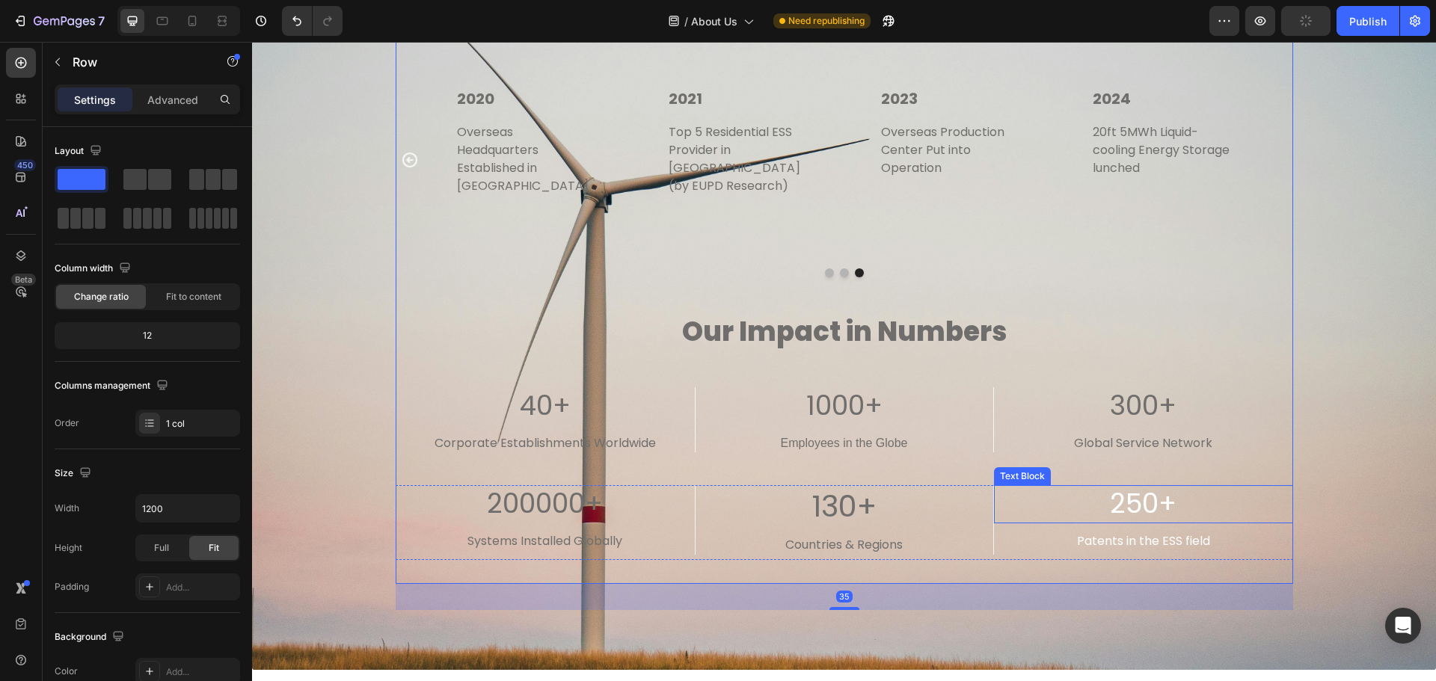
click at [1173, 487] on p "250+" at bounding box center [1144, 504] width 296 height 35
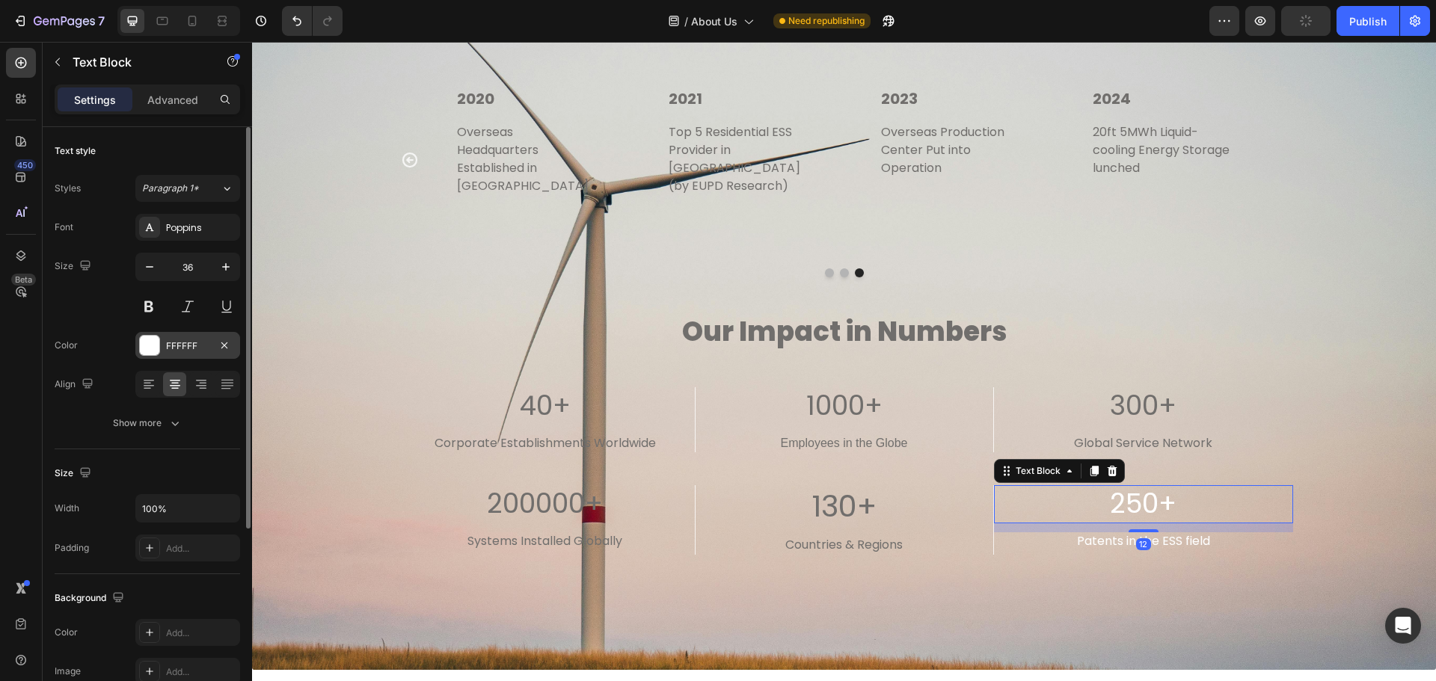
click at [142, 352] on div at bounding box center [149, 345] width 19 height 19
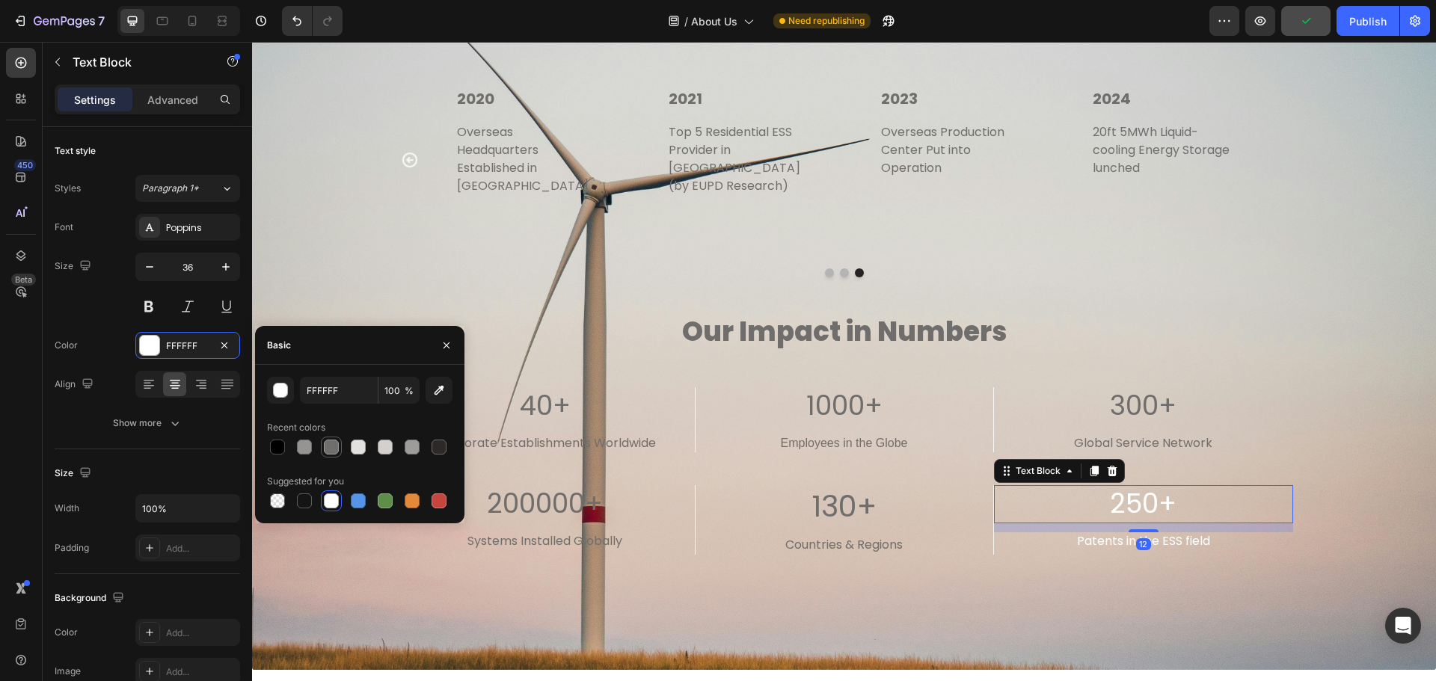
drag, startPoint x: 328, startPoint y: 448, endPoint x: 536, endPoint y: 467, distance: 208.8
click at [328, 448] on div at bounding box center [331, 447] width 15 height 15
type input "706E6C"
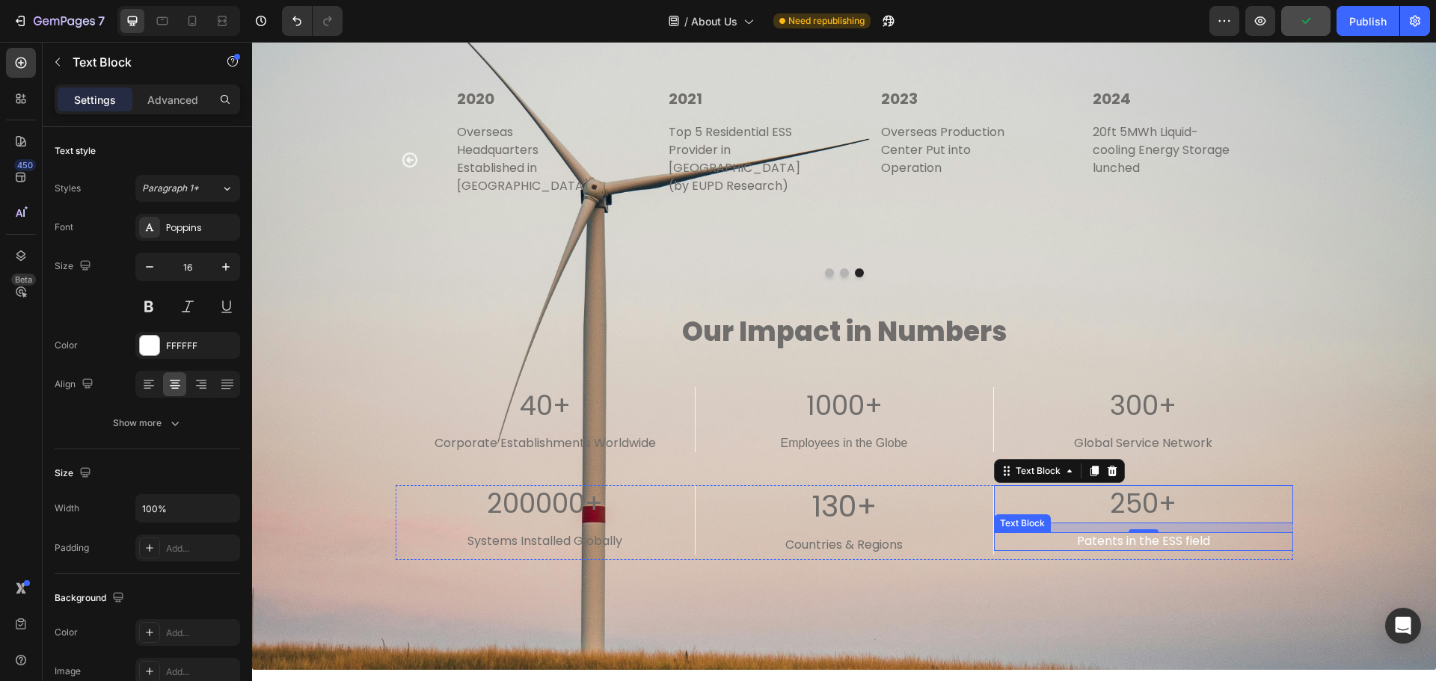
click at [1202, 534] on p "Patents in the ESS field" at bounding box center [1144, 542] width 260 height 16
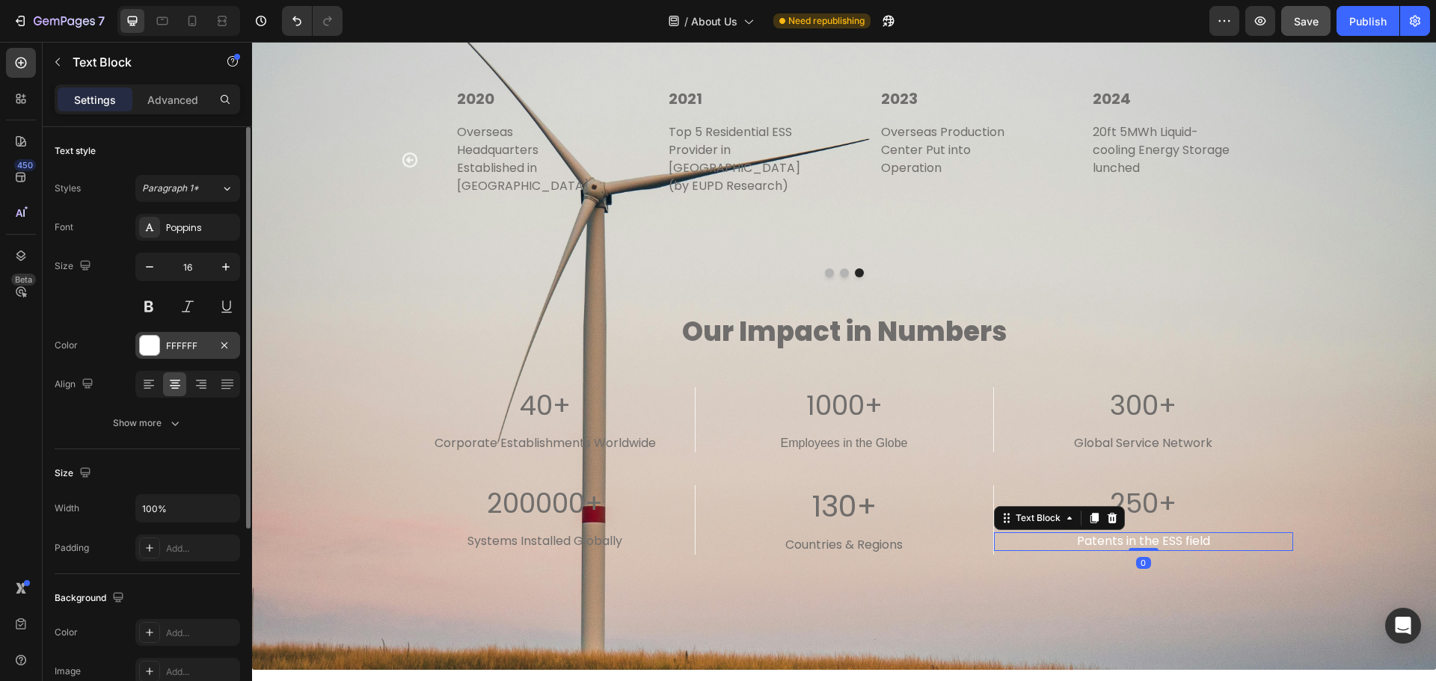
click at [150, 346] on div at bounding box center [149, 345] width 19 height 19
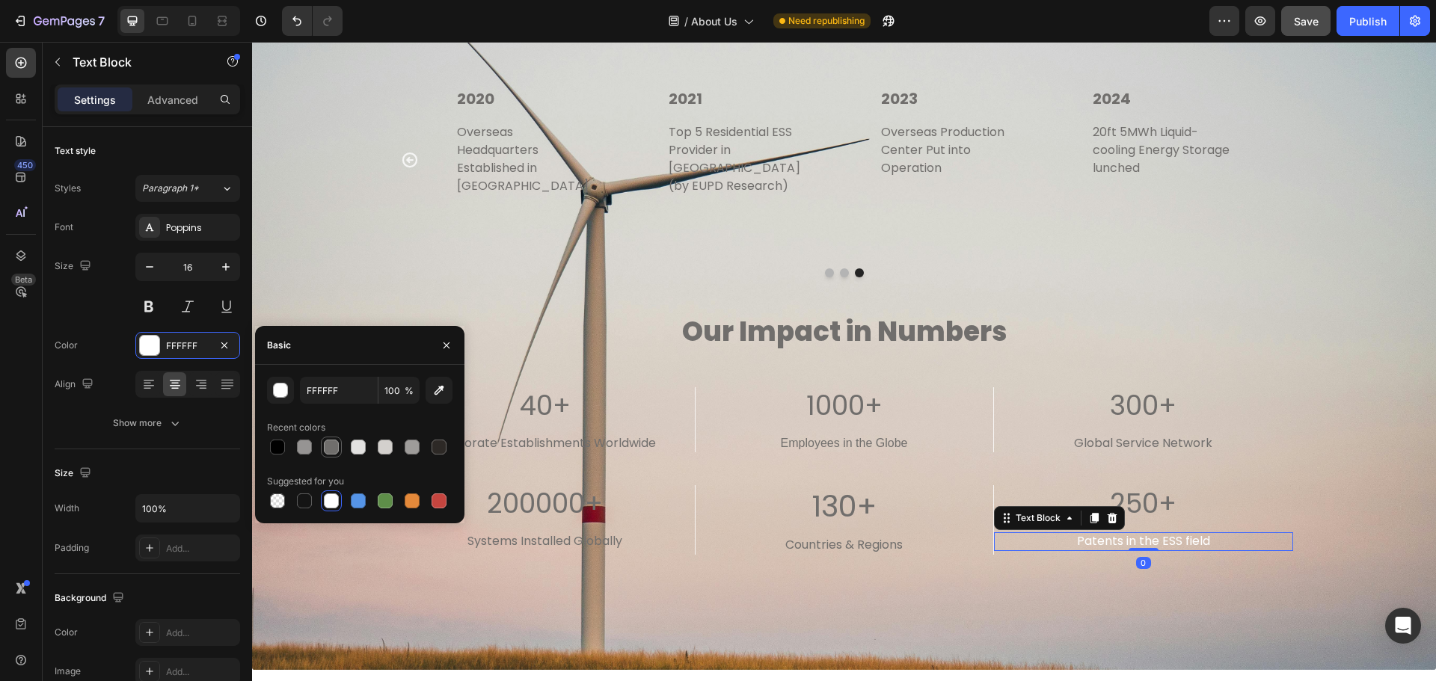
click at [336, 450] on div at bounding box center [331, 447] width 15 height 15
type input "706E6C"
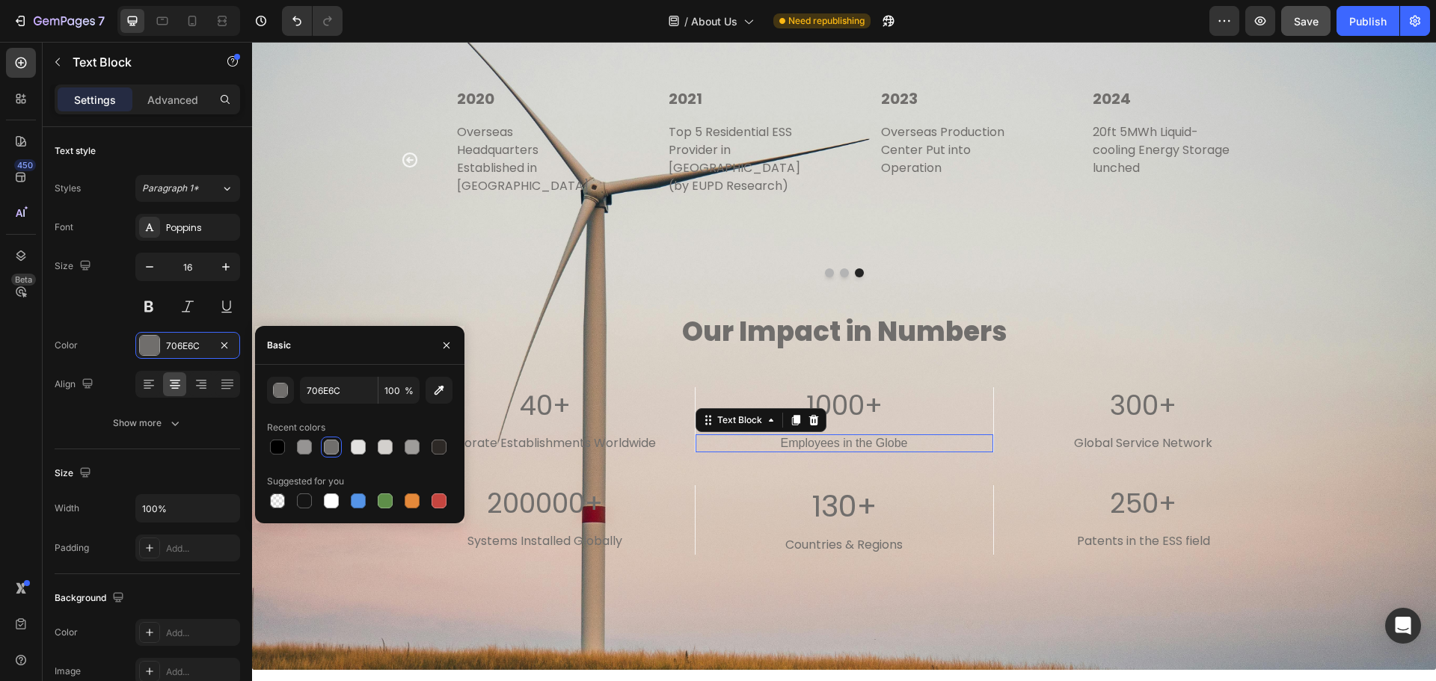
click at [696, 435] on div "Employees in the Globe Text Block 0" at bounding box center [845, 444] width 298 height 19
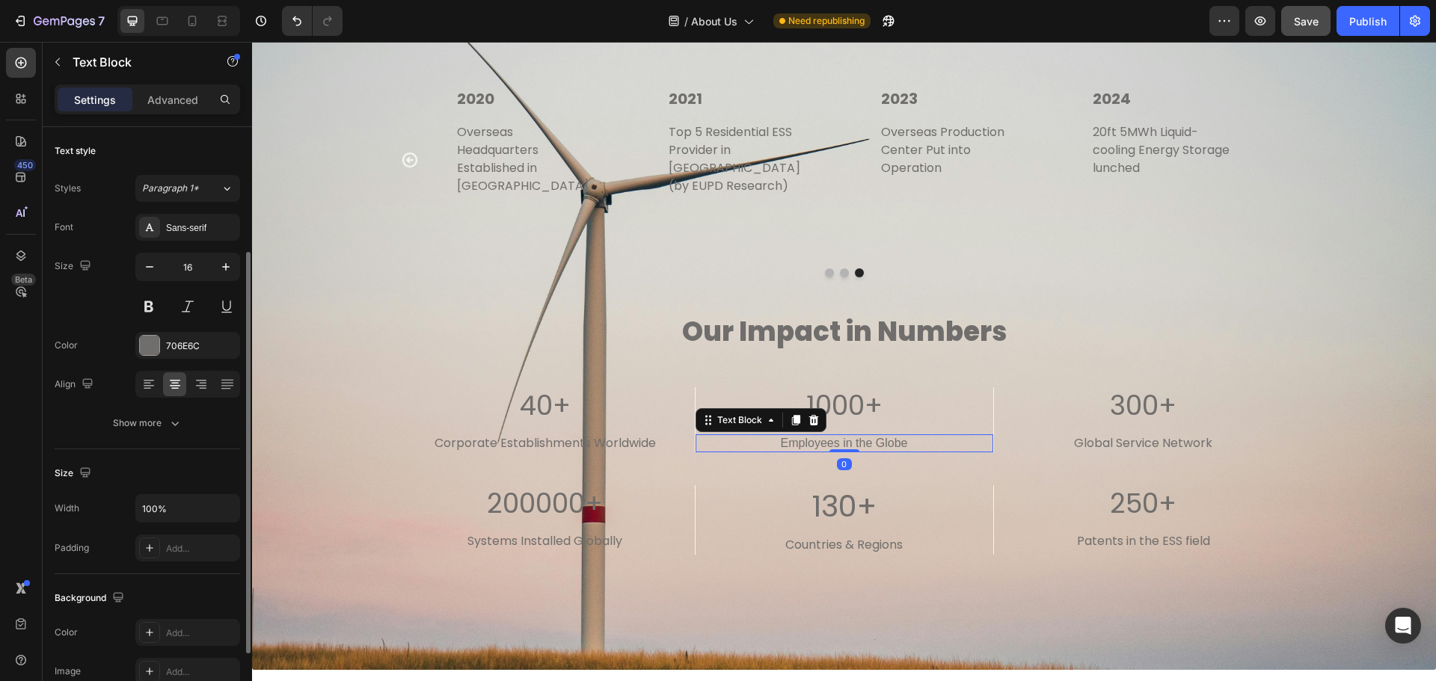
scroll to position [224, 0]
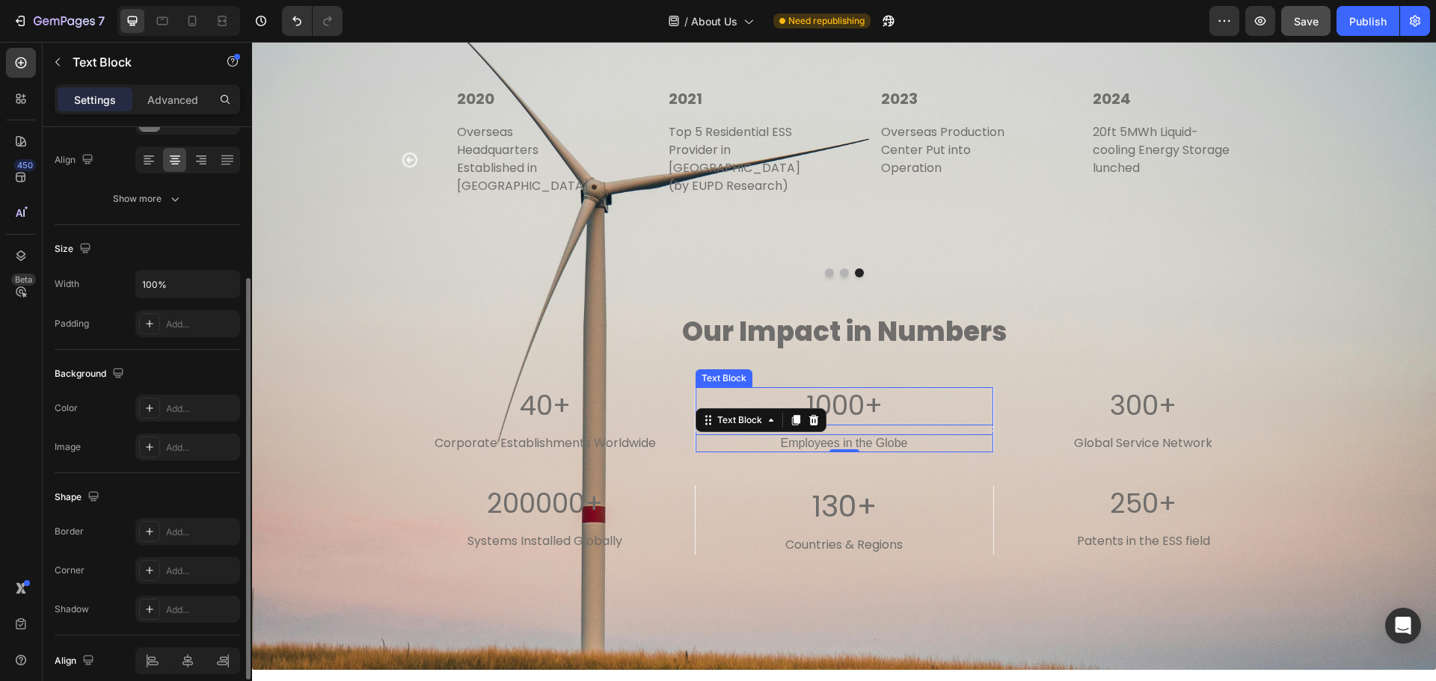
click at [941, 389] on p "1000+" at bounding box center [844, 406] width 295 height 35
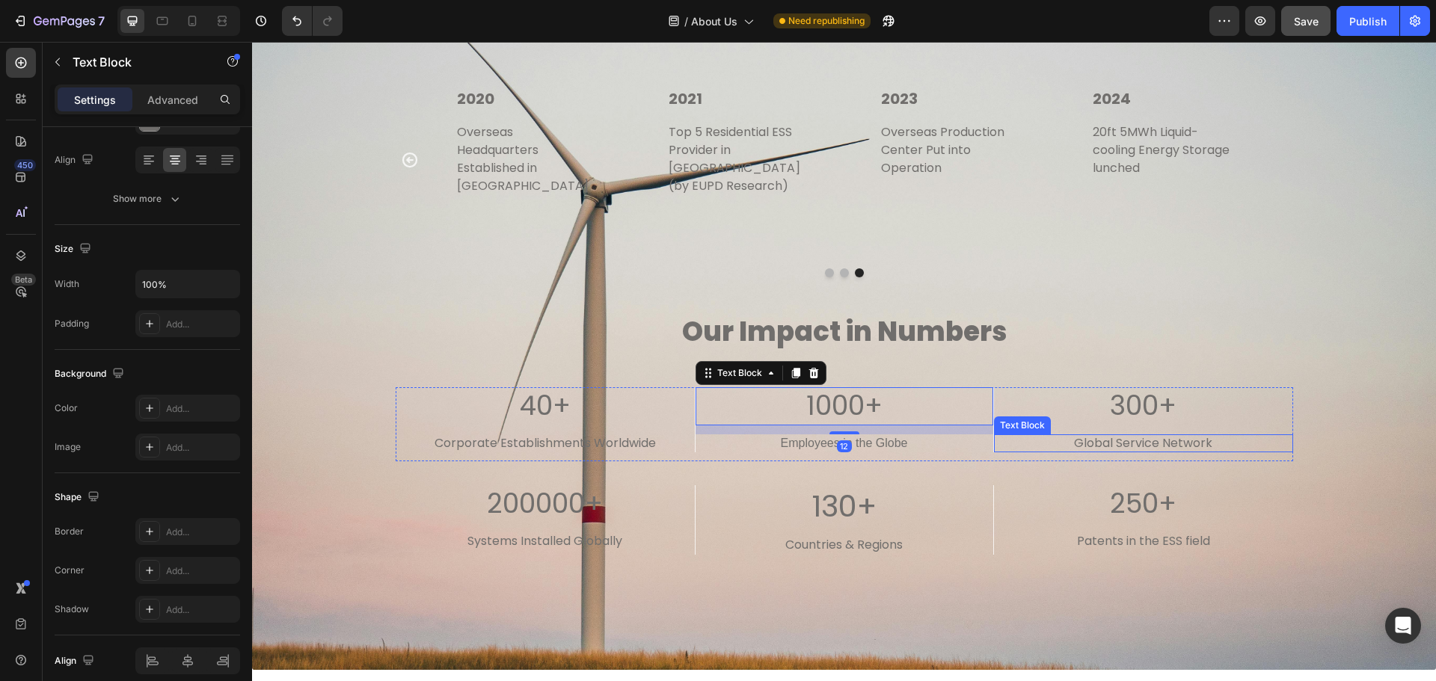
click at [1005, 435] on div "Global Service Network Text Block" at bounding box center [1143, 444] width 299 height 19
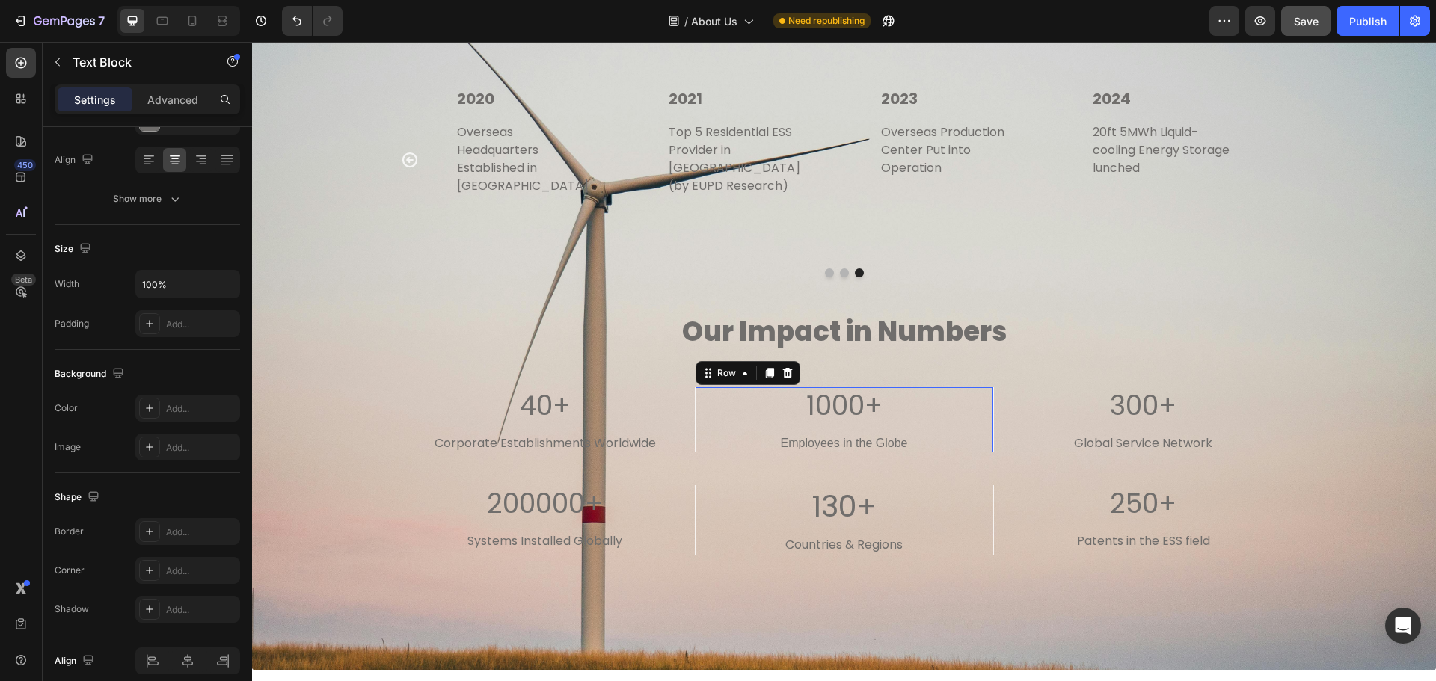
click at [961, 411] on div "1000+ Text Block Employees in the Globe Text Block" at bounding box center [845, 420] width 298 height 66
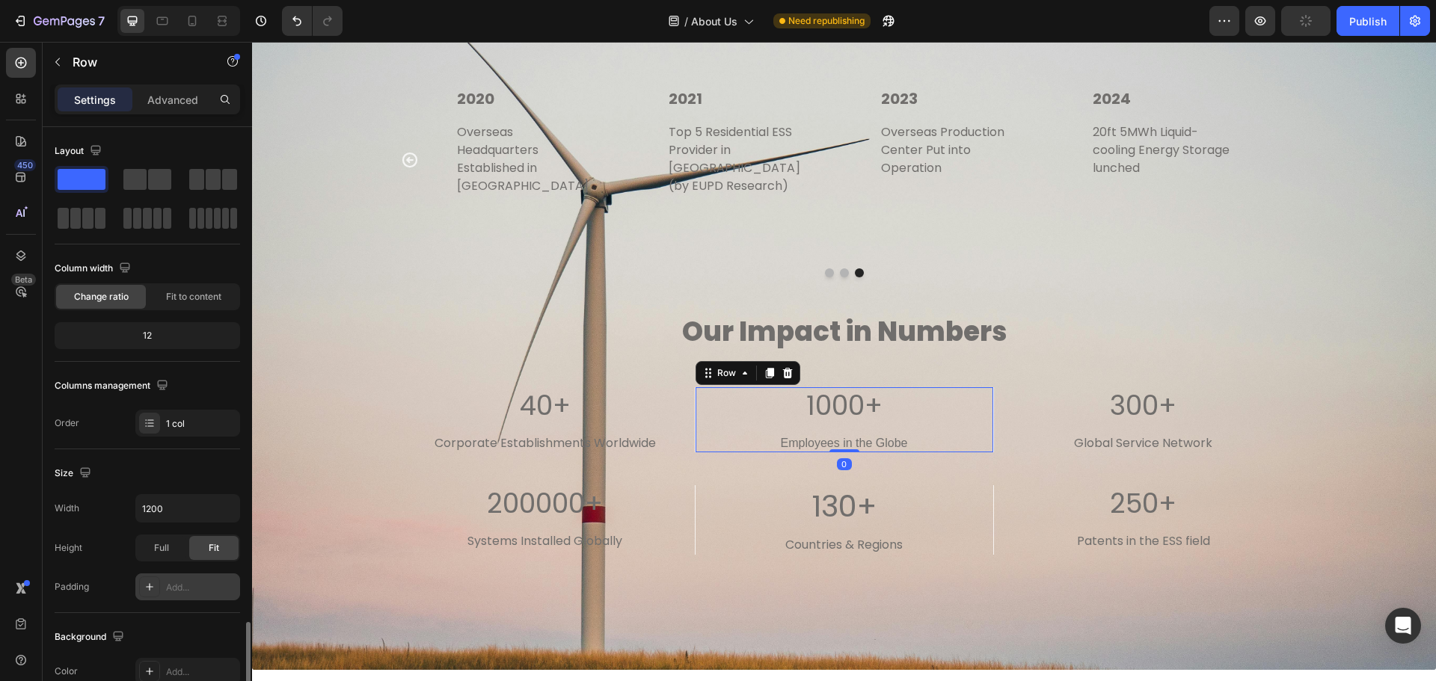
scroll to position [299, 0]
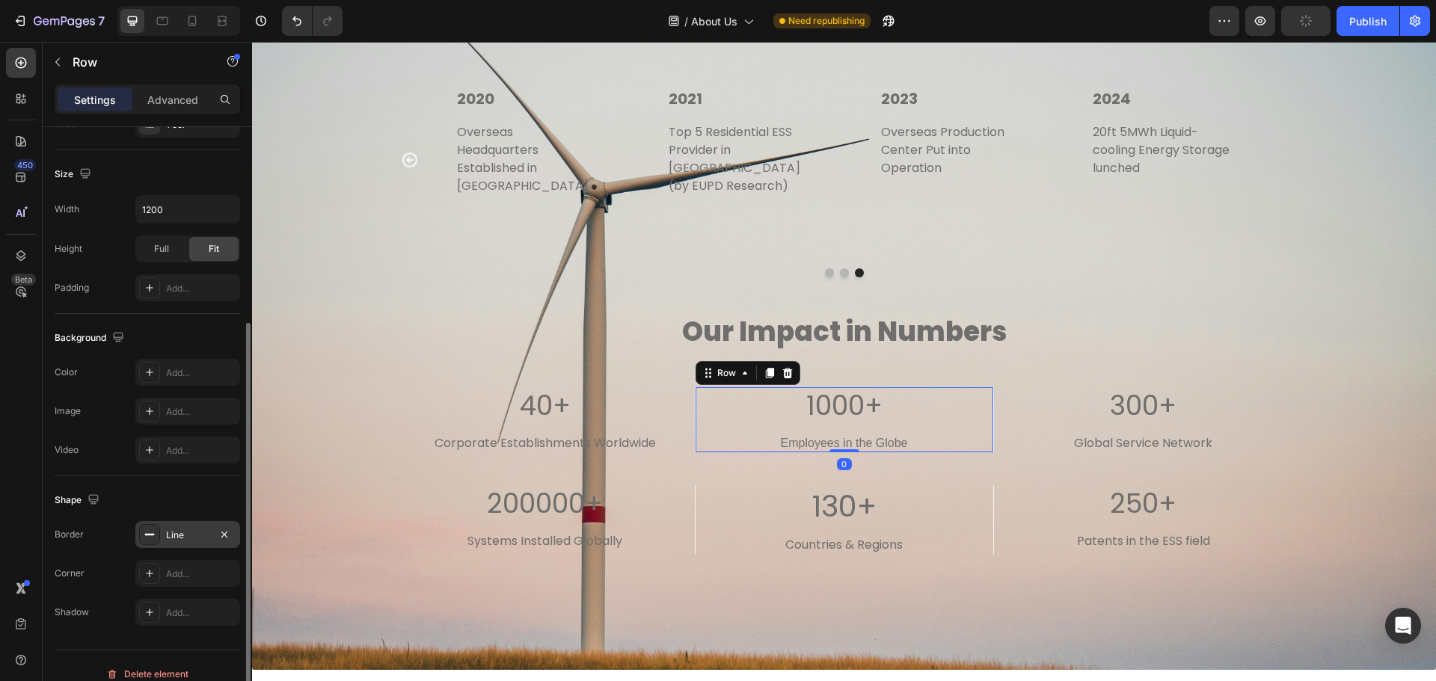
click at [141, 538] on div at bounding box center [149, 534] width 21 height 21
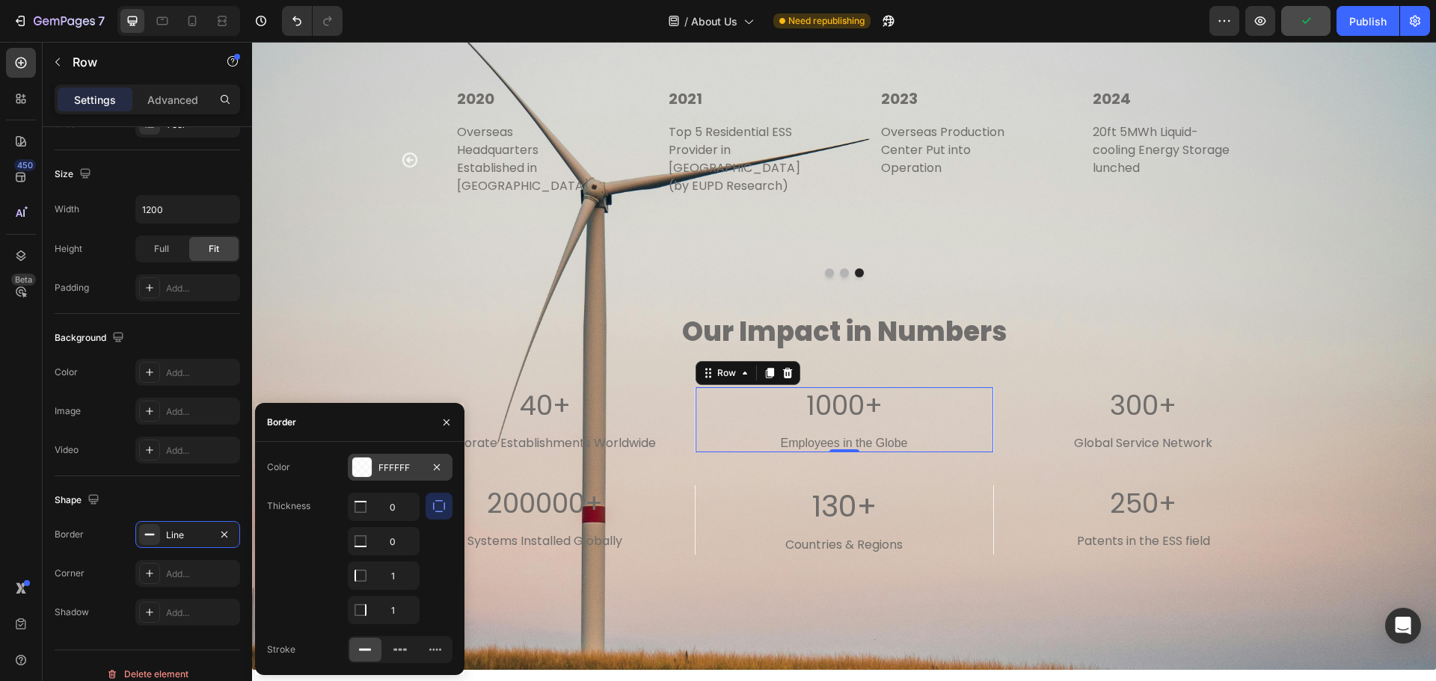
drag, startPoint x: 355, startPoint y: 465, endPoint x: 102, endPoint y: 428, distance: 254.7
click at [355, 465] on div at bounding box center [361, 467] width 19 height 19
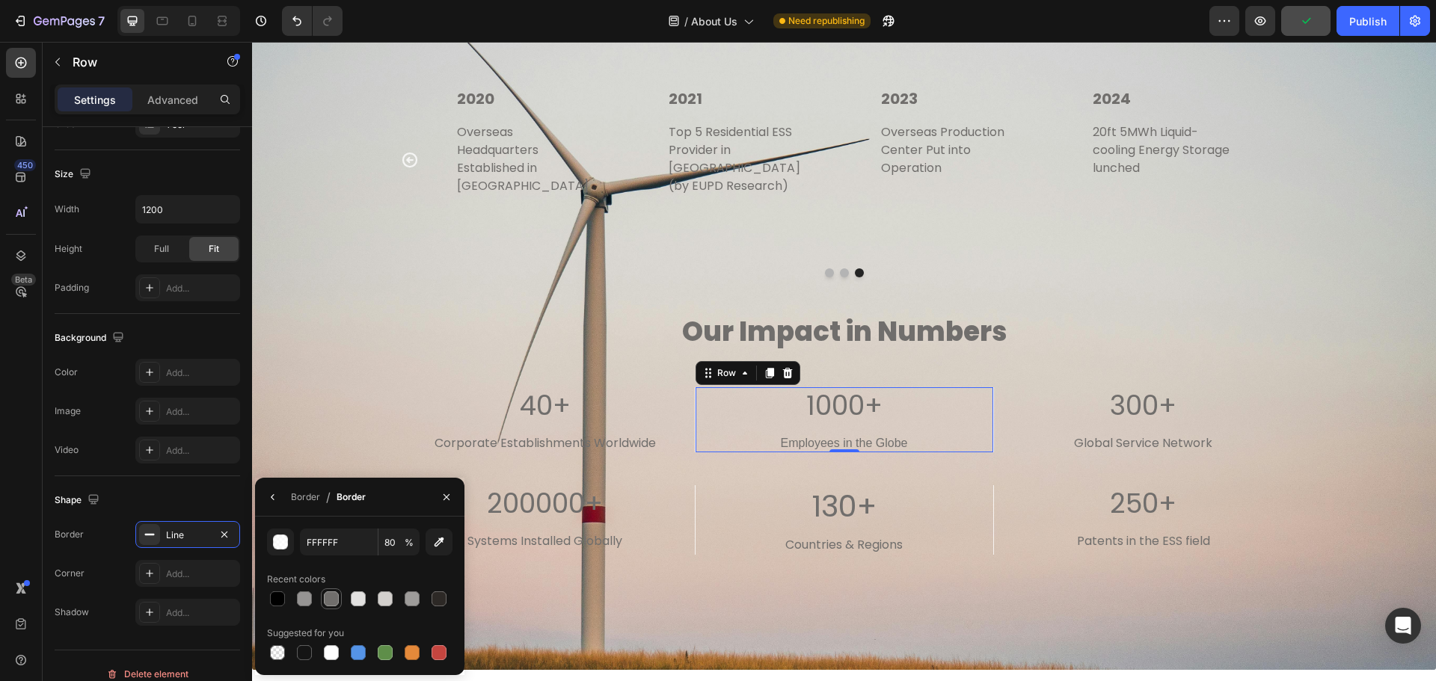
click at [328, 603] on div at bounding box center [331, 599] width 15 height 15
type input "706E6C"
type input "100"
click at [402, 396] on p "40+" at bounding box center [545, 406] width 296 height 35
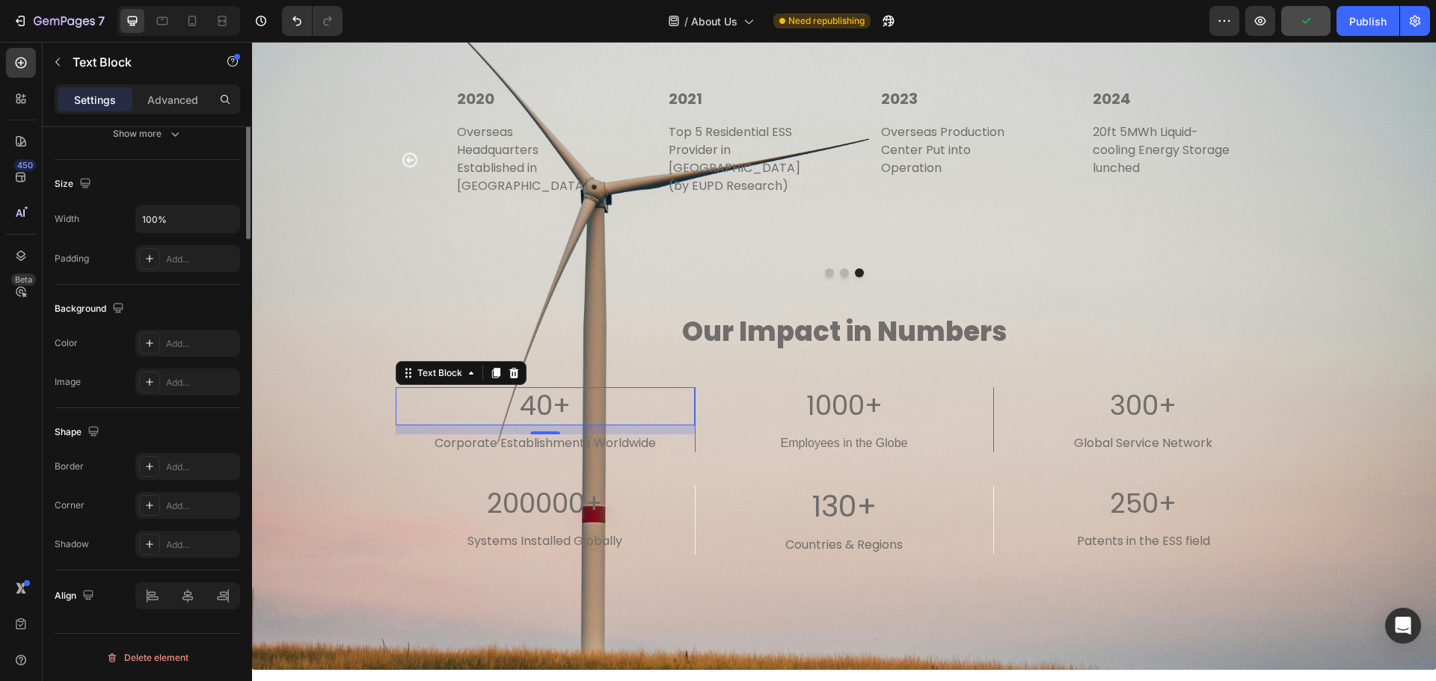
scroll to position [0, 0]
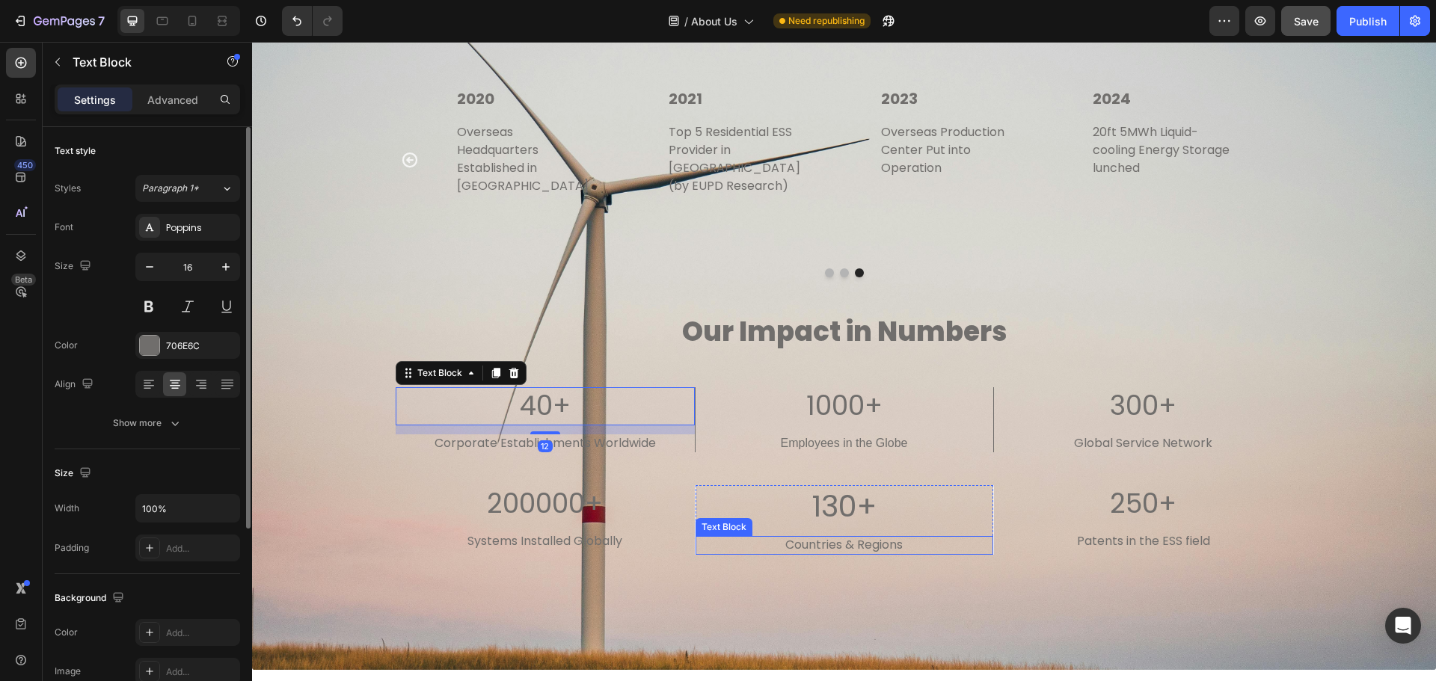
click at [733, 518] on div "Text Block" at bounding box center [724, 527] width 57 height 18
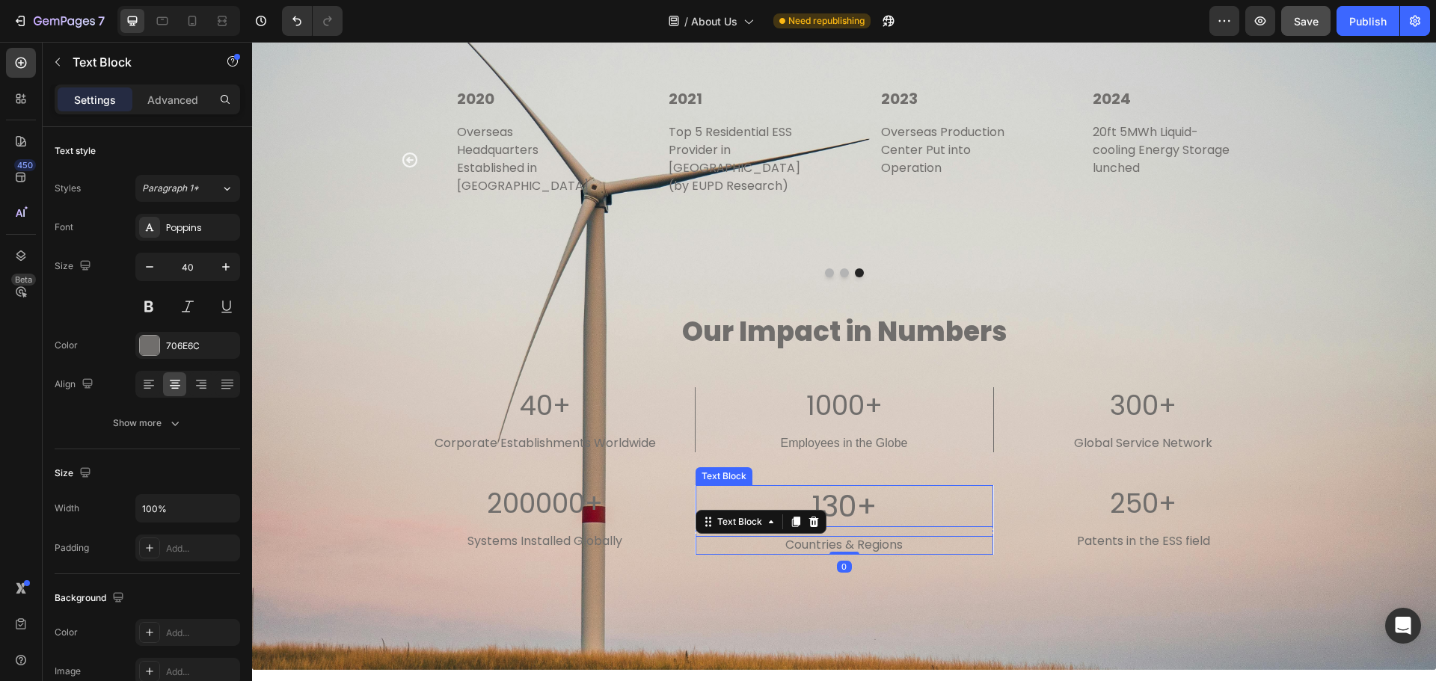
click at [771, 487] on p "130+" at bounding box center [844, 506] width 295 height 39
click at [976, 536] on div "Countries & Regions Text Block 0" at bounding box center [845, 545] width 298 height 19
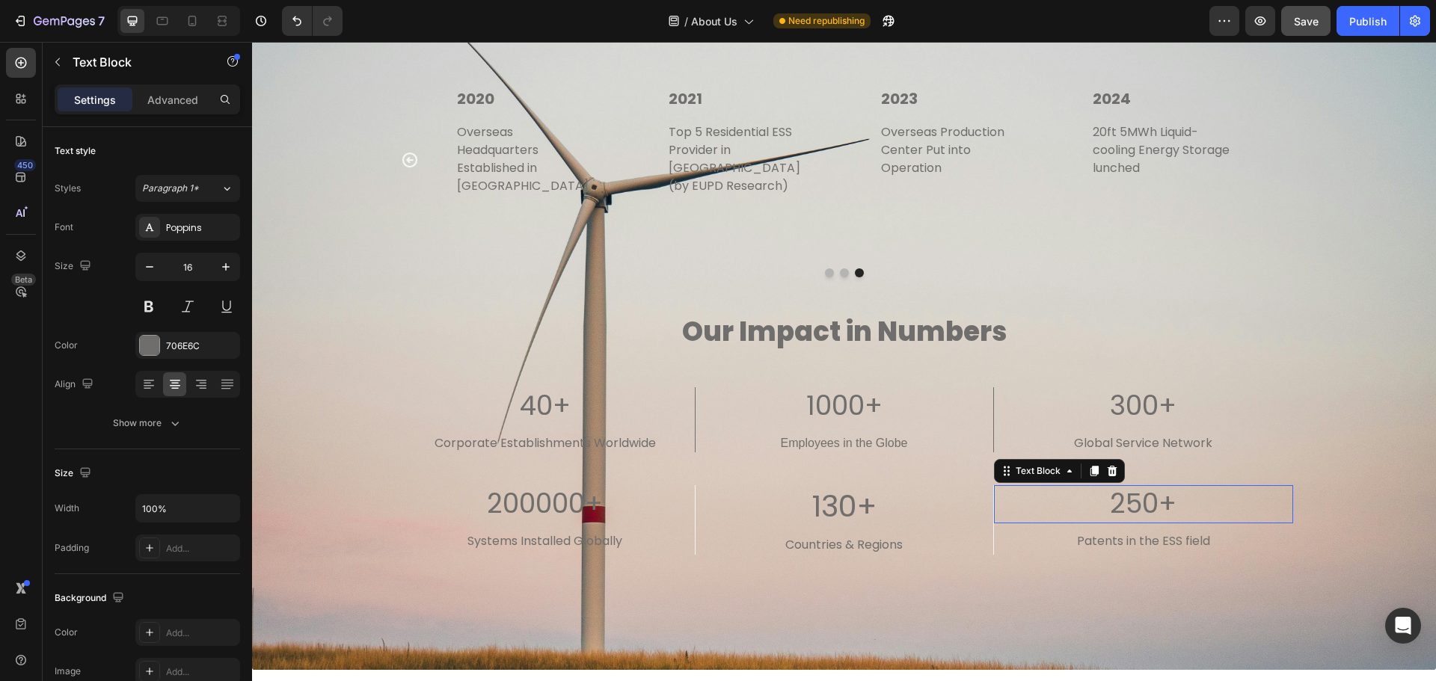
click at [994, 488] on div "250+" at bounding box center [1143, 504] width 299 height 38
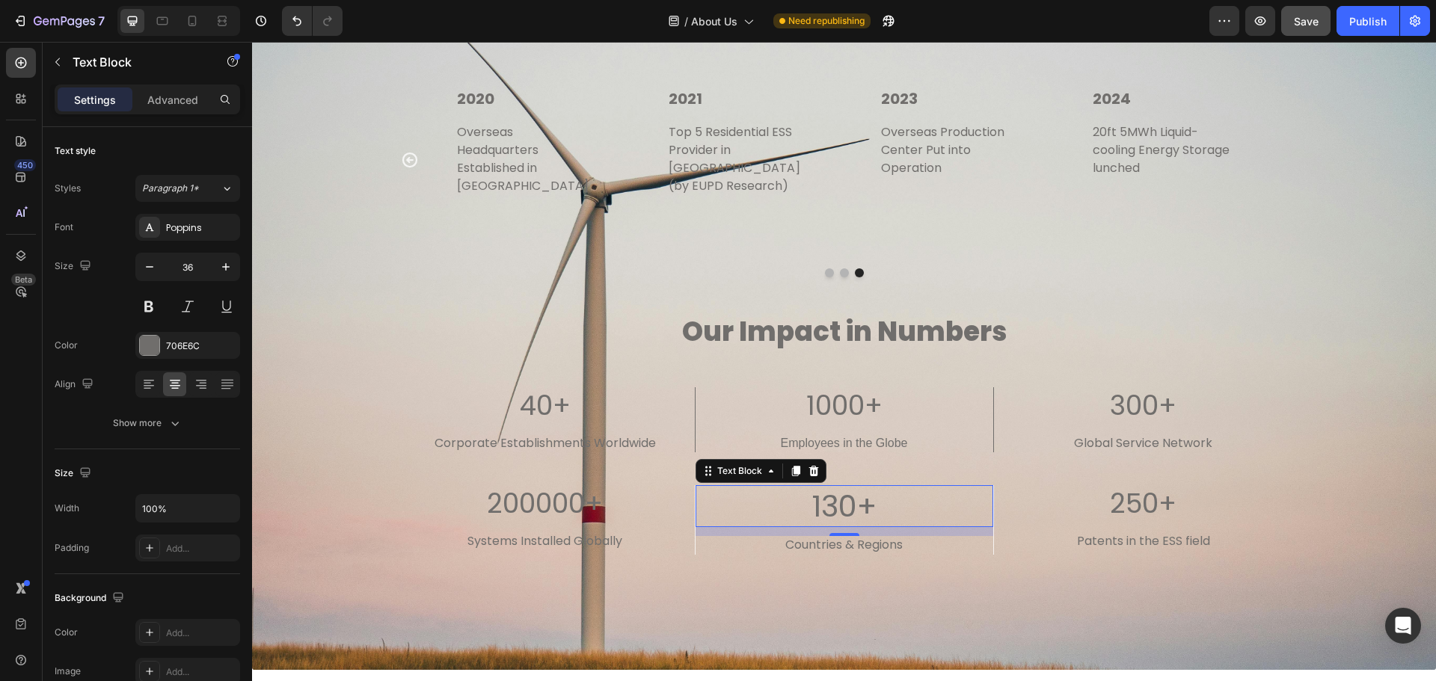
click at [985, 495] on p "130+" at bounding box center [844, 506] width 295 height 39
click at [985, 536] on div "Countries & Regions Text Block" at bounding box center [845, 545] width 298 height 19
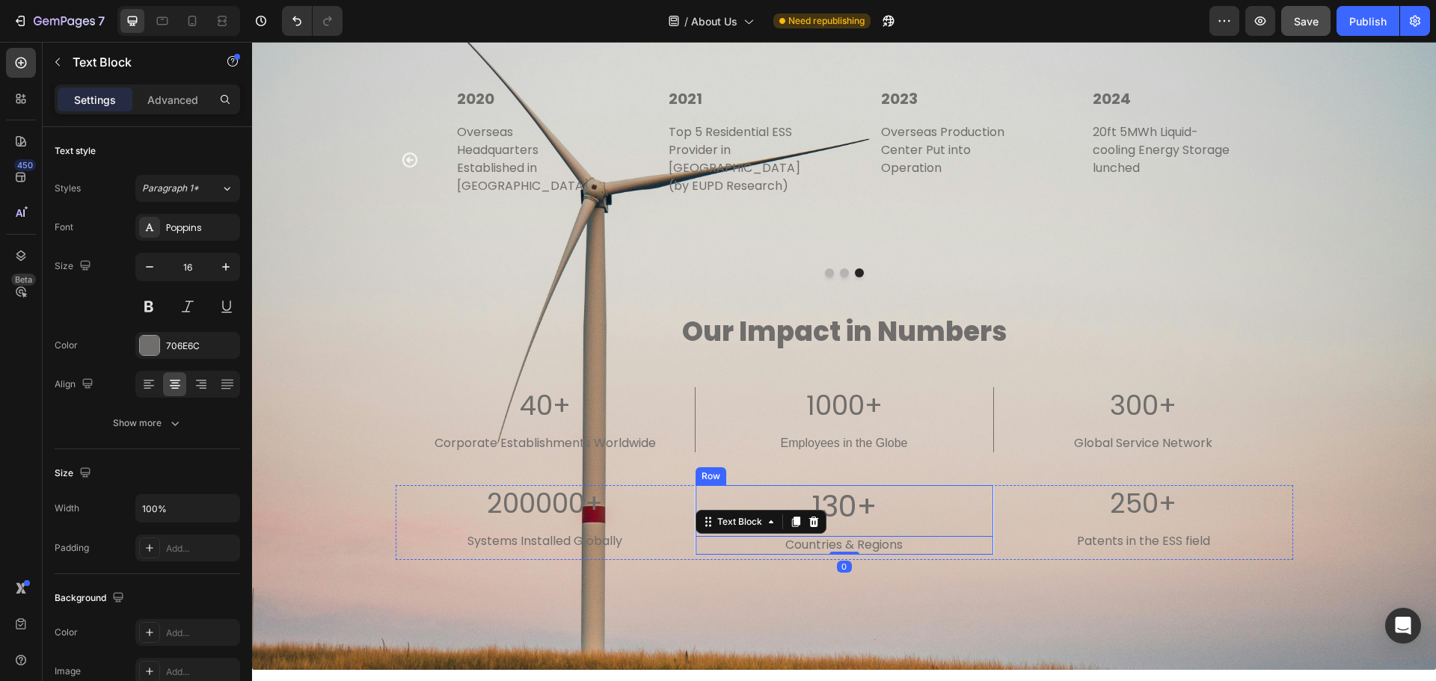
click at [994, 490] on div "250+" at bounding box center [1143, 504] width 299 height 38
click at [986, 536] on div "Countries & Regions Text Block 0" at bounding box center [845, 545] width 298 height 19
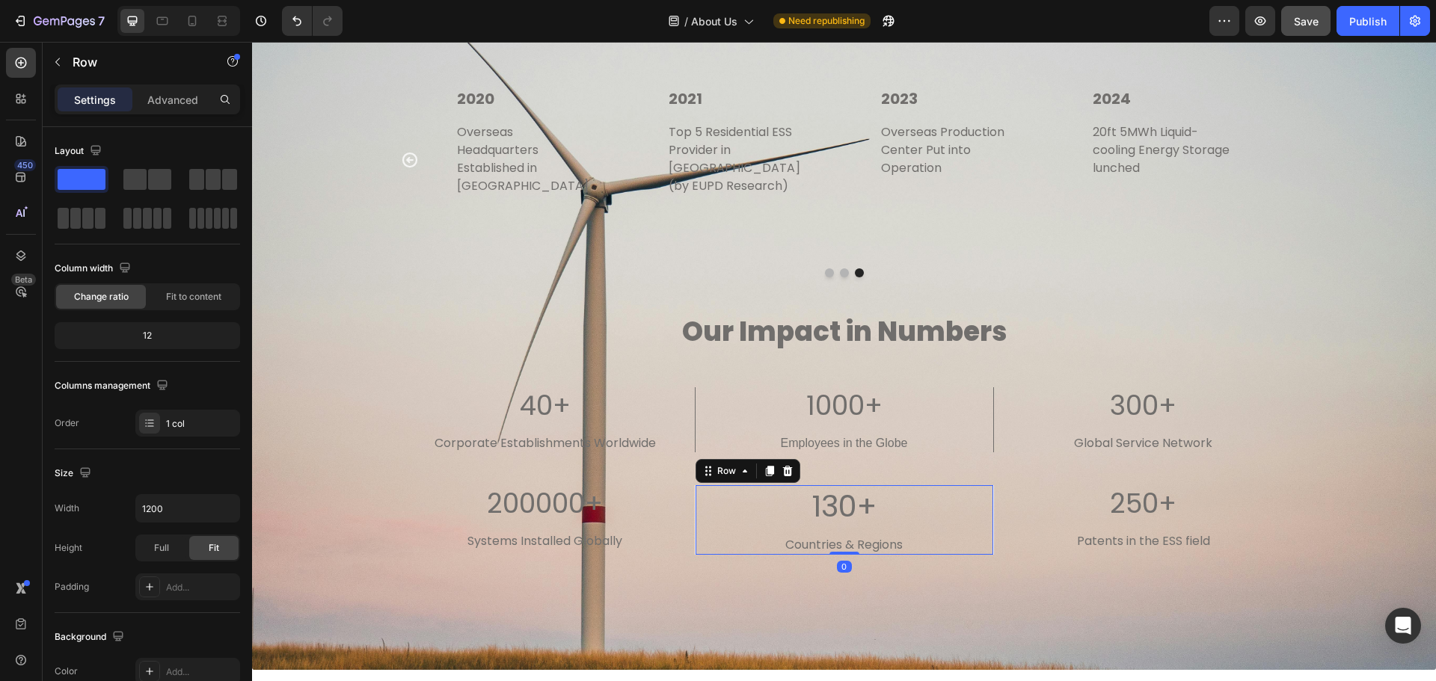
click at [987, 485] on div "130+ Text Block Countries & Regions Text Block Row 0" at bounding box center [844, 520] width 299 height 70
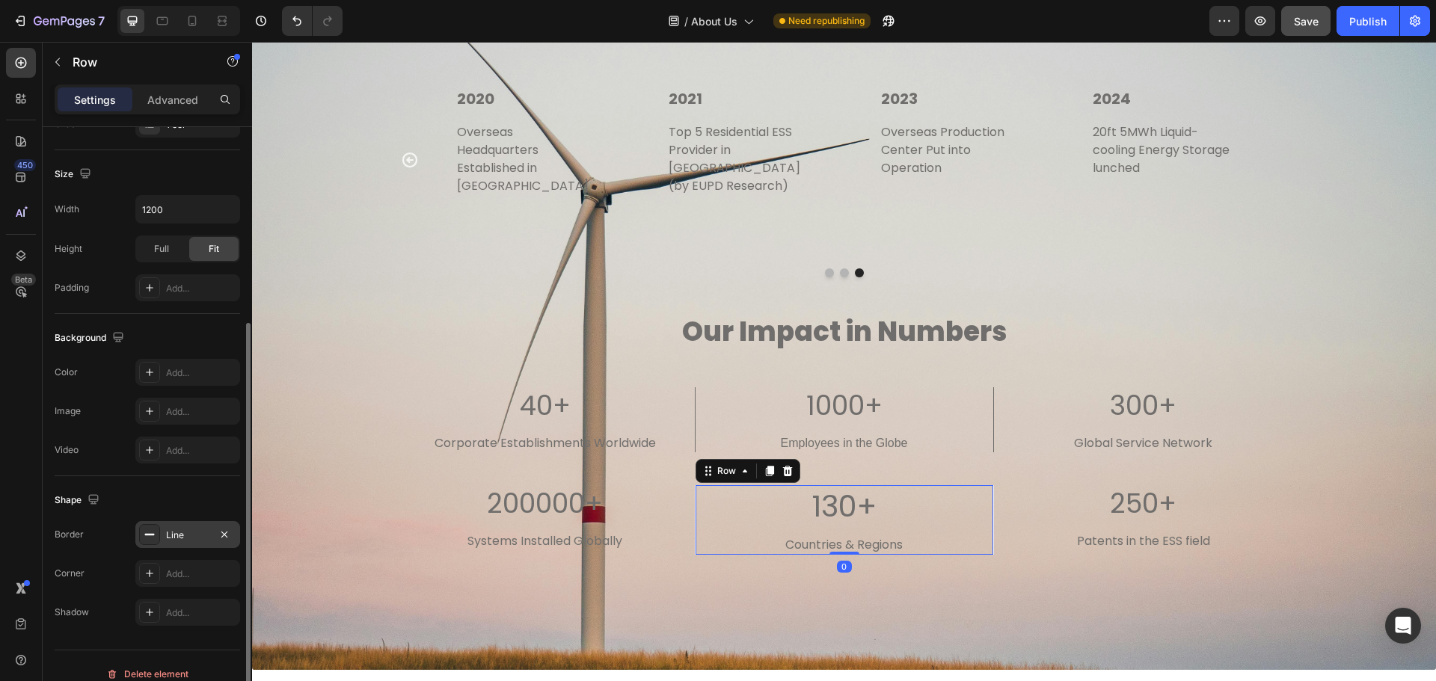
click at [154, 542] on div at bounding box center [149, 534] width 21 height 21
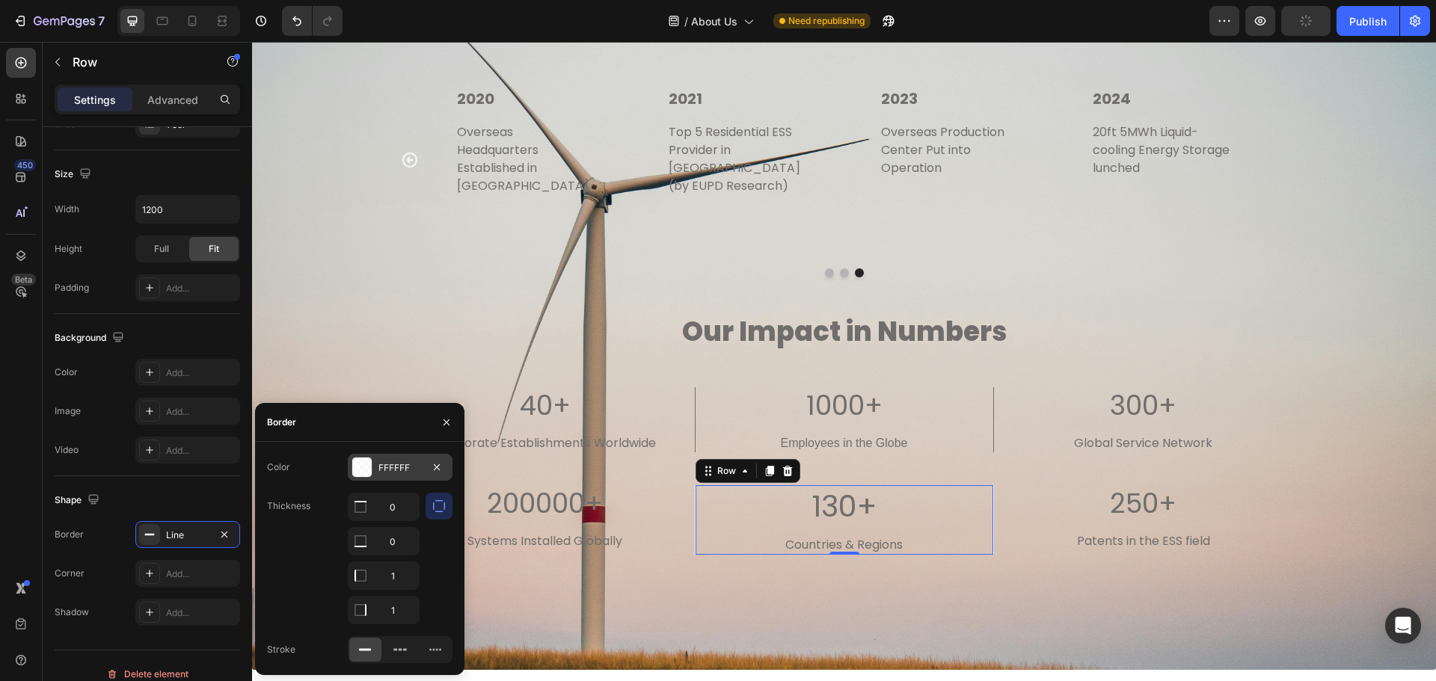
drag, startPoint x: 370, startPoint y: 468, endPoint x: 219, endPoint y: 515, distance: 157.4
click at [370, 468] on div at bounding box center [361, 467] width 19 height 19
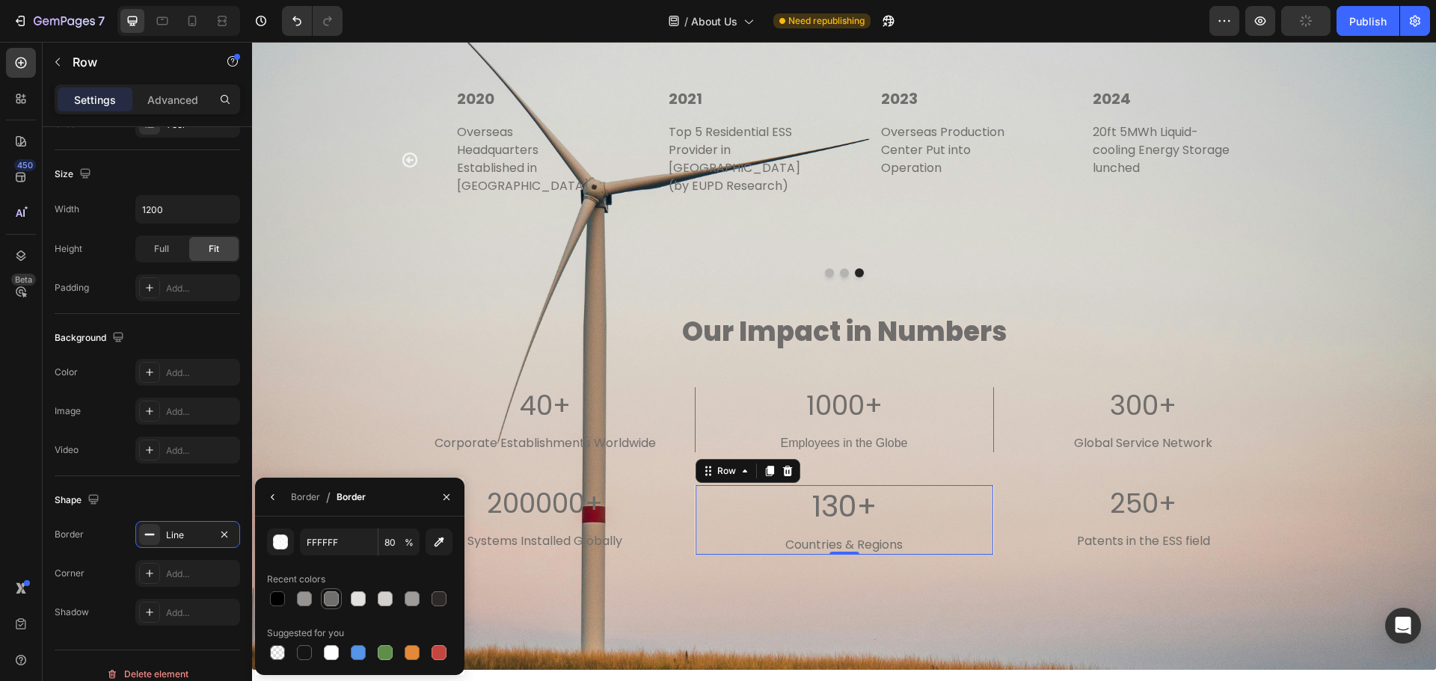
click at [333, 600] on div at bounding box center [331, 599] width 15 height 15
type input "706E6C"
type input "100"
click at [333, 247] on div "Our Journey Heading Title Line 2012 Text block Established in [GEOGRAPHIC_DATA]…" at bounding box center [844, 290] width 1162 height 640
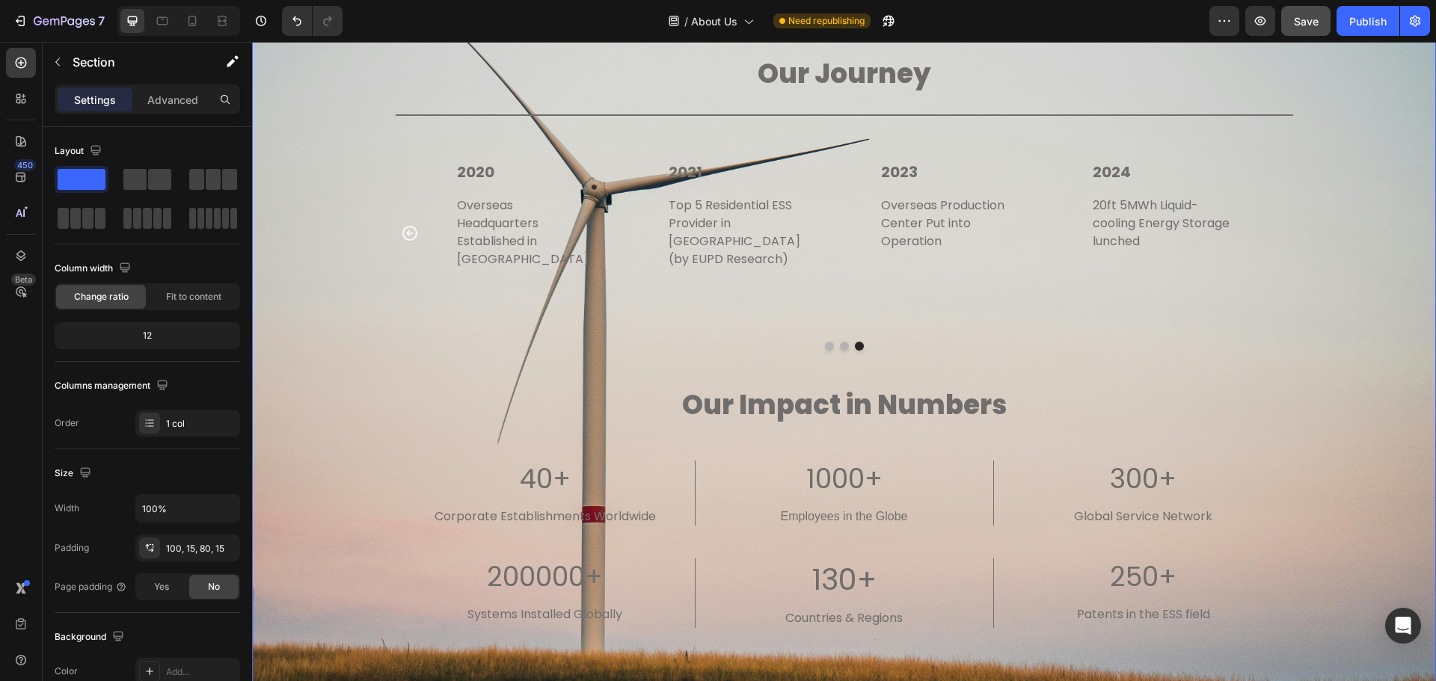
scroll to position [2666, 0]
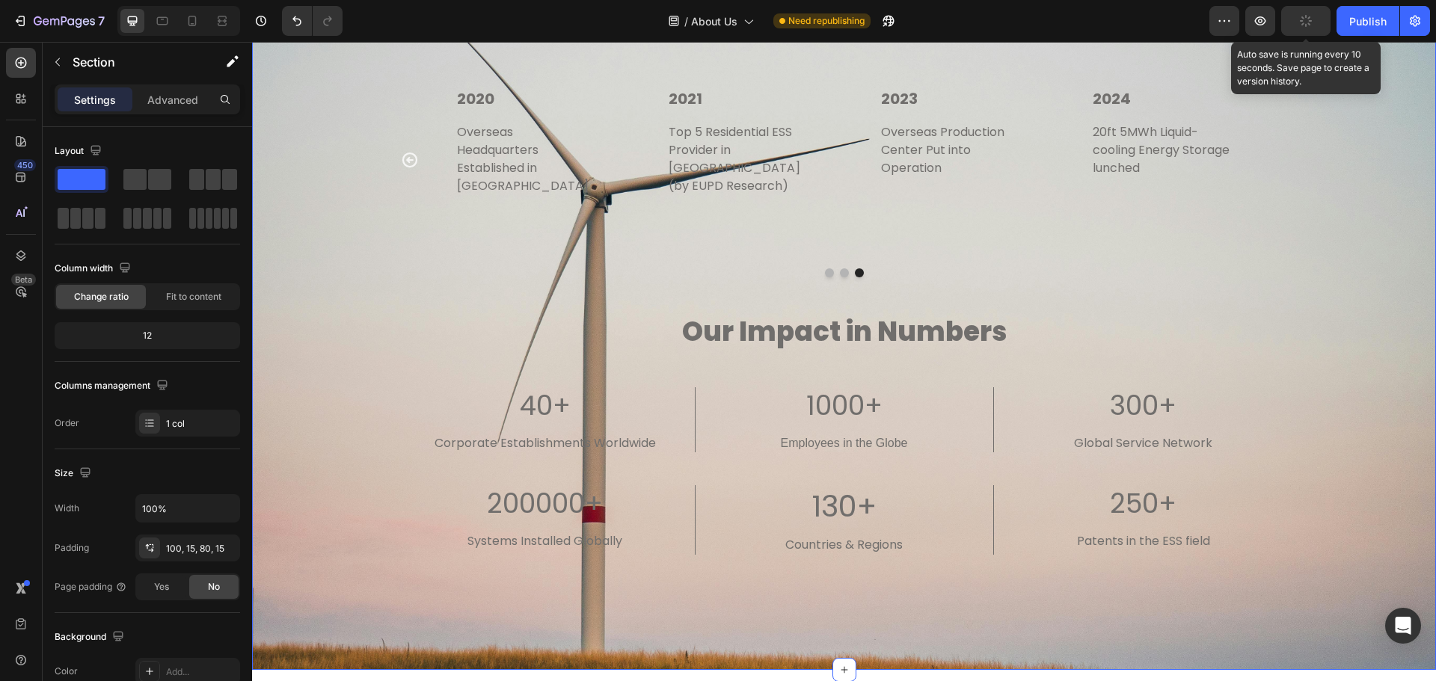
click at [1298, 13] on button "button" at bounding box center [1305, 21] width 49 height 30
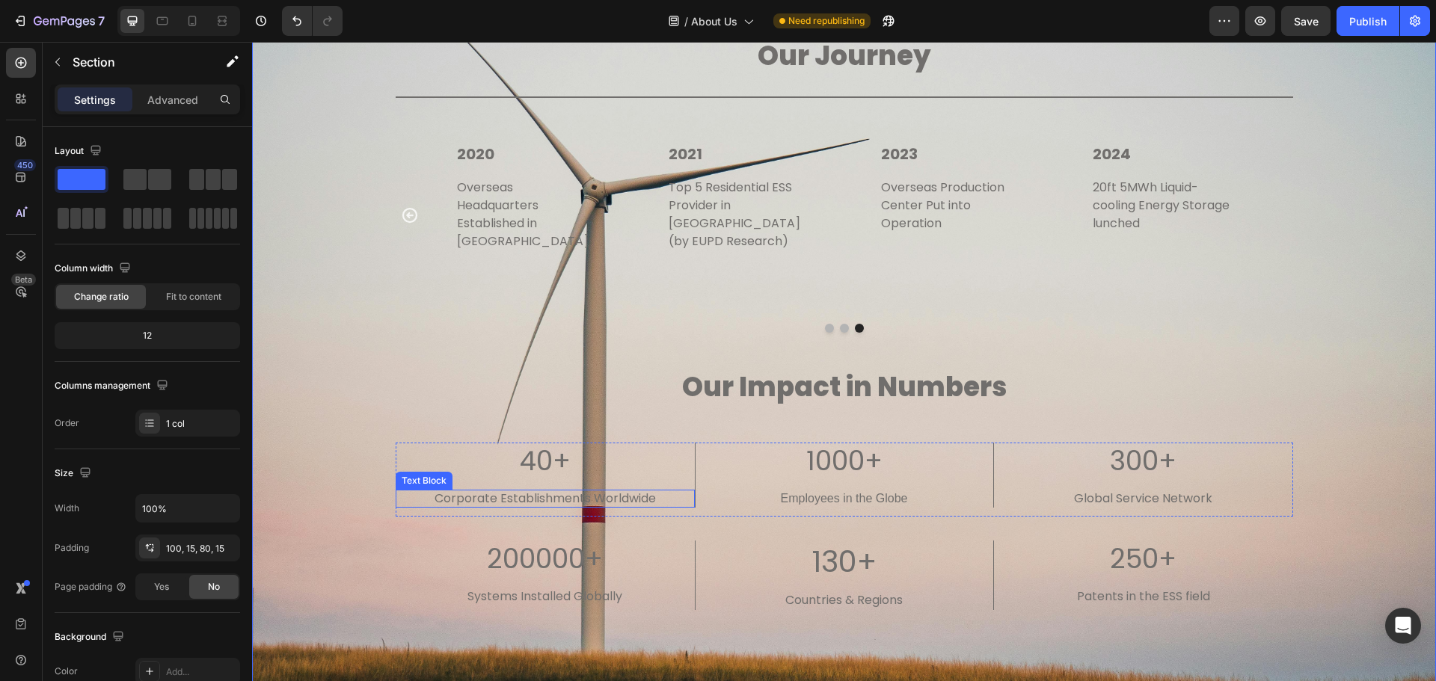
scroll to position [2516, 0]
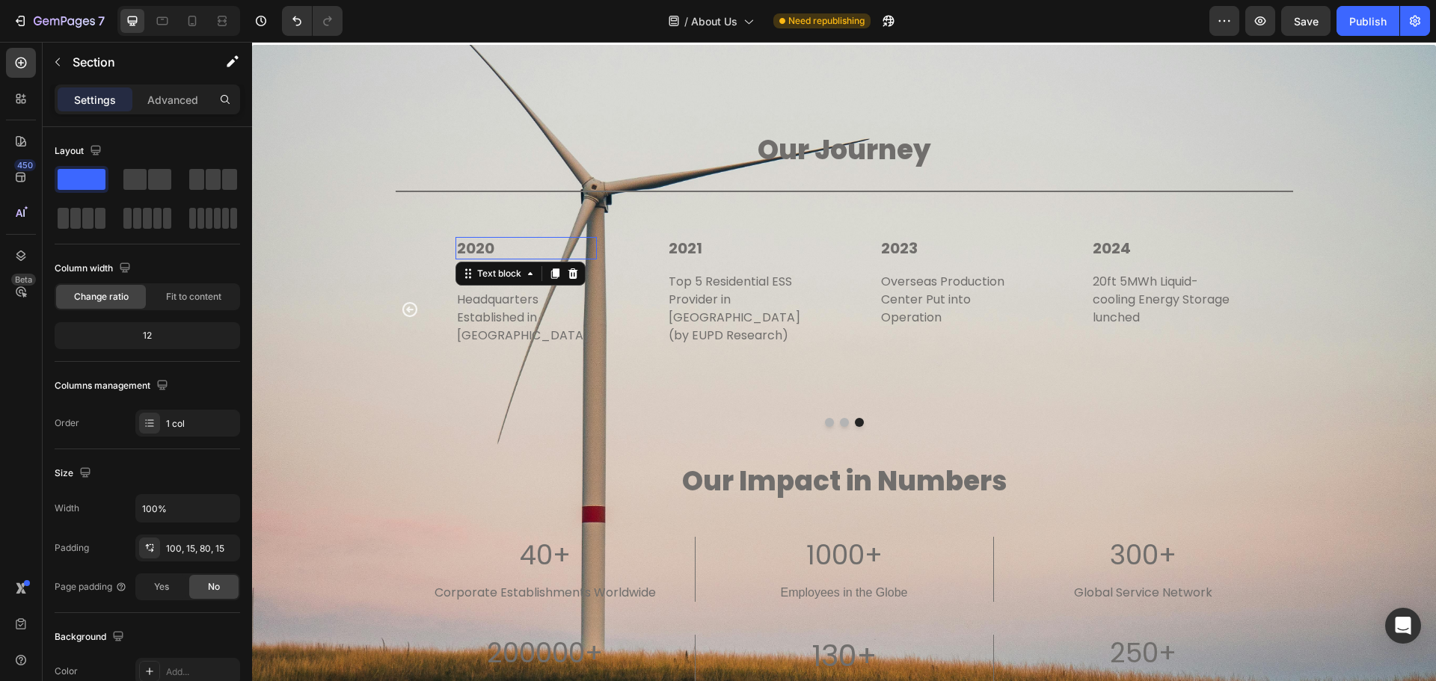
click at [474, 246] on p "2020" at bounding box center [526, 248] width 139 height 19
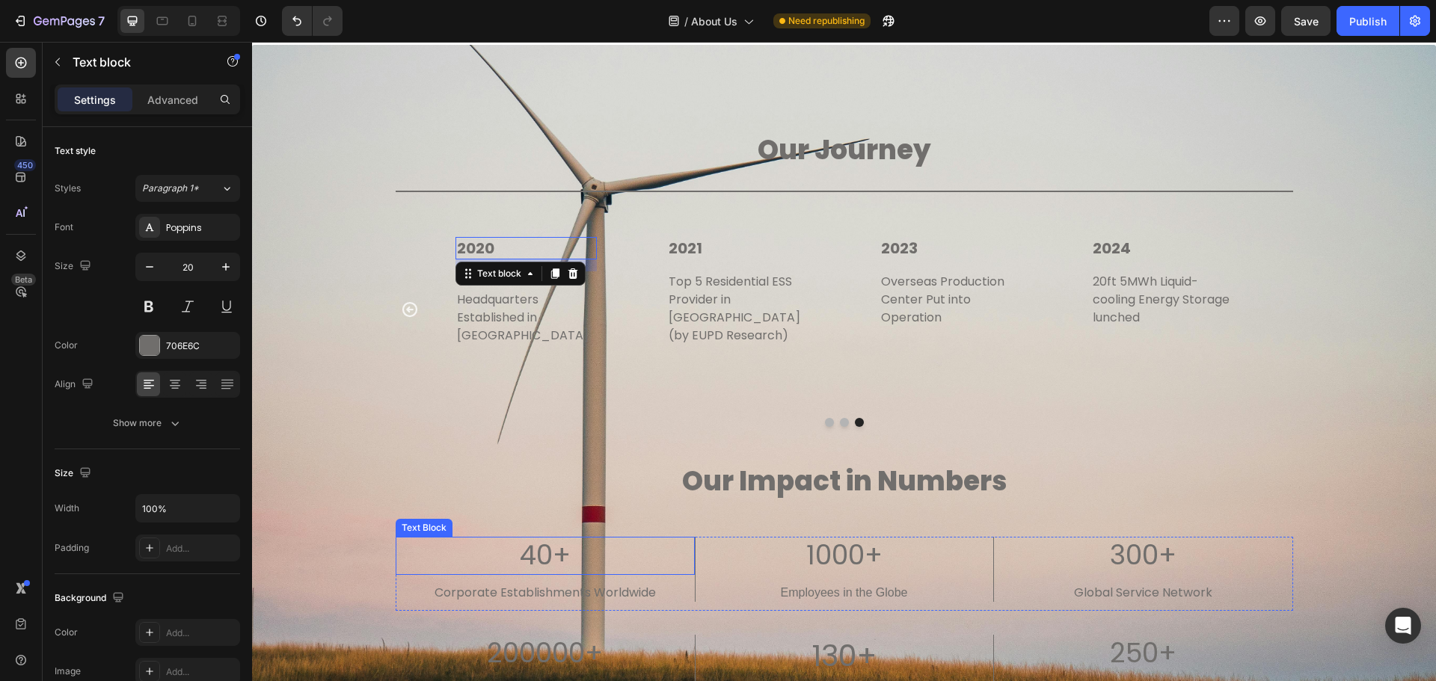
click at [553, 539] on p "40+" at bounding box center [545, 556] width 296 height 35
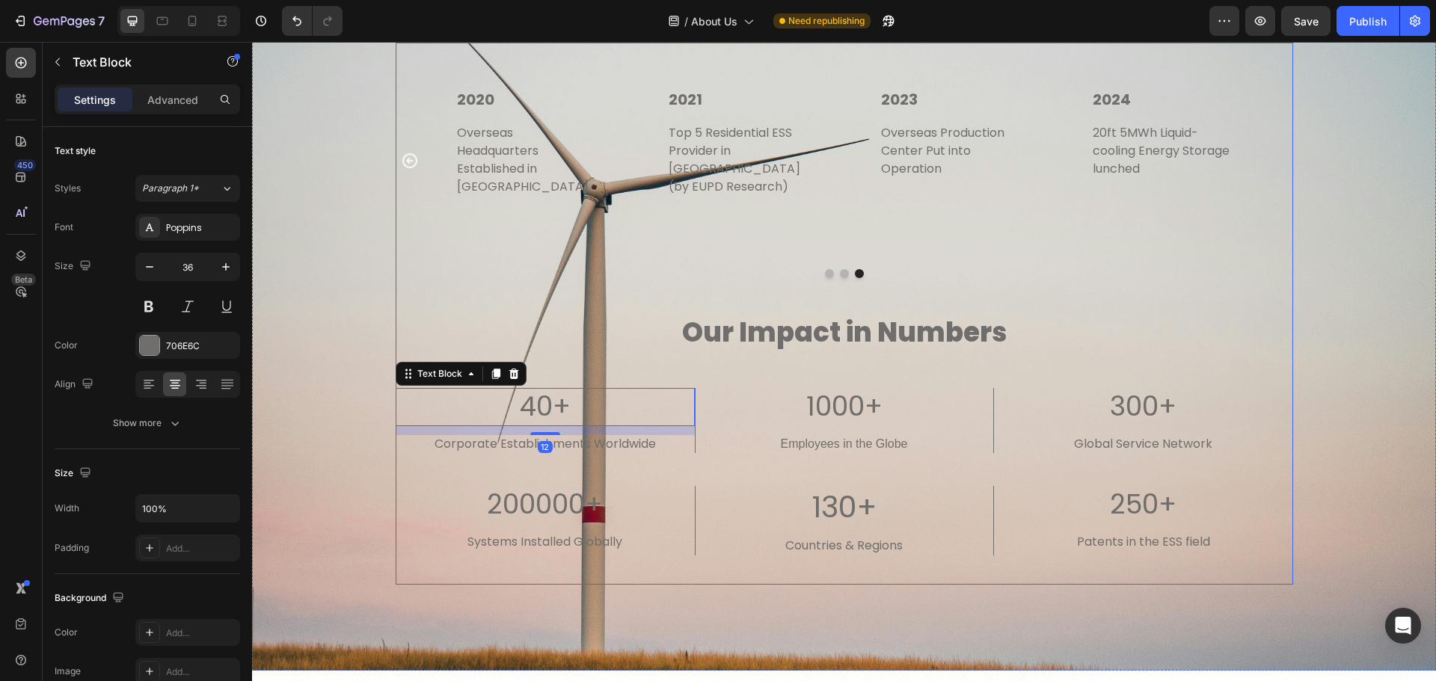
scroll to position [2666, 0]
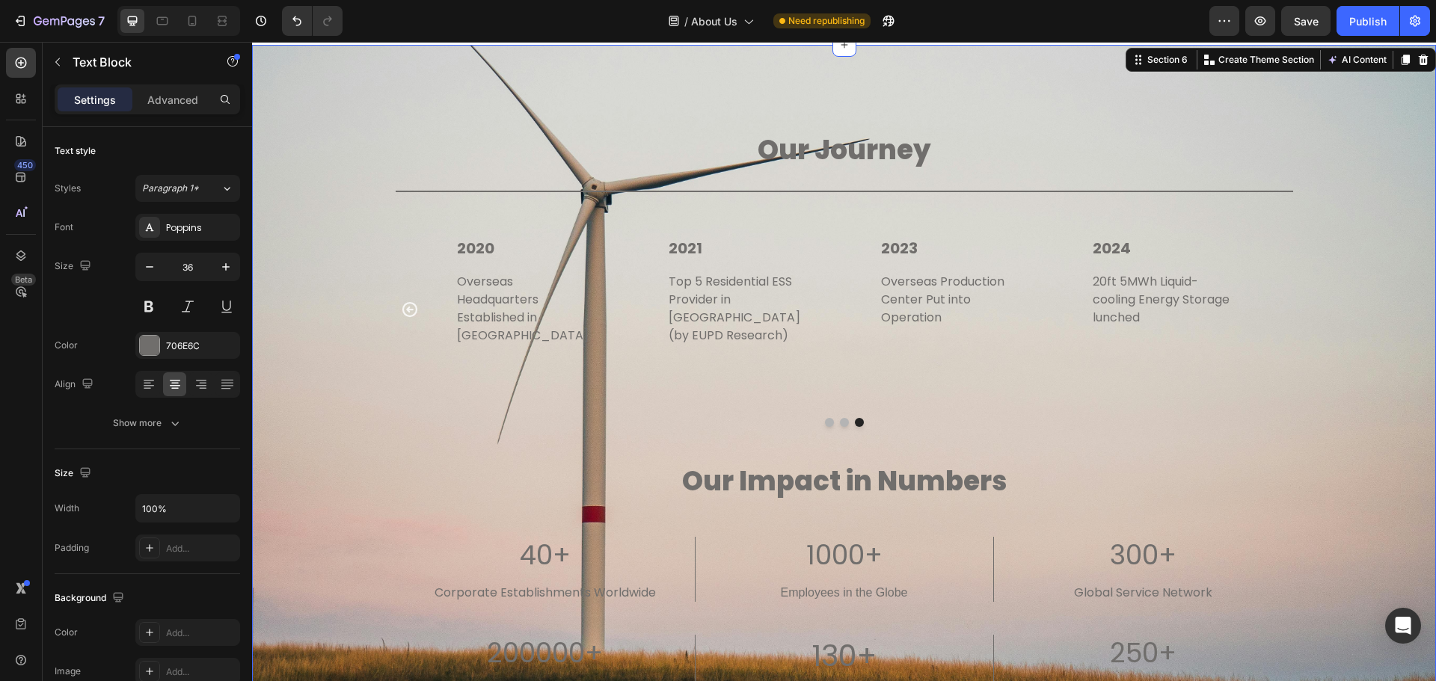
click at [1347, 462] on div "Our Journey Heading Title Line 2012 Text block Established in [GEOGRAPHIC_DATA]…" at bounding box center [844, 440] width 1162 height 640
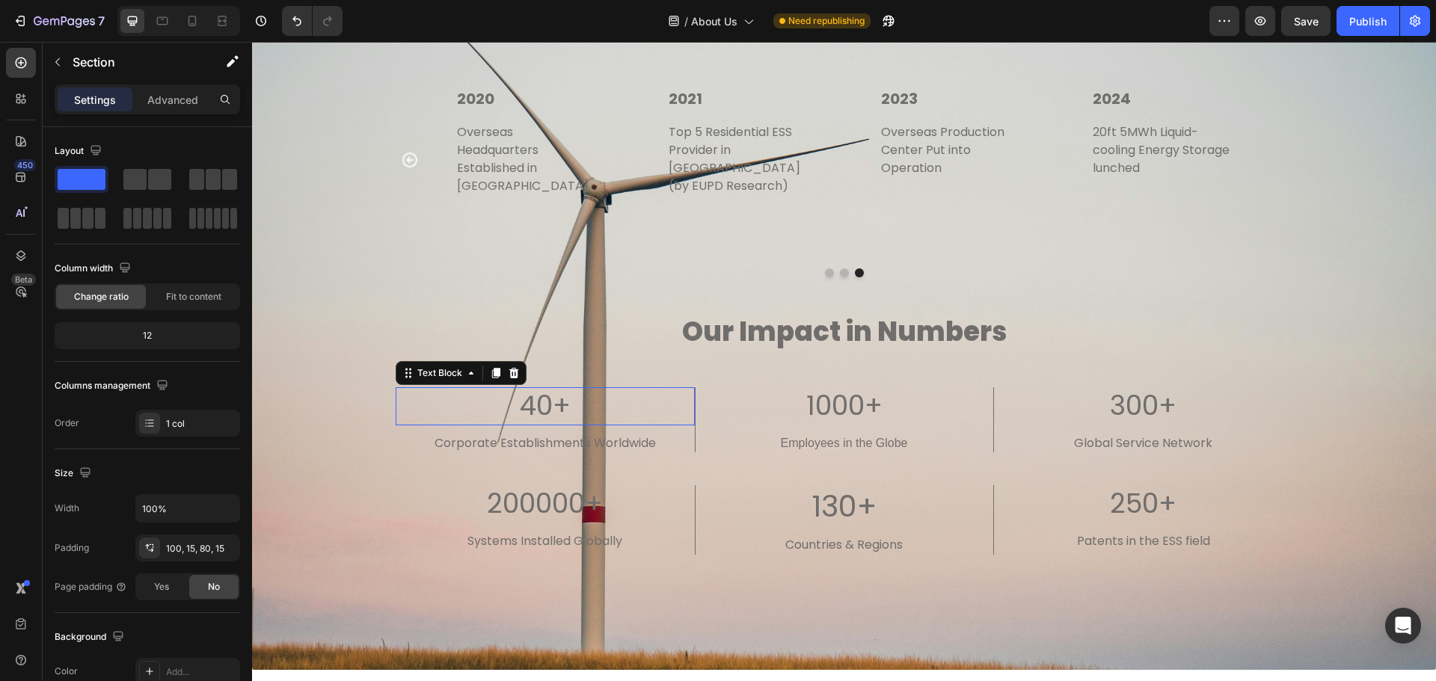
click at [548, 389] on p "40+" at bounding box center [545, 406] width 296 height 35
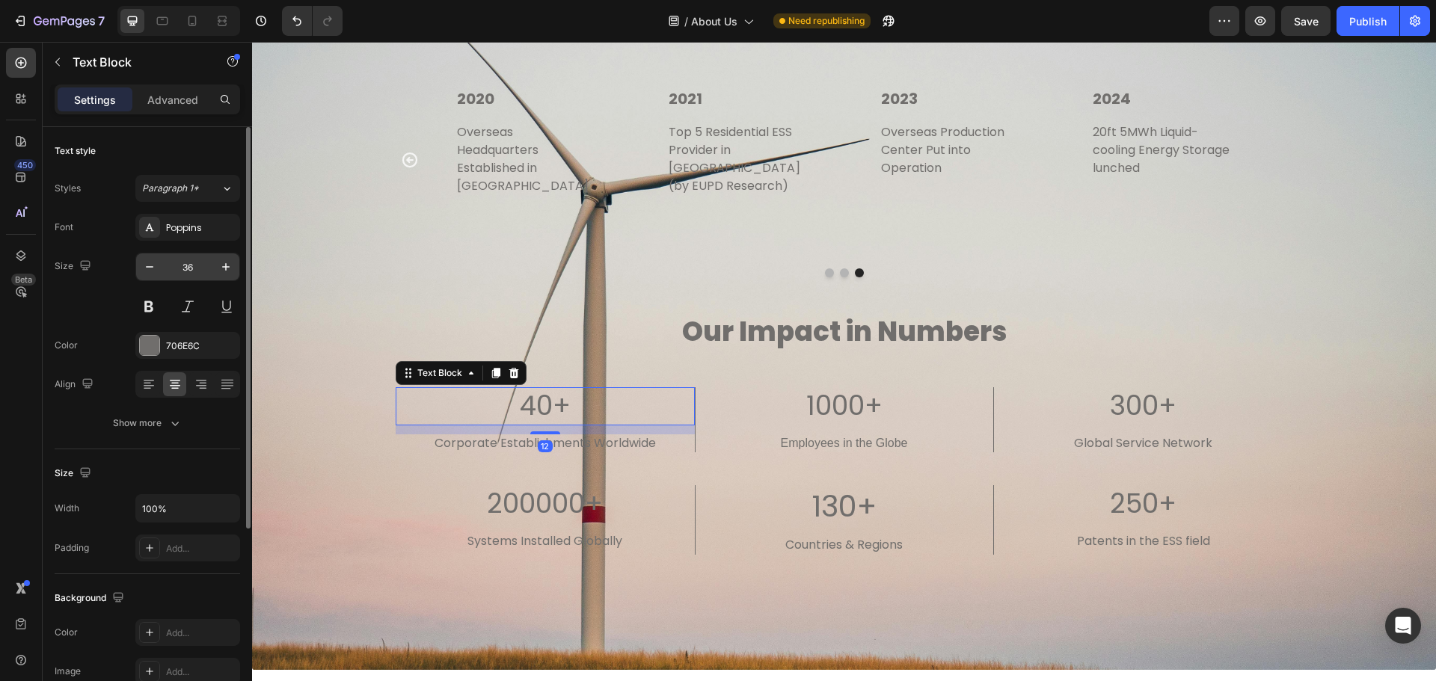
click at [206, 273] on input "36" at bounding box center [187, 267] width 49 height 27
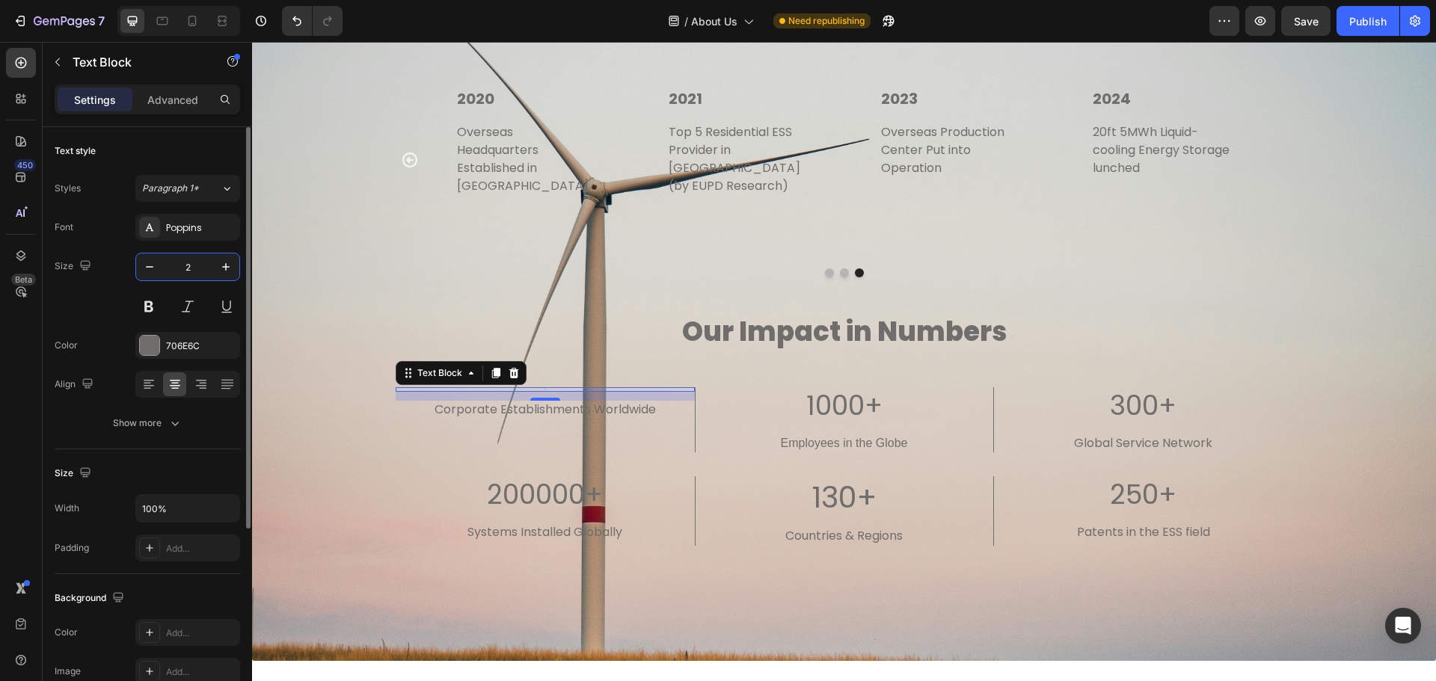
type input "20"
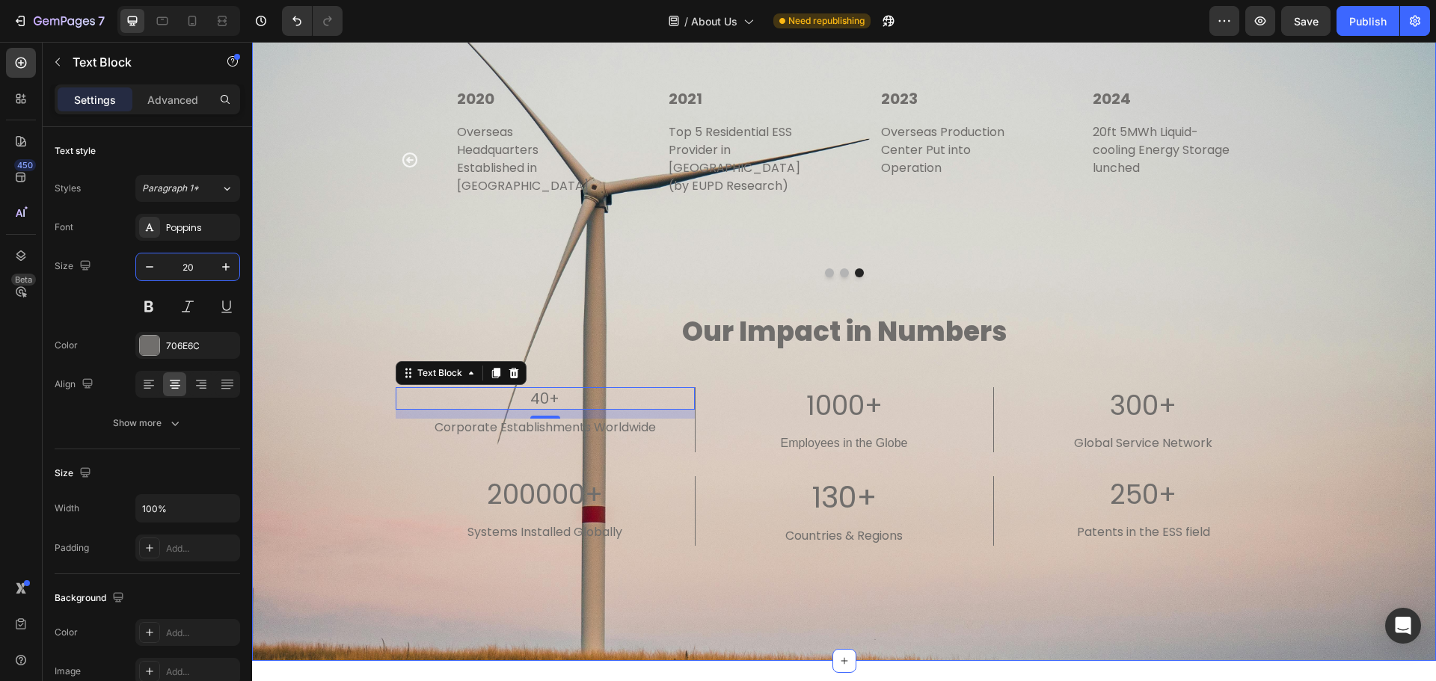
click at [306, 260] on div "Our Journey Heading Title Line 2012 Text block Established in [GEOGRAPHIC_DATA]…" at bounding box center [844, 285] width 1162 height 631
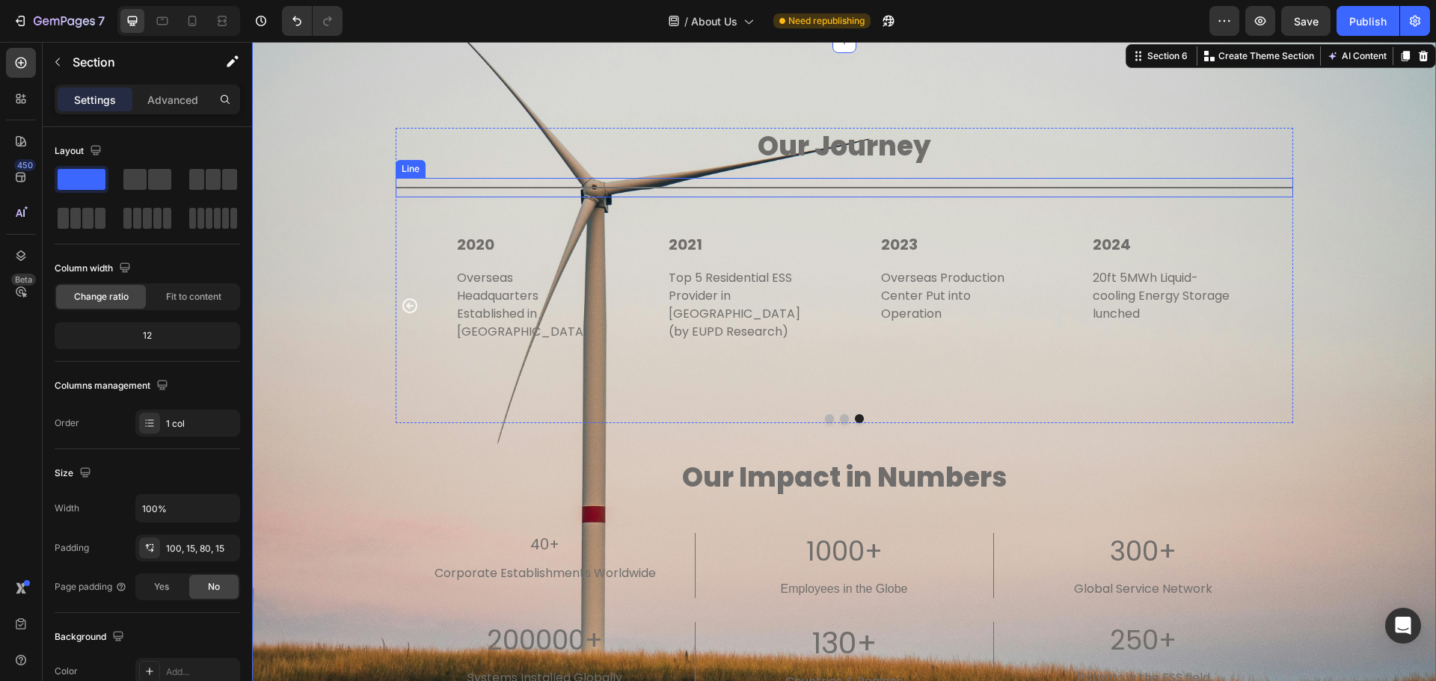
scroll to position [2516, 0]
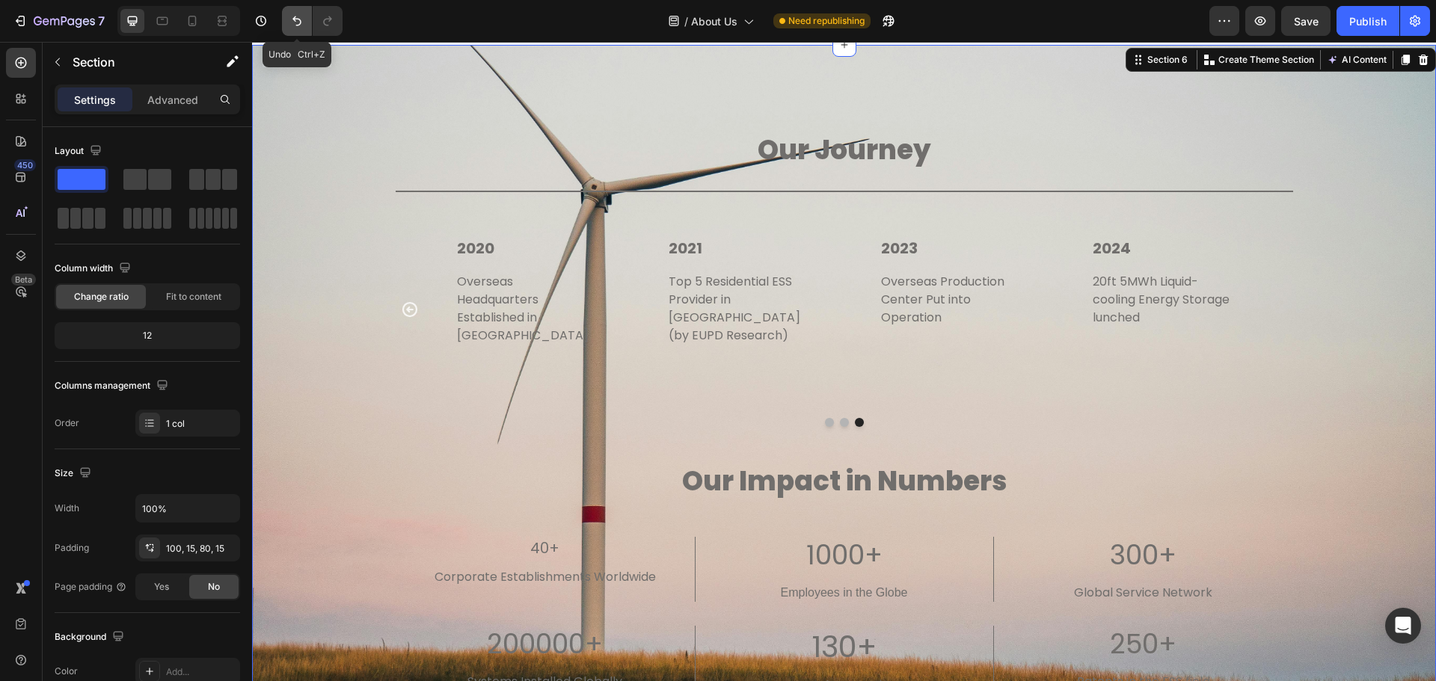
click at [306, 24] on button "Undo/Redo" at bounding box center [297, 21] width 30 height 30
click at [305, 24] on button "Undo/Redo" at bounding box center [297, 21] width 30 height 30
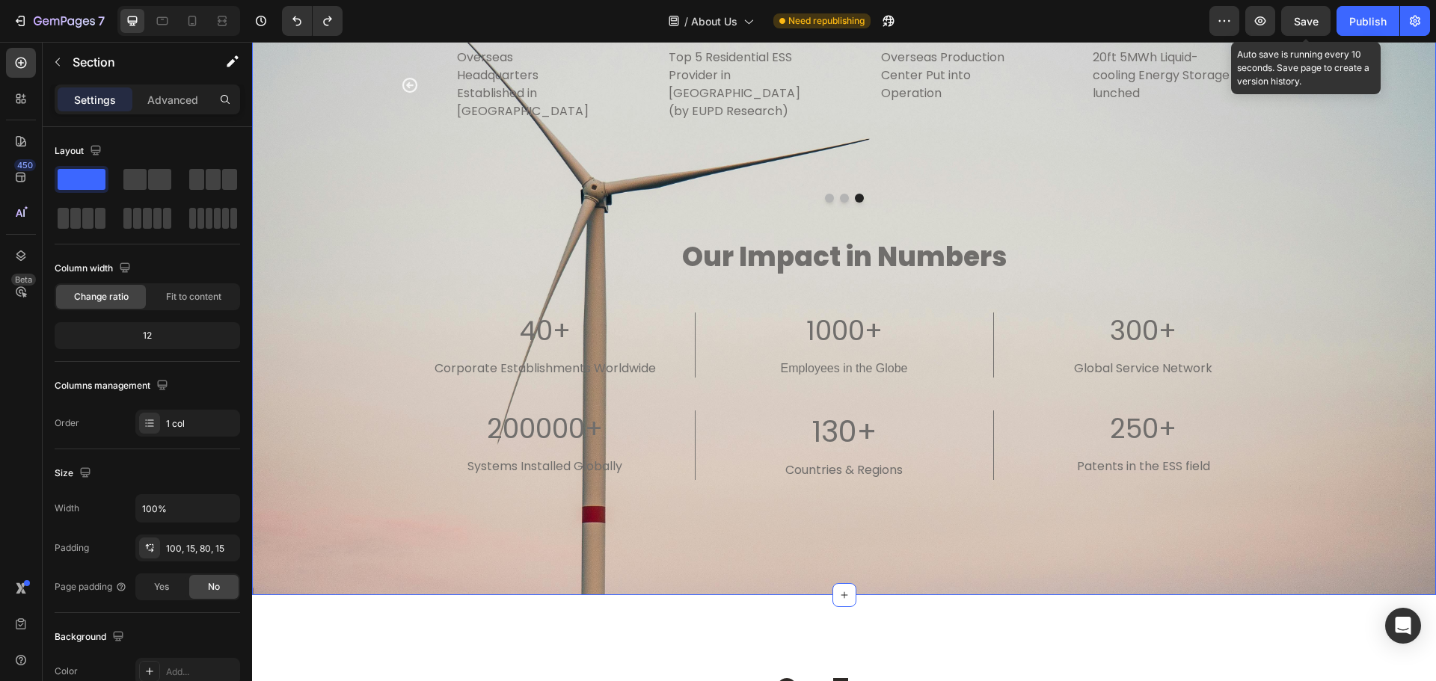
click at [1303, 28] on div "Save" at bounding box center [1306, 21] width 25 height 16
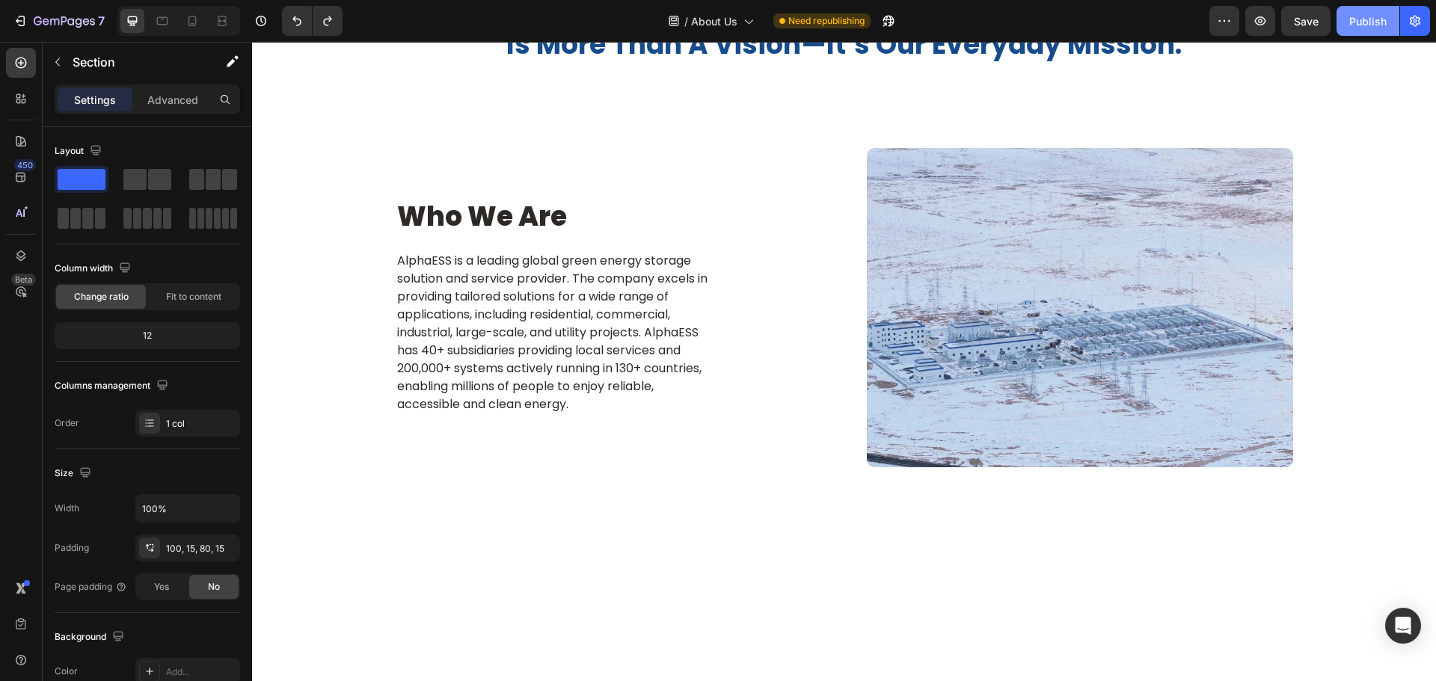
scroll to position [592, 0]
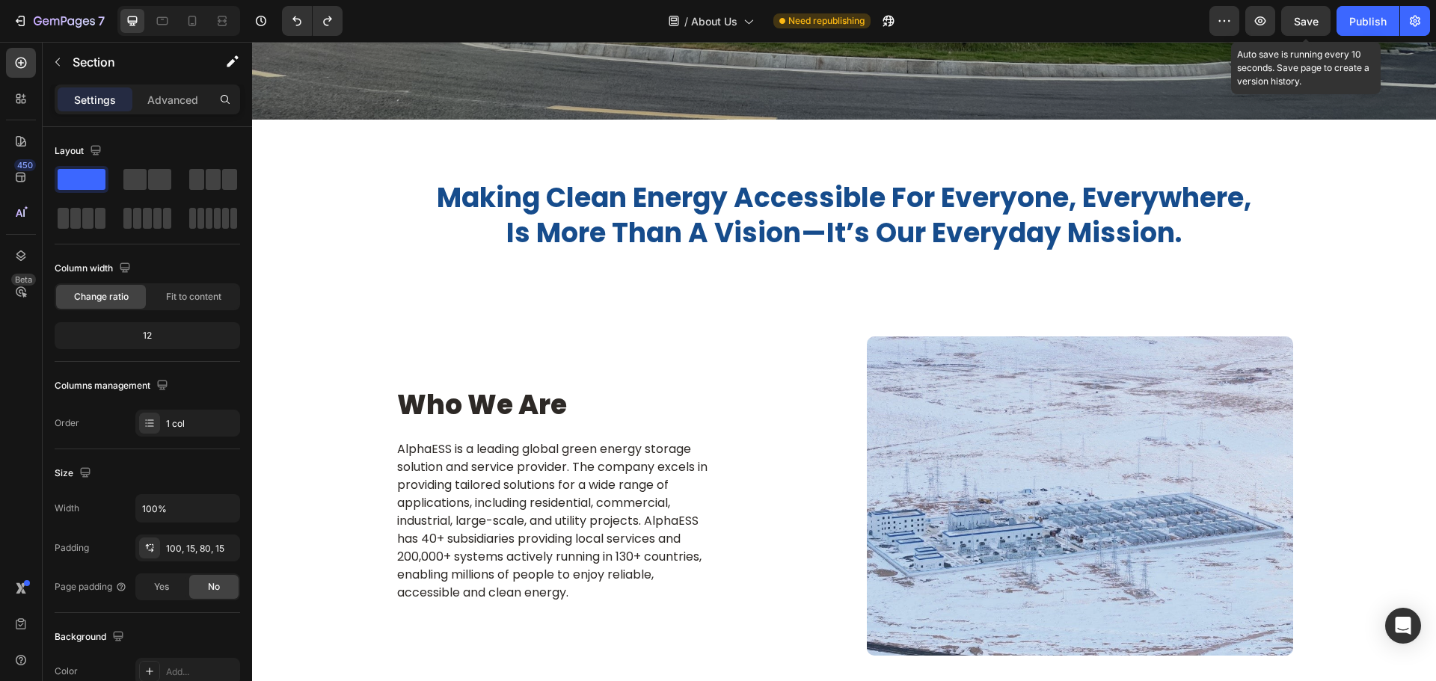
click at [1314, 21] on span "Save" at bounding box center [1306, 21] width 25 height 13
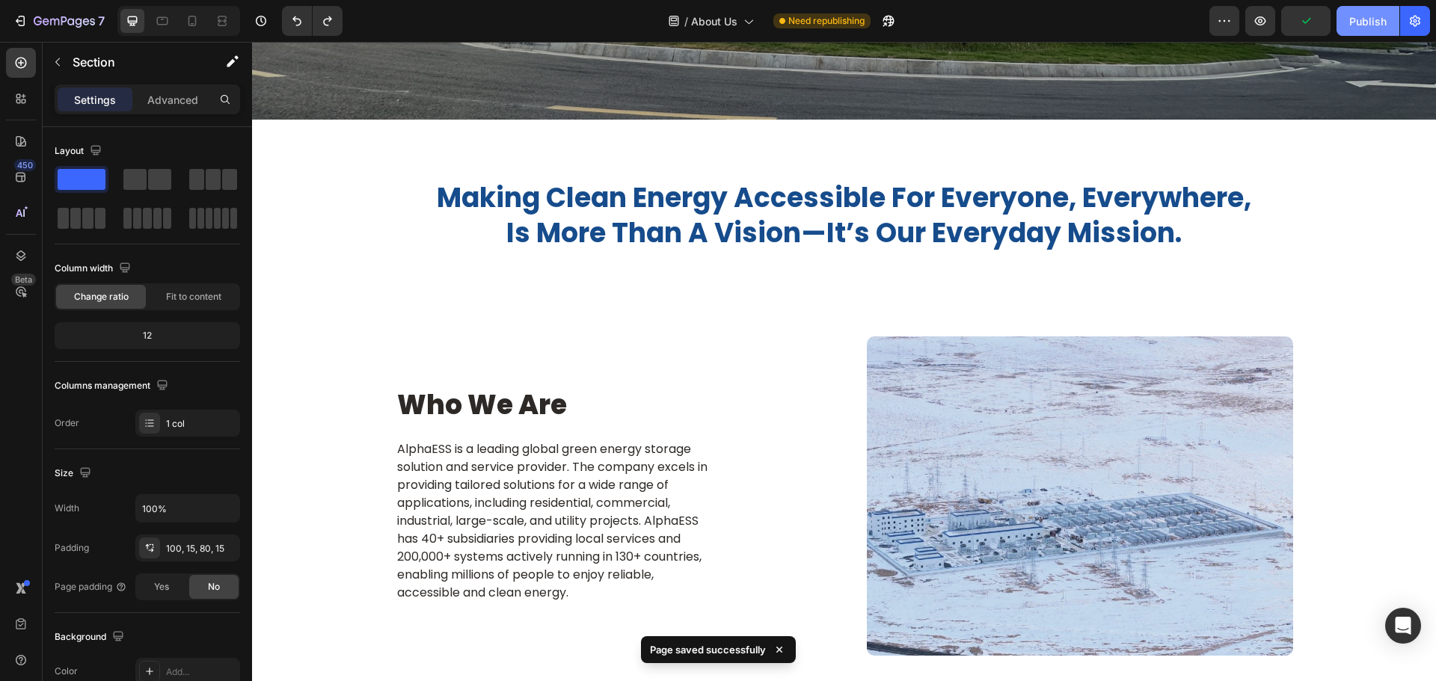
click at [1373, 22] on div "Publish" at bounding box center [1368, 21] width 37 height 16
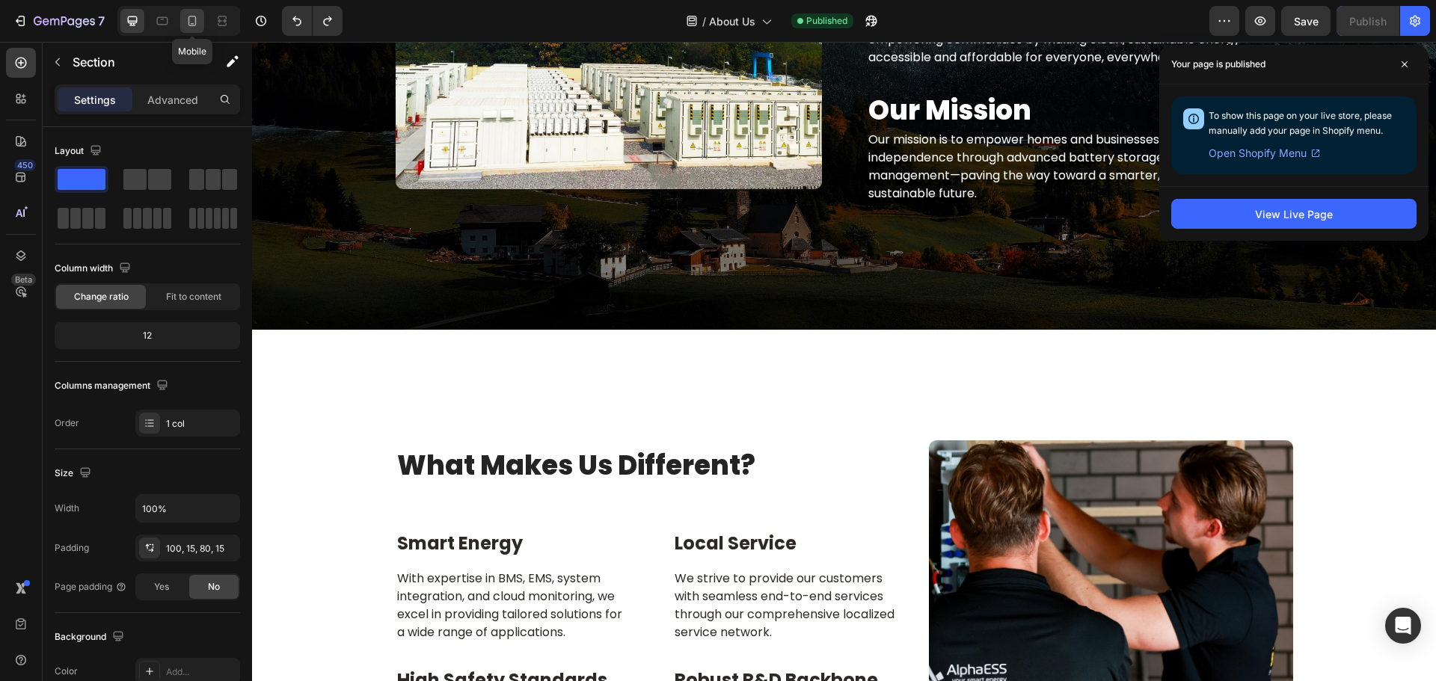
click at [192, 19] on icon at bounding box center [192, 20] width 15 height 15
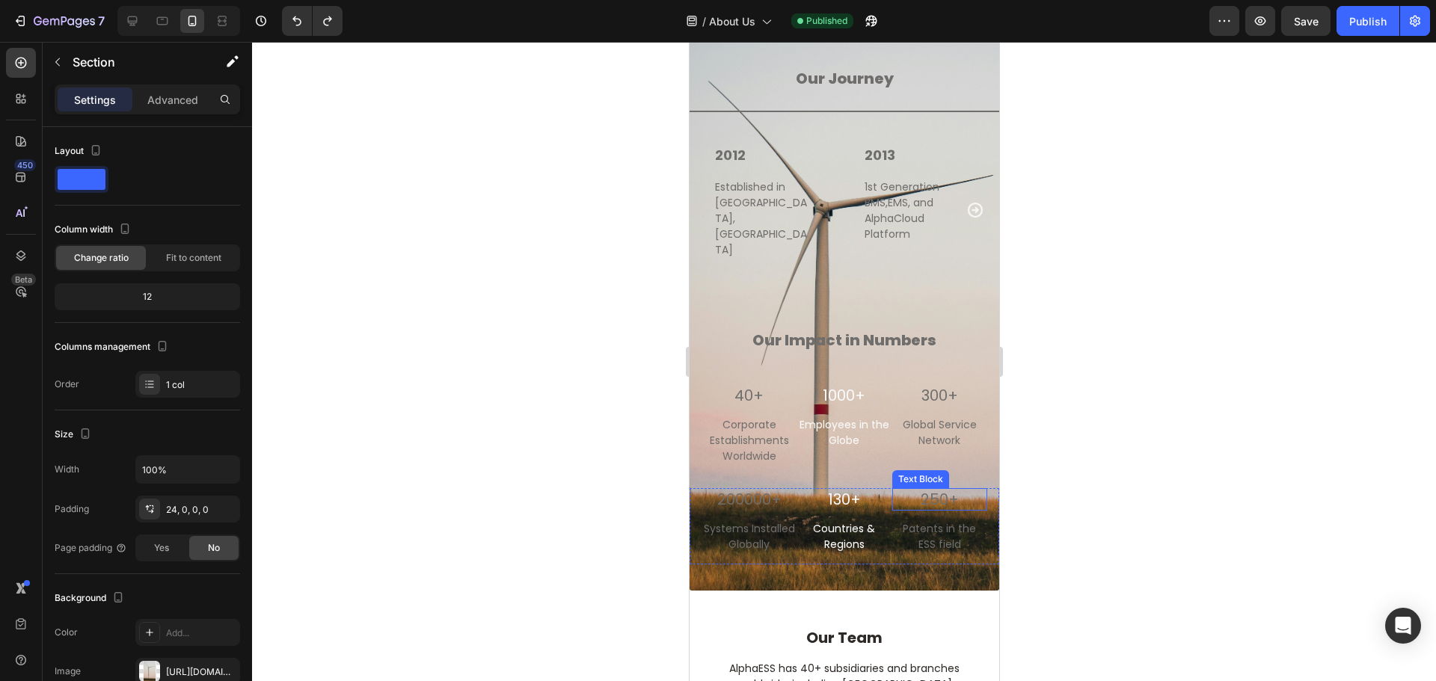
scroll to position [2781, 0]
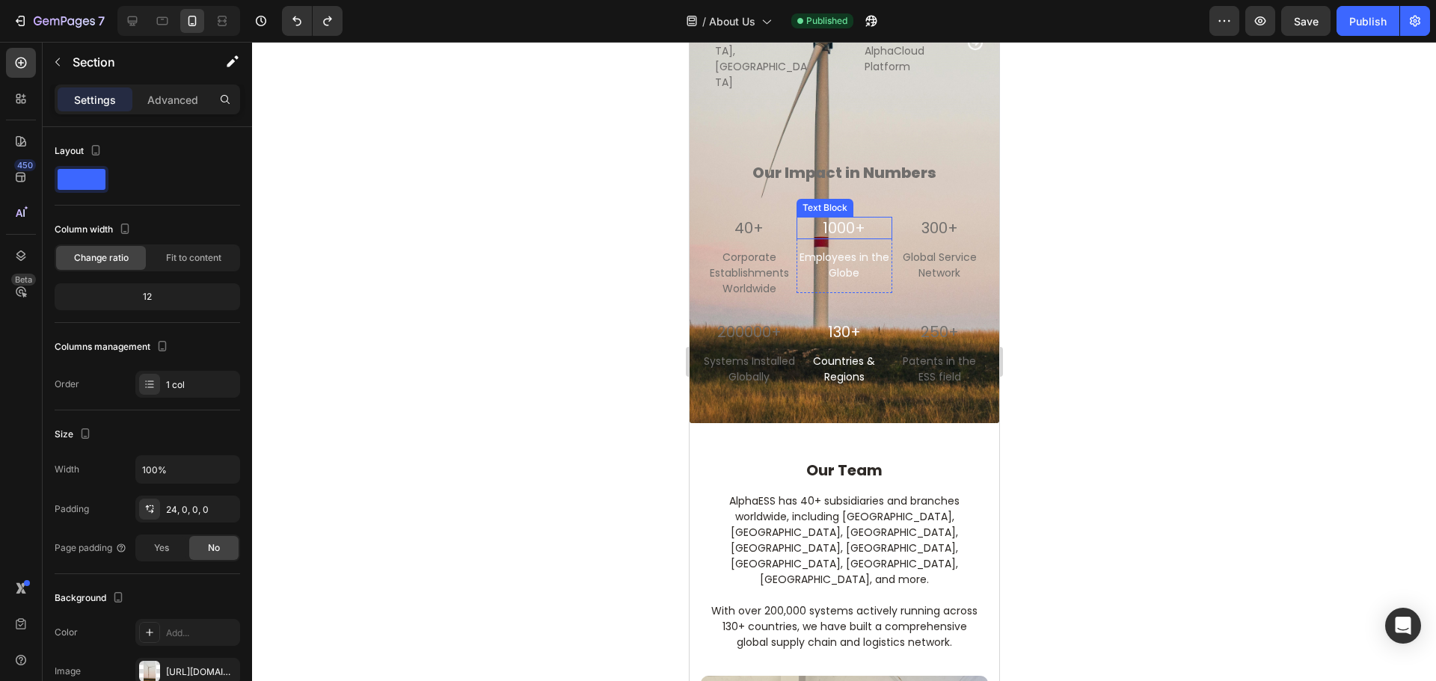
click at [846, 218] on p "1000+" at bounding box center [843, 227] width 92 height 19
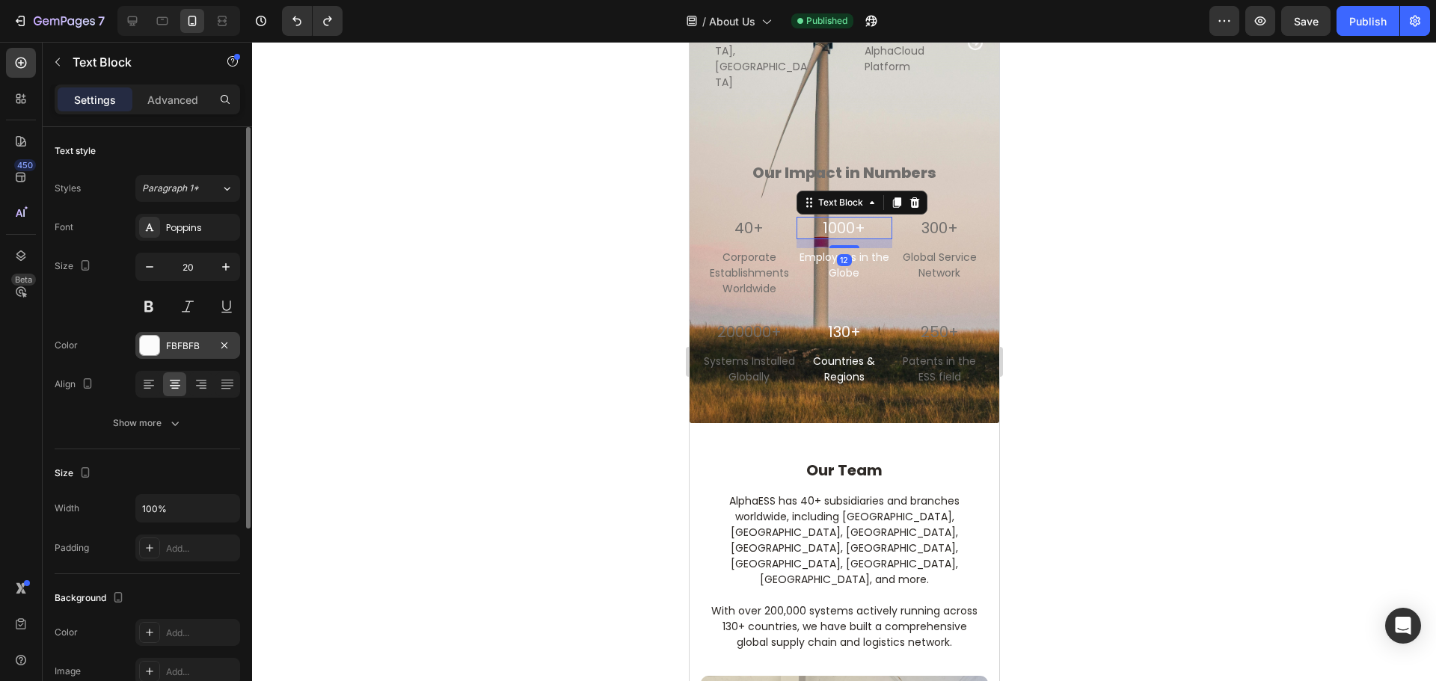
click at [156, 349] on div at bounding box center [149, 345] width 19 height 19
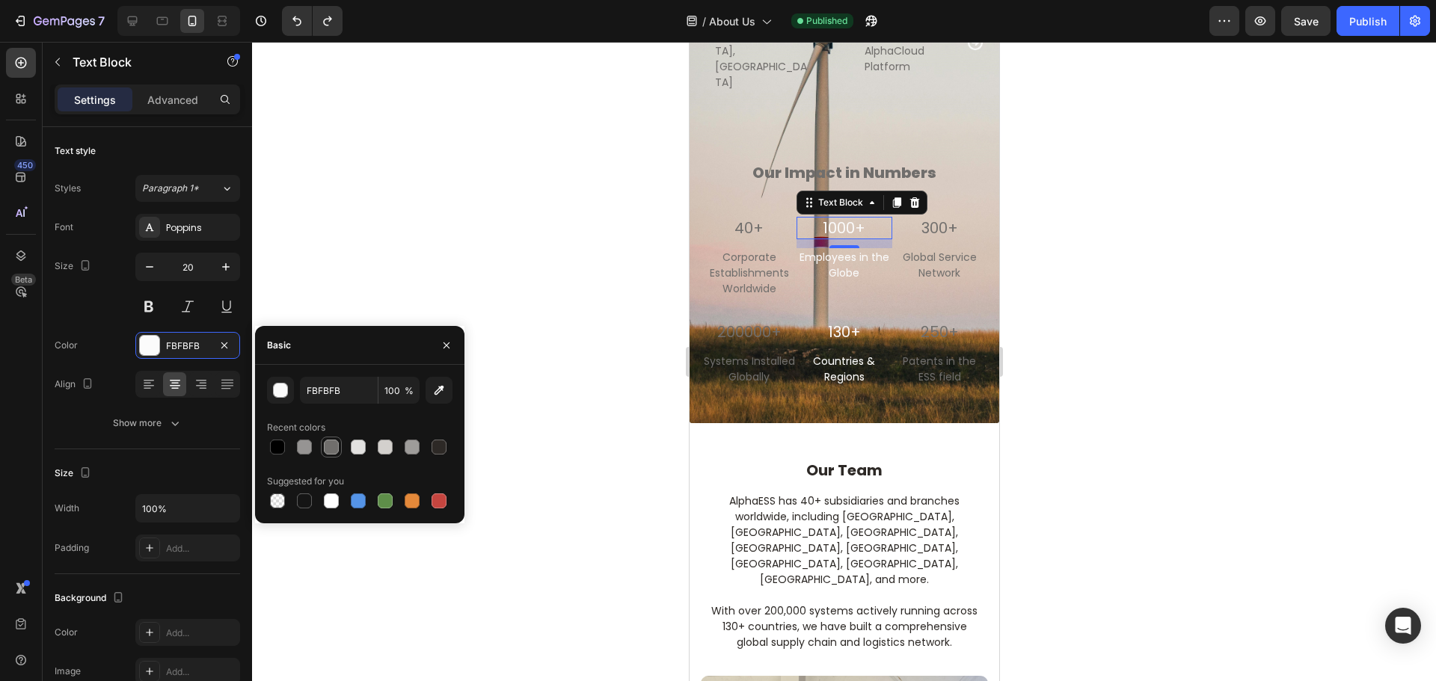
click at [330, 447] on div at bounding box center [331, 447] width 15 height 15
type input "706E6C"
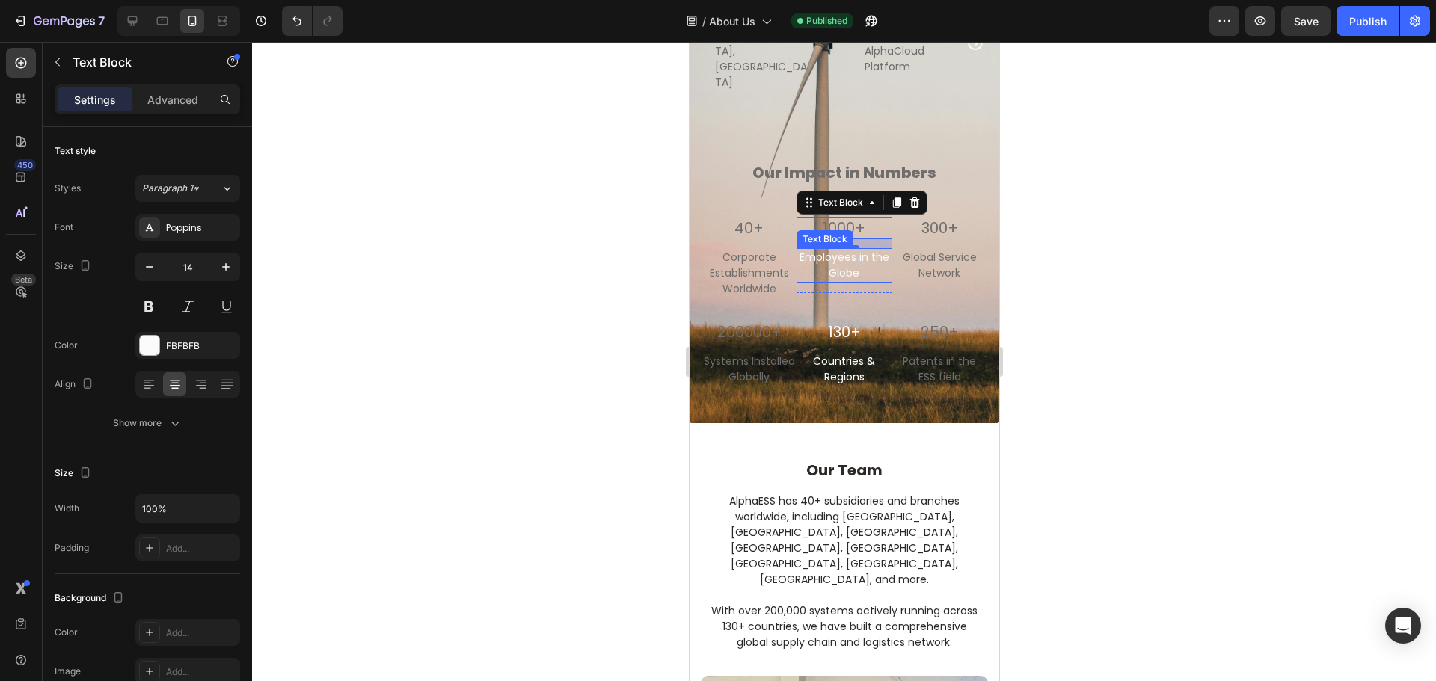
click at [859, 257] on p "Employees in the Globe" at bounding box center [843, 265] width 92 height 31
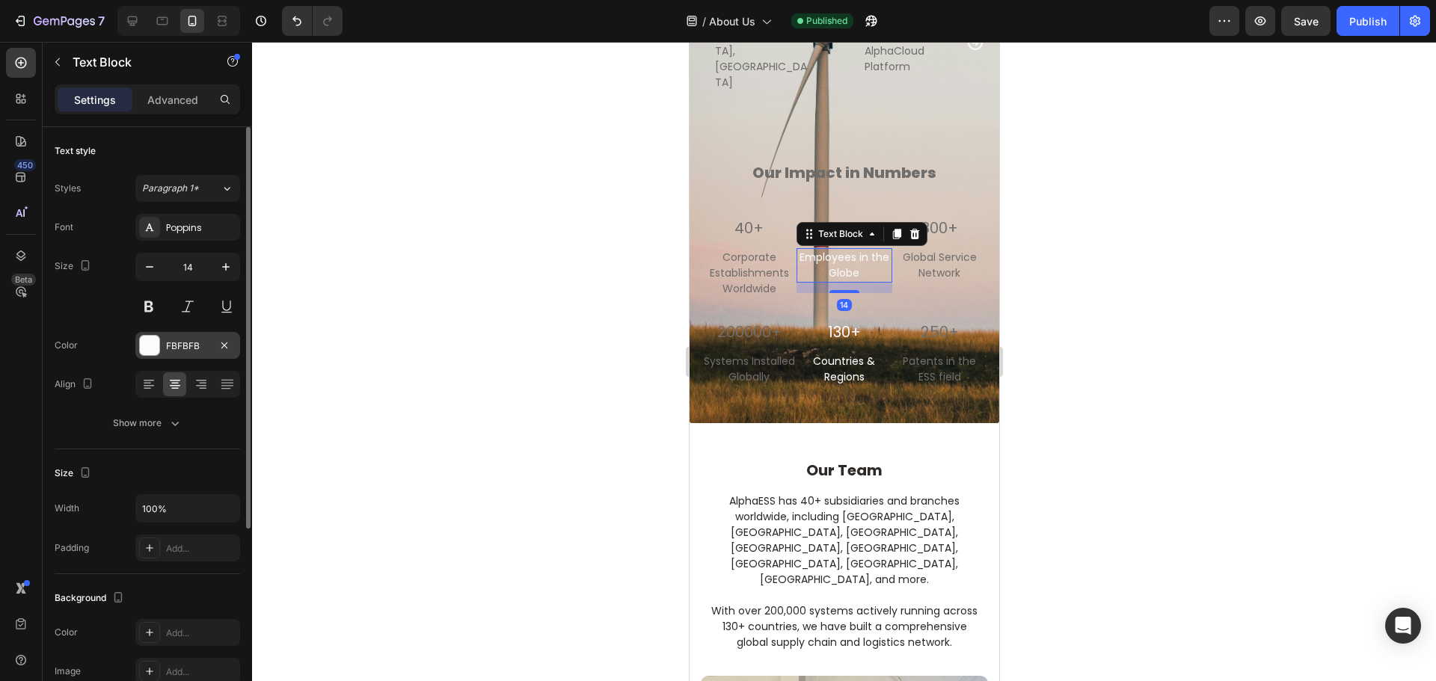
click at [147, 354] on div at bounding box center [149, 345] width 19 height 19
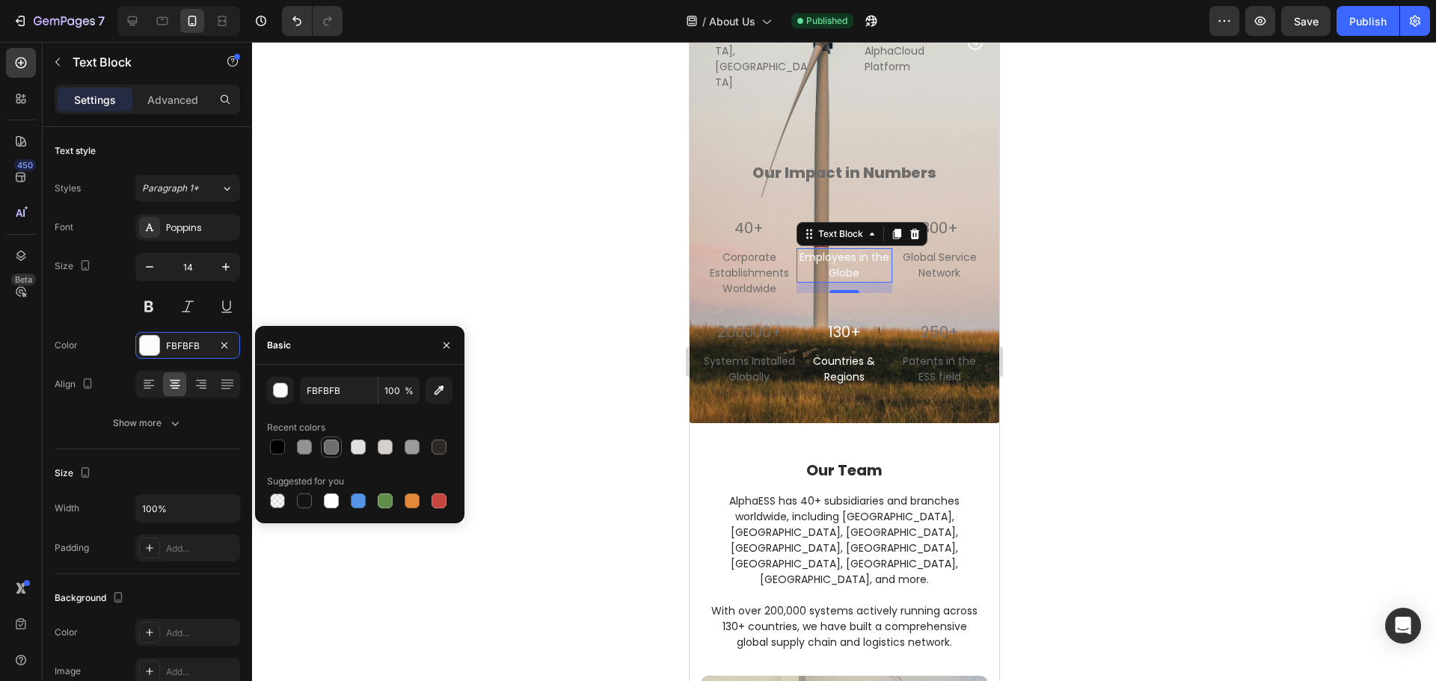
click at [334, 446] on div at bounding box center [331, 447] width 15 height 15
type input "706E6C"
click at [839, 362] on p "Countries & Regions" at bounding box center [843, 369] width 92 height 31
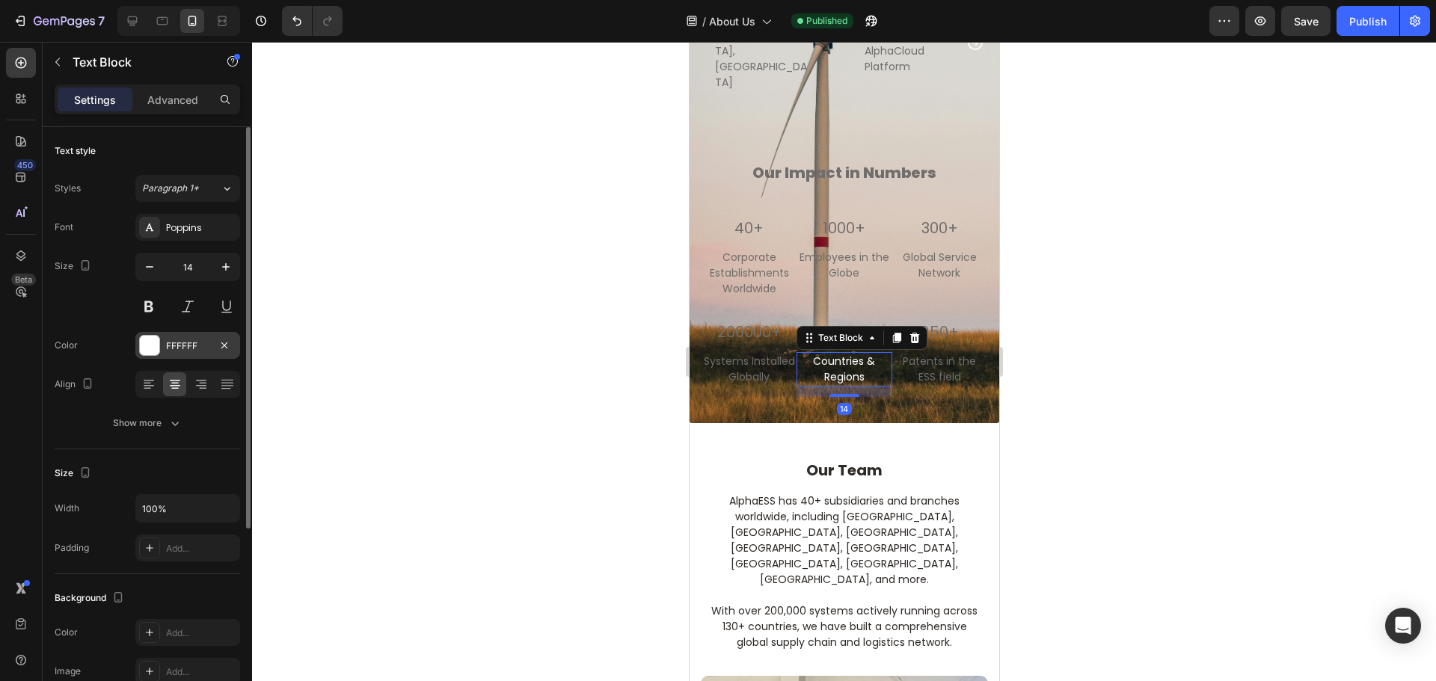
click at [144, 353] on div at bounding box center [149, 345] width 19 height 19
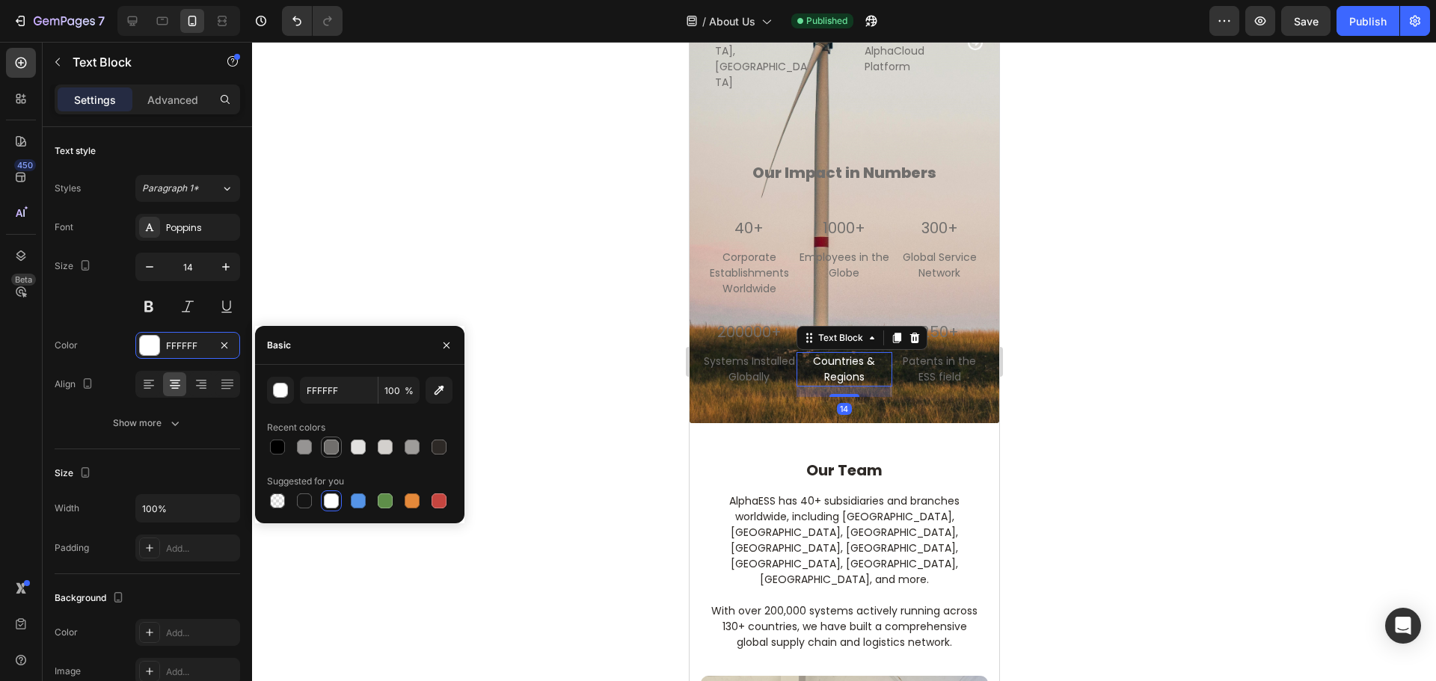
click at [324, 453] on div at bounding box center [331, 447] width 18 height 18
type input "706E6C"
click at [1083, 365] on div at bounding box center [844, 362] width 1184 height 640
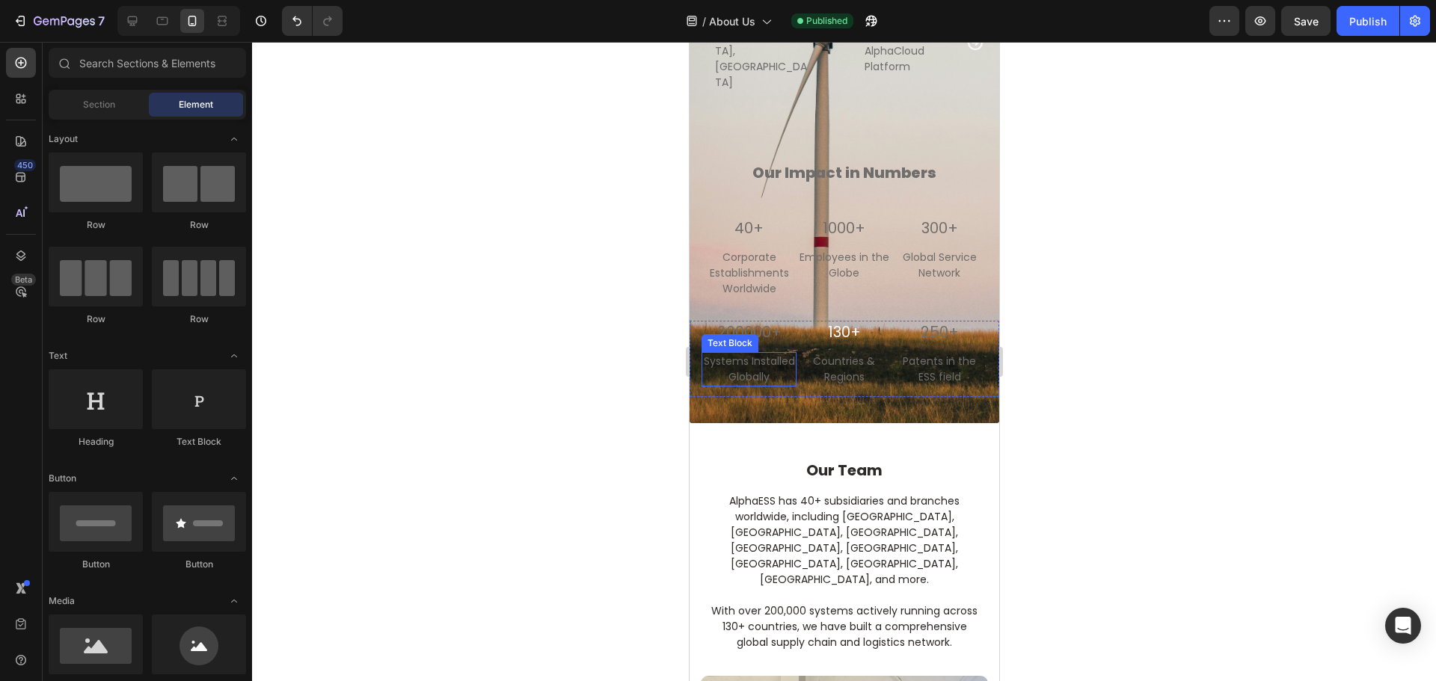
click at [741, 366] on p "Systems Installed Globally" at bounding box center [748, 369] width 92 height 31
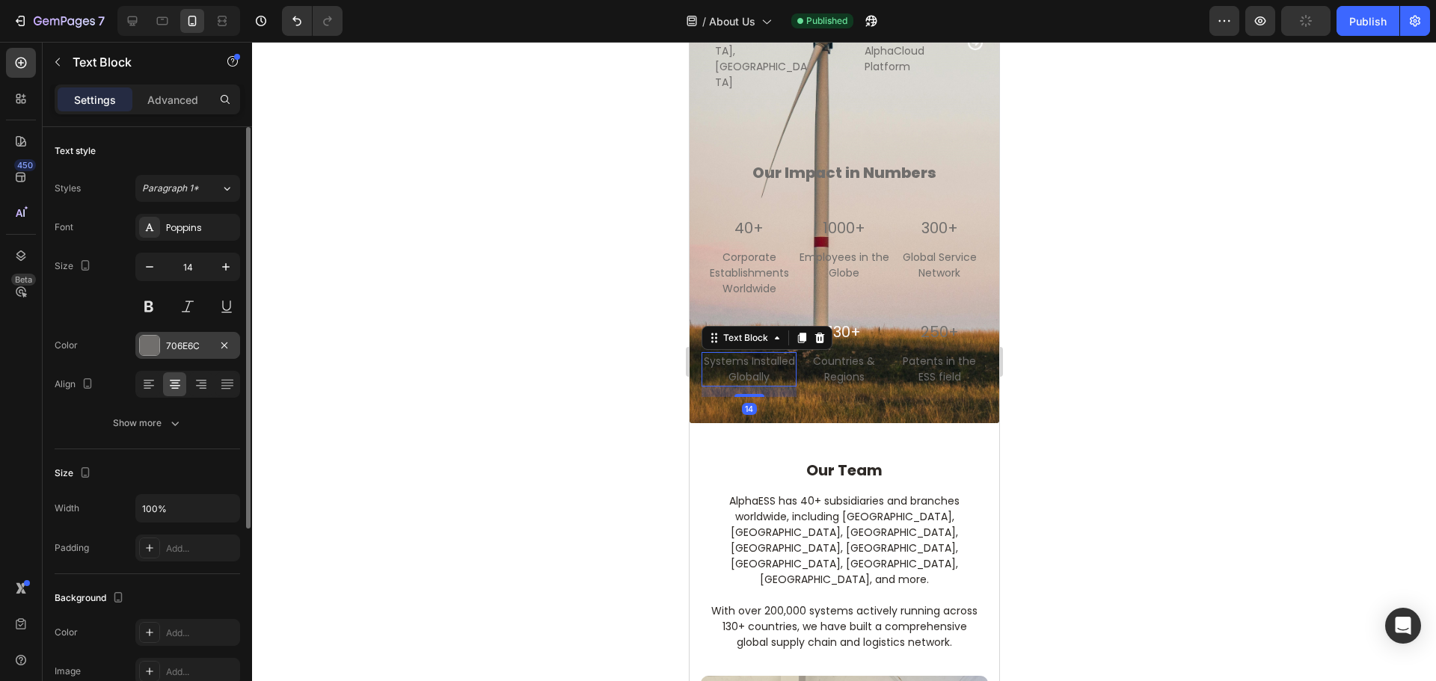
click at [153, 343] on div at bounding box center [149, 345] width 19 height 19
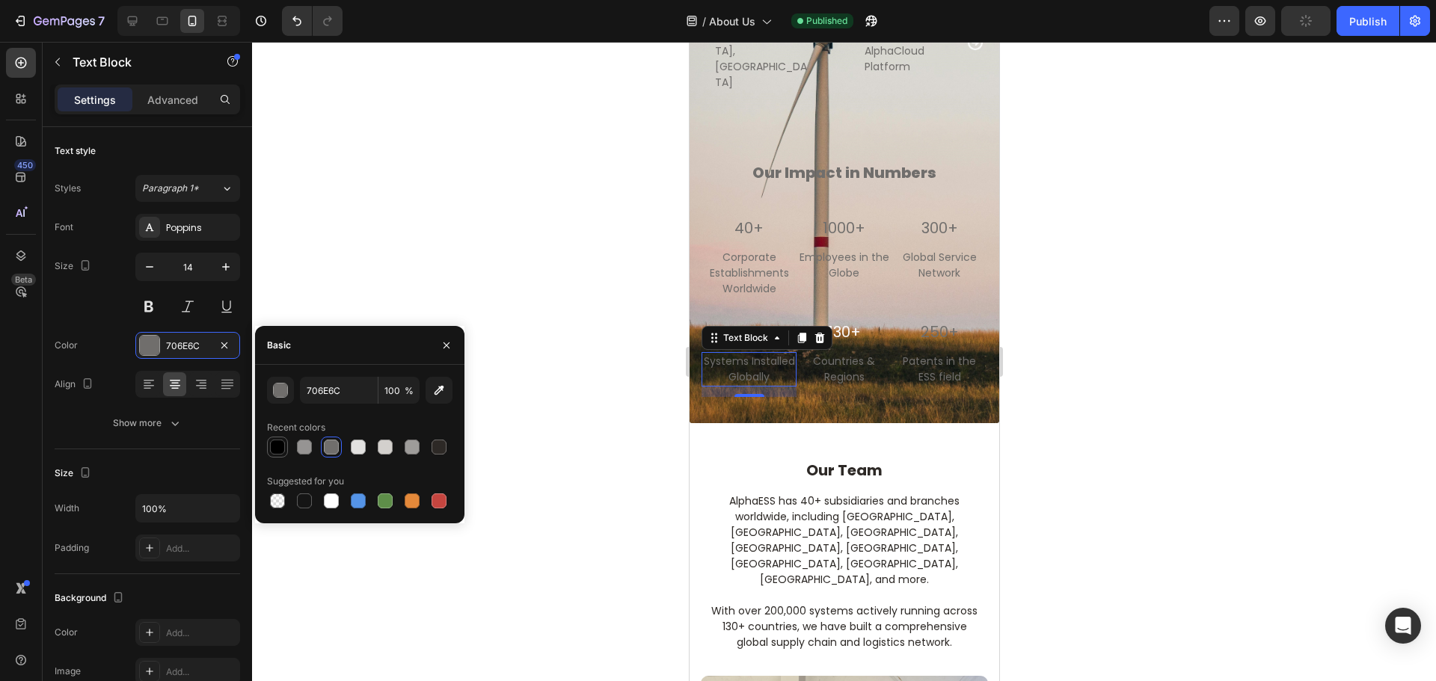
click at [278, 447] on div at bounding box center [277, 447] width 15 height 15
type input "000000"
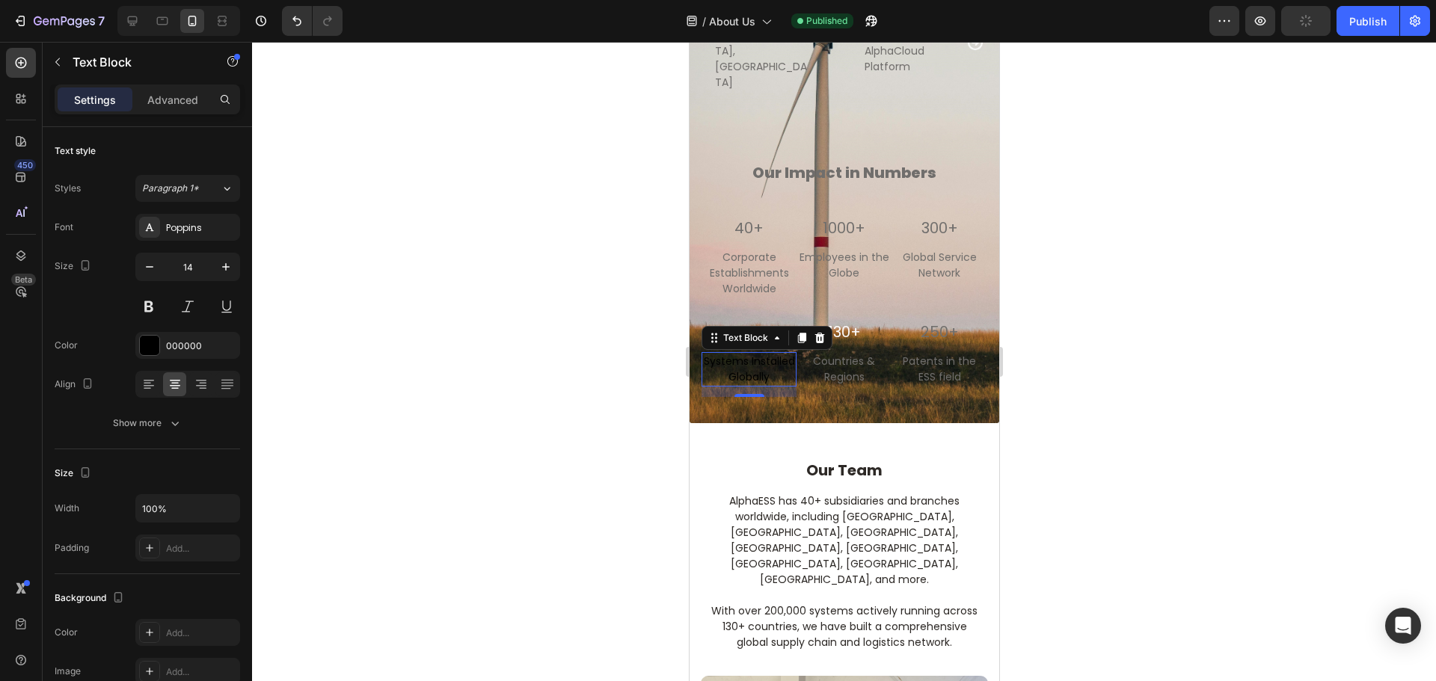
click at [1237, 426] on div at bounding box center [844, 362] width 1184 height 640
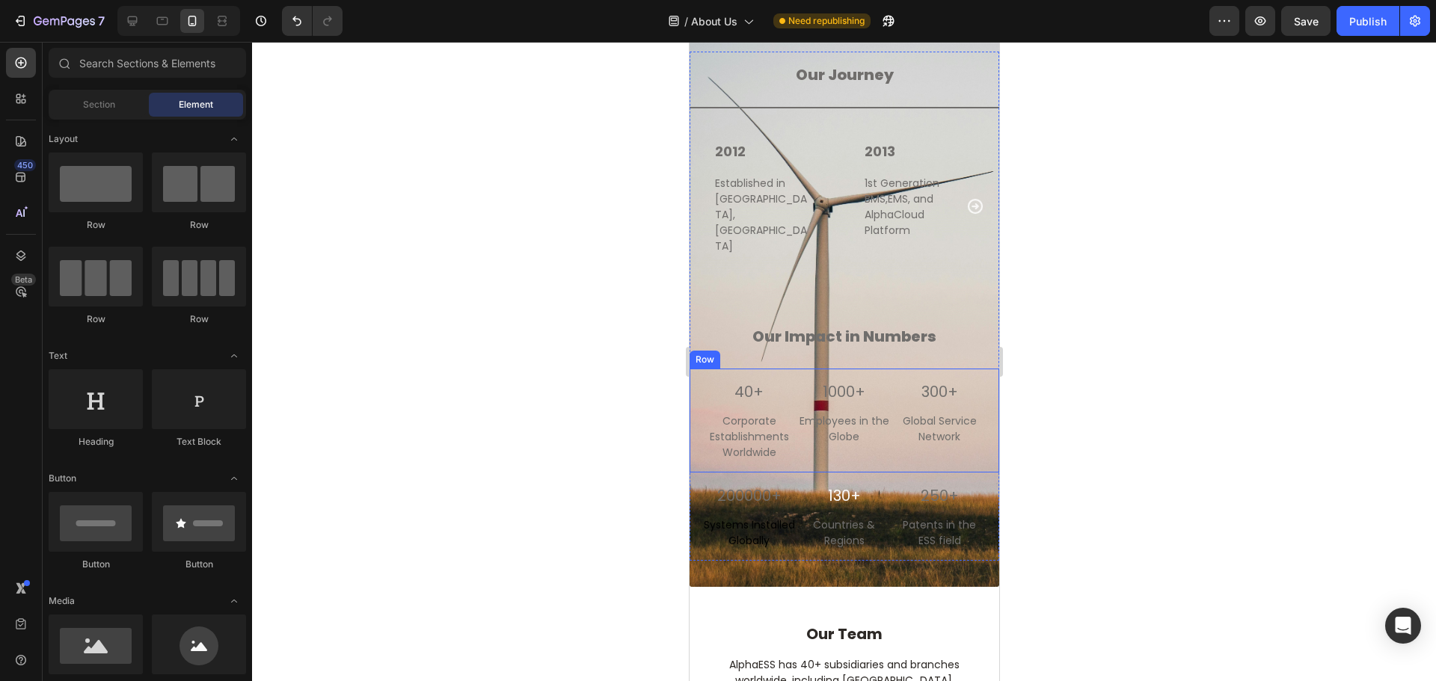
scroll to position [2631, 0]
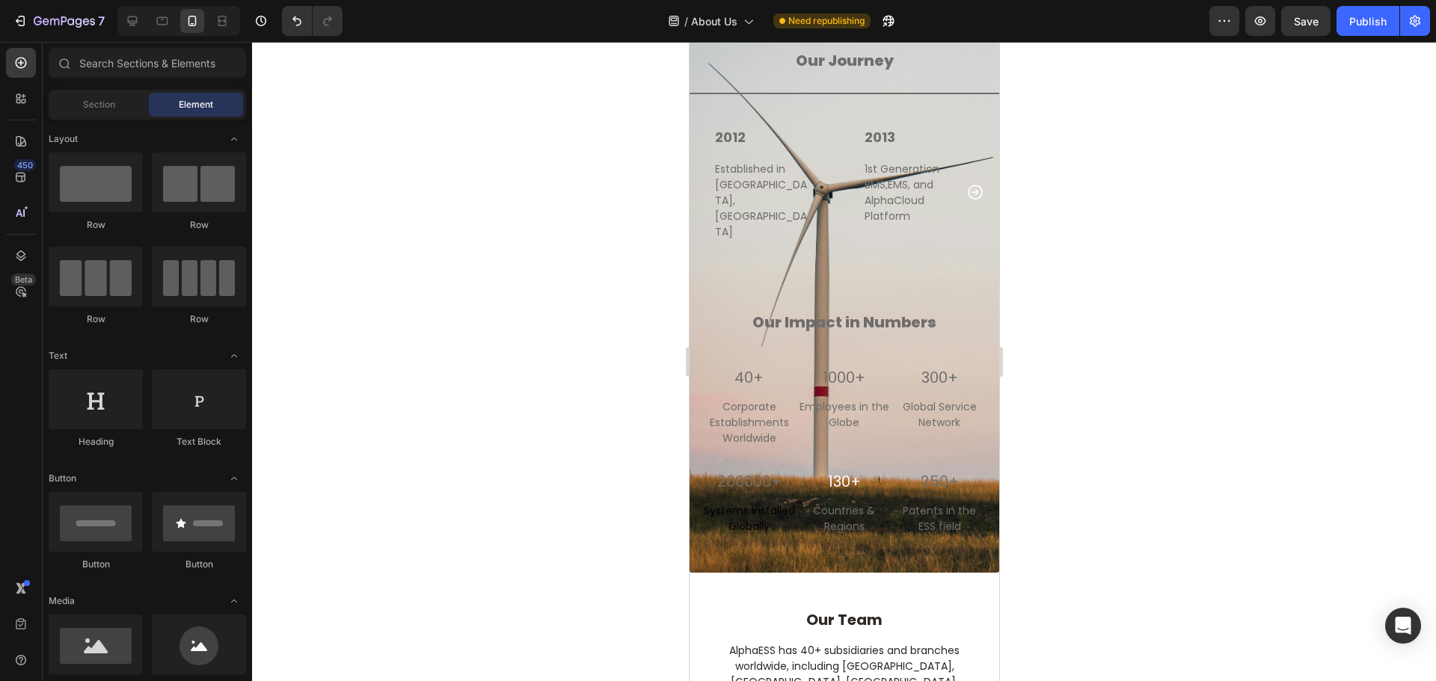
click at [552, 491] on div at bounding box center [844, 362] width 1184 height 640
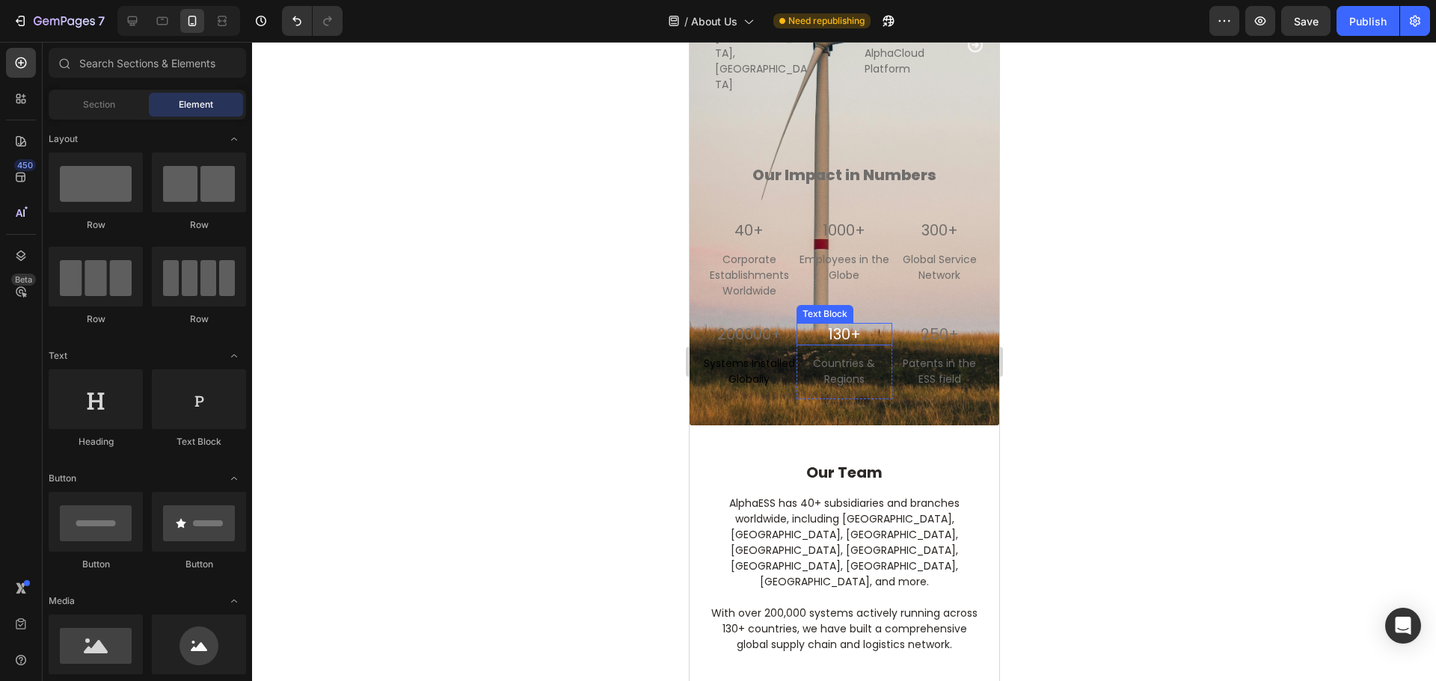
scroll to position [2781, 0]
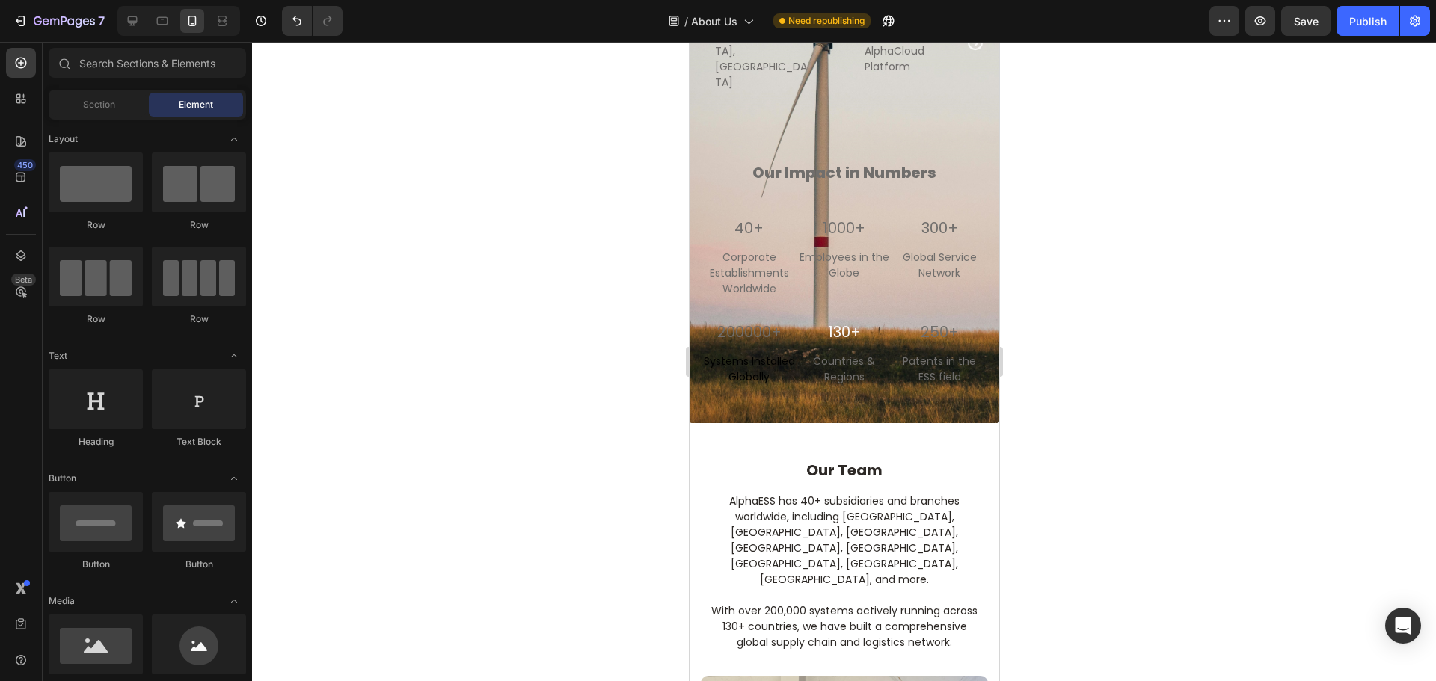
click at [520, 330] on div at bounding box center [844, 362] width 1184 height 640
click at [764, 322] on p "200000+" at bounding box center [748, 331] width 92 height 19
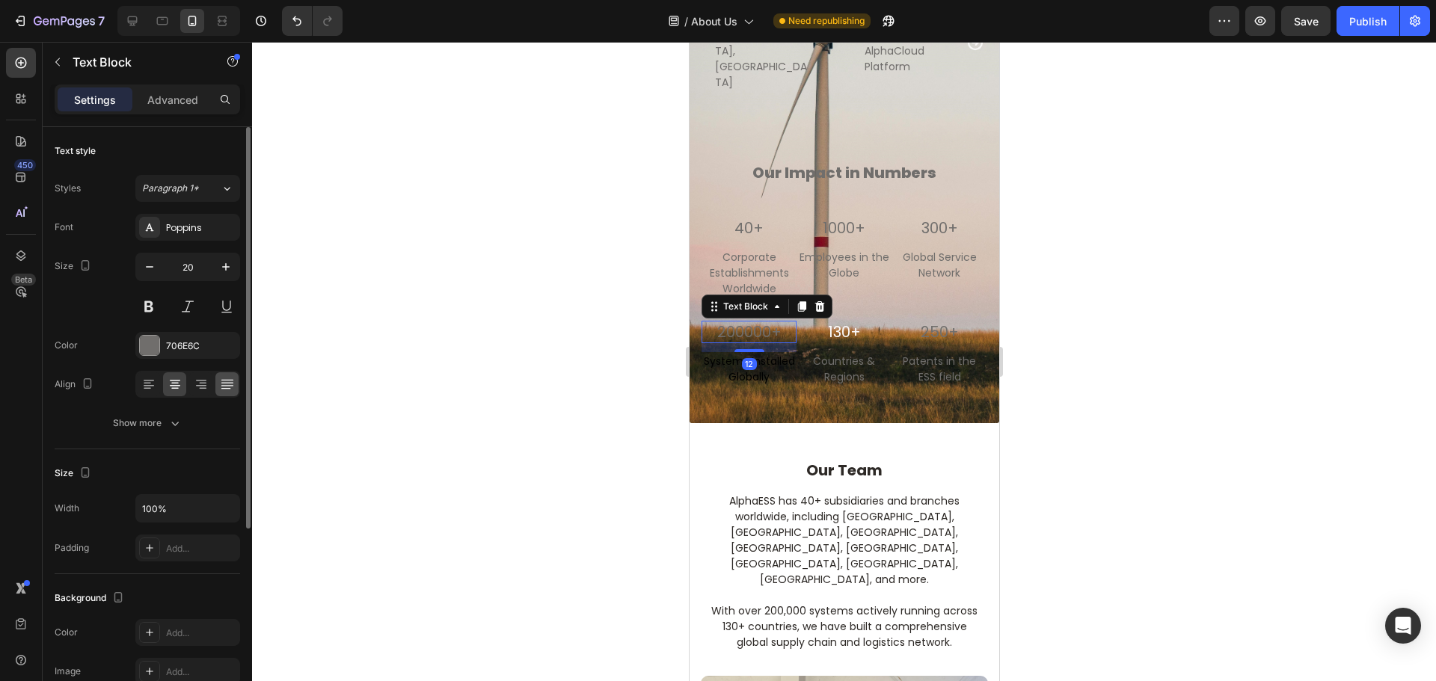
drag, startPoint x: 138, startPoint y: 347, endPoint x: 236, endPoint y: 381, distance: 103.6
click at [139, 347] on div "706E6C" at bounding box center [187, 345] width 105 height 27
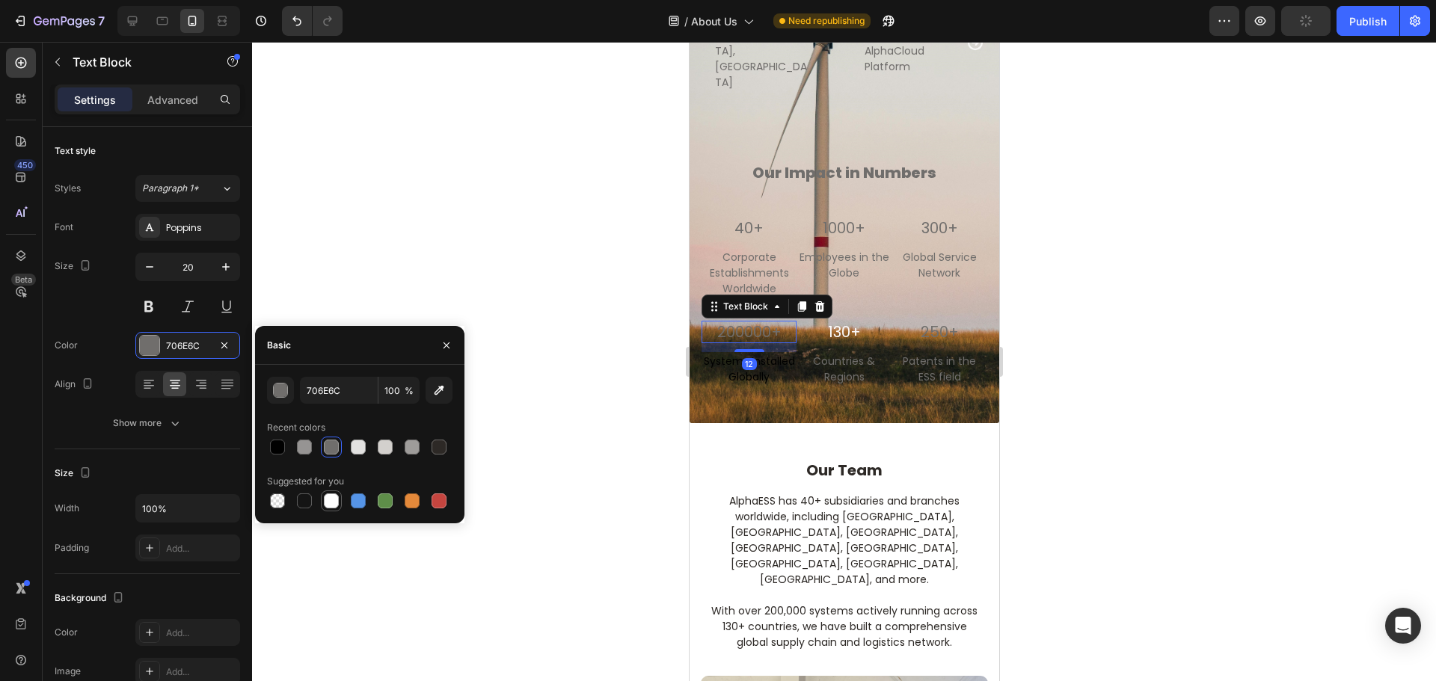
click at [328, 505] on div at bounding box center [331, 501] width 15 height 15
type input "FFFFFF"
drag, startPoint x: 500, startPoint y: 240, endPoint x: 606, endPoint y: 346, distance: 149.2
click at [501, 240] on div at bounding box center [844, 362] width 1184 height 640
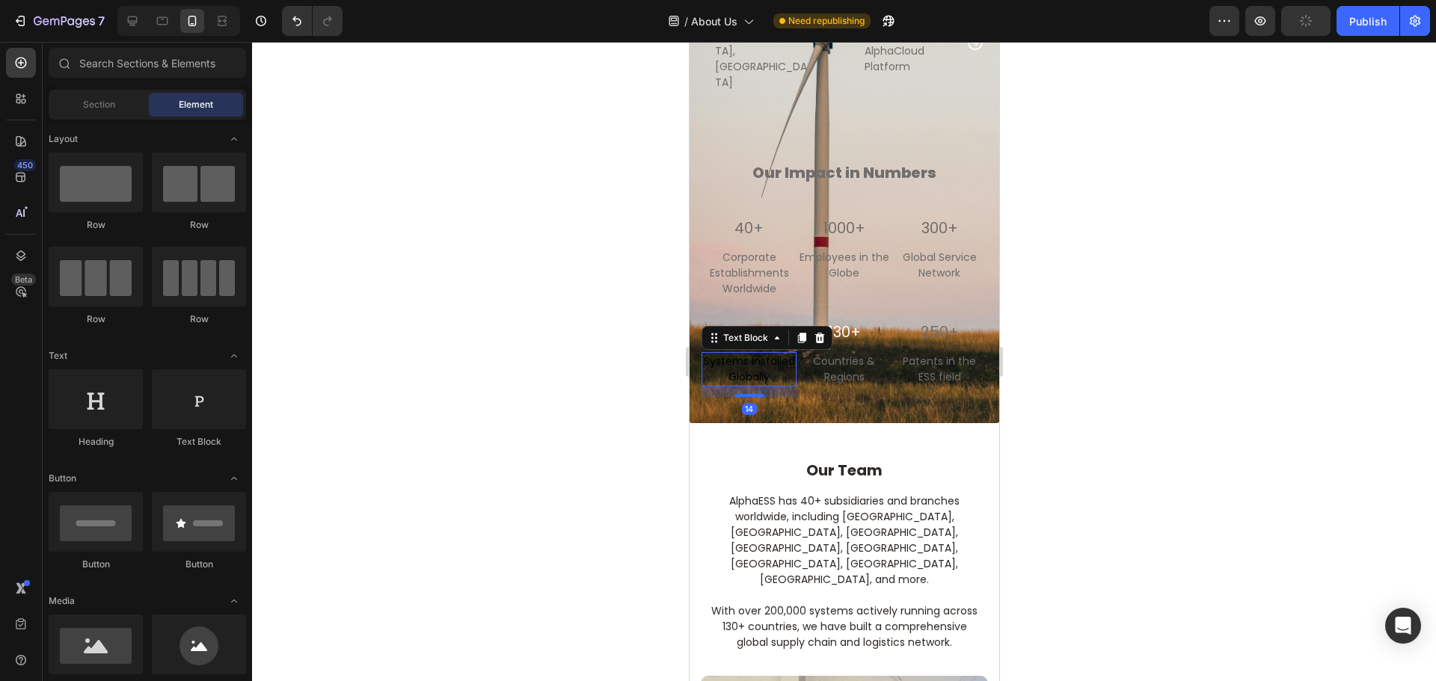
click at [750, 354] on p "Systems Installed Globally" at bounding box center [748, 369] width 92 height 31
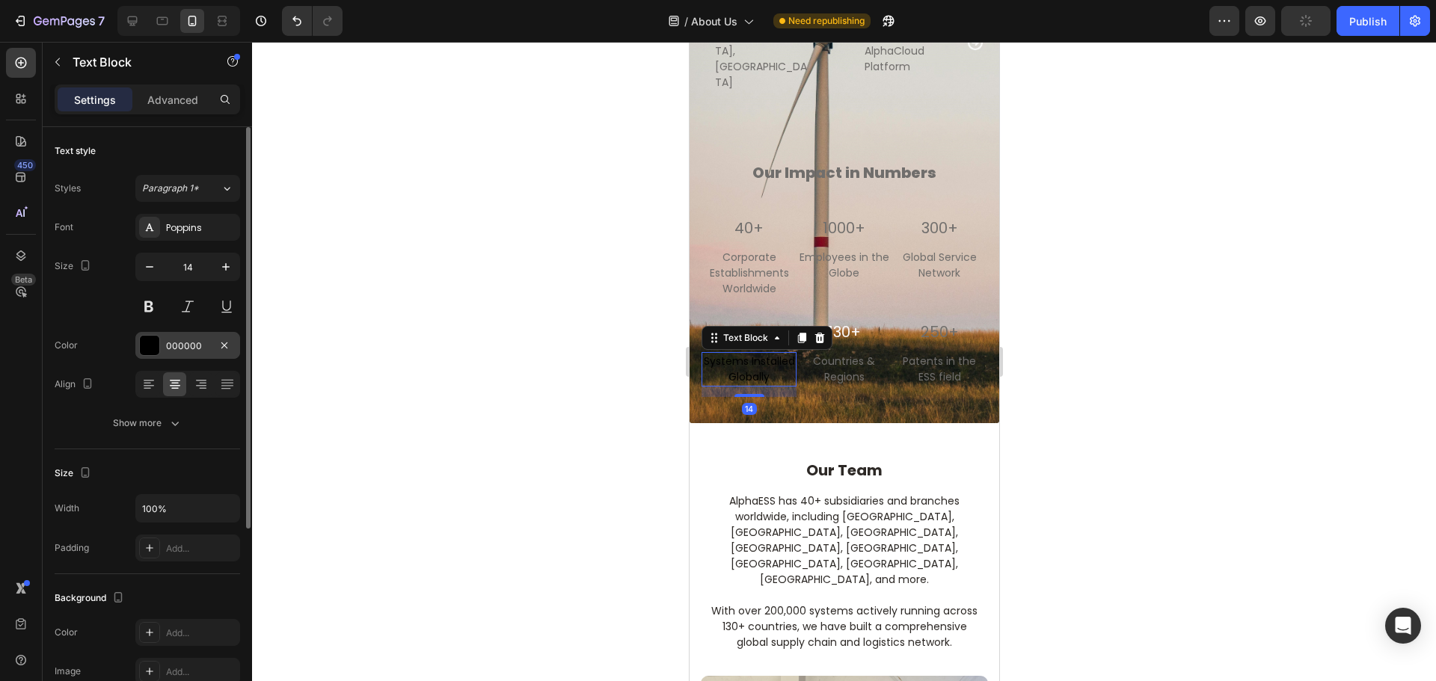
click at [150, 345] on div at bounding box center [149, 345] width 19 height 19
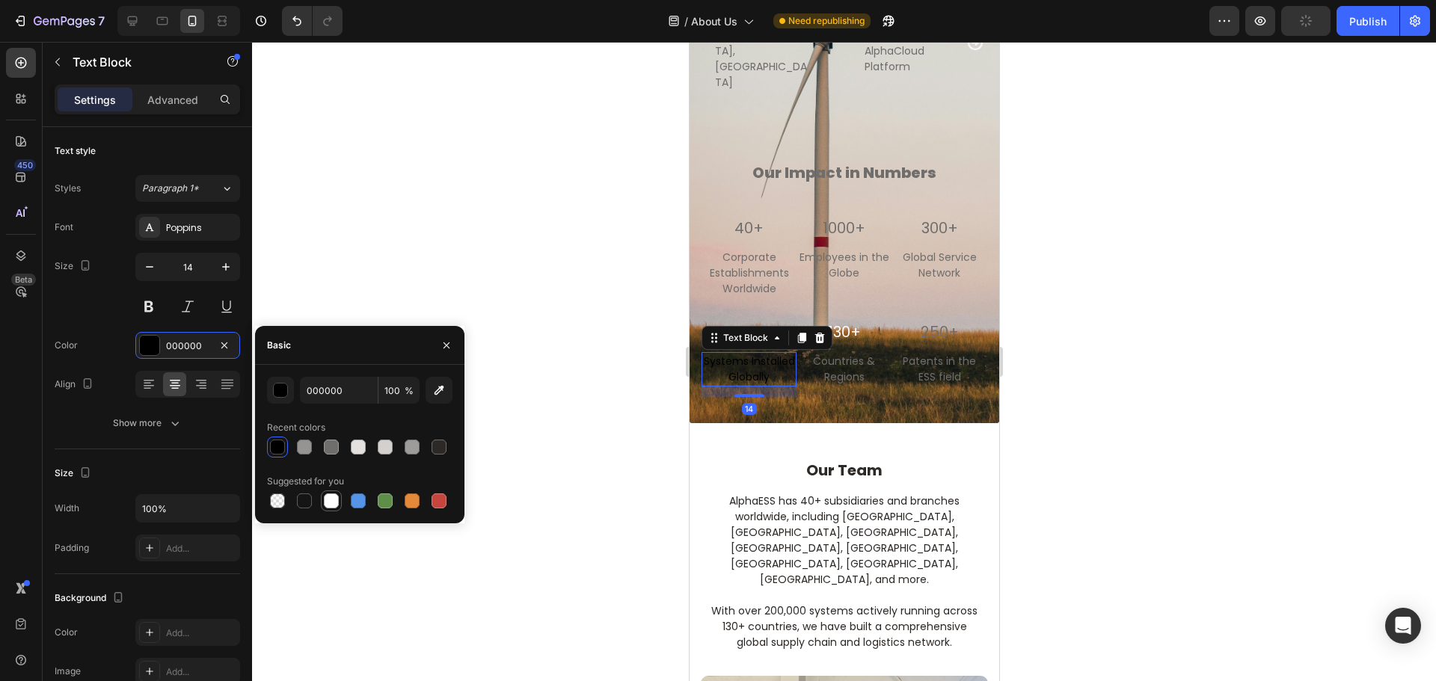
click at [331, 506] on div at bounding box center [331, 501] width 15 height 15
type input "FFFFFF"
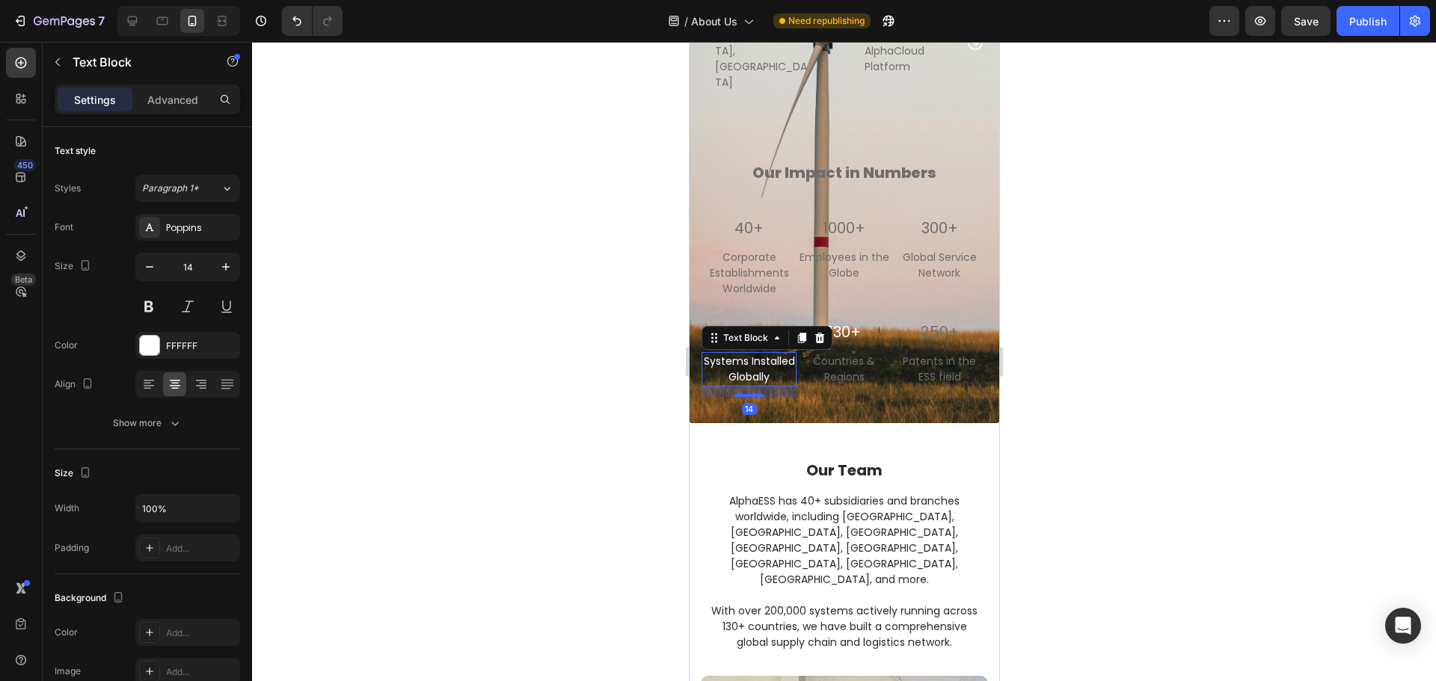
click at [548, 267] on div at bounding box center [844, 362] width 1184 height 640
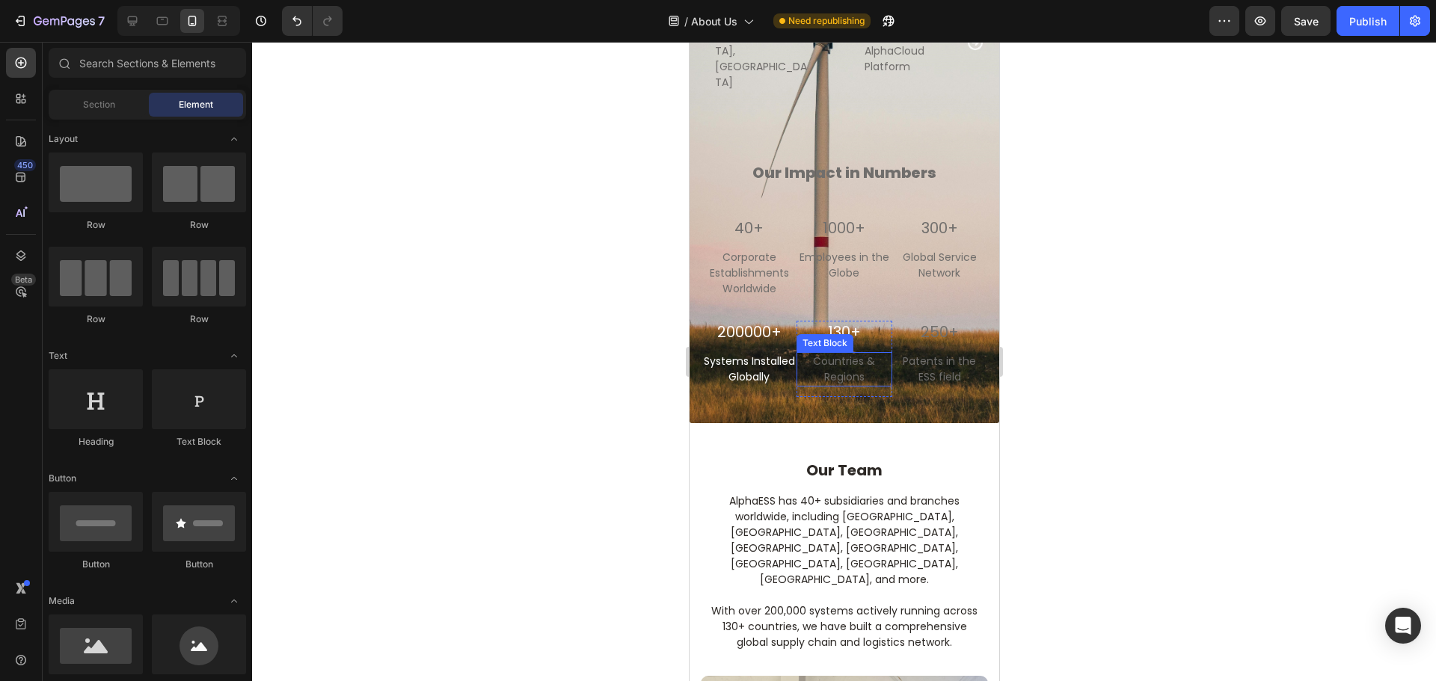
click at [848, 356] on p "Countries & Regions" at bounding box center [843, 369] width 92 height 31
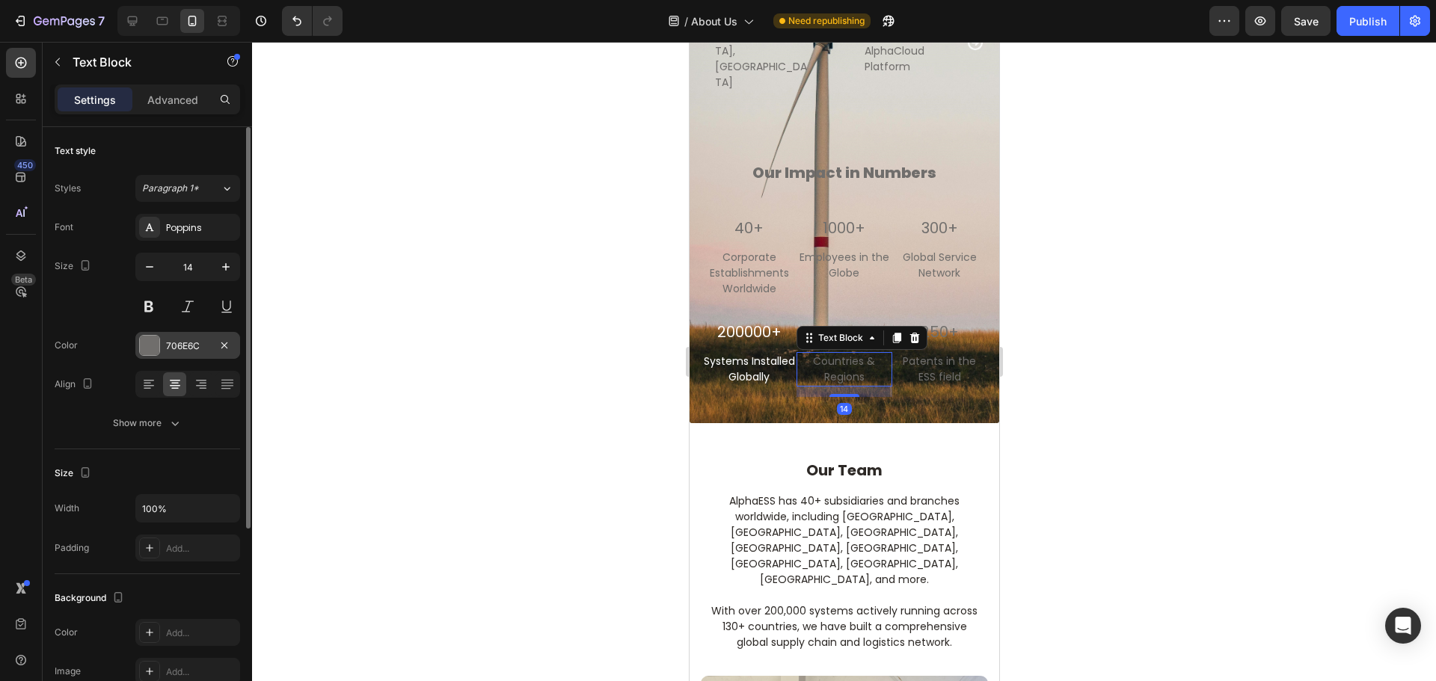
click at [150, 352] on div at bounding box center [149, 345] width 19 height 19
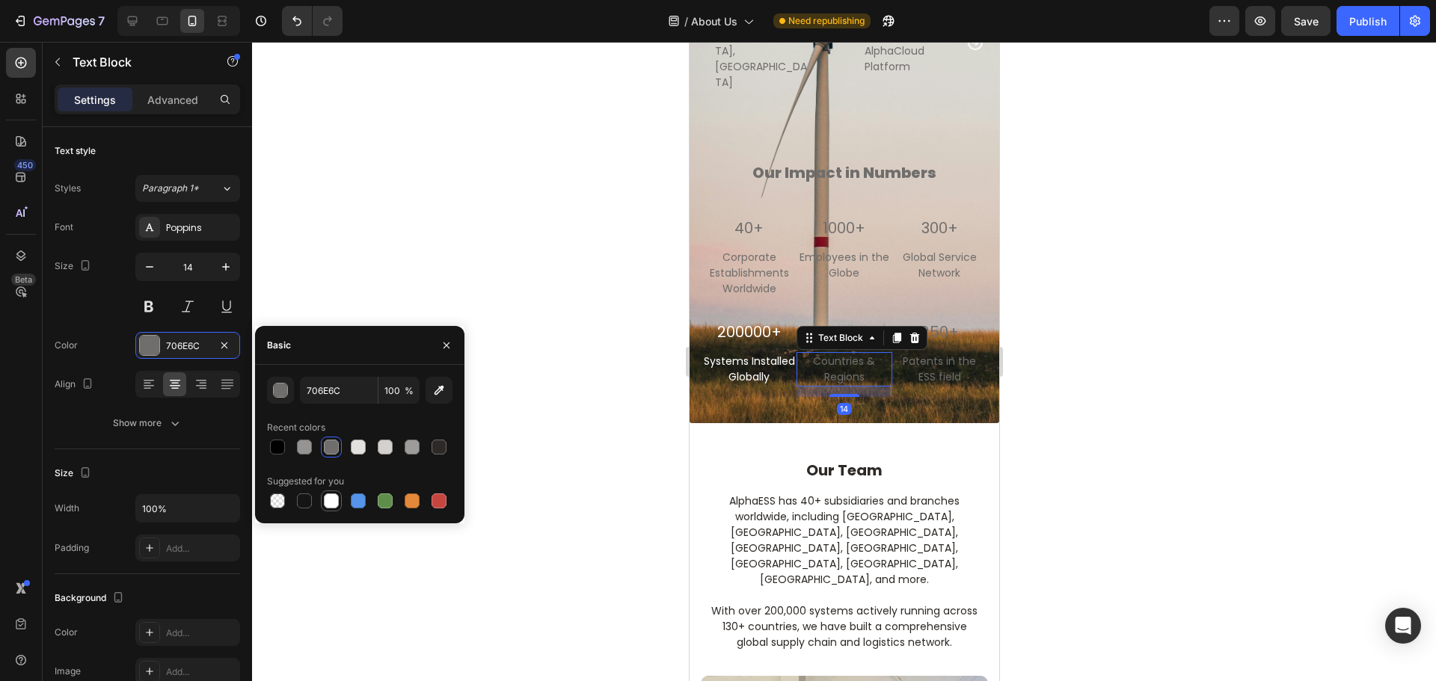
click at [328, 504] on div at bounding box center [331, 501] width 15 height 15
type input "FFFFFF"
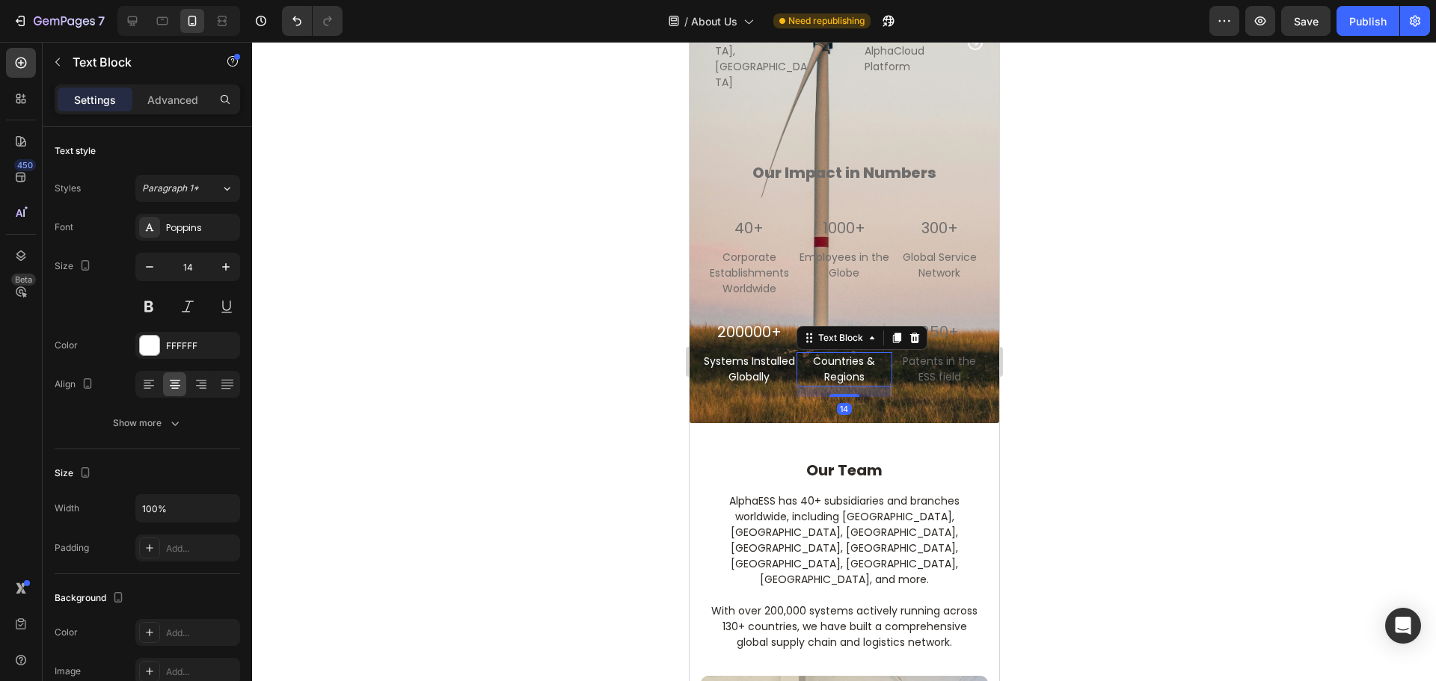
click at [1156, 375] on div at bounding box center [844, 362] width 1184 height 640
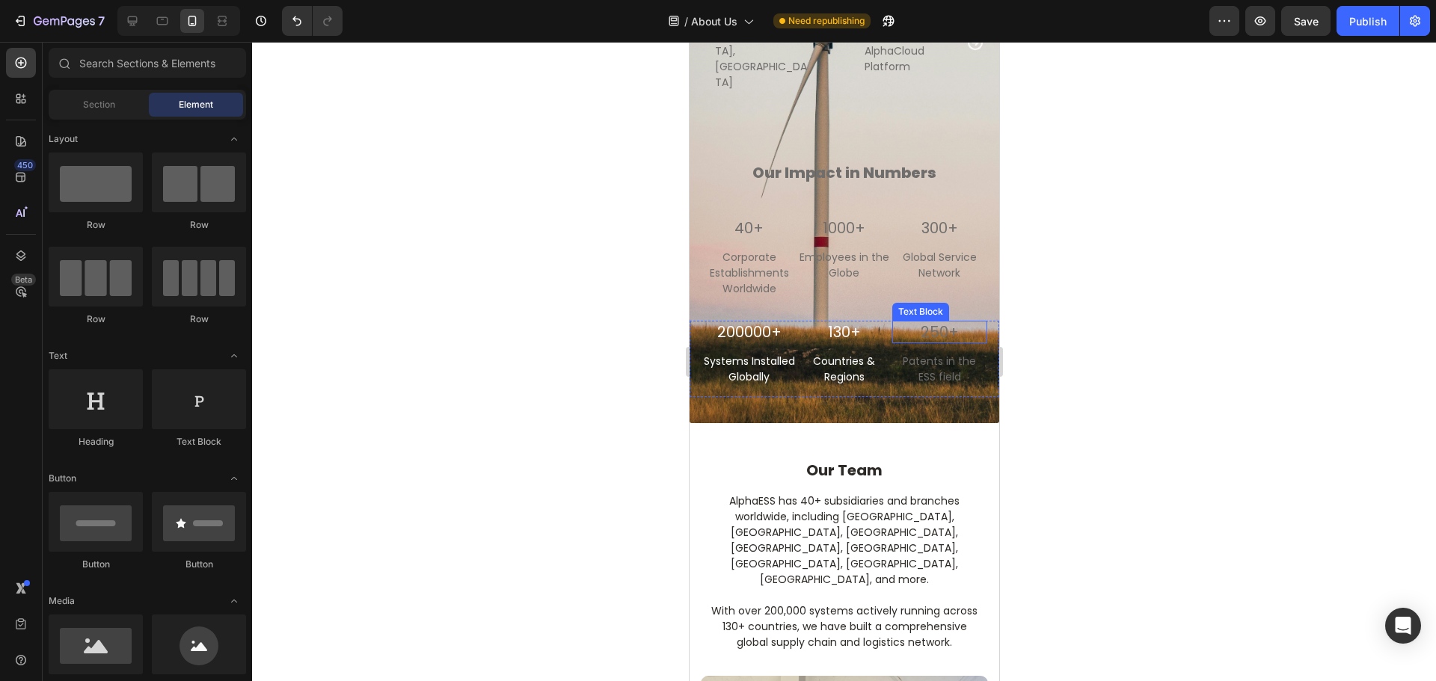
click at [952, 322] on p "250+" at bounding box center [939, 331] width 92 height 19
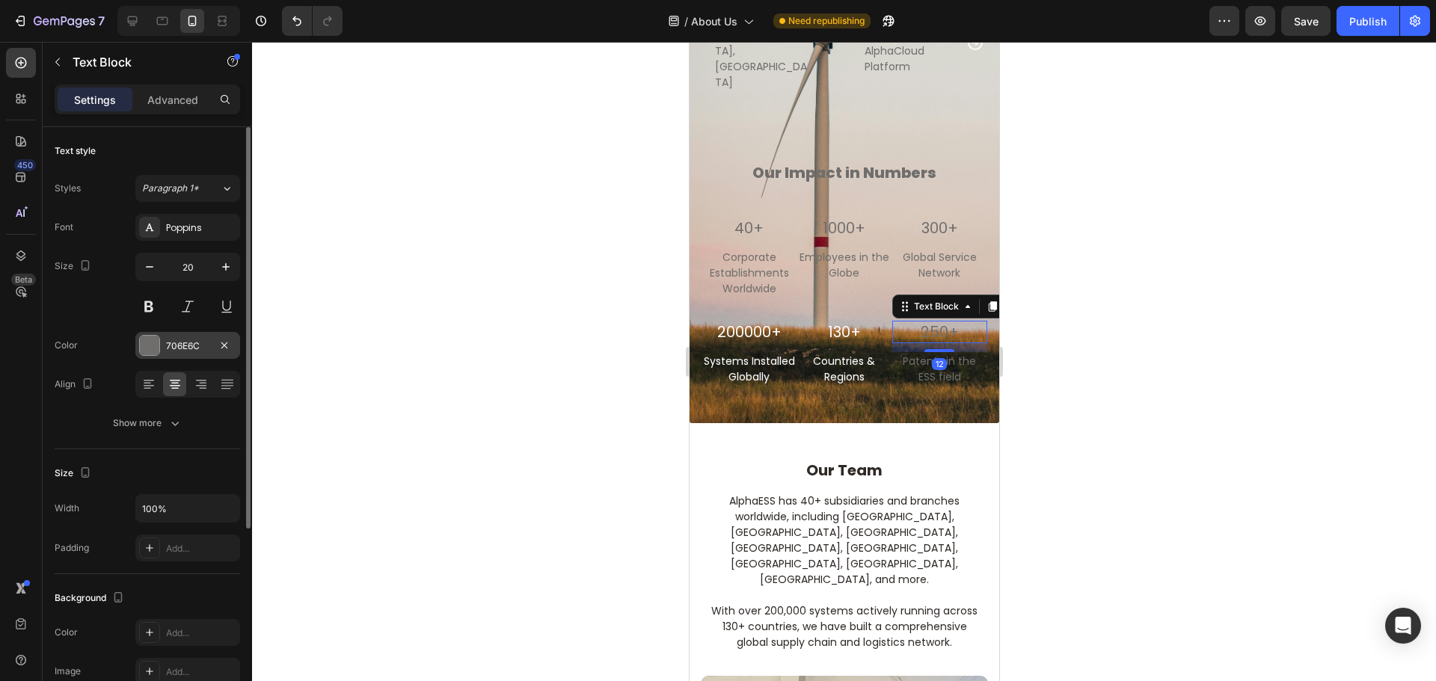
click at [137, 342] on div "706E6C" at bounding box center [187, 345] width 105 height 27
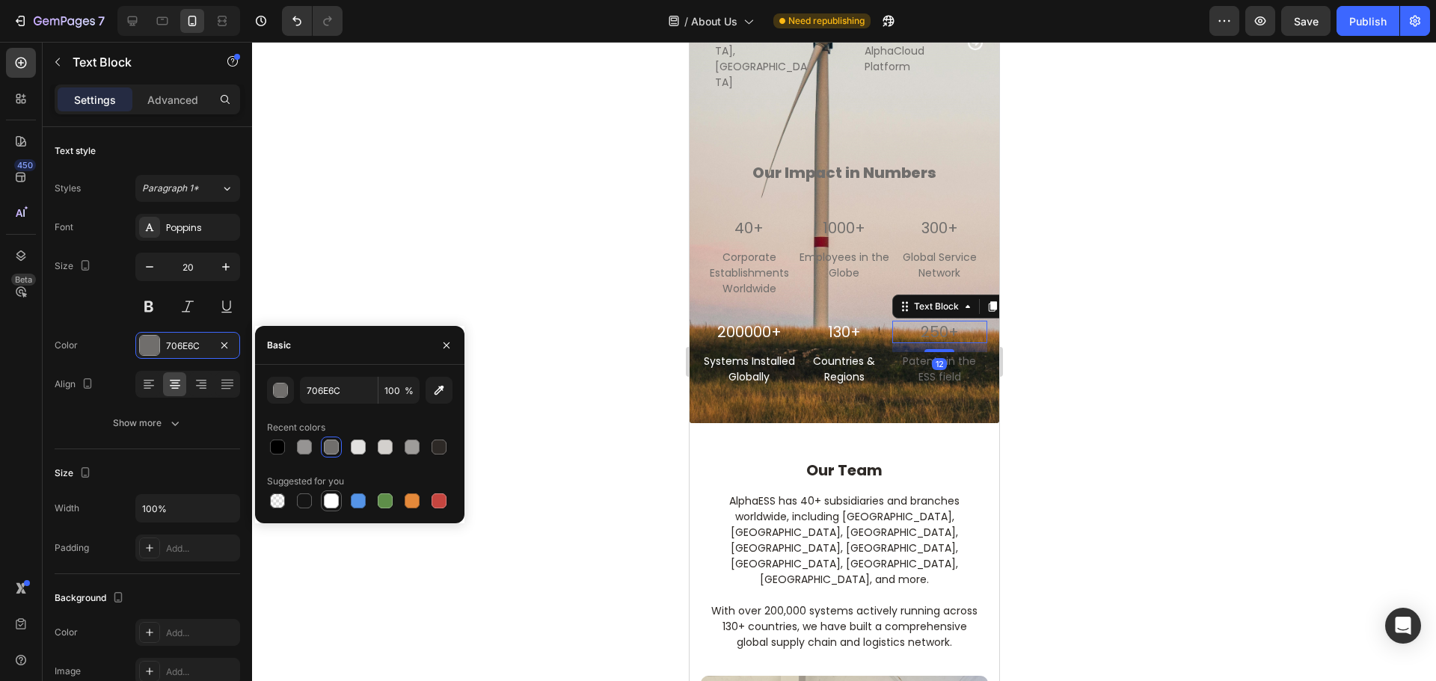
click at [328, 505] on div at bounding box center [331, 501] width 15 height 15
type input "FFFFFF"
click at [952, 361] on p "Patents in the ESS field" at bounding box center [939, 369] width 92 height 31
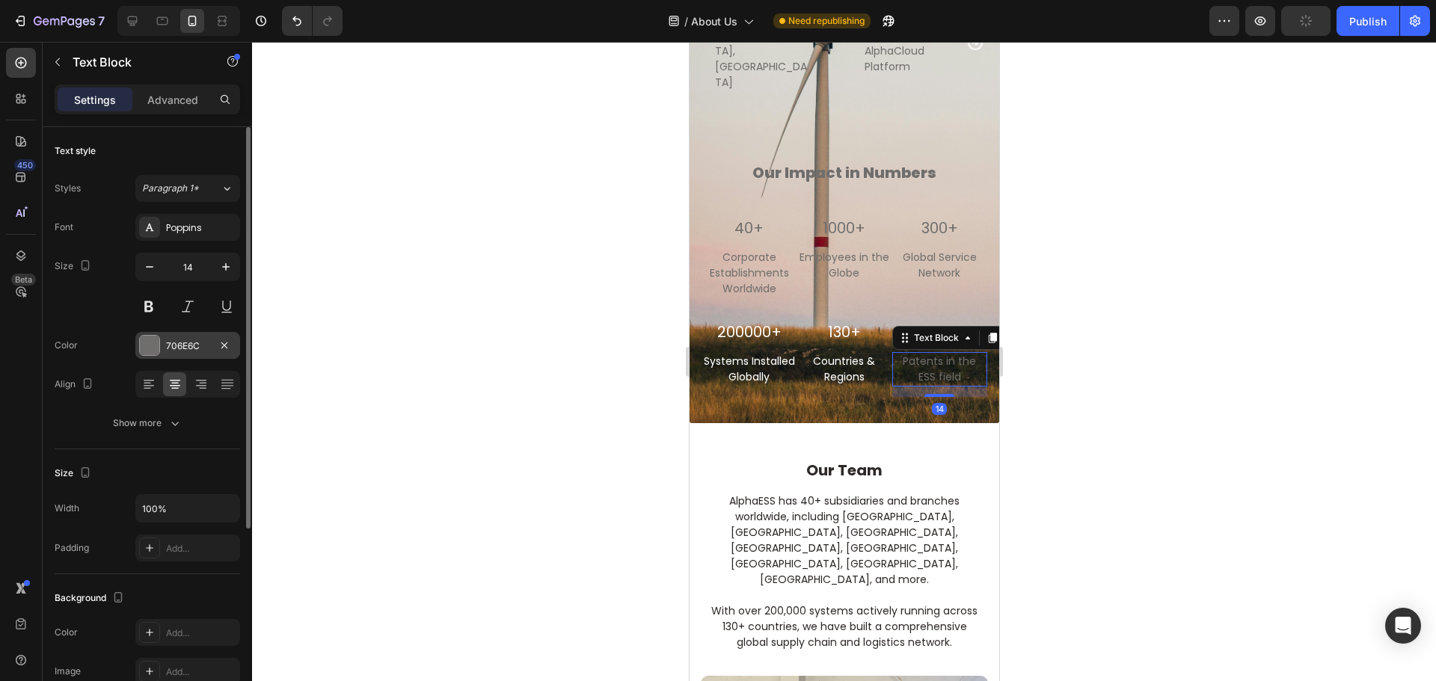
click at [144, 347] on div at bounding box center [149, 345] width 19 height 19
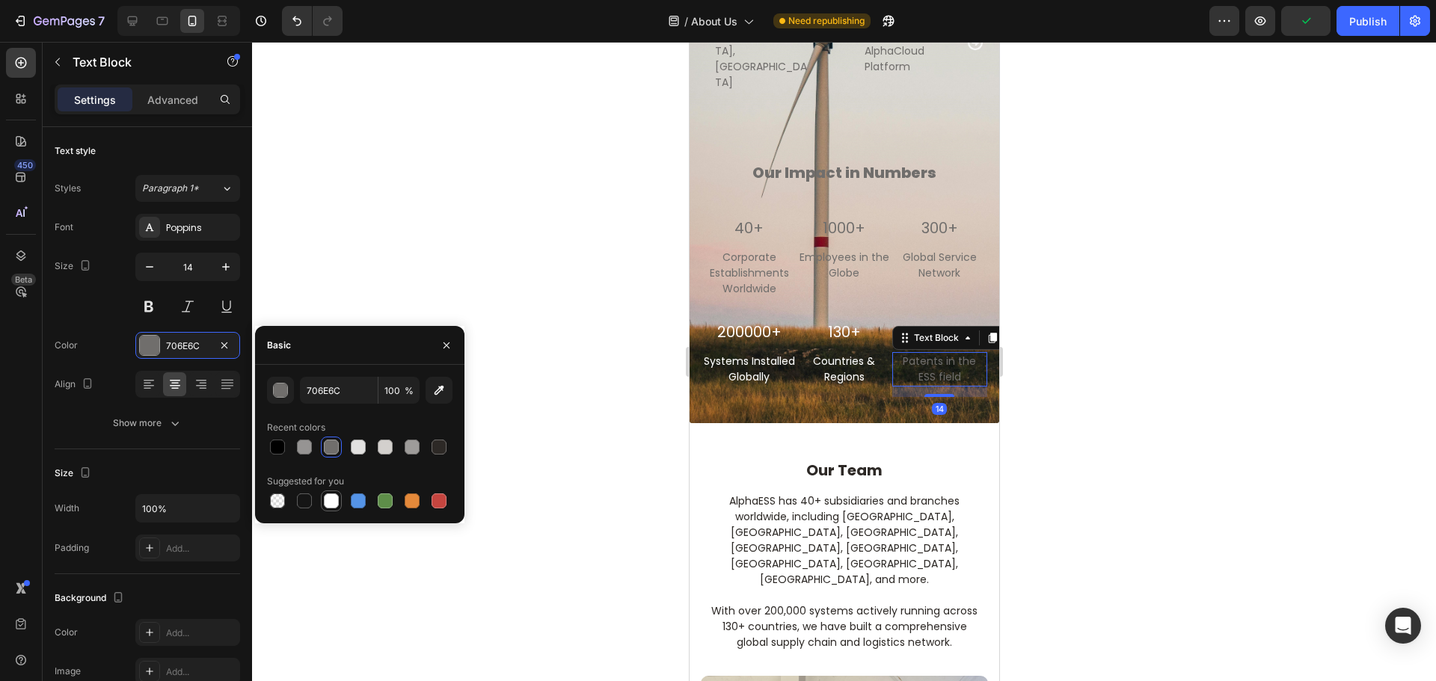
click at [336, 505] on div at bounding box center [331, 501] width 15 height 15
type input "FFFFFF"
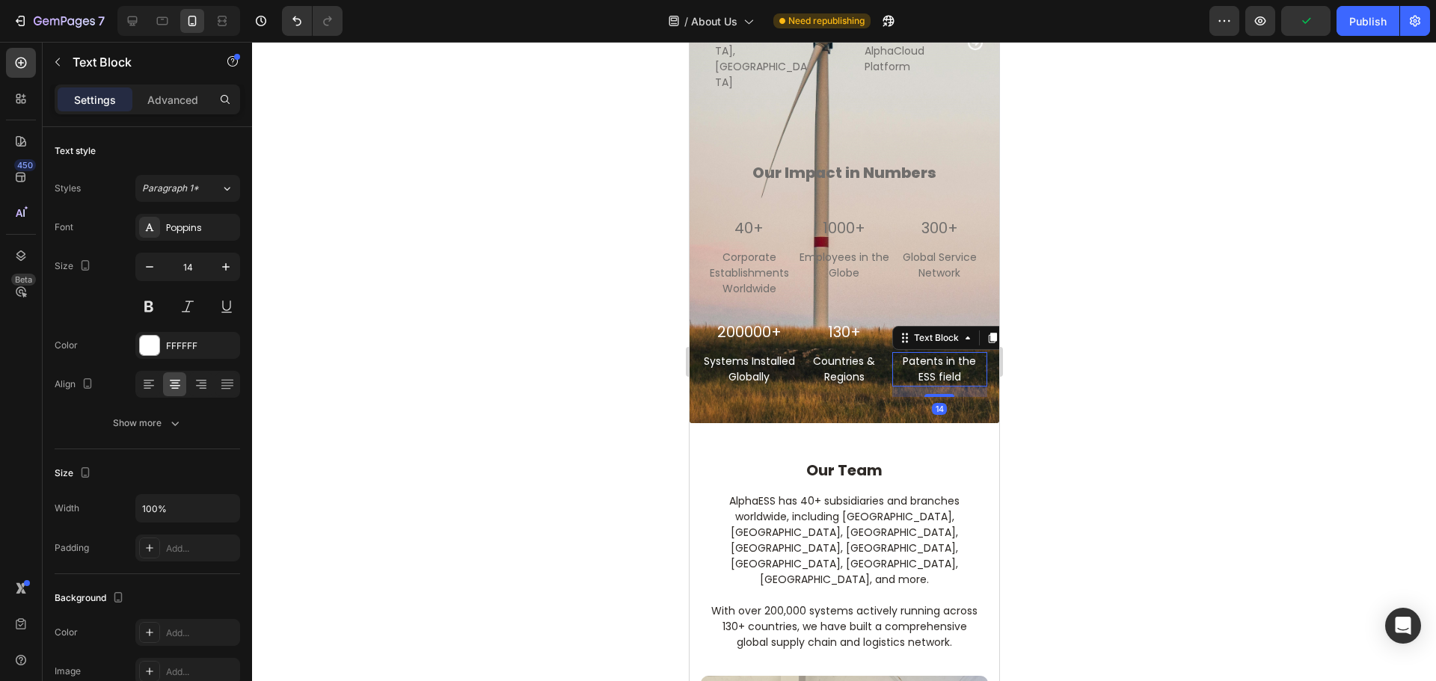
click at [529, 311] on div at bounding box center [844, 362] width 1184 height 640
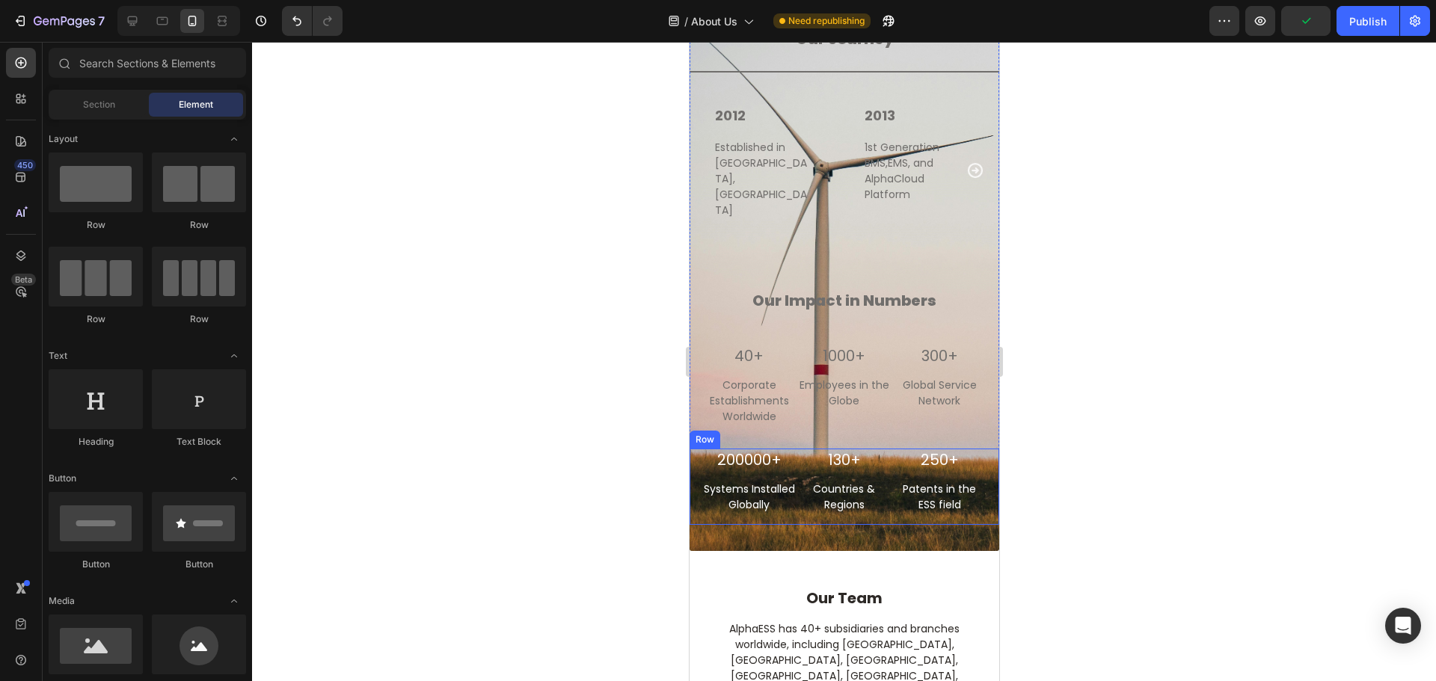
scroll to position [2631, 0]
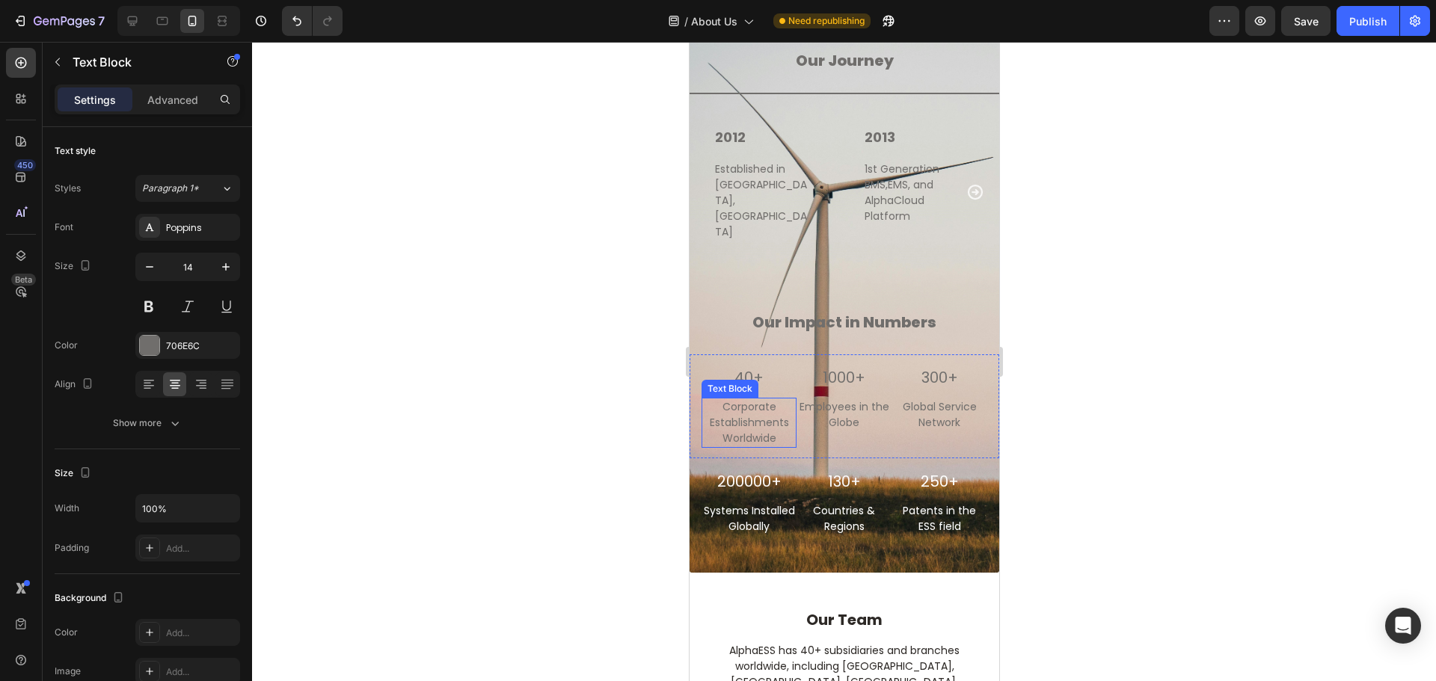
click at [747, 415] on p "Corporate Establishments Worldwide" at bounding box center [748, 422] width 92 height 47
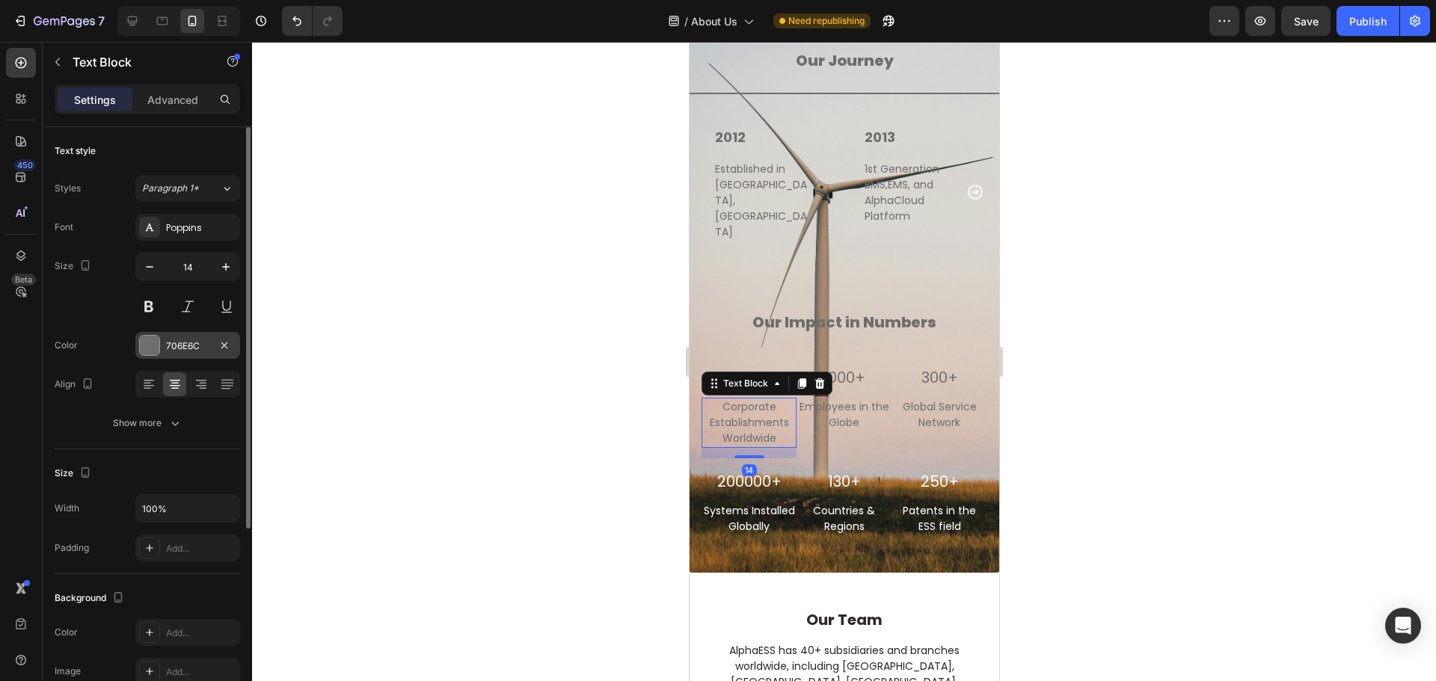
click at [160, 344] on div "706E6C" at bounding box center [187, 345] width 105 height 27
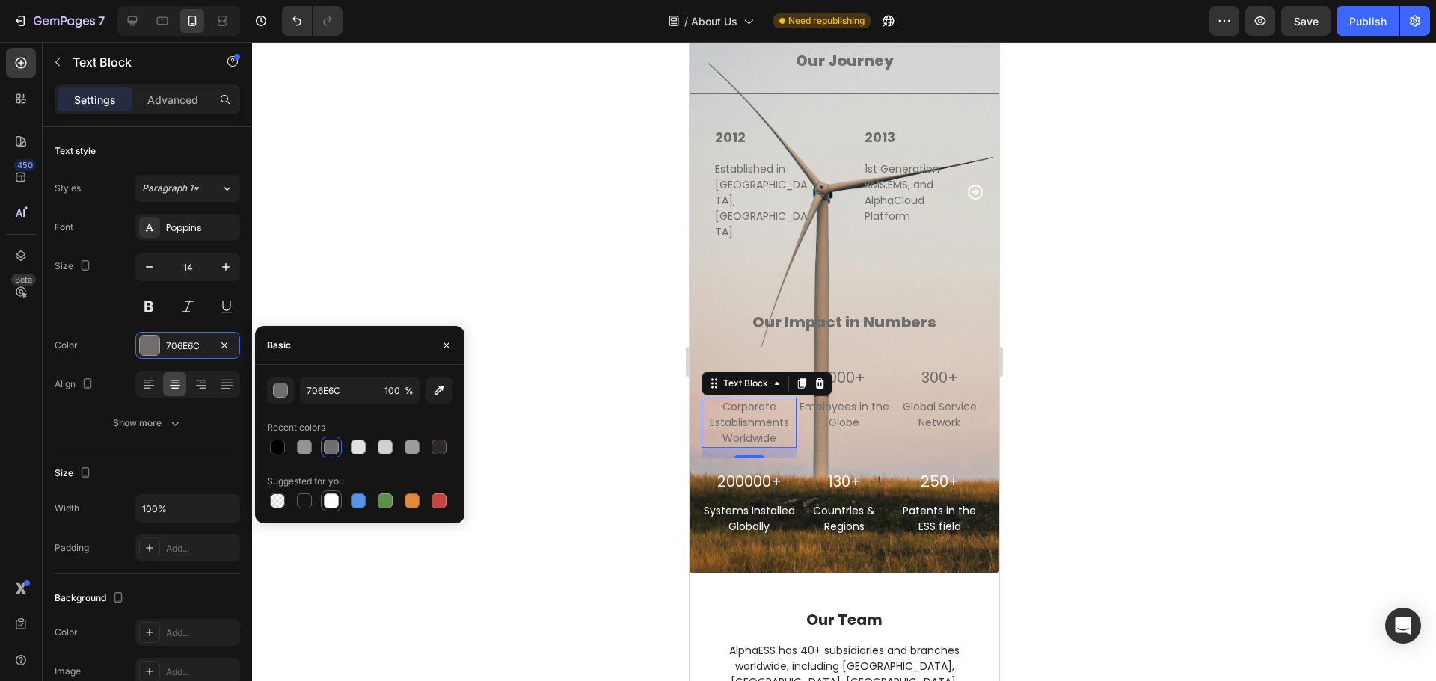
click at [327, 499] on div at bounding box center [331, 501] width 15 height 15
type input "FFFFFF"
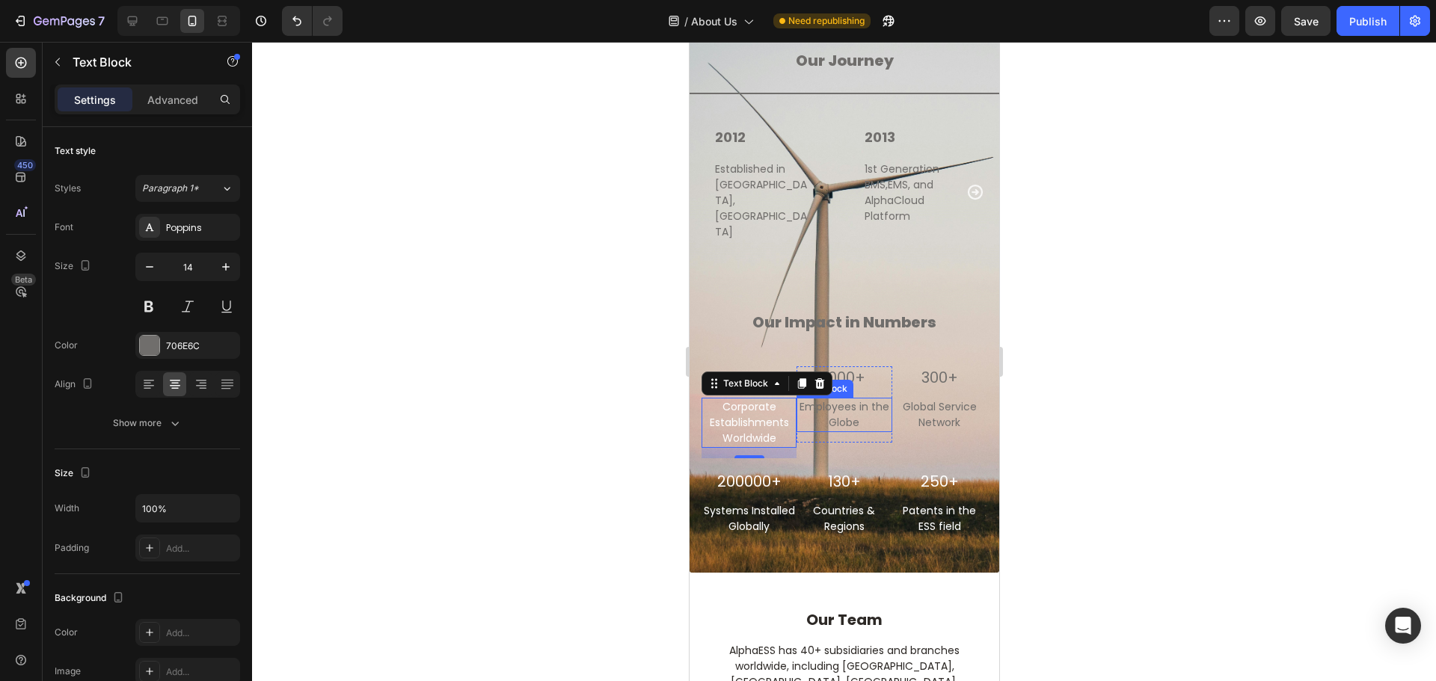
click at [852, 408] on p "Employees in the Globe" at bounding box center [843, 414] width 92 height 31
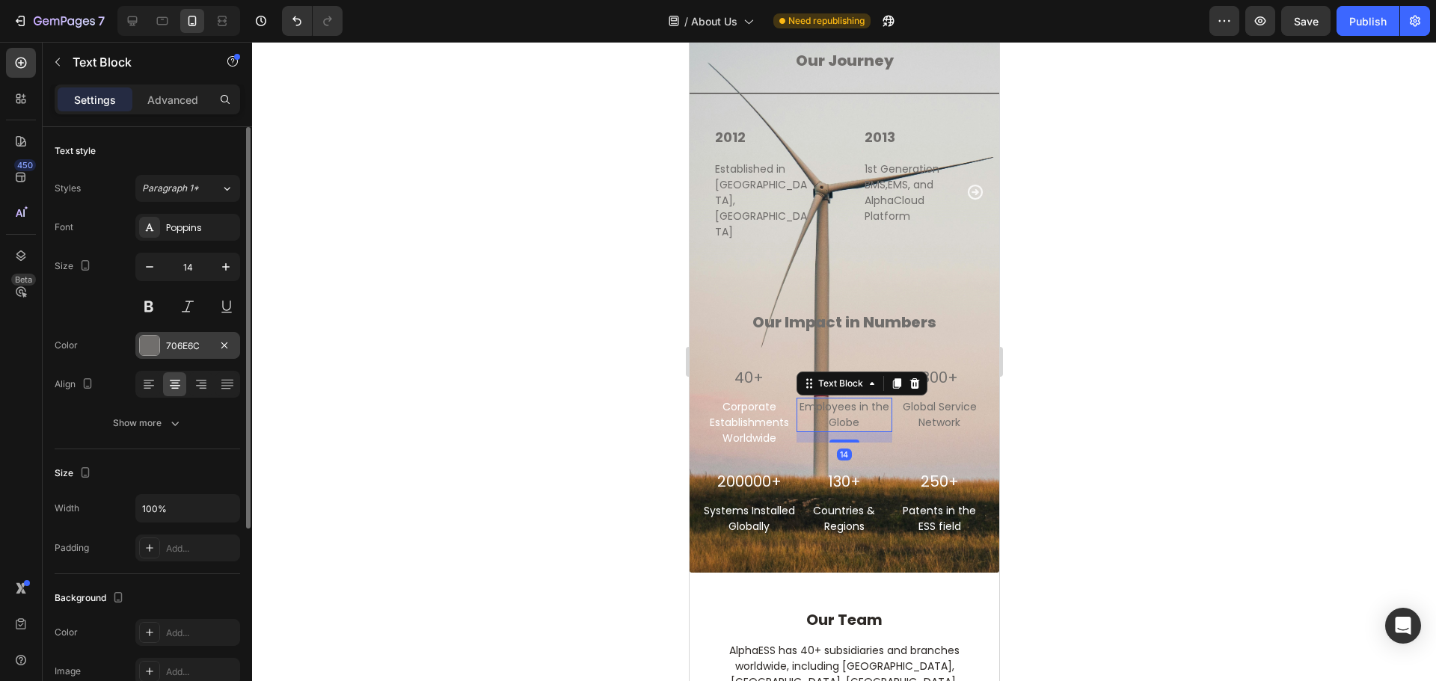
drag, startPoint x: 144, startPoint y: 348, endPoint x: 146, endPoint y: 360, distance: 12.2
click at [144, 349] on div at bounding box center [149, 345] width 19 height 19
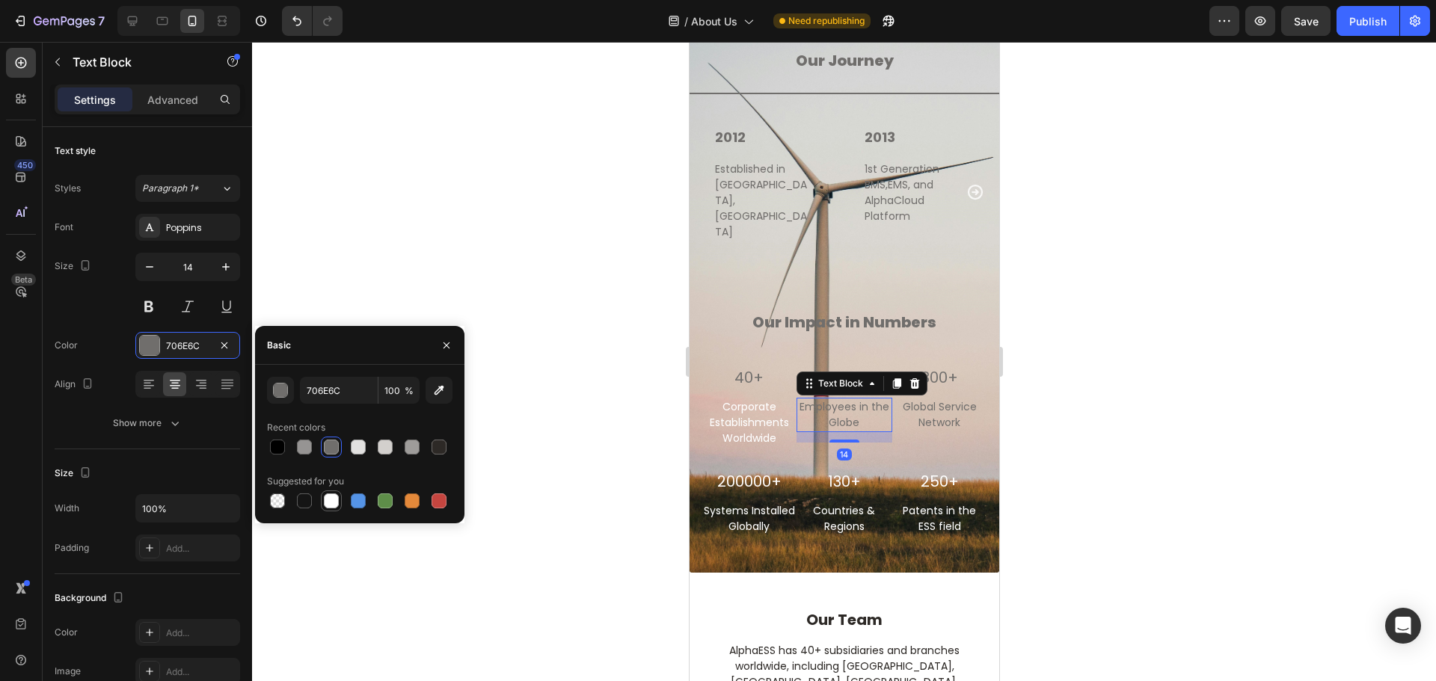
click at [335, 502] on div at bounding box center [331, 501] width 15 height 15
type input "FFFFFF"
click at [912, 402] on p "Global Service Network" at bounding box center [939, 414] width 92 height 31
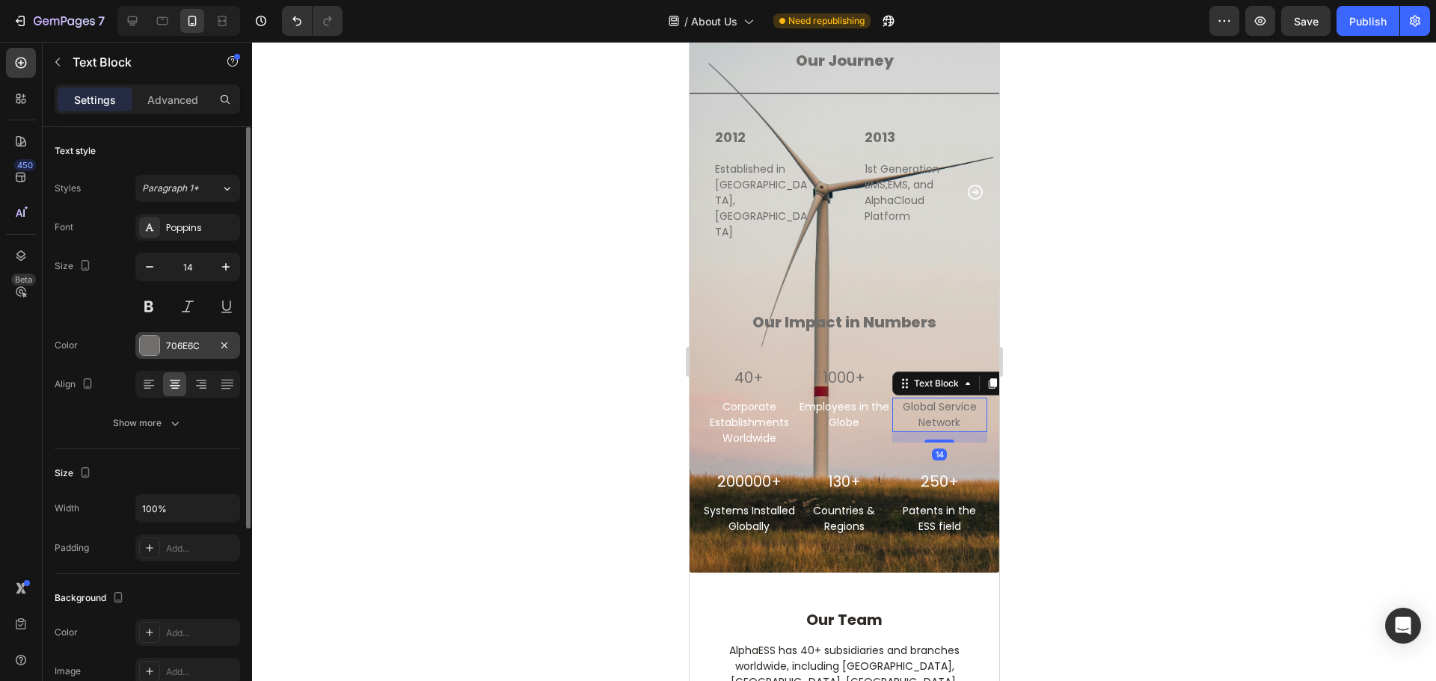
click at [147, 349] on div at bounding box center [149, 345] width 19 height 19
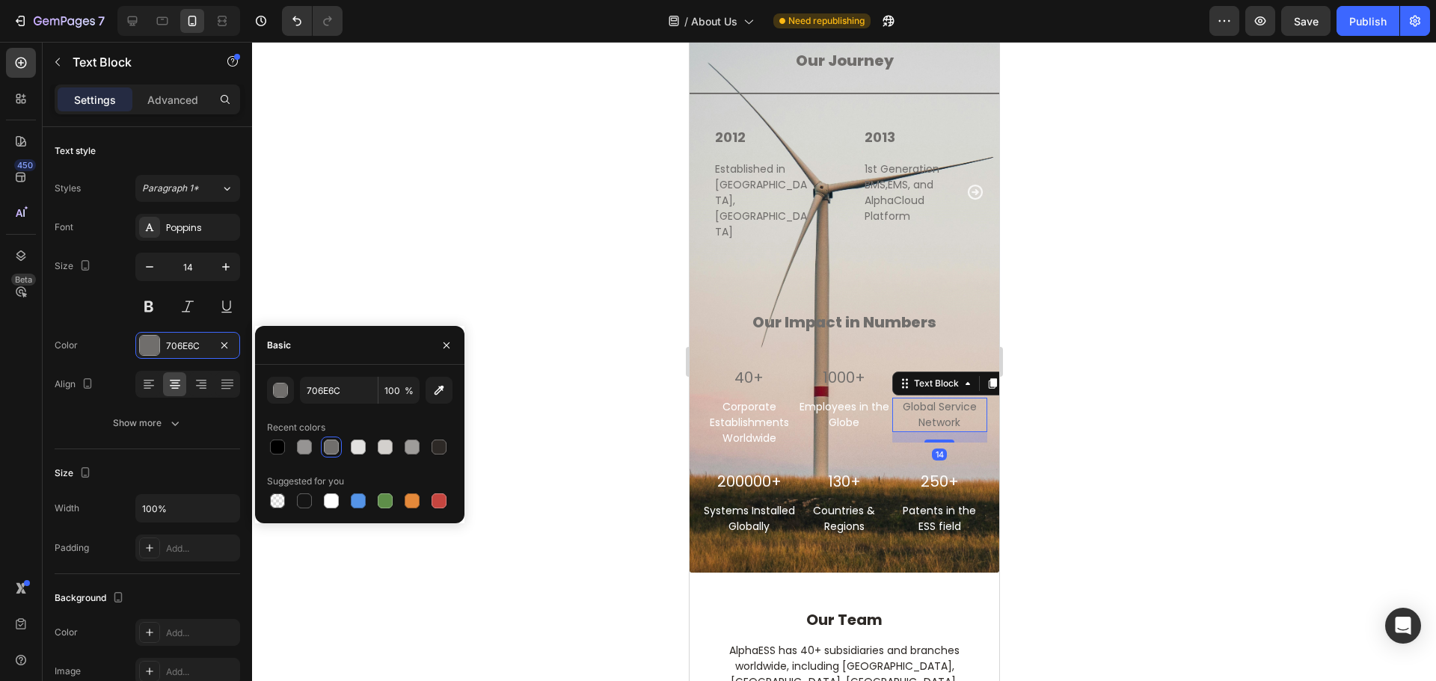
click at [328, 503] on div at bounding box center [331, 501] width 15 height 15
type input "FFFFFF"
click at [1220, 380] on div at bounding box center [844, 362] width 1184 height 640
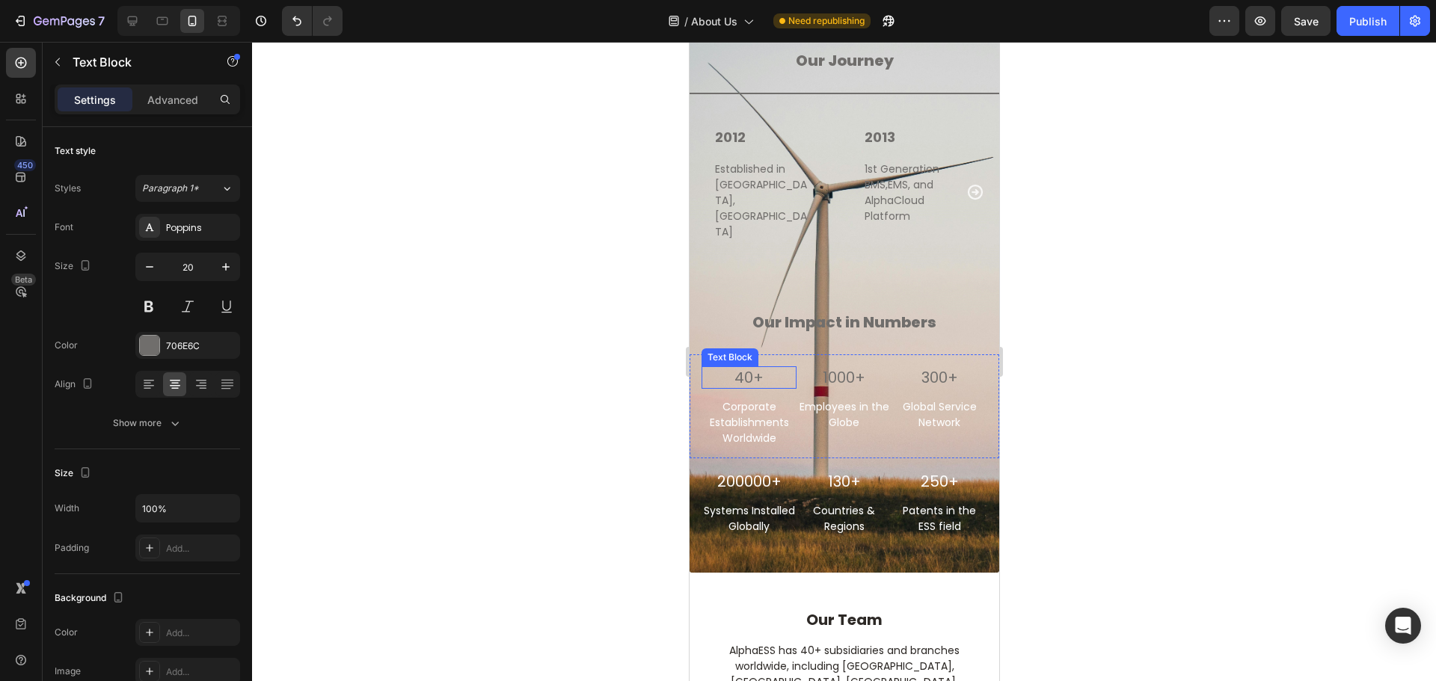
click at [762, 368] on p "40+" at bounding box center [748, 377] width 92 height 19
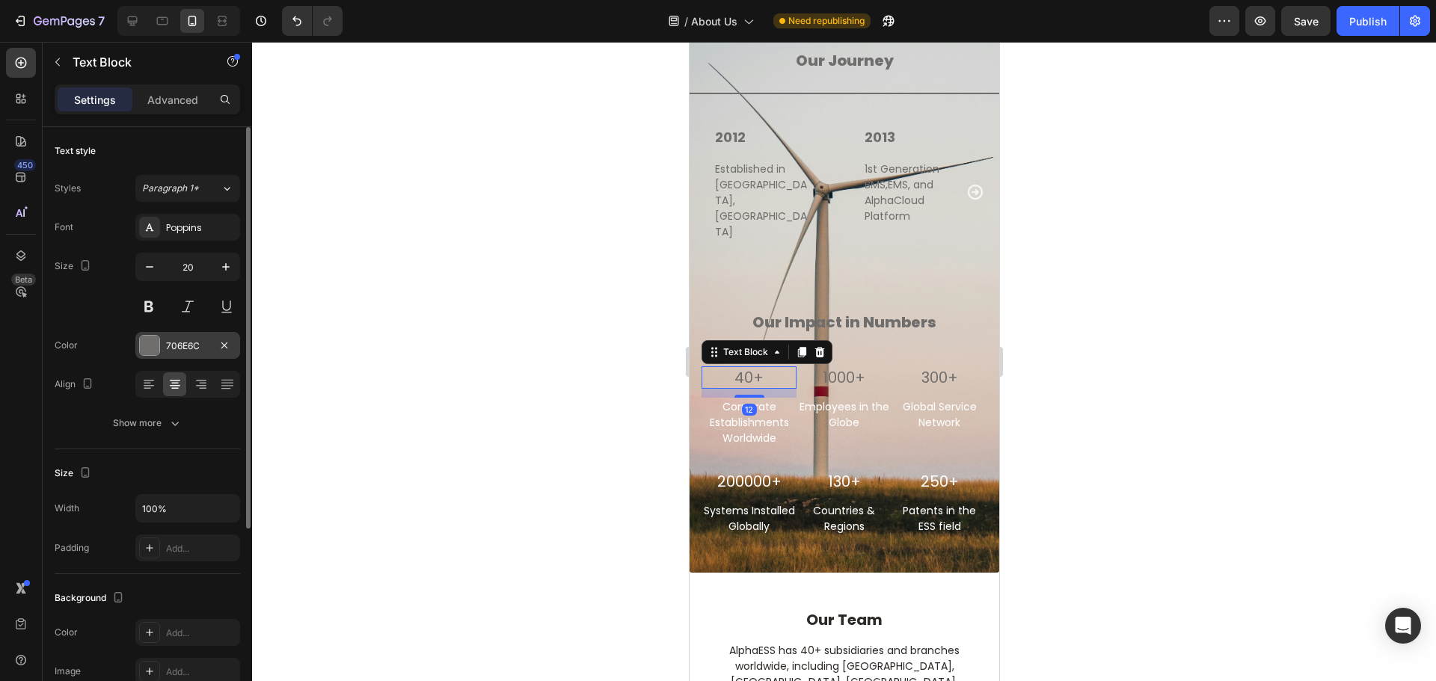
click at [151, 345] on div at bounding box center [149, 345] width 19 height 19
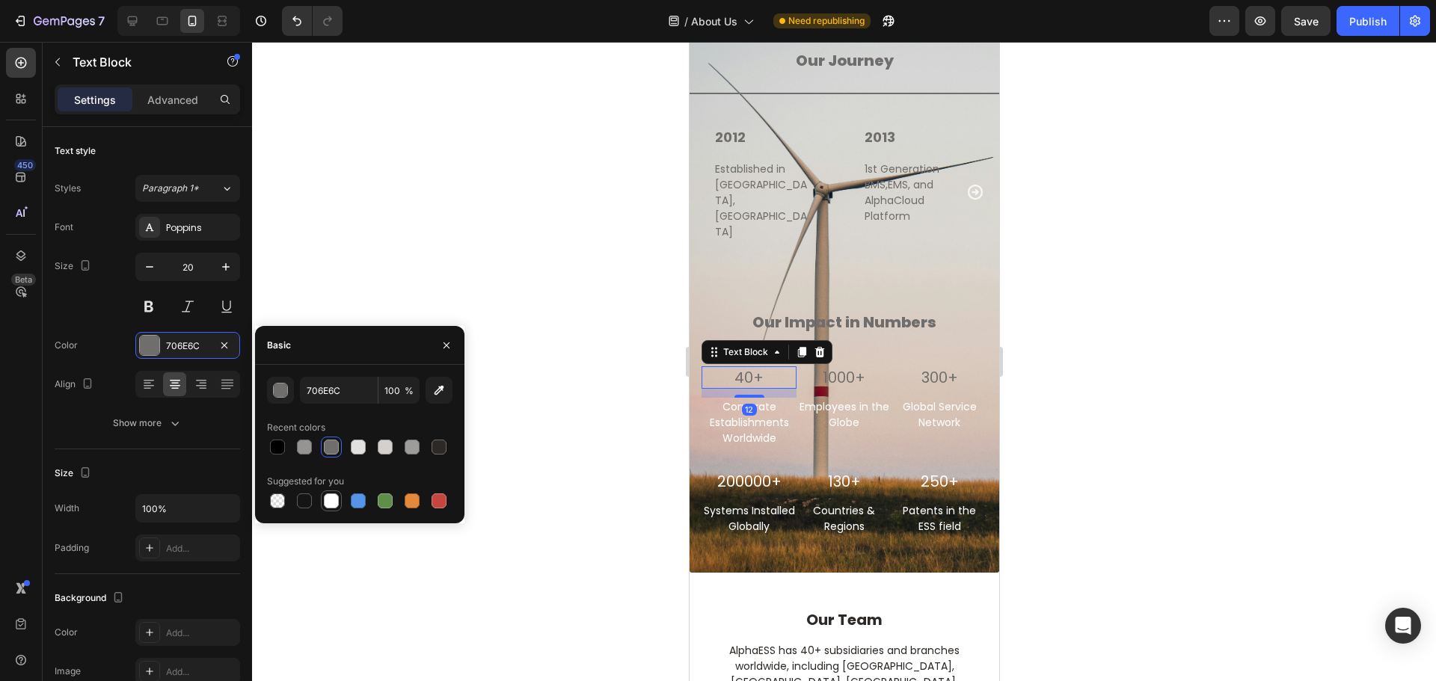
click at [335, 500] on div at bounding box center [331, 501] width 15 height 15
type input "FFFFFF"
click at [858, 368] on p "1000+" at bounding box center [843, 377] width 92 height 19
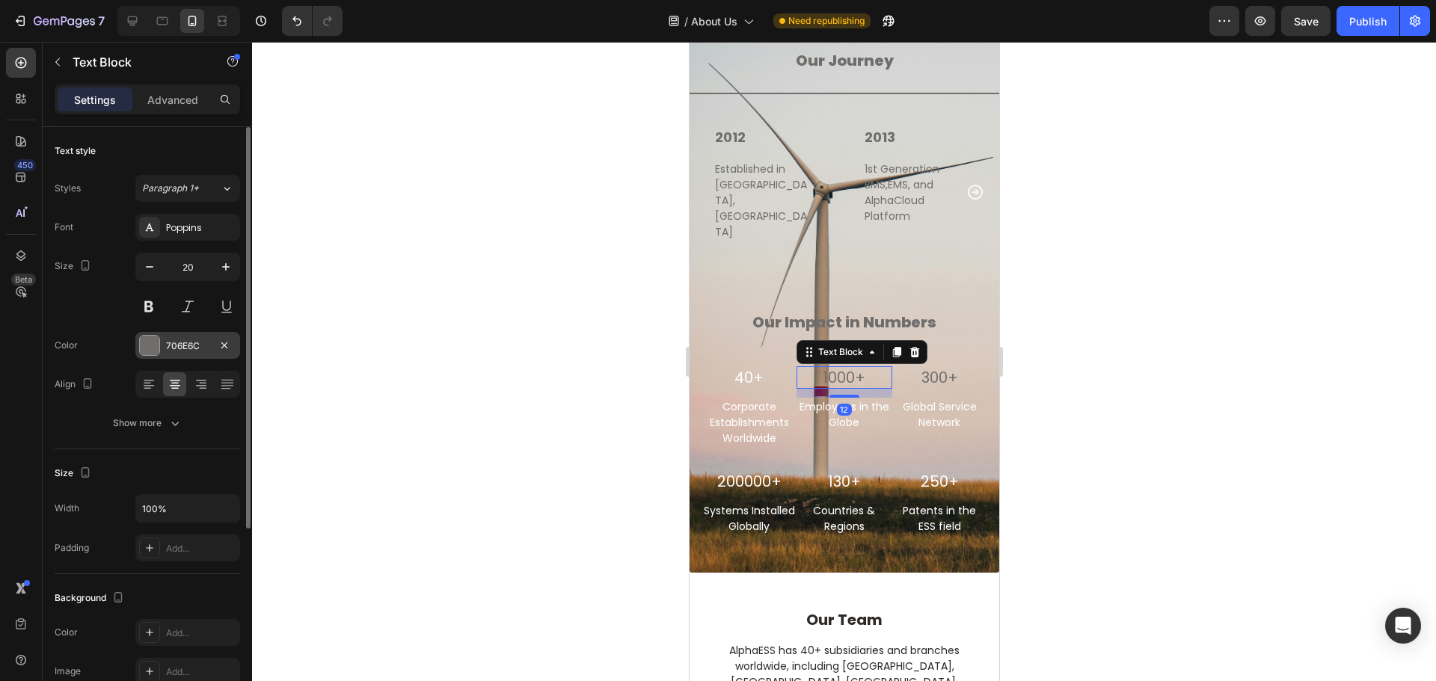
click at [150, 345] on div at bounding box center [149, 345] width 19 height 19
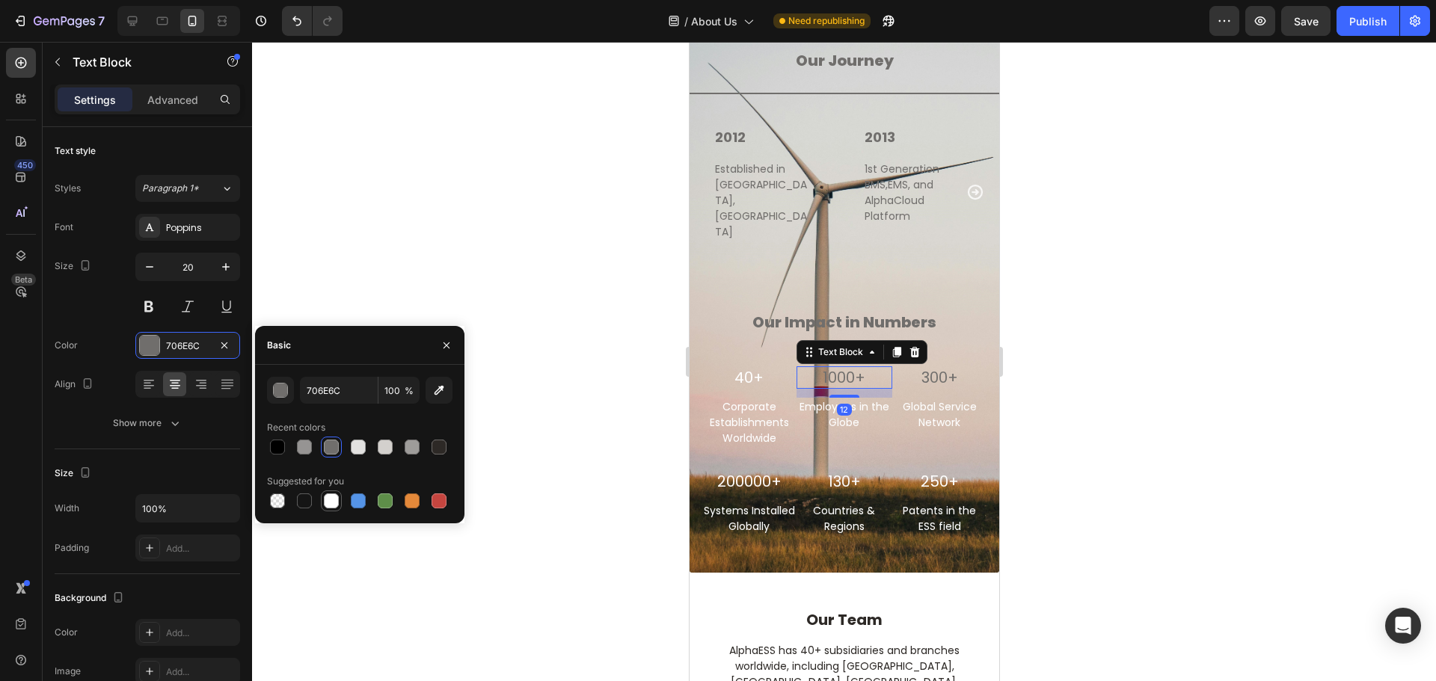
click at [333, 500] on div at bounding box center [331, 501] width 15 height 15
type input "FFFFFF"
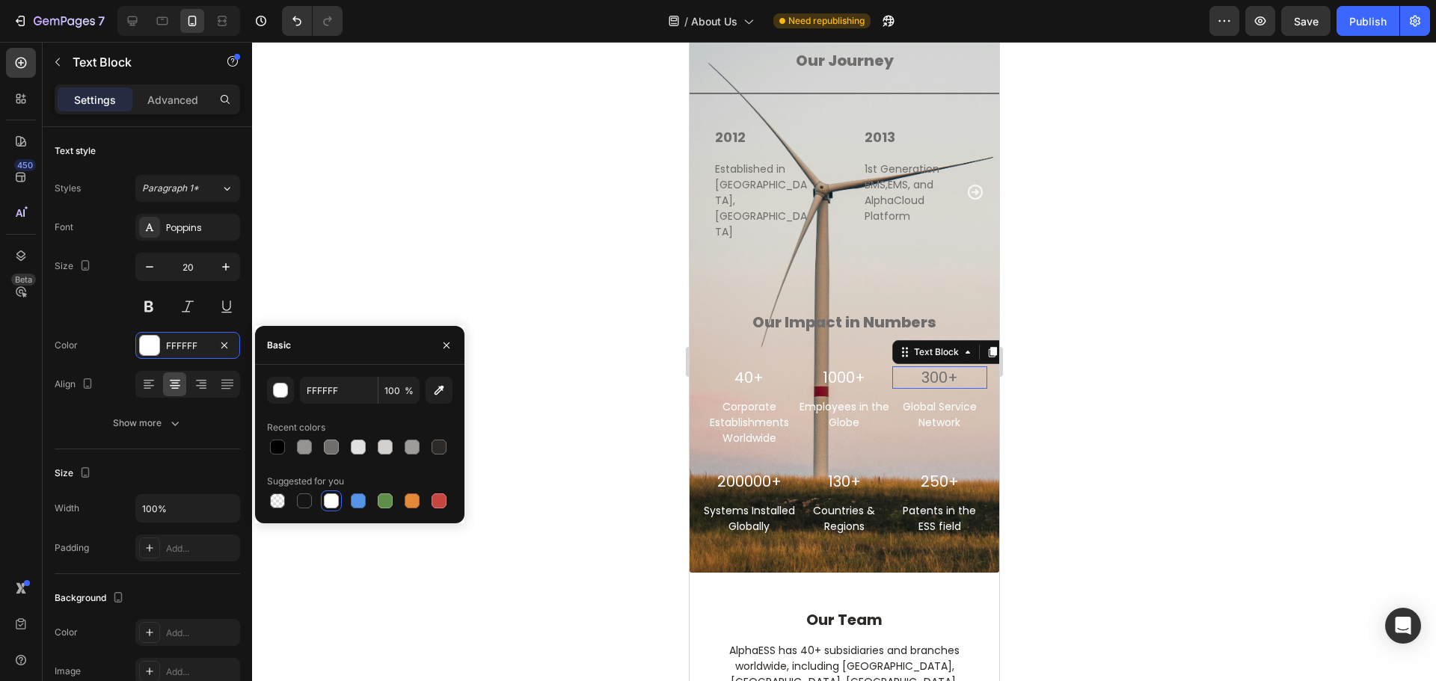
click at [966, 368] on p "300+" at bounding box center [939, 377] width 92 height 19
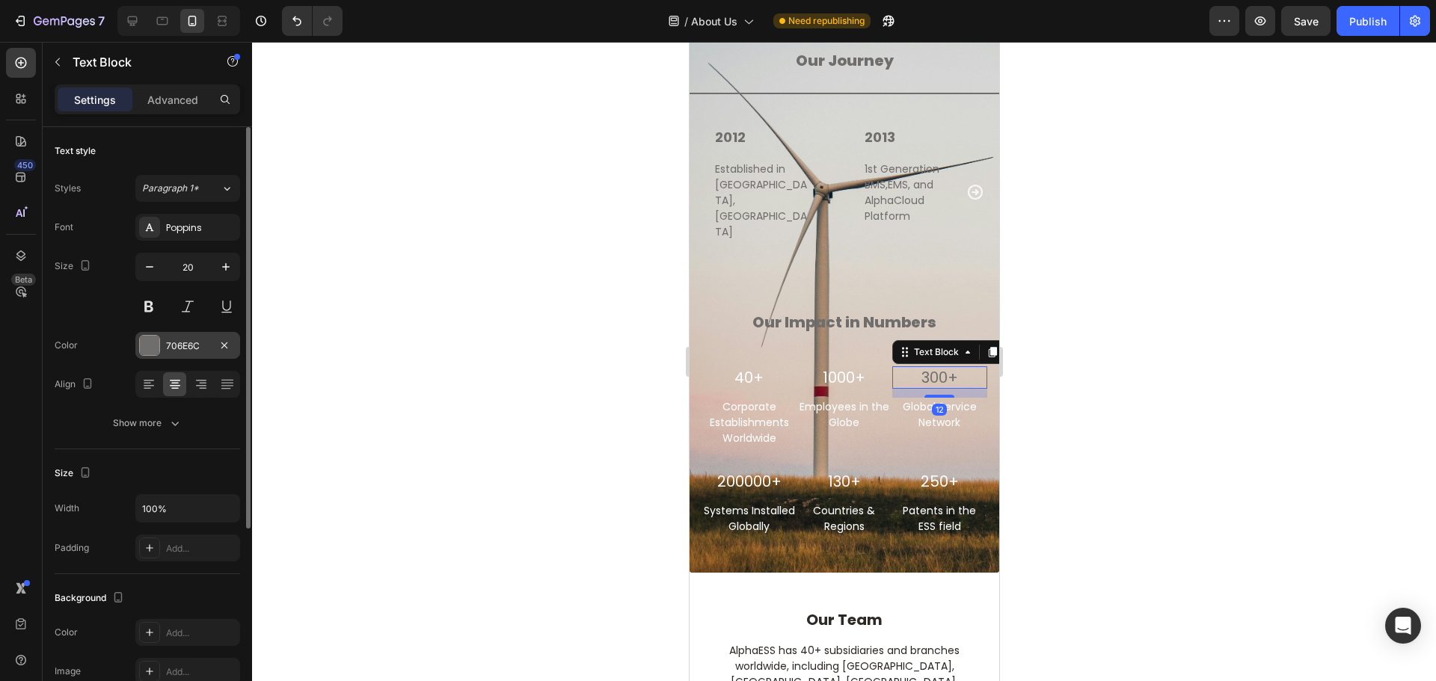
click at [155, 350] on div at bounding box center [149, 345] width 19 height 19
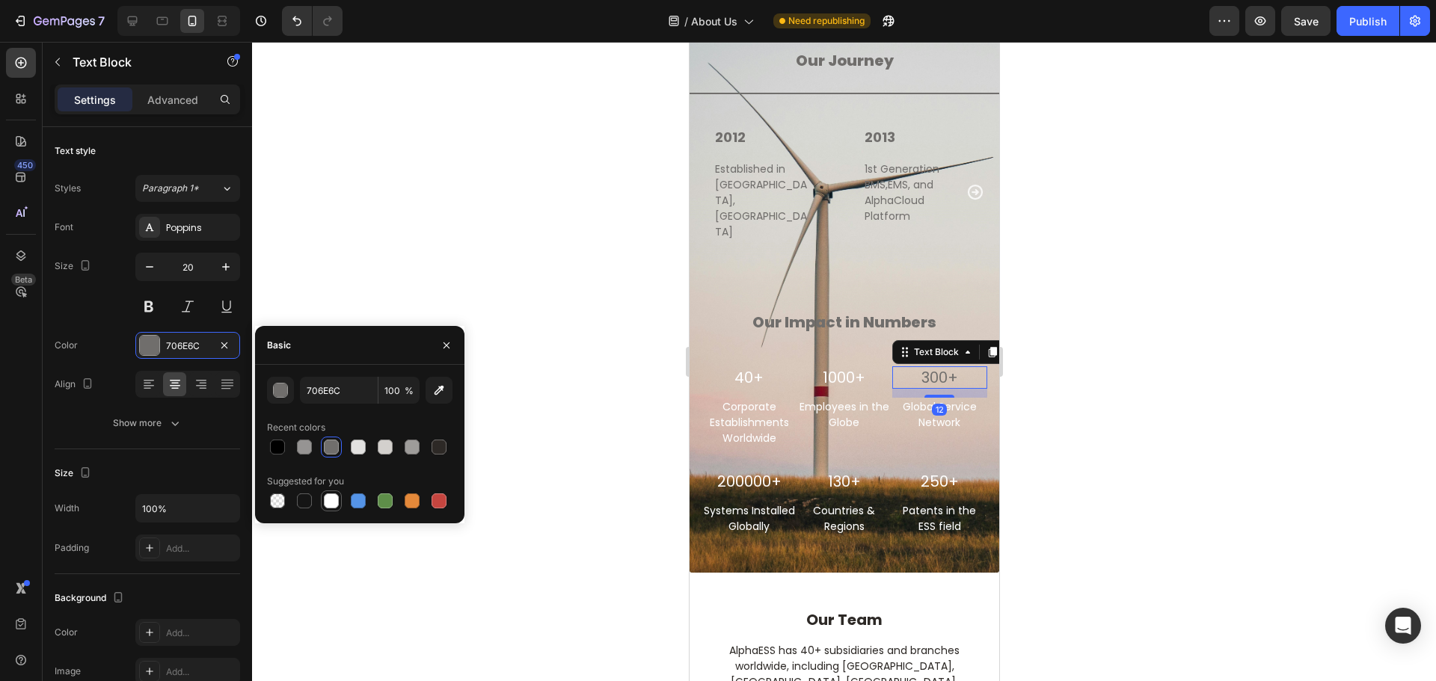
click at [325, 504] on div at bounding box center [331, 501] width 15 height 15
type input "FFFFFF"
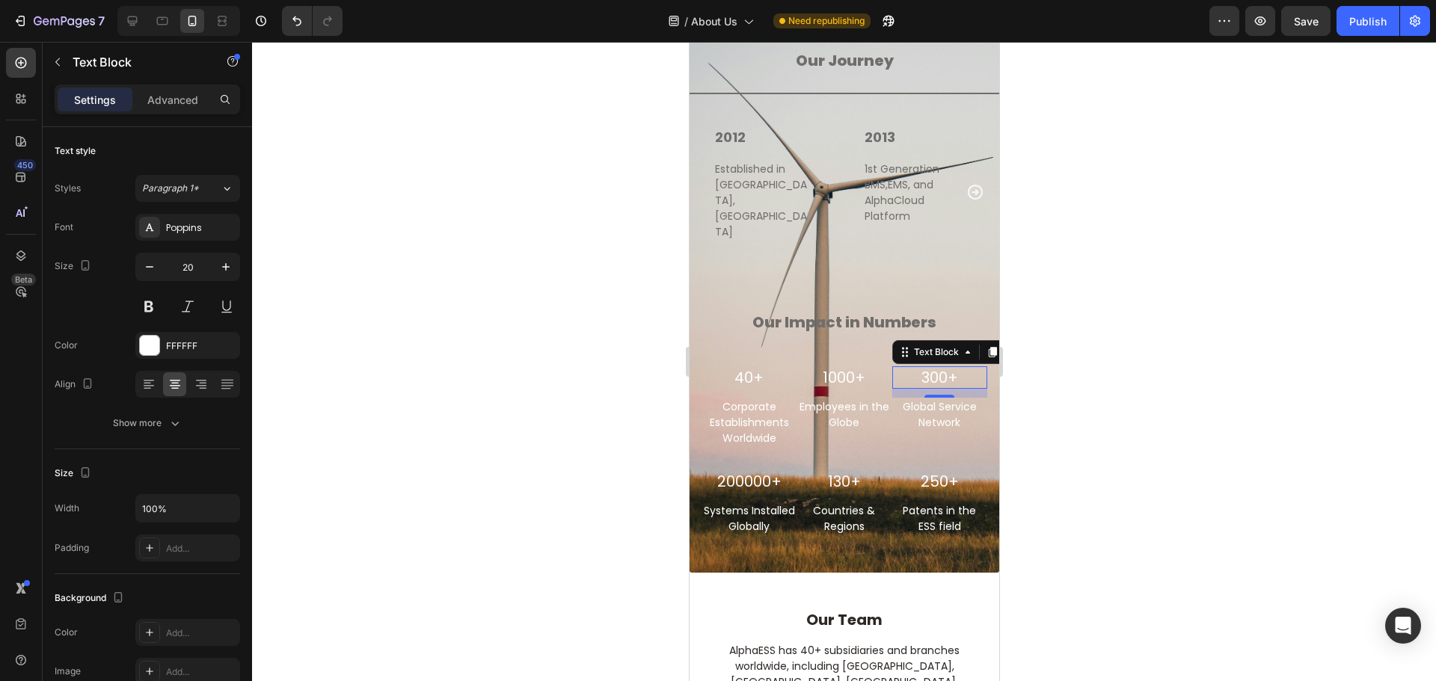
drag, startPoint x: 619, startPoint y: 296, endPoint x: 34, endPoint y: 263, distance: 585.9
click at [619, 296] on div at bounding box center [844, 362] width 1184 height 640
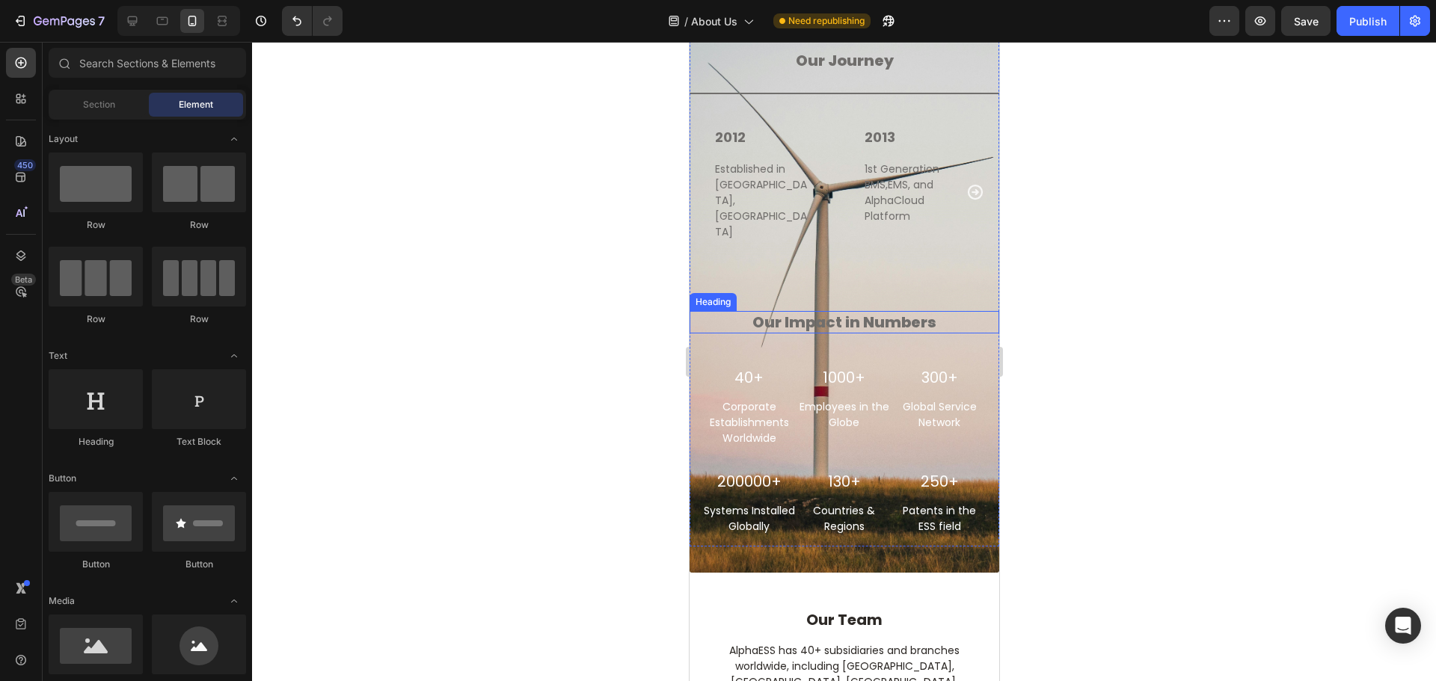
click at [862, 317] on h2 "Our Impact in Numbers" at bounding box center [844, 322] width 310 height 22
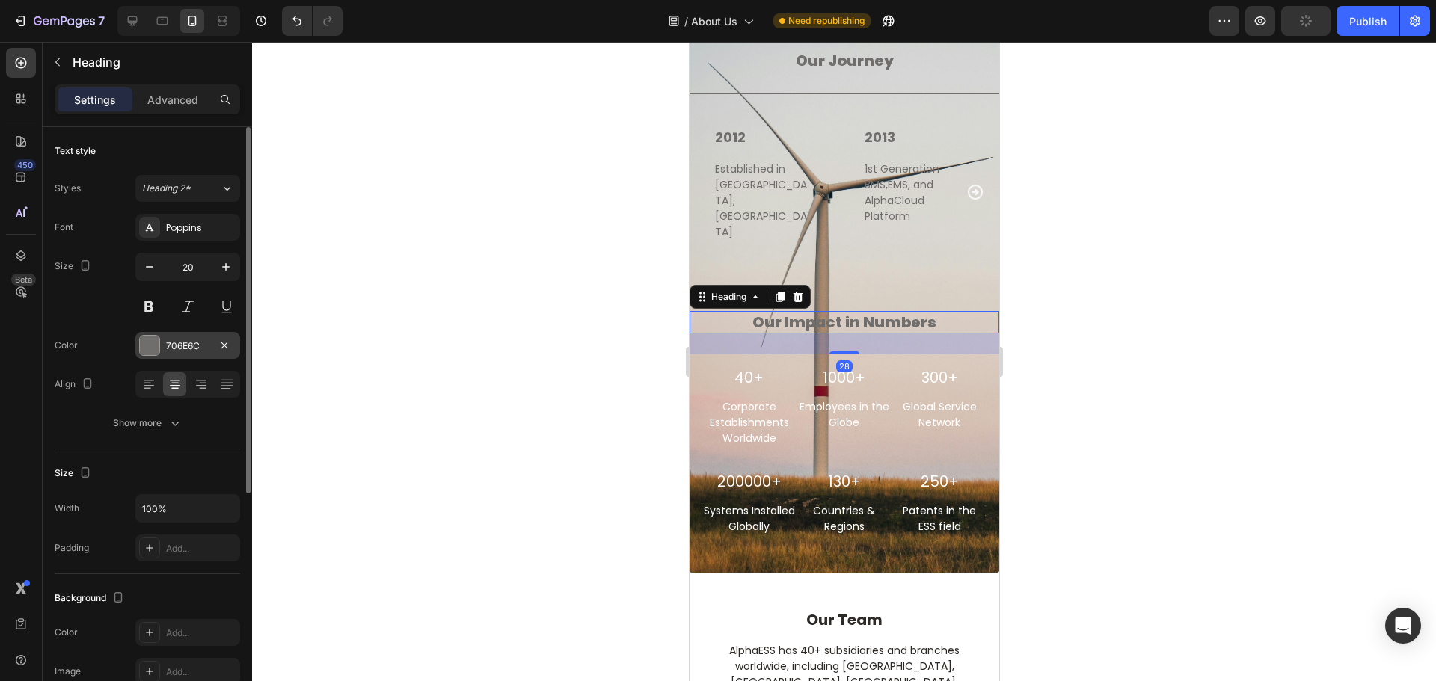
click at [159, 346] on div at bounding box center [149, 345] width 19 height 19
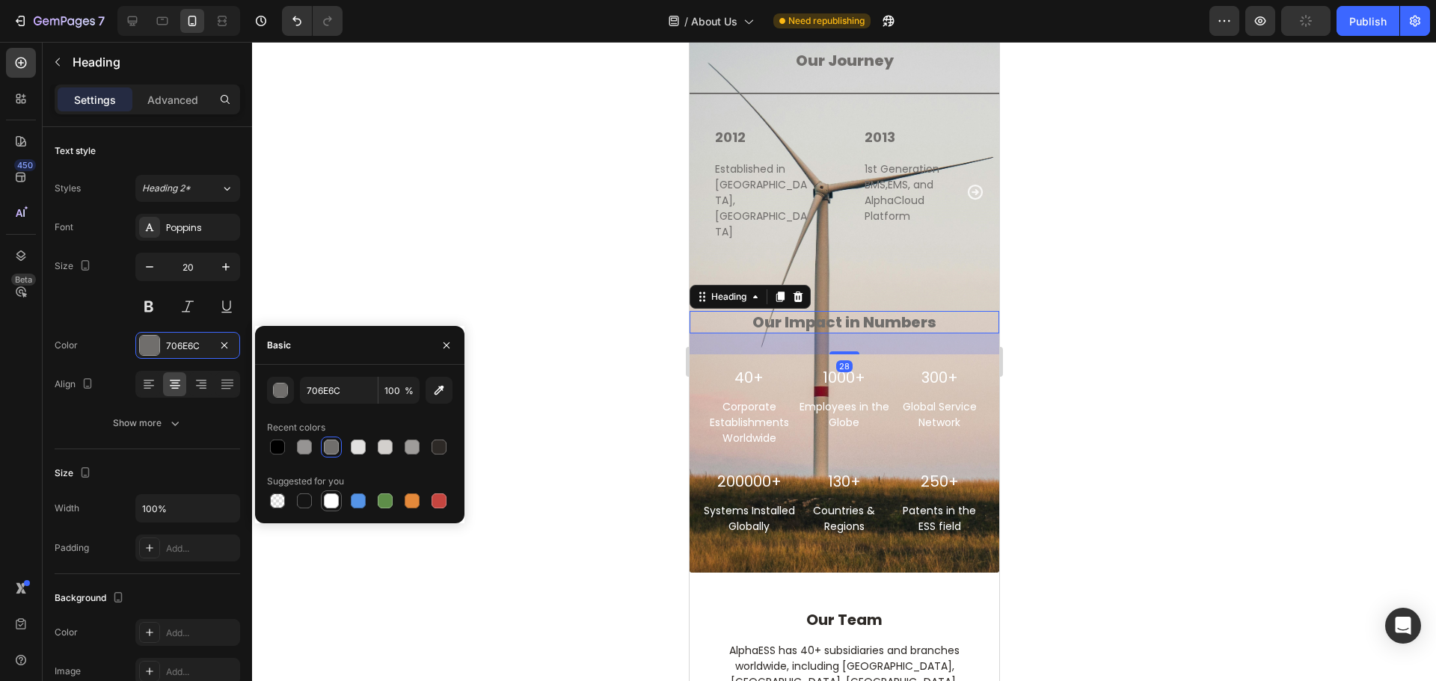
click at [338, 503] on div at bounding box center [331, 501] width 15 height 15
type input "FFFFFF"
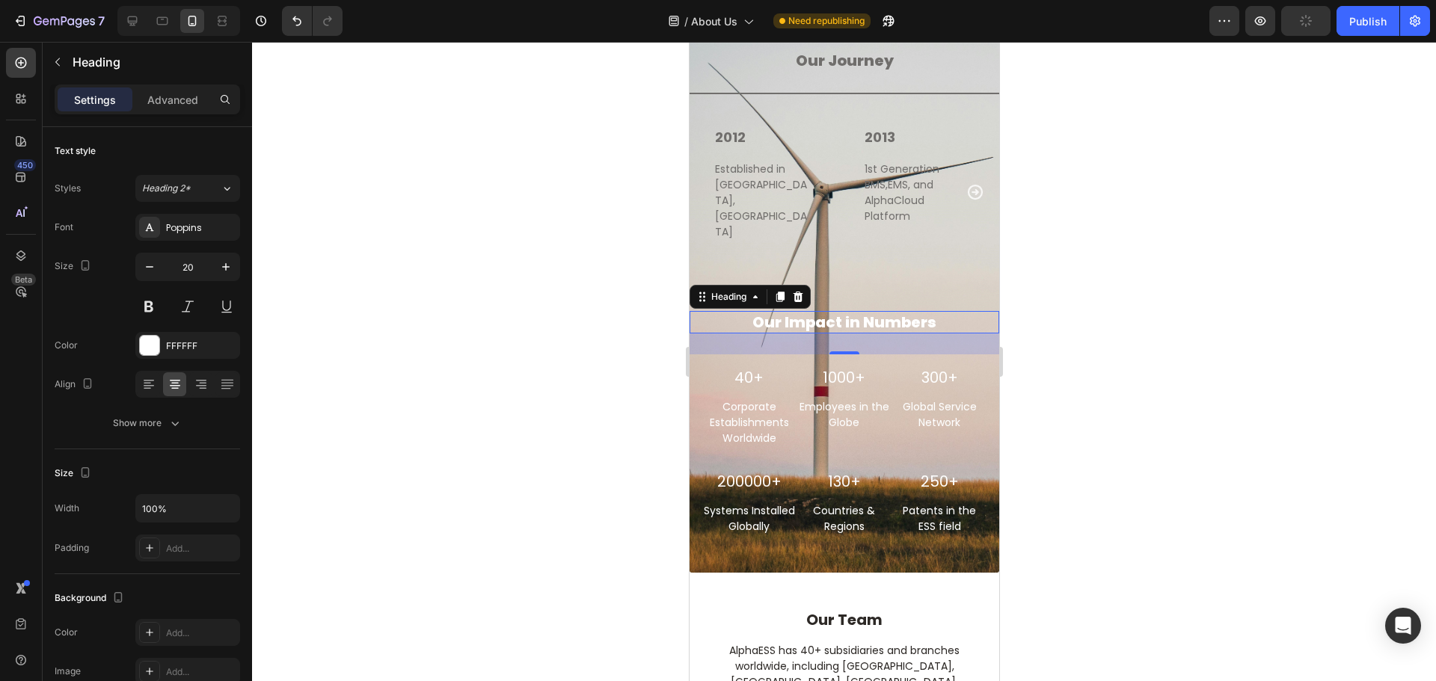
drag, startPoint x: 575, startPoint y: 156, endPoint x: 244, endPoint y: 203, distance: 334.6
click at [575, 156] on div at bounding box center [844, 362] width 1184 height 640
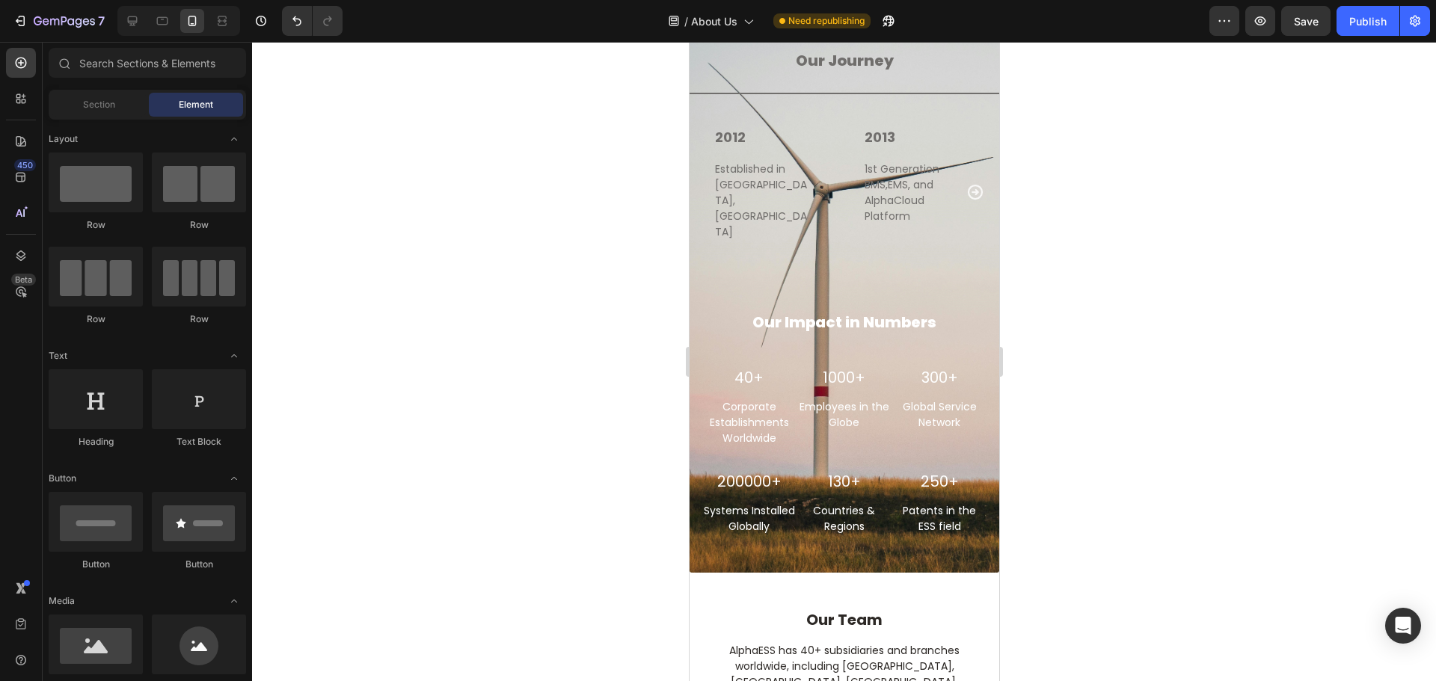
click at [1256, 322] on div at bounding box center [844, 362] width 1184 height 640
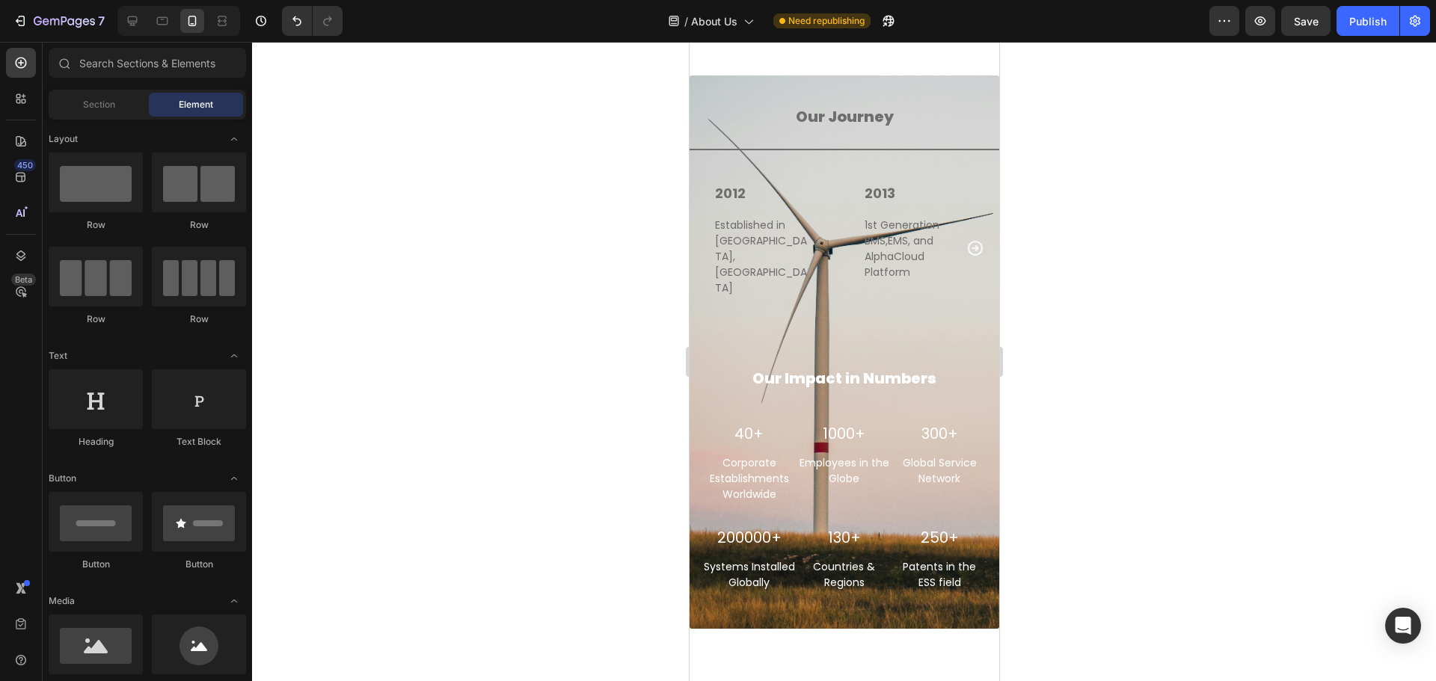
click at [1272, 429] on div at bounding box center [844, 362] width 1184 height 640
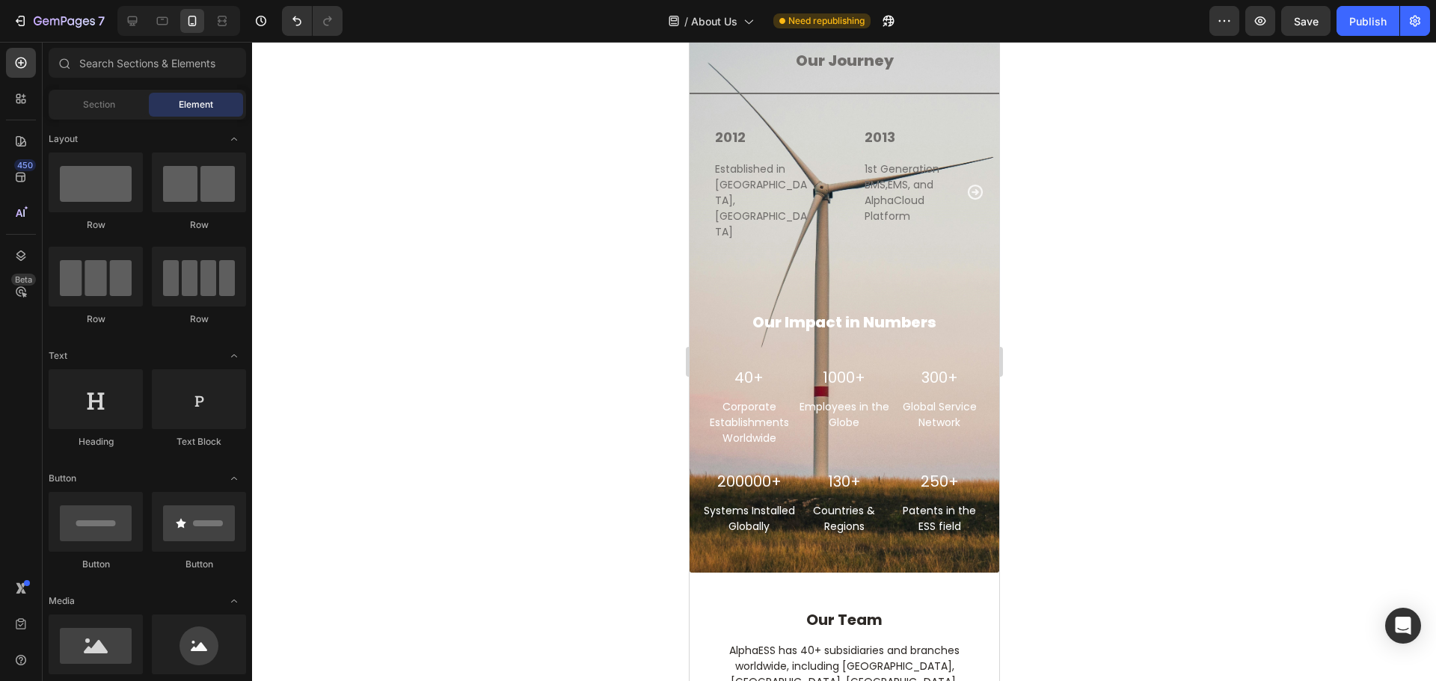
click at [1252, 492] on div at bounding box center [844, 362] width 1184 height 640
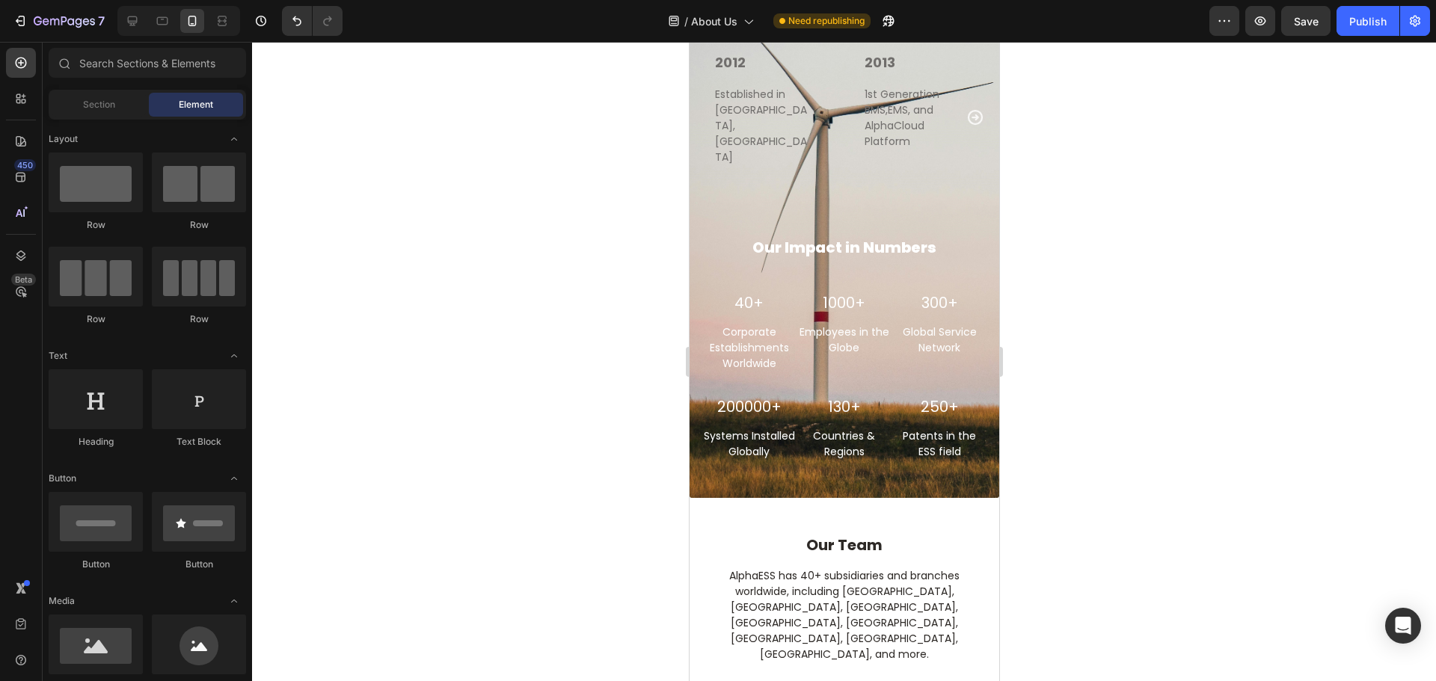
click at [1145, 441] on div at bounding box center [844, 362] width 1184 height 640
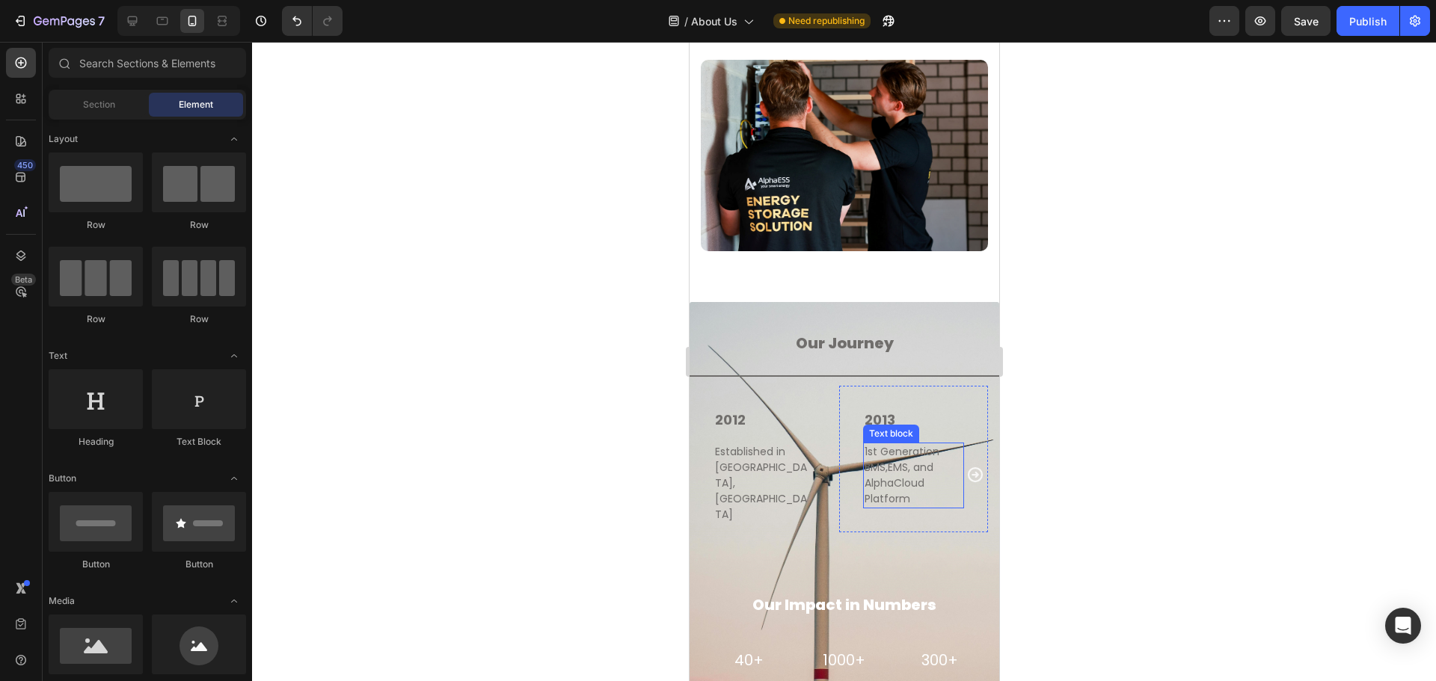
scroll to position [2407, 0]
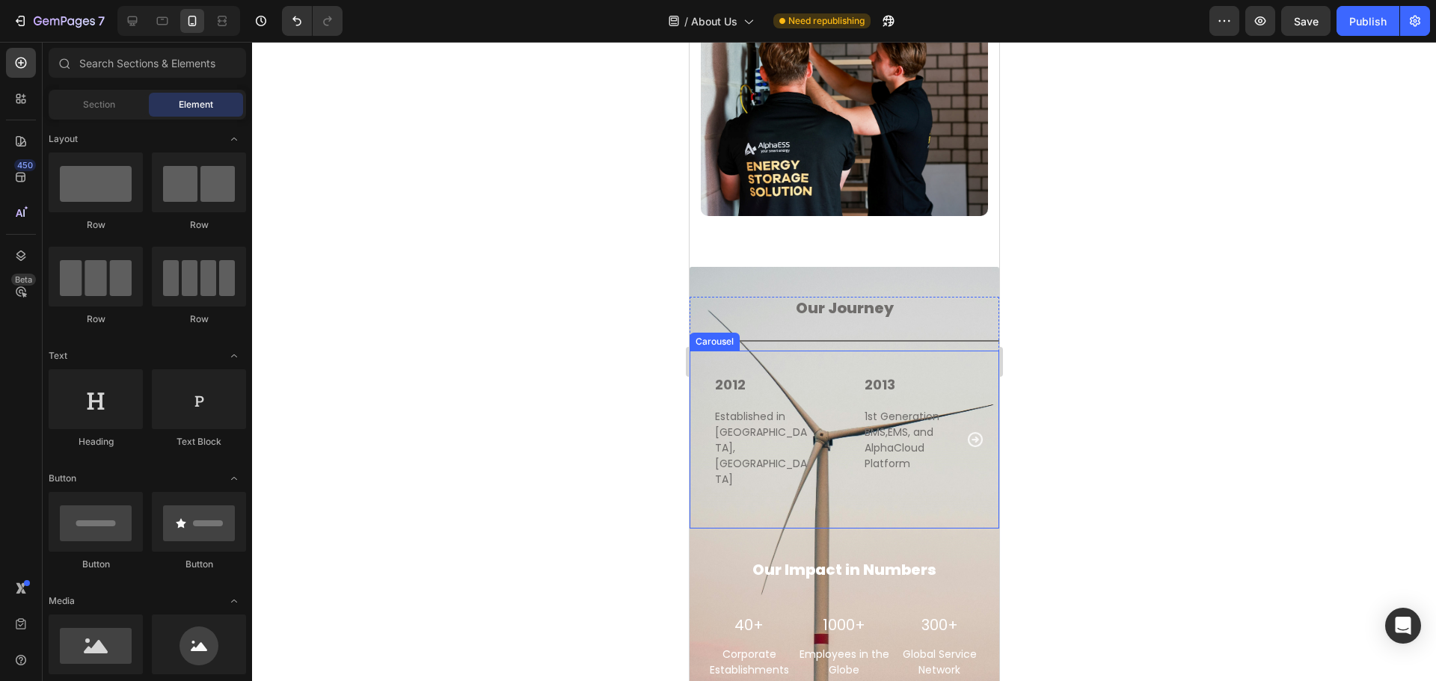
click at [966, 431] on icon "Carousel Next Arrow" at bounding box center [975, 440] width 18 height 18
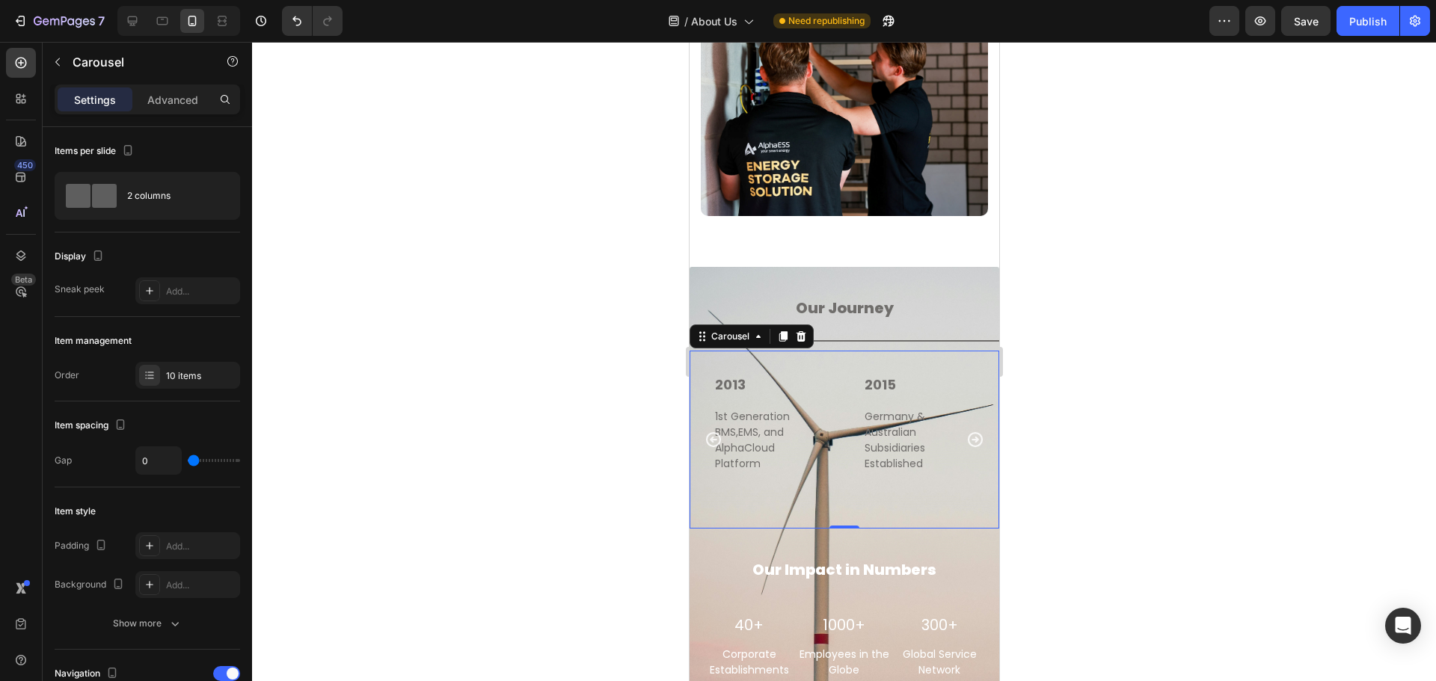
click at [967, 432] on icon "Carousel Next Arrow" at bounding box center [974, 439] width 15 height 15
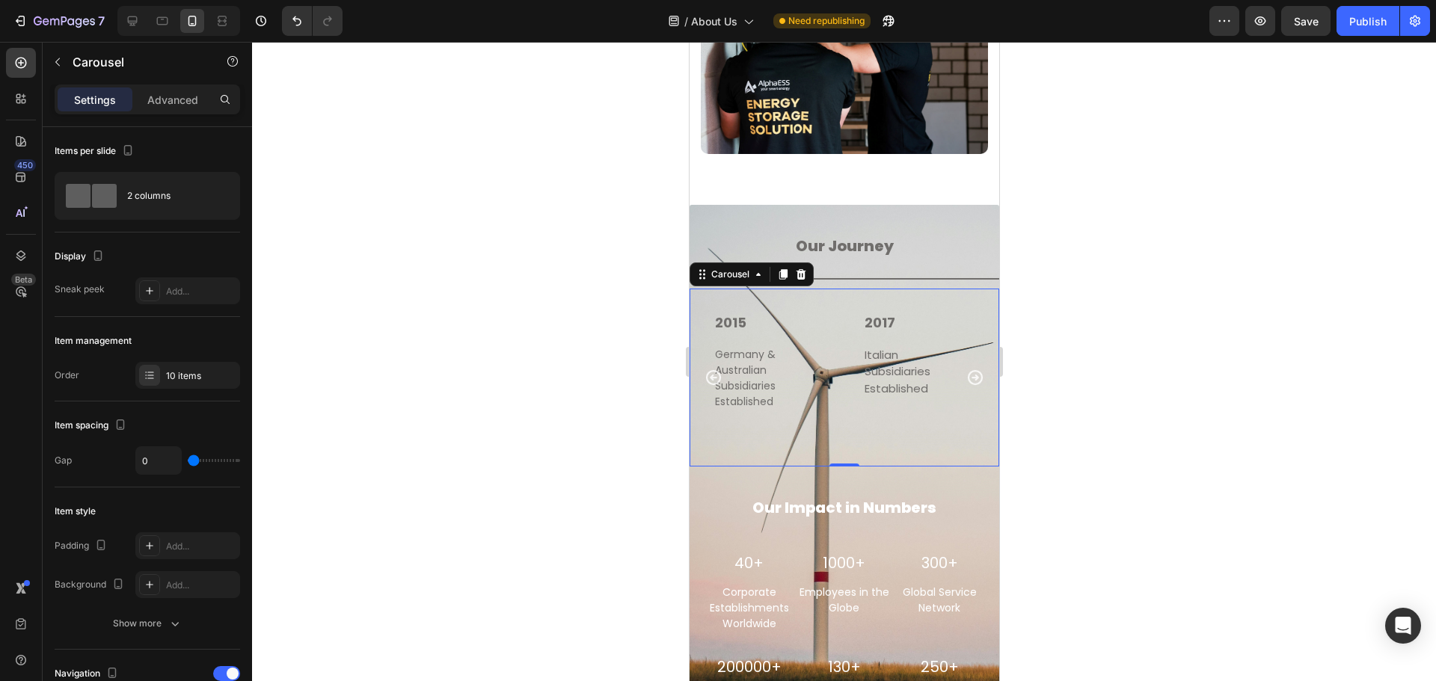
scroll to position [2556, 0]
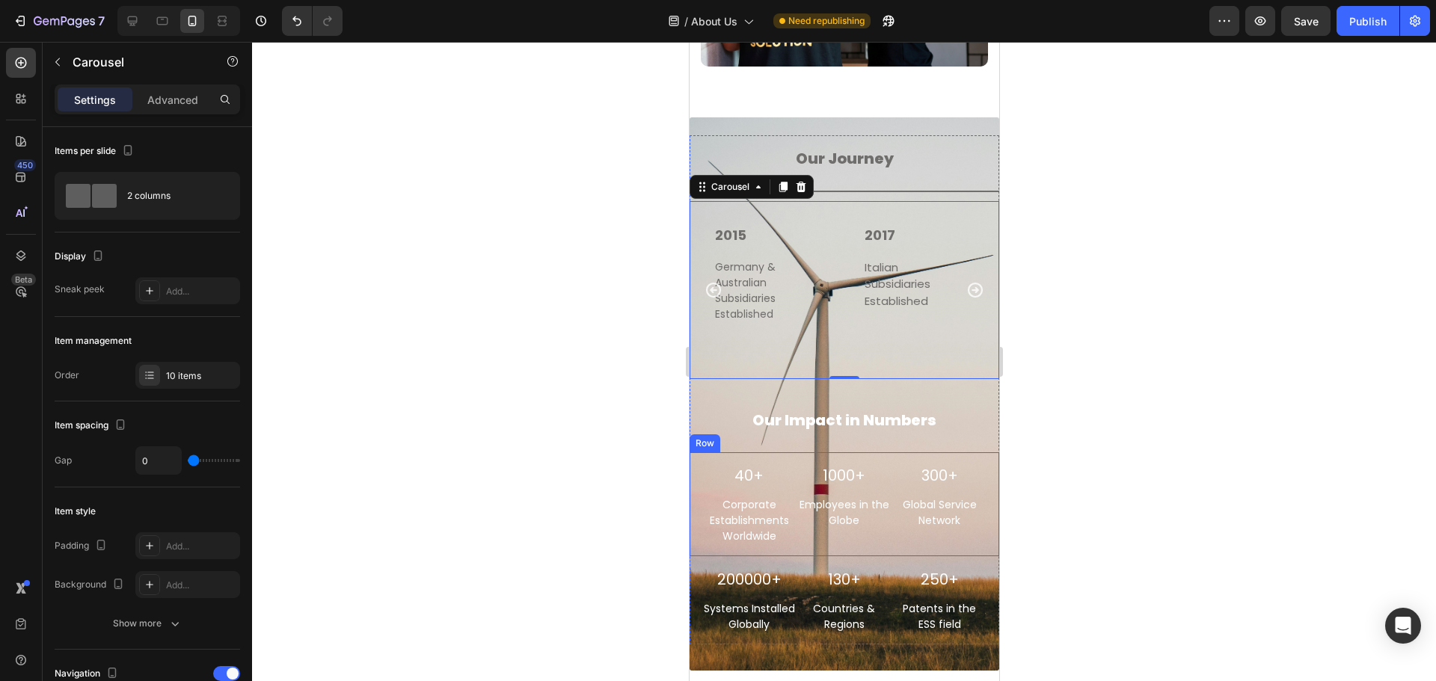
click at [1149, 453] on div at bounding box center [844, 362] width 1184 height 640
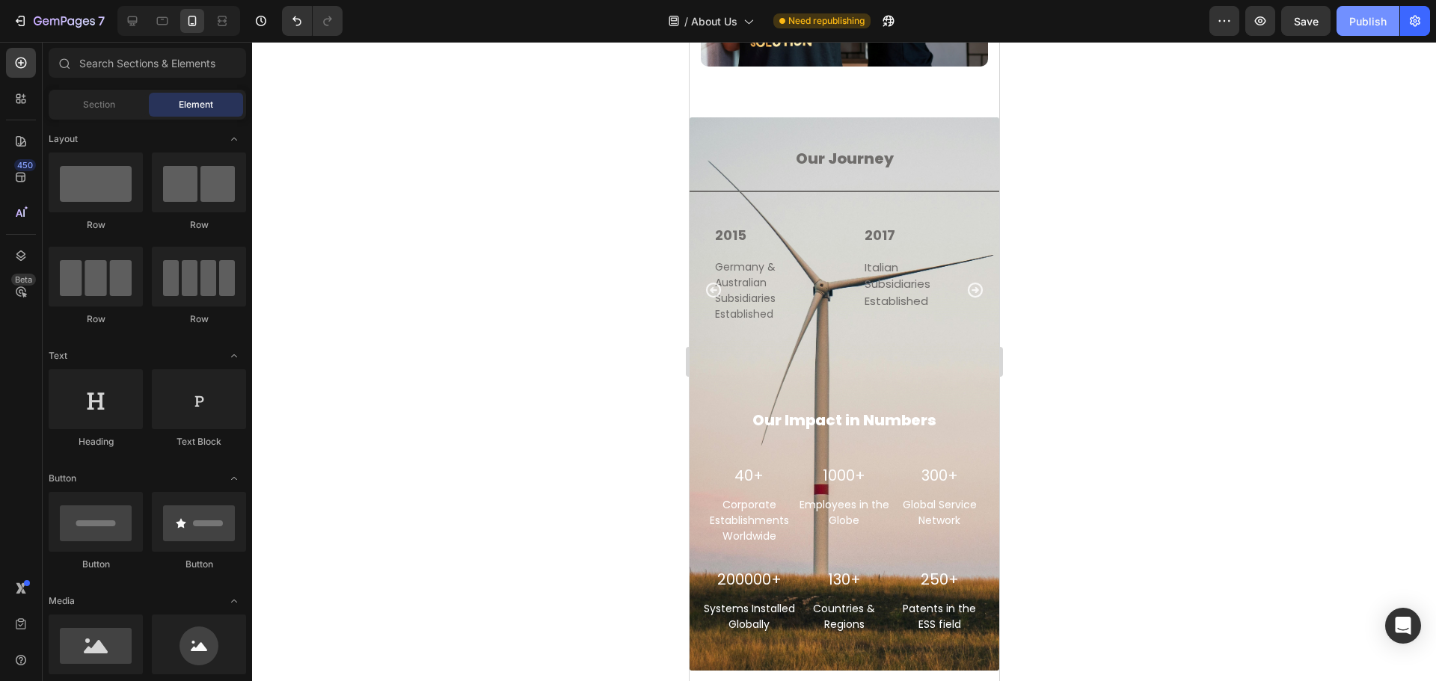
click at [1371, 22] on div "Publish" at bounding box center [1368, 21] width 37 height 16
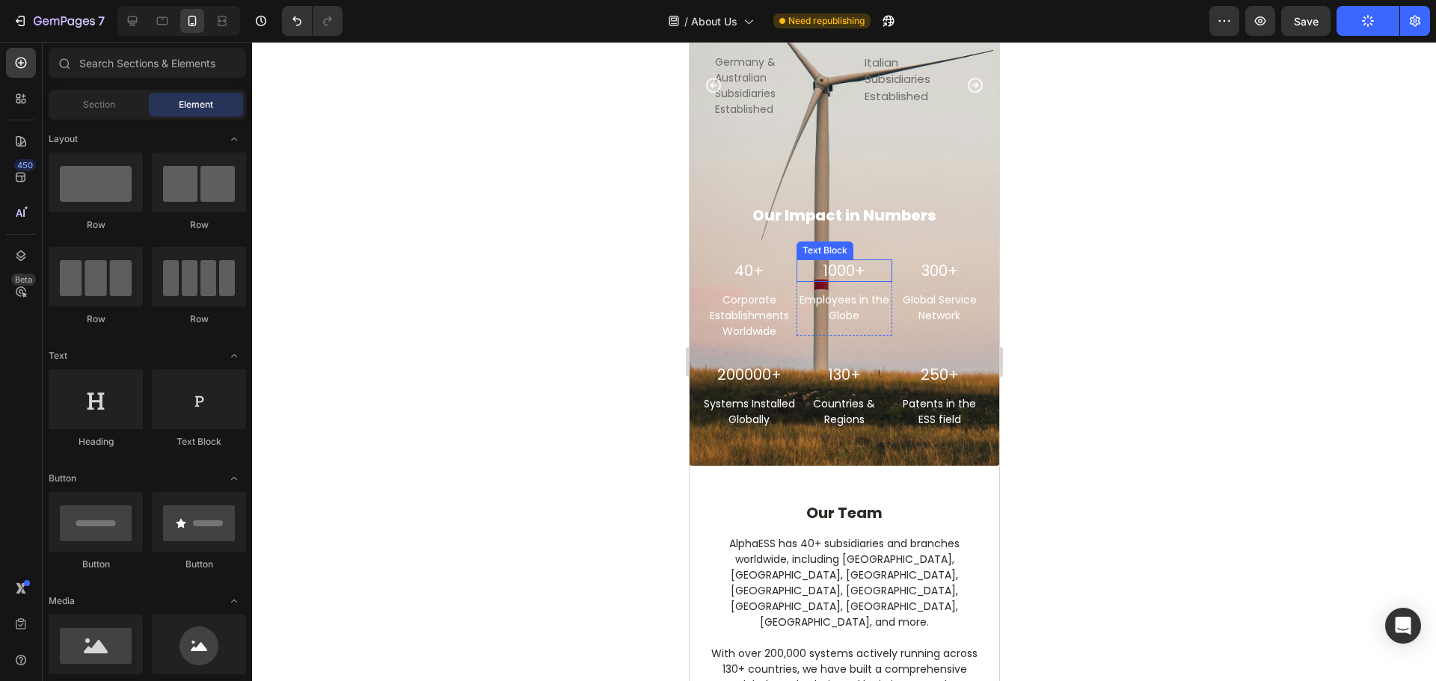
scroll to position [2706, 0]
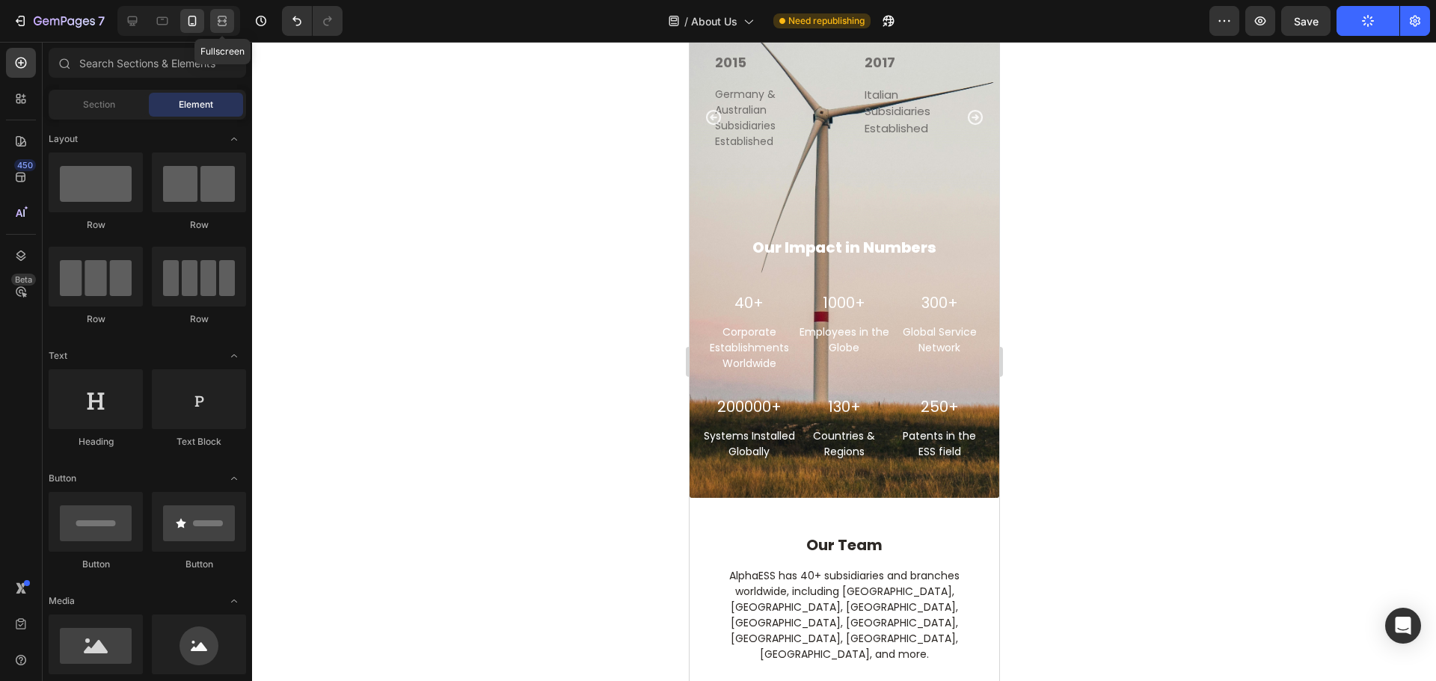
click at [213, 13] on div at bounding box center [222, 21] width 24 height 24
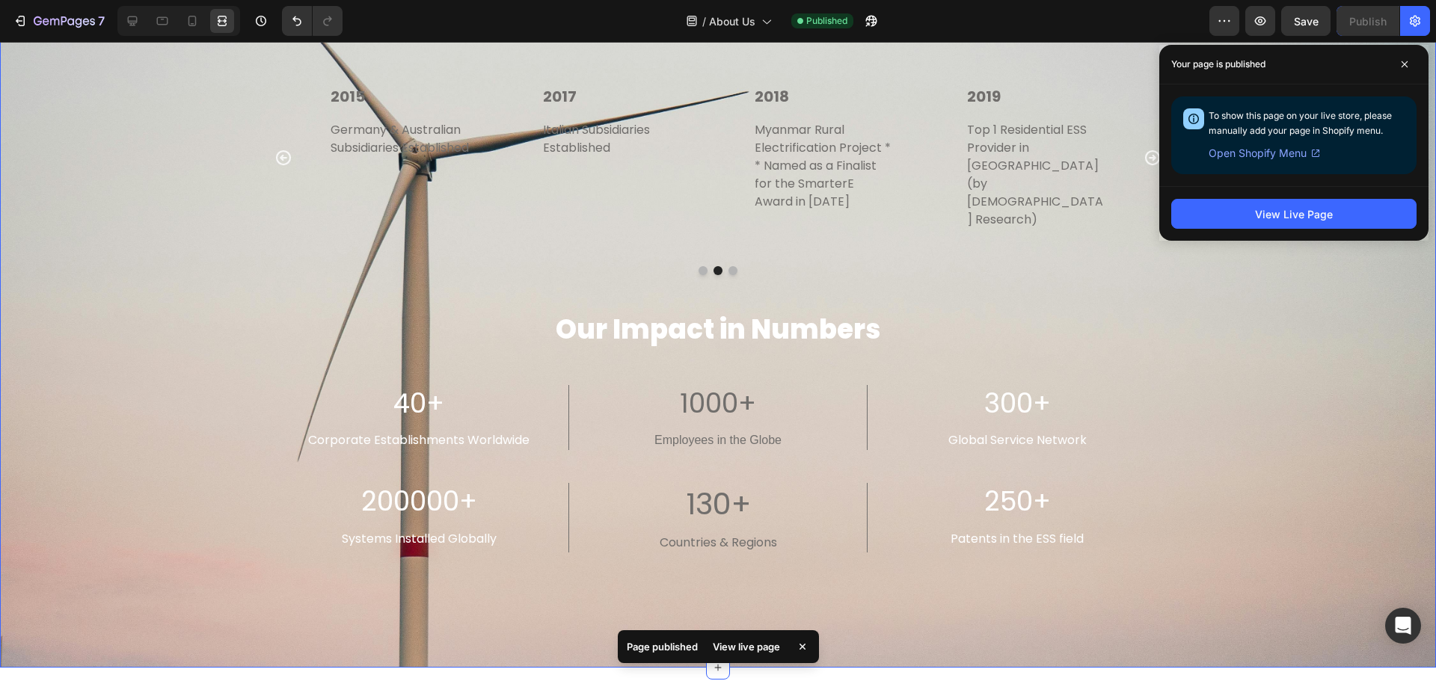
scroll to position [2698, 0]
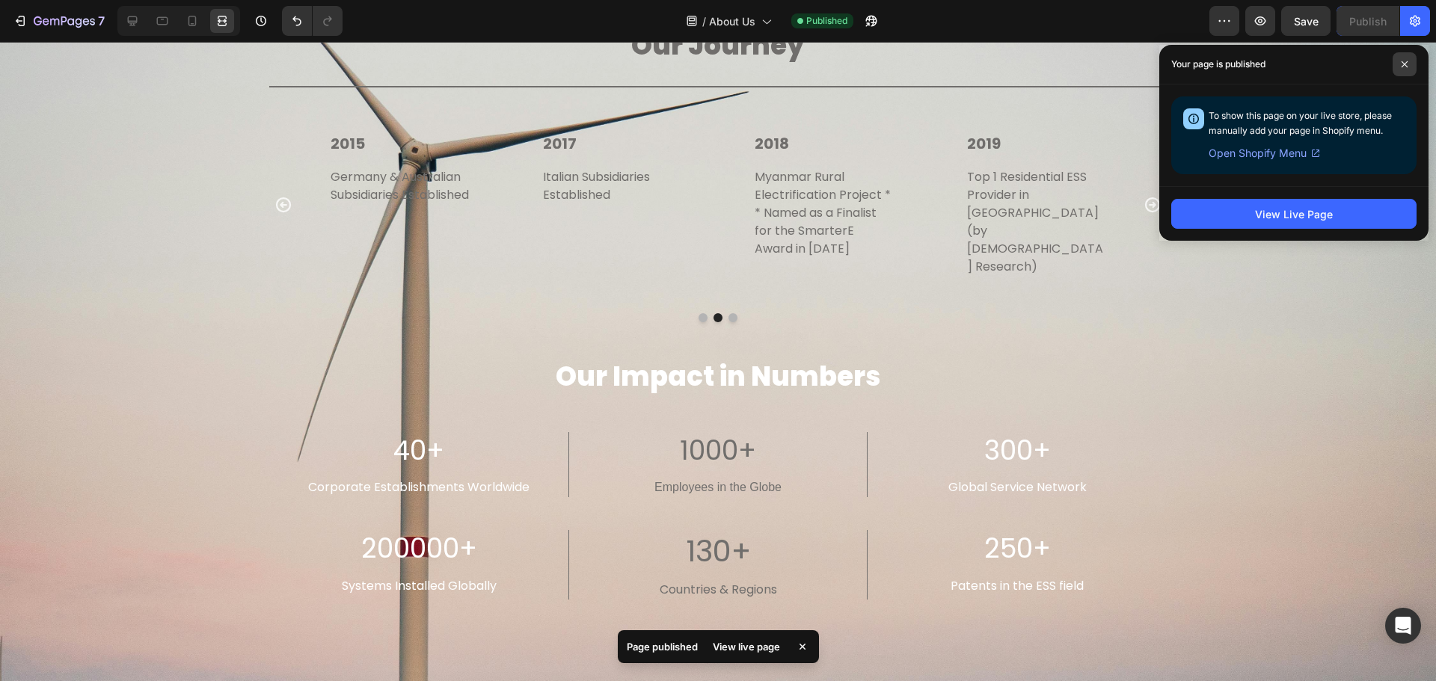
click at [1409, 62] on span at bounding box center [1405, 64] width 24 height 24
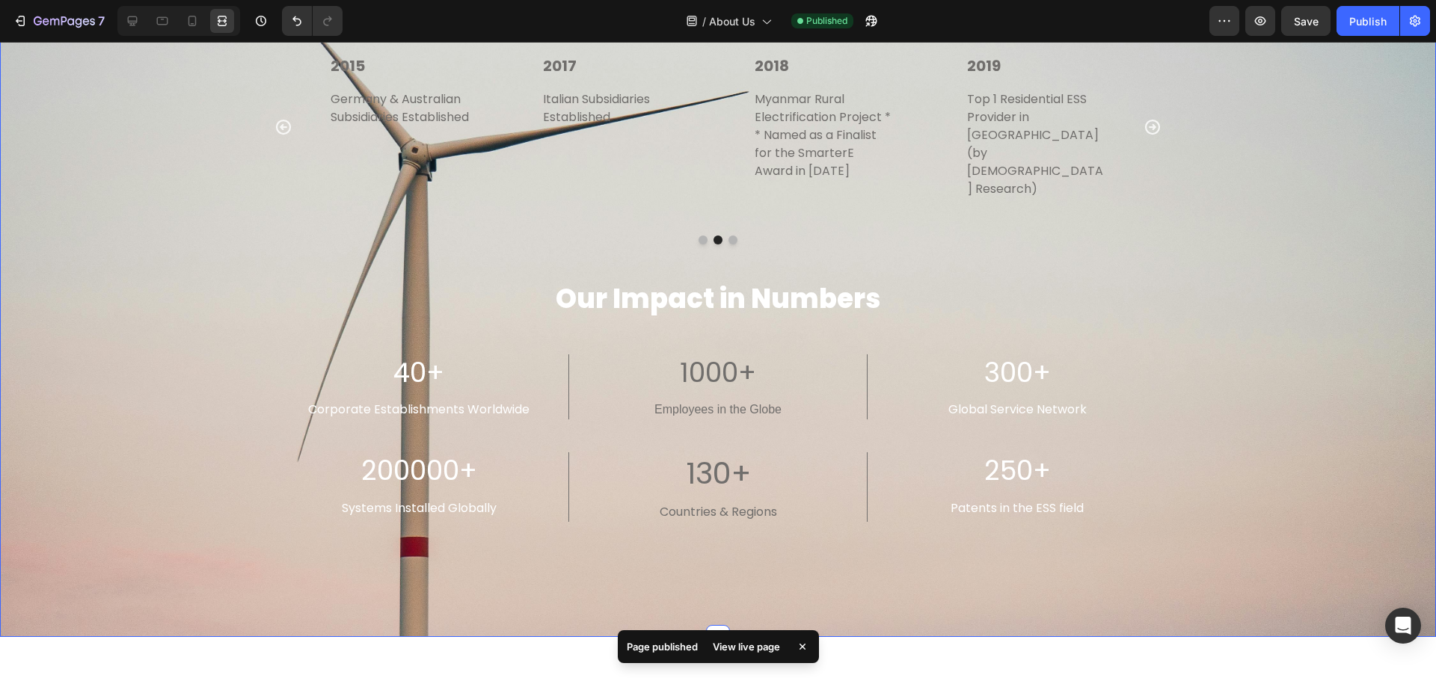
scroll to position [2848, 0]
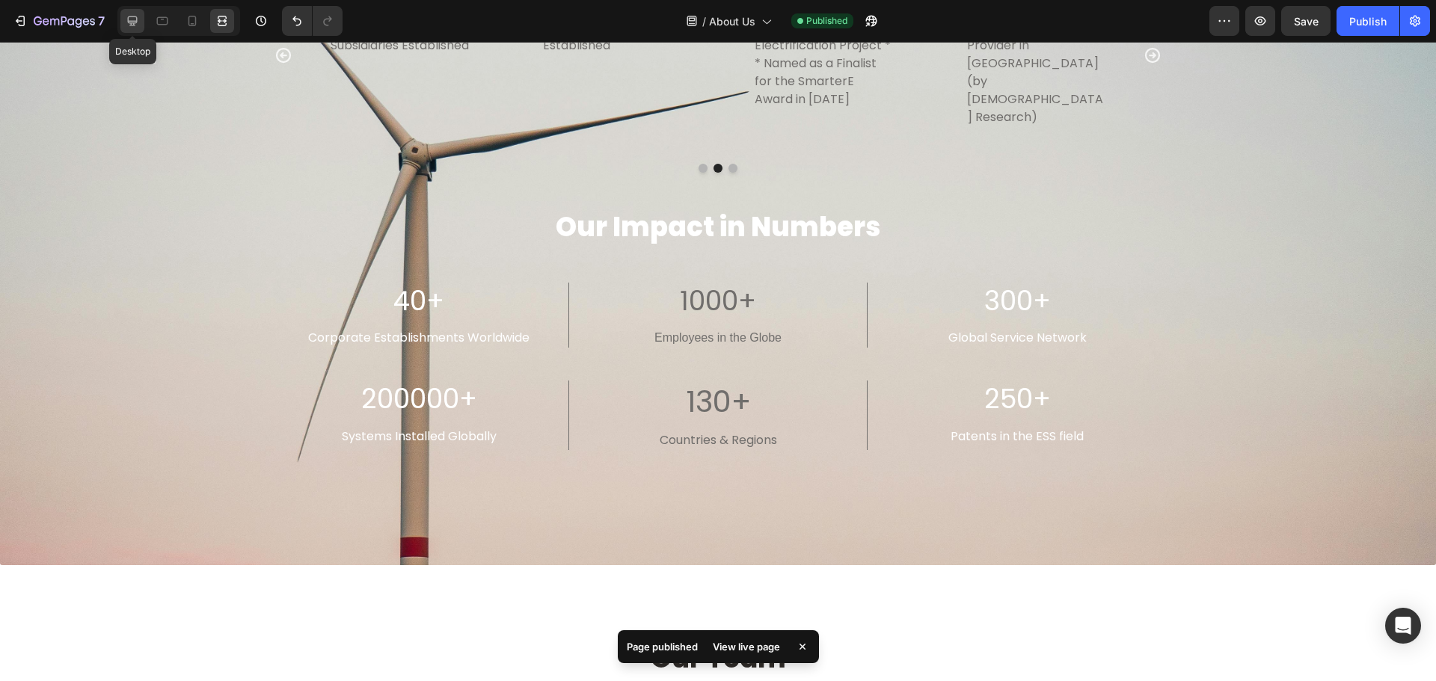
click at [132, 15] on icon at bounding box center [132, 20] width 15 height 15
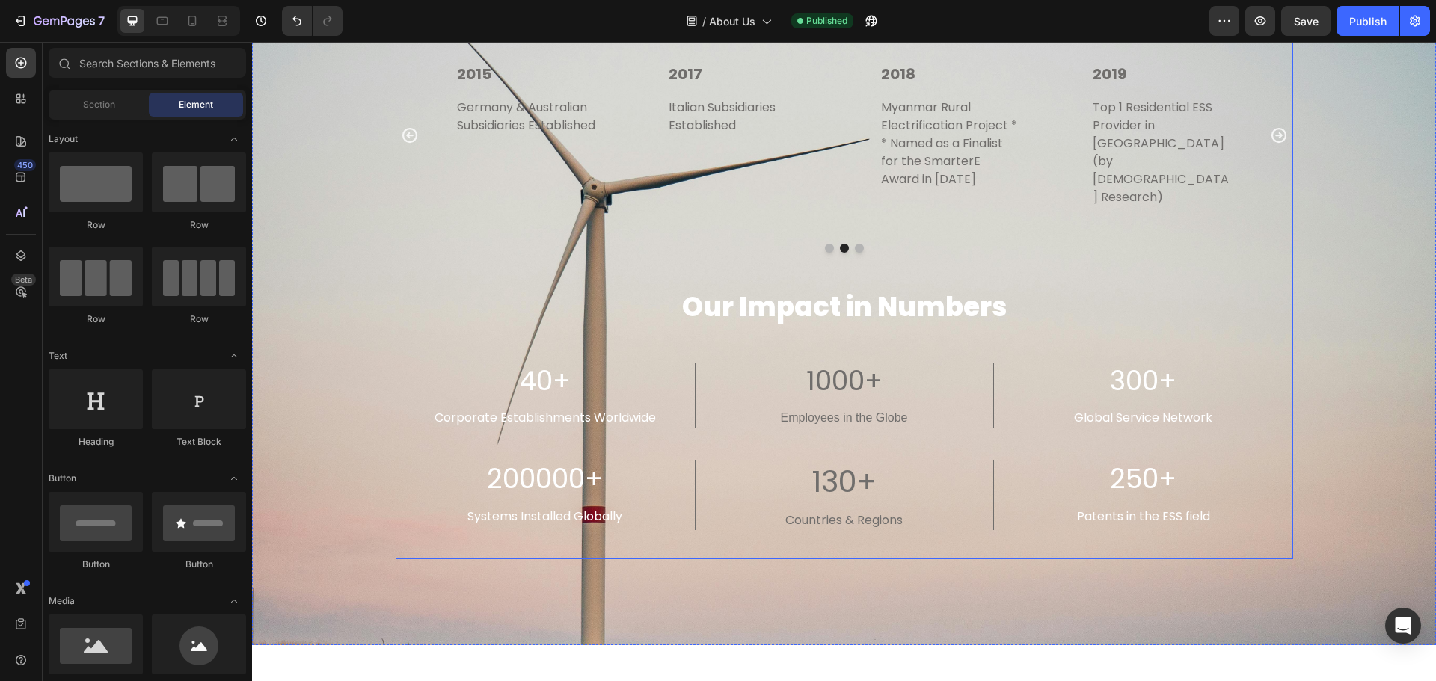
scroll to position [2773, 0]
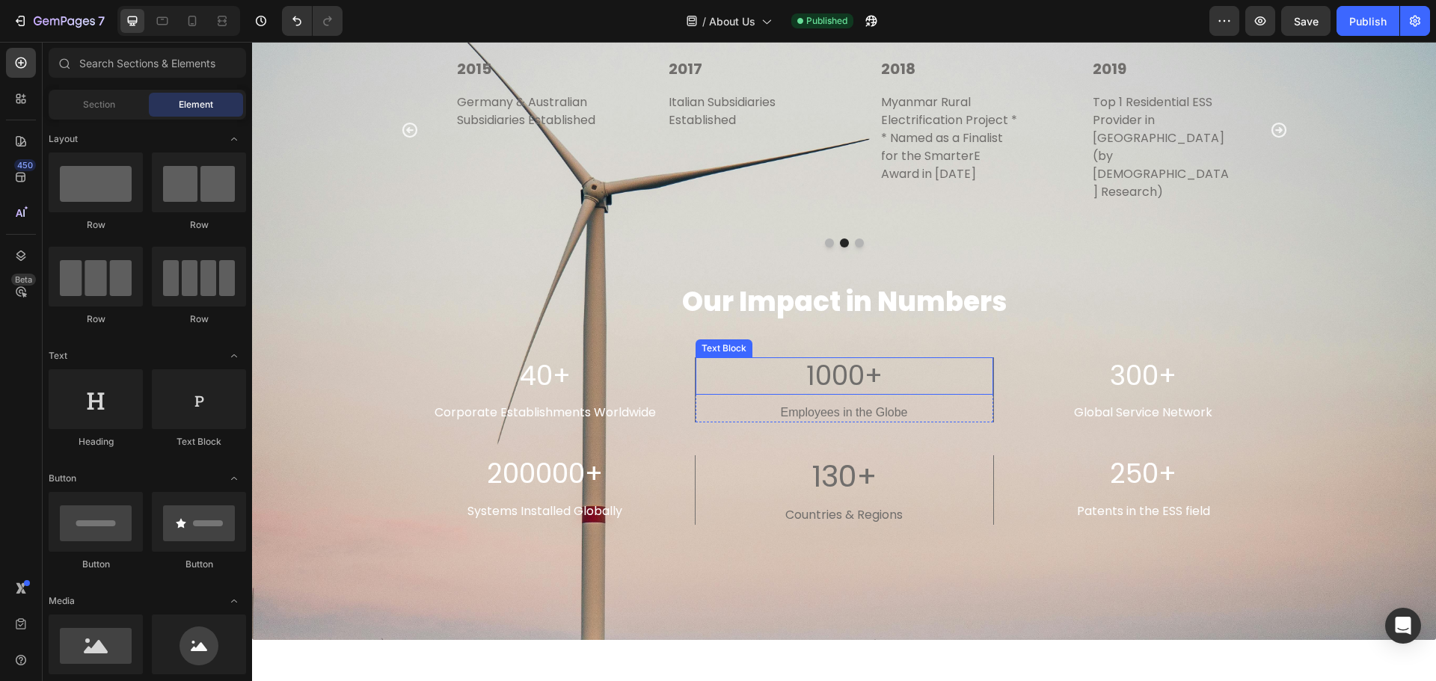
click at [861, 365] on p "1000+" at bounding box center [844, 376] width 295 height 35
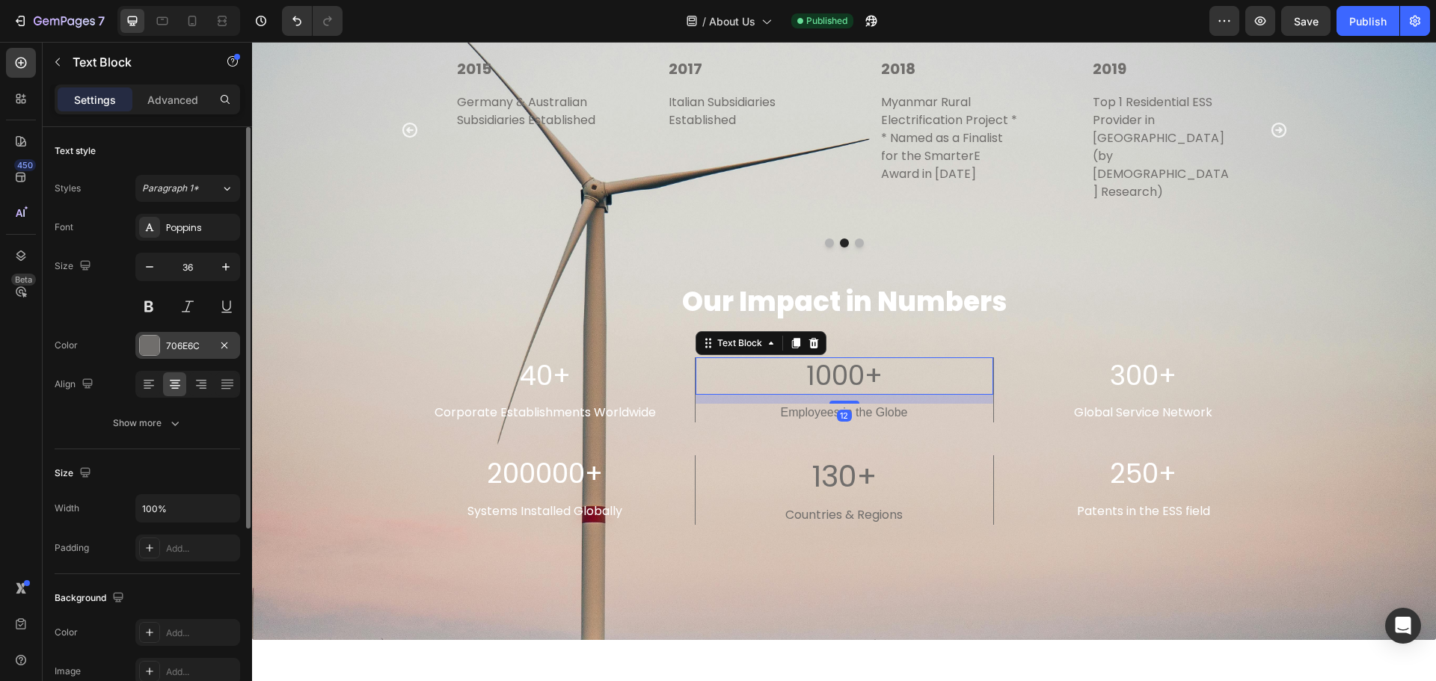
click at [158, 345] on div at bounding box center [149, 345] width 19 height 19
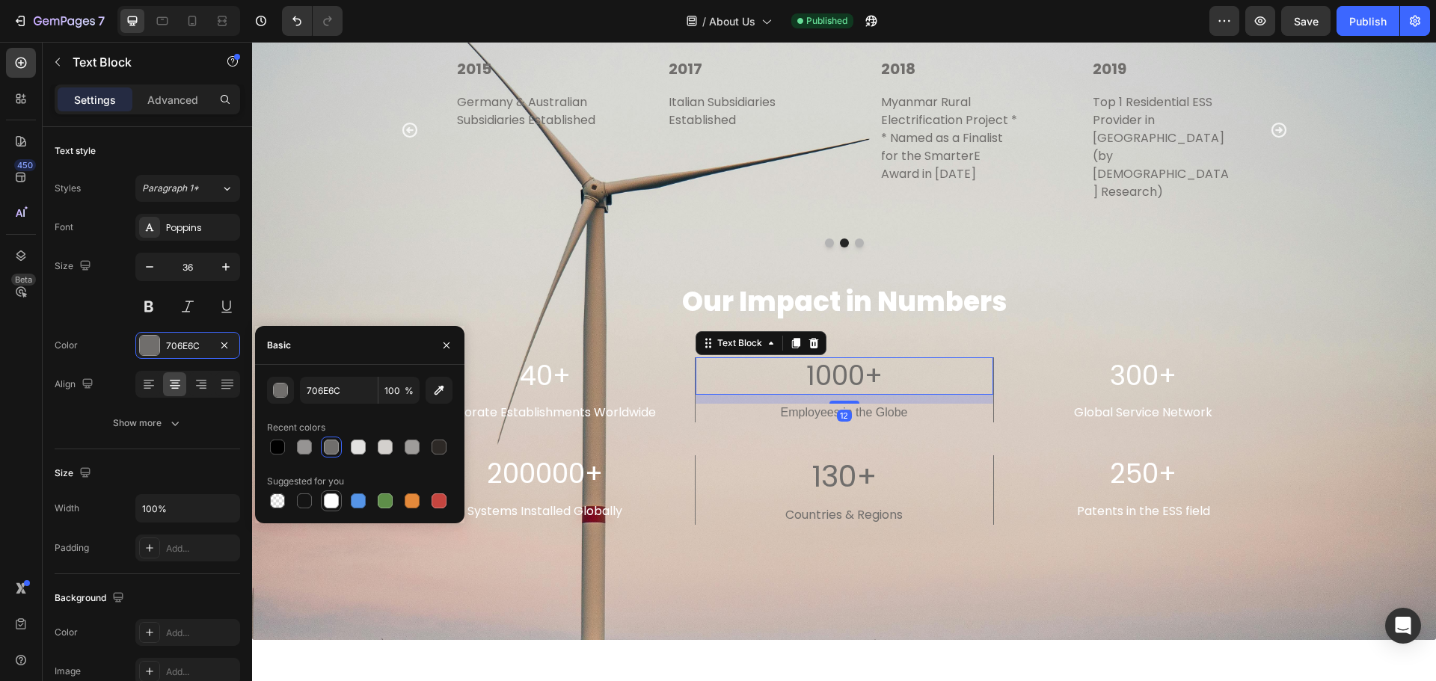
drag, startPoint x: 327, startPoint y: 503, endPoint x: 579, endPoint y: 377, distance: 281.7
click at [327, 503] on div at bounding box center [331, 501] width 15 height 15
type input "FFFFFF"
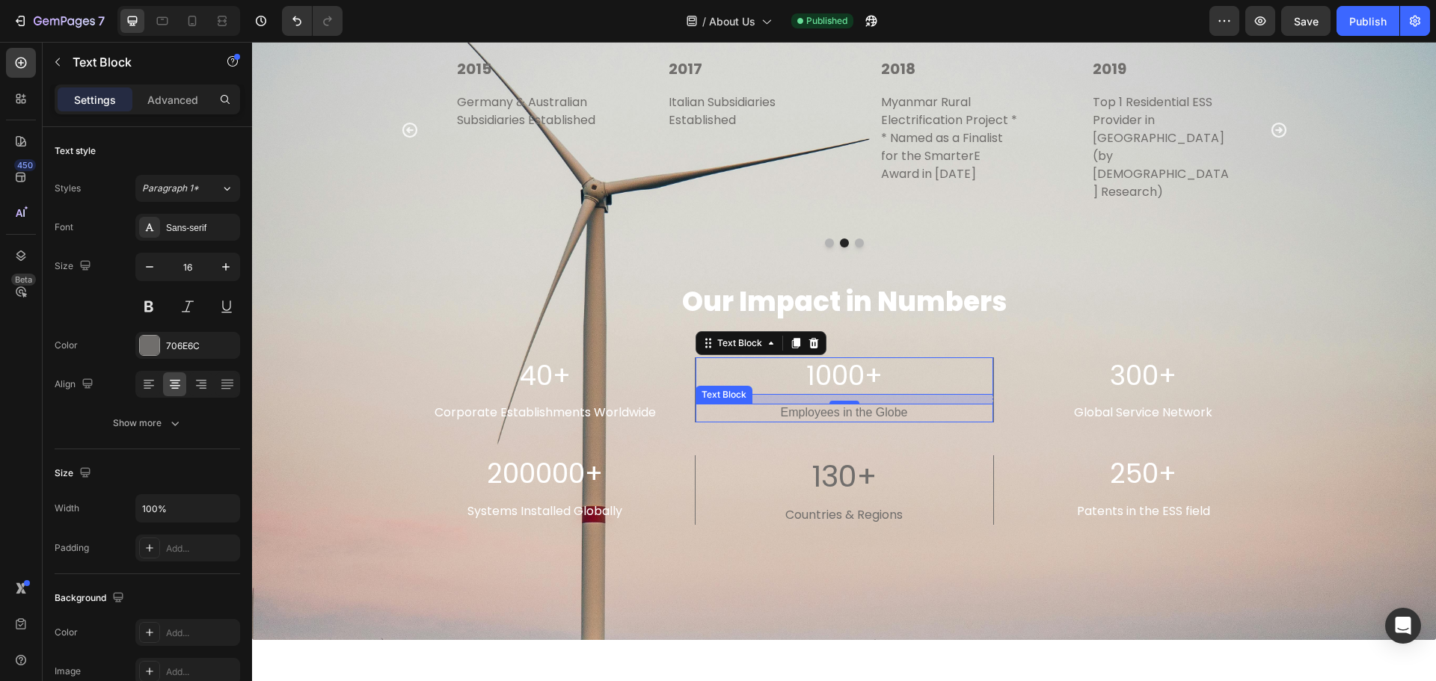
click at [903, 405] on p "Employees in the Globe" at bounding box center [844, 413] width 259 height 16
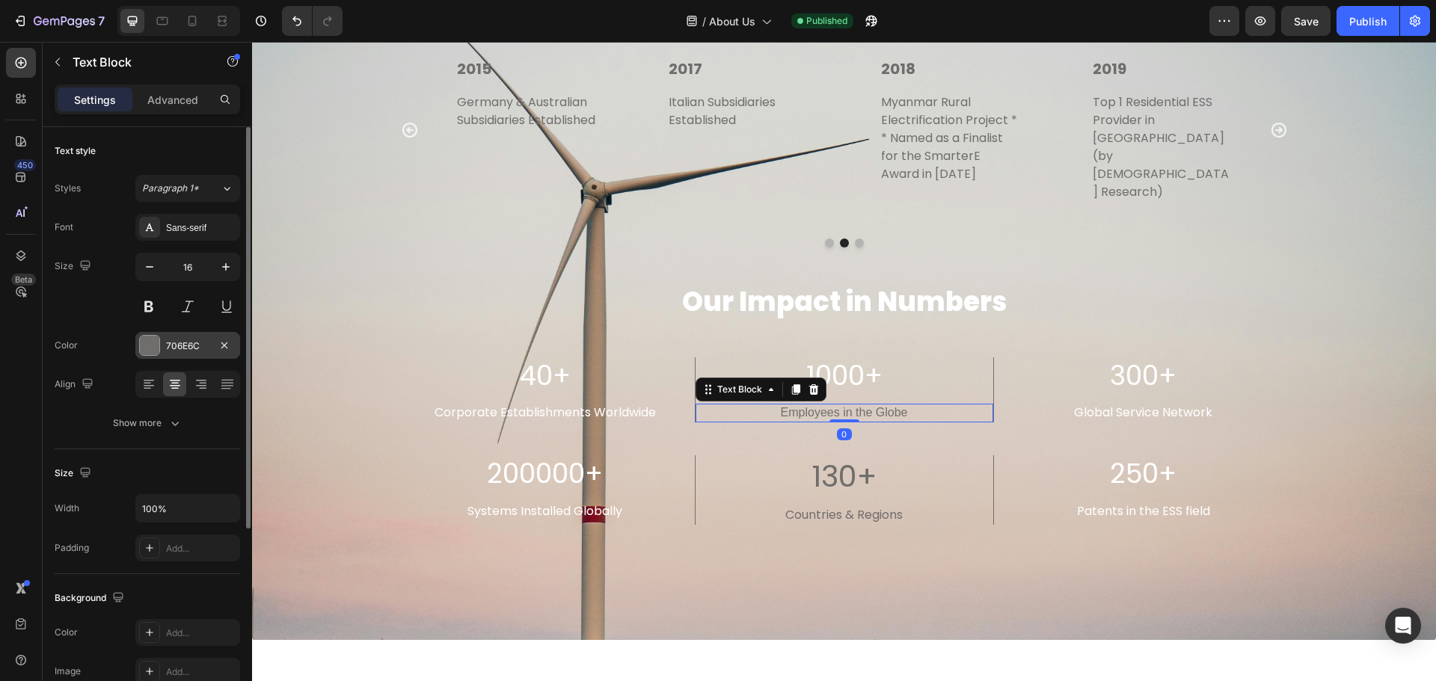
click at [149, 350] on div at bounding box center [149, 345] width 19 height 19
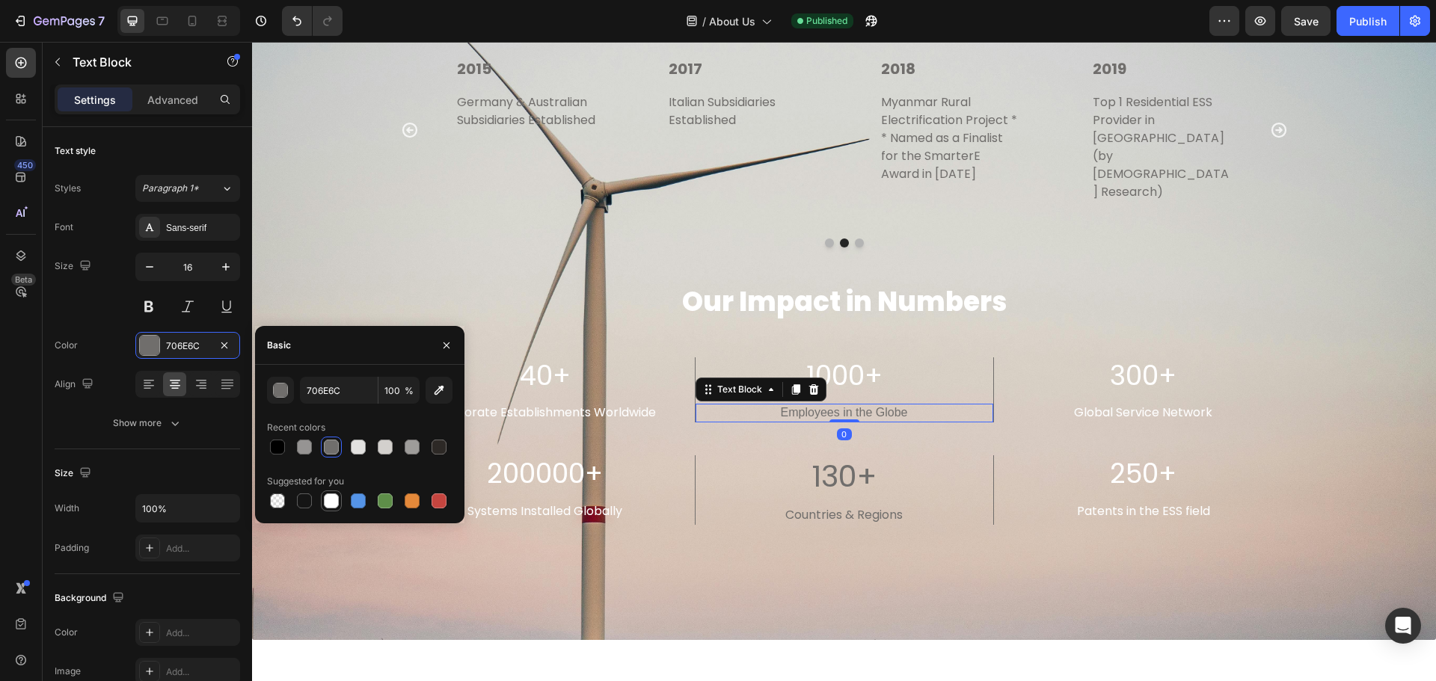
click at [335, 497] on div at bounding box center [331, 501] width 15 height 15
type input "FFFFFF"
click at [925, 463] on p "130+" at bounding box center [844, 476] width 295 height 39
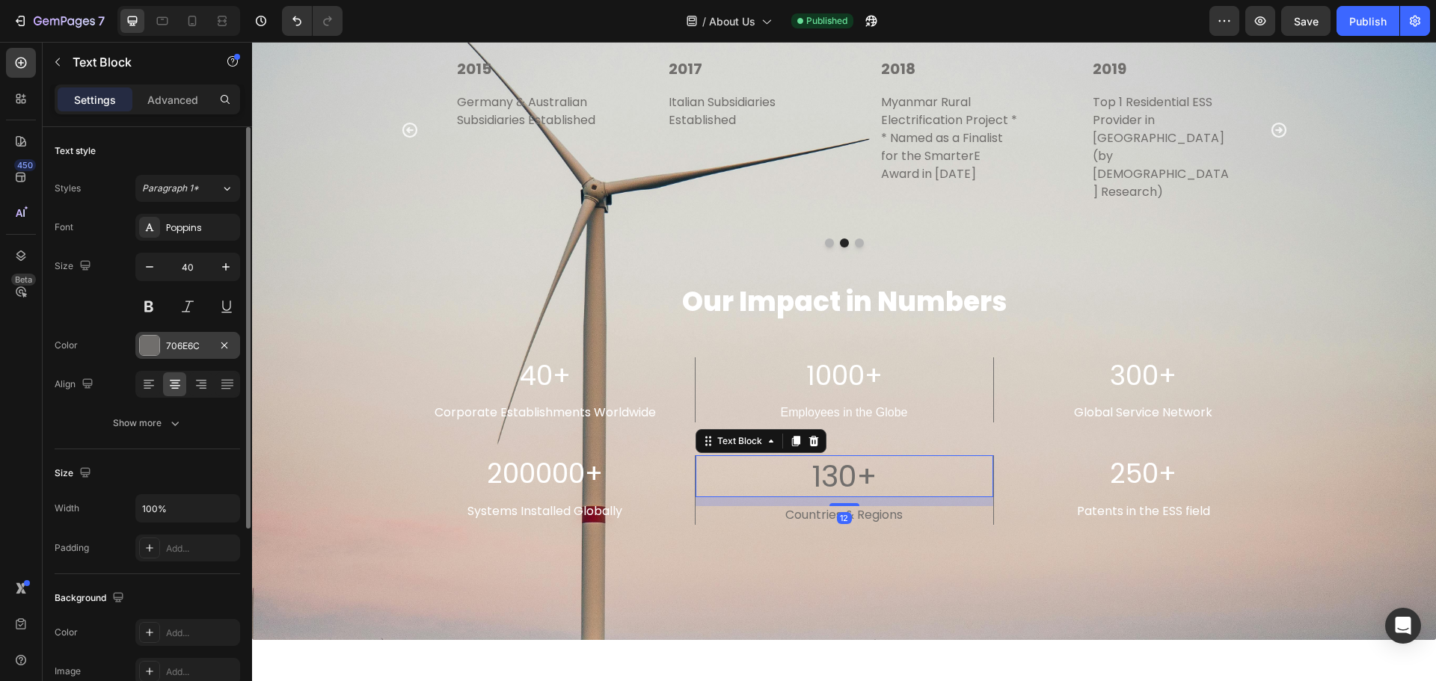
click at [145, 349] on div at bounding box center [149, 345] width 19 height 19
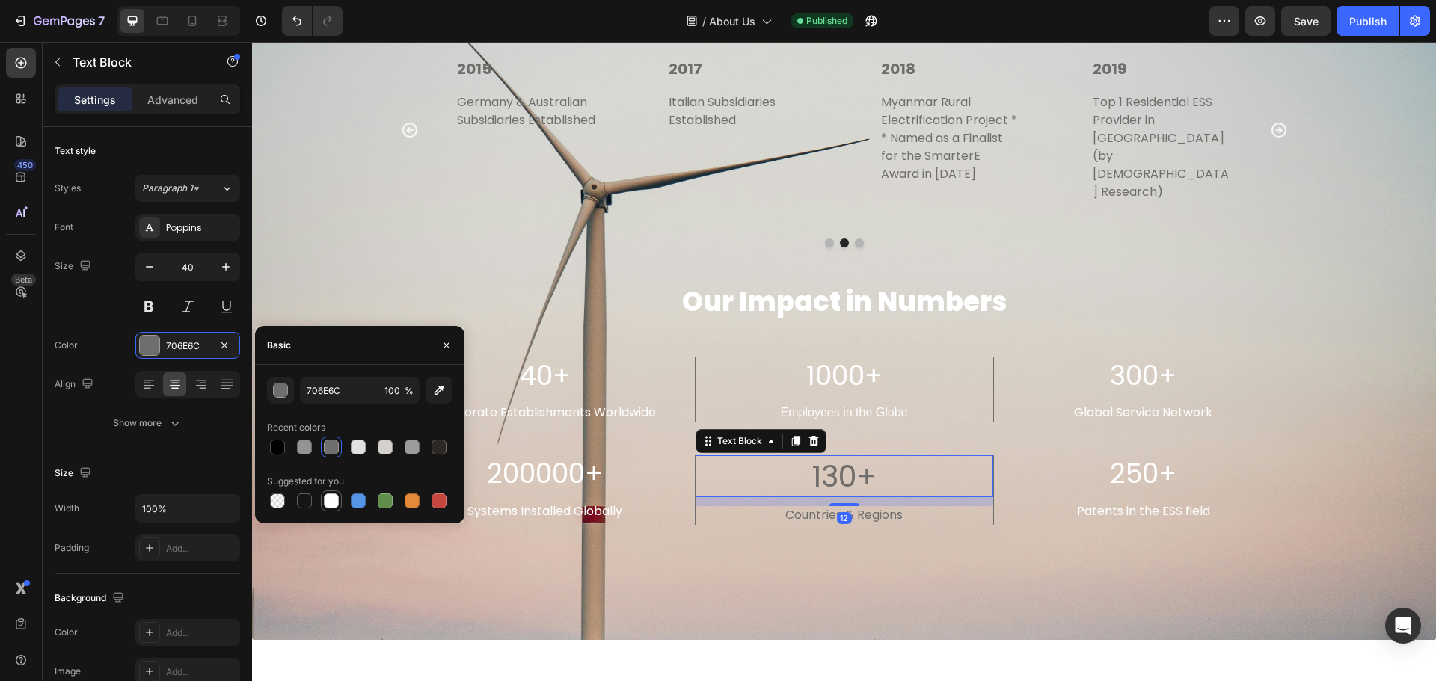
click at [334, 505] on div at bounding box center [331, 501] width 15 height 15
type input "FFFFFF"
click at [912, 508] on p "Countries & Regions" at bounding box center [844, 516] width 259 height 16
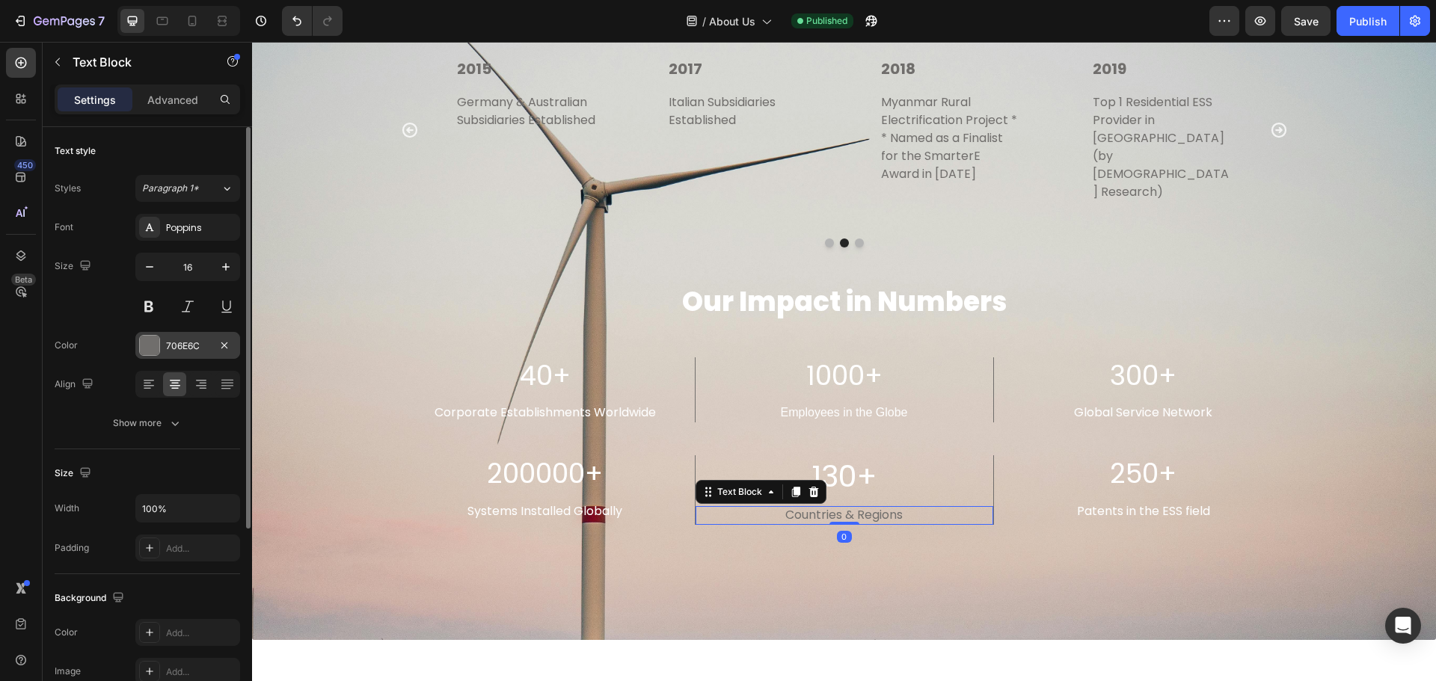
click at [153, 342] on div at bounding box center [149, 345] width 19 height 19
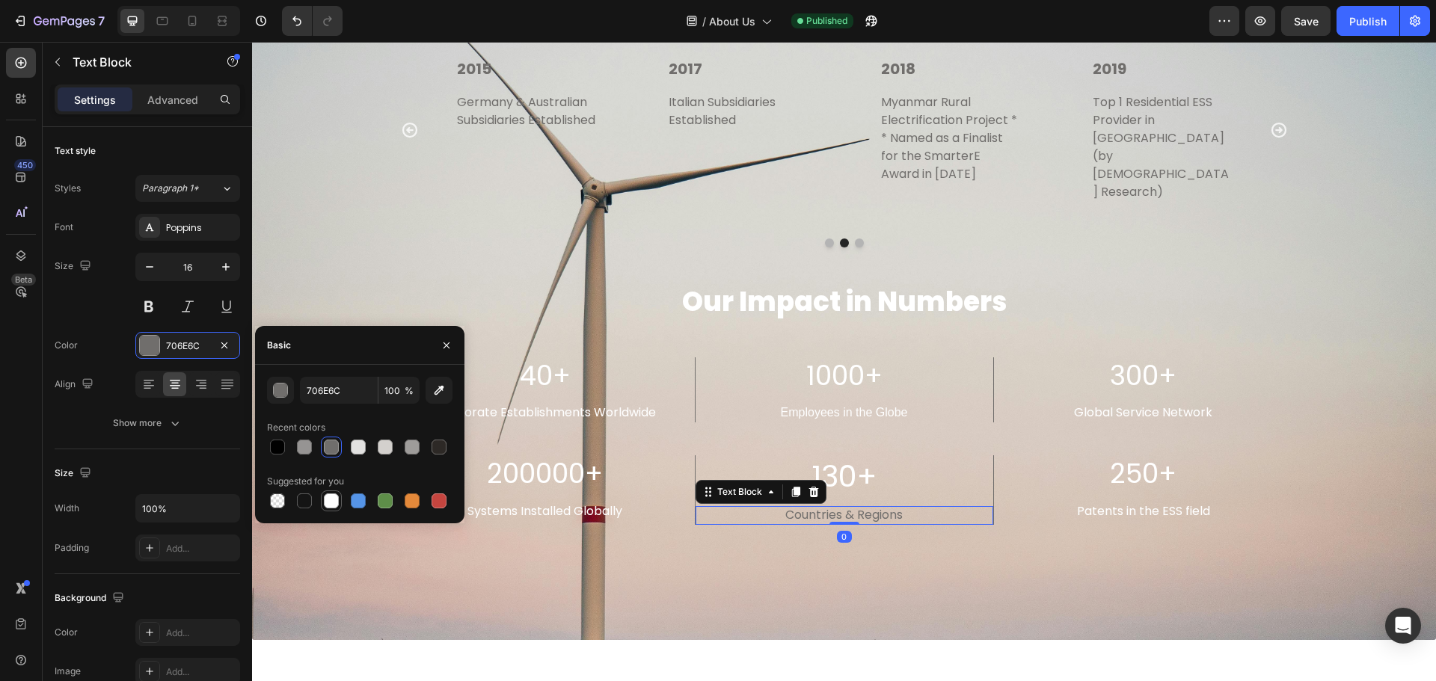
click at [334, 494] on div at bounding box center [331, 501] width 15 height 15
type input "FFFFFF"
click at [1246, 557] on div "Our Journey Heading Title Line 2012 Text block Established in [GEOGRAPHIC_DATA]…" at bounding box center [844, 260] width 1162 height 640
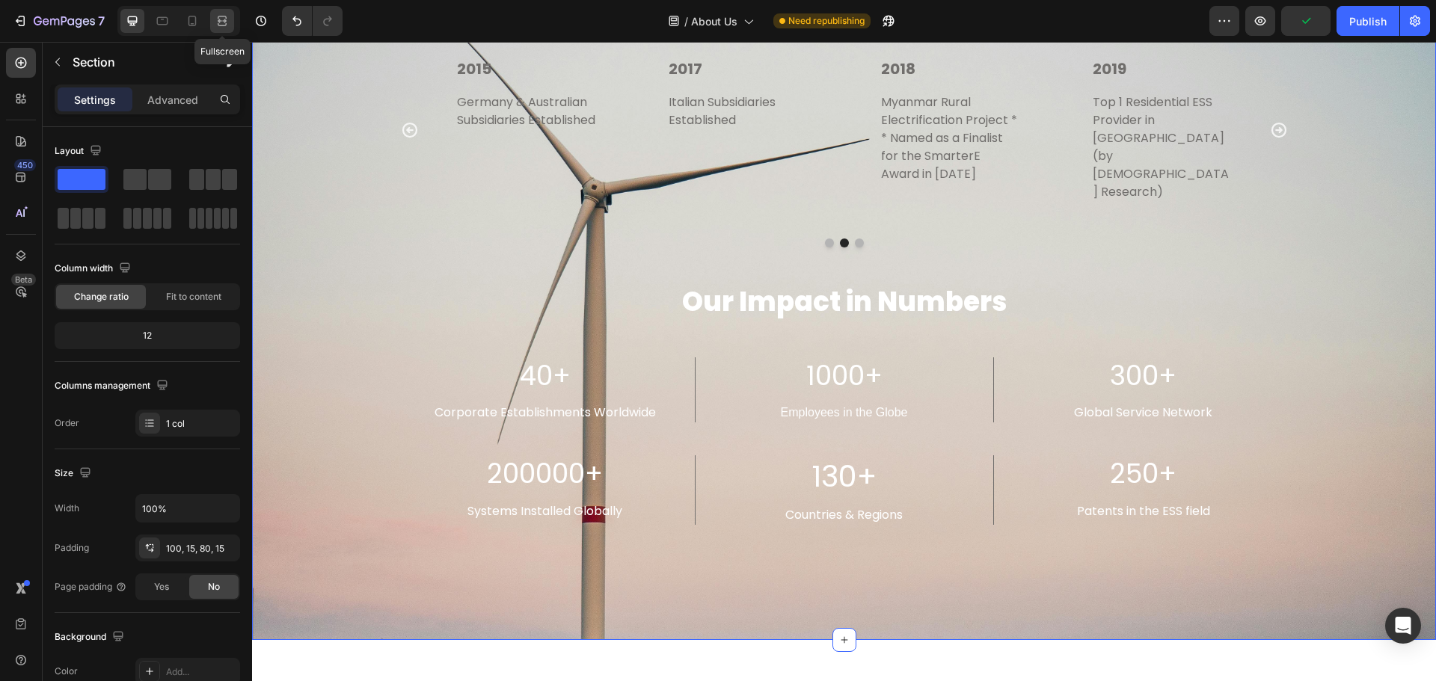
click at [218, 23] on icon at bounding box center [222, 24] width 9 height 3
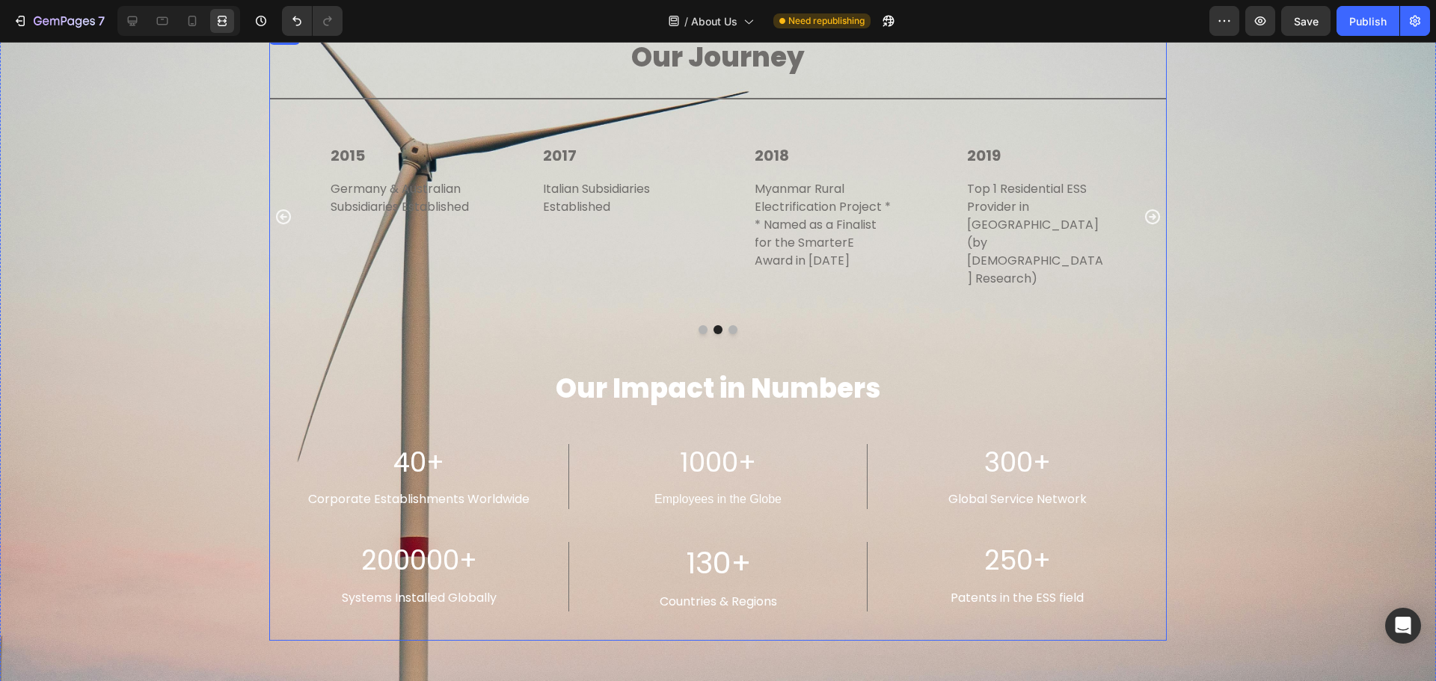
scroll to position [2773, 0]
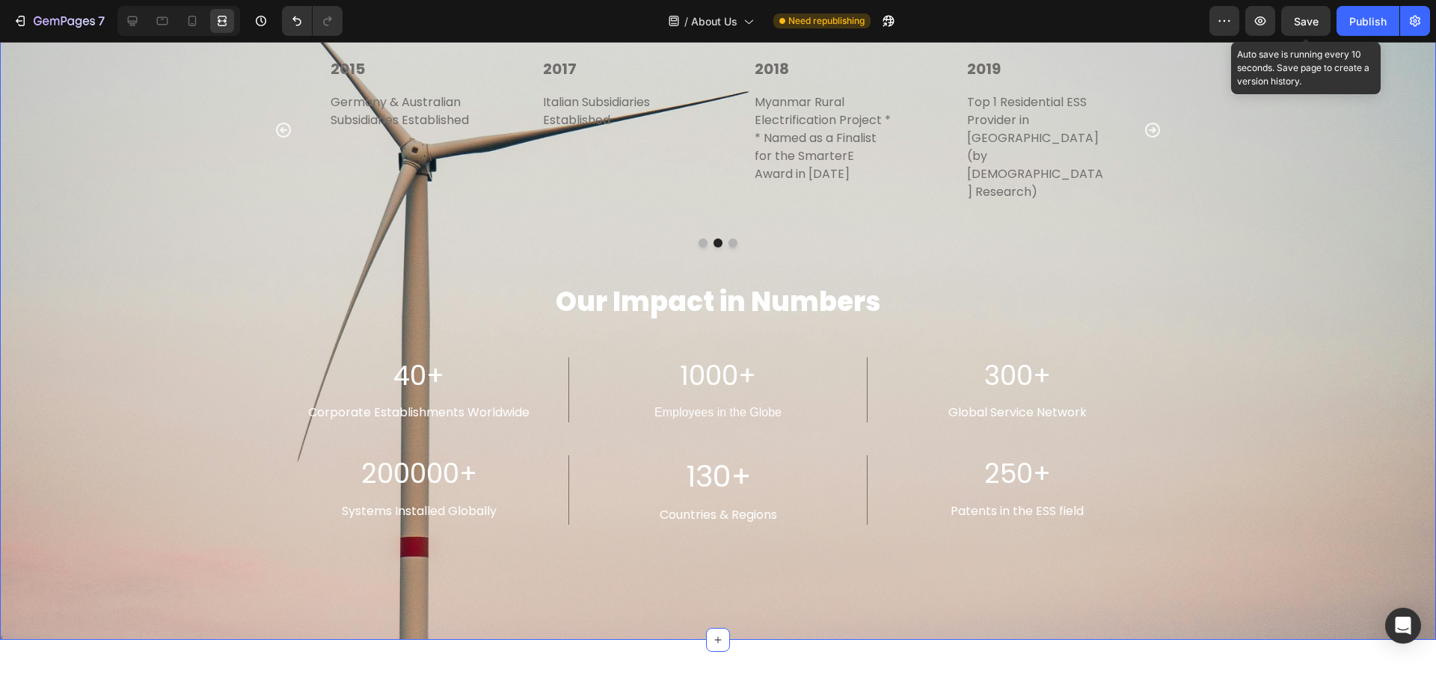
click at [1308, 18] on span "Save" at bounding box center [1306, 21] width 25 height 13
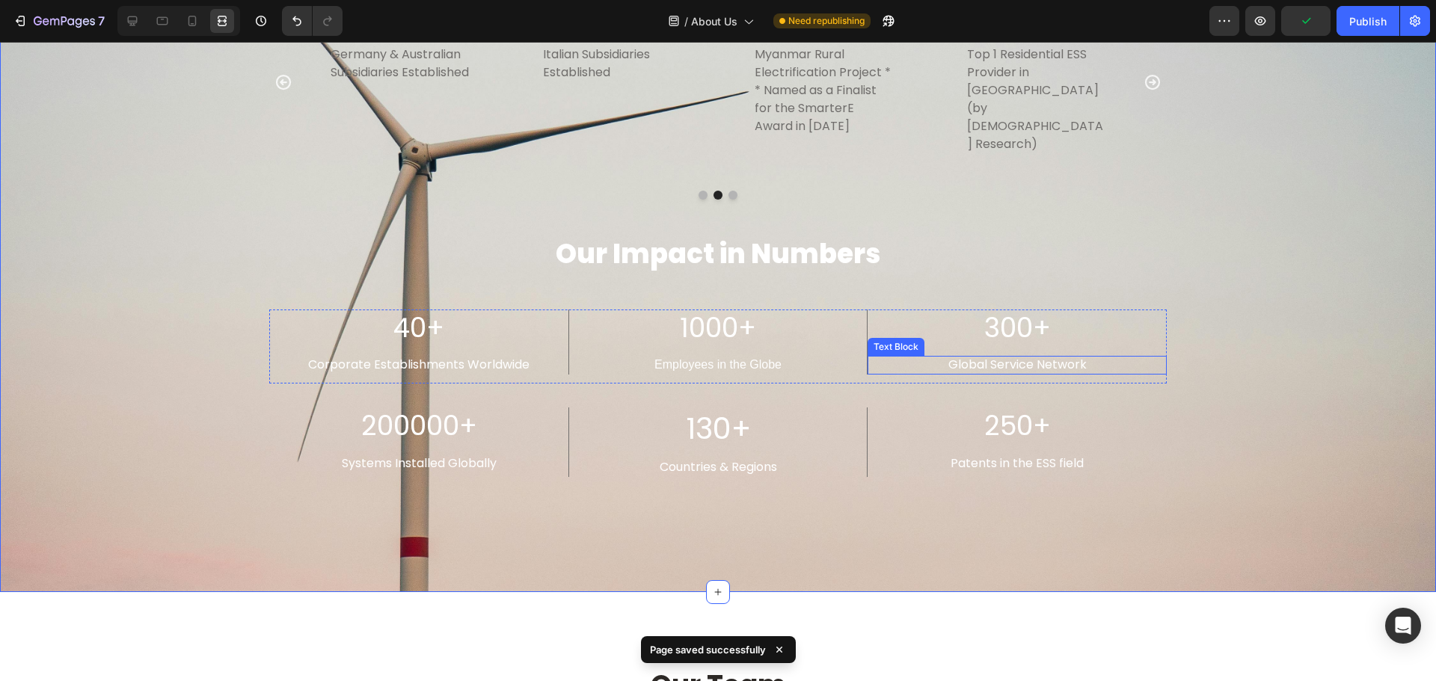
scroll to position [2848, 0]
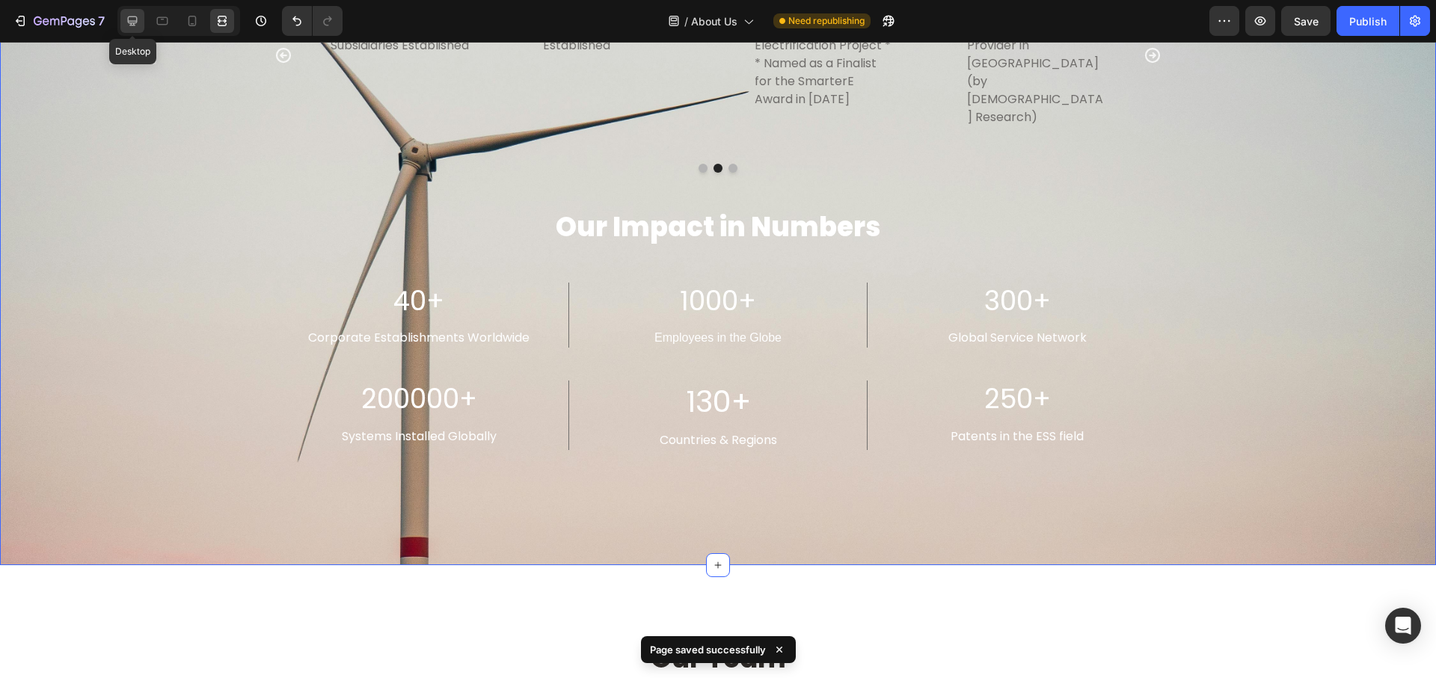
click at [130, 26] on icon at bounding box center [132, 20] width 15 height 15
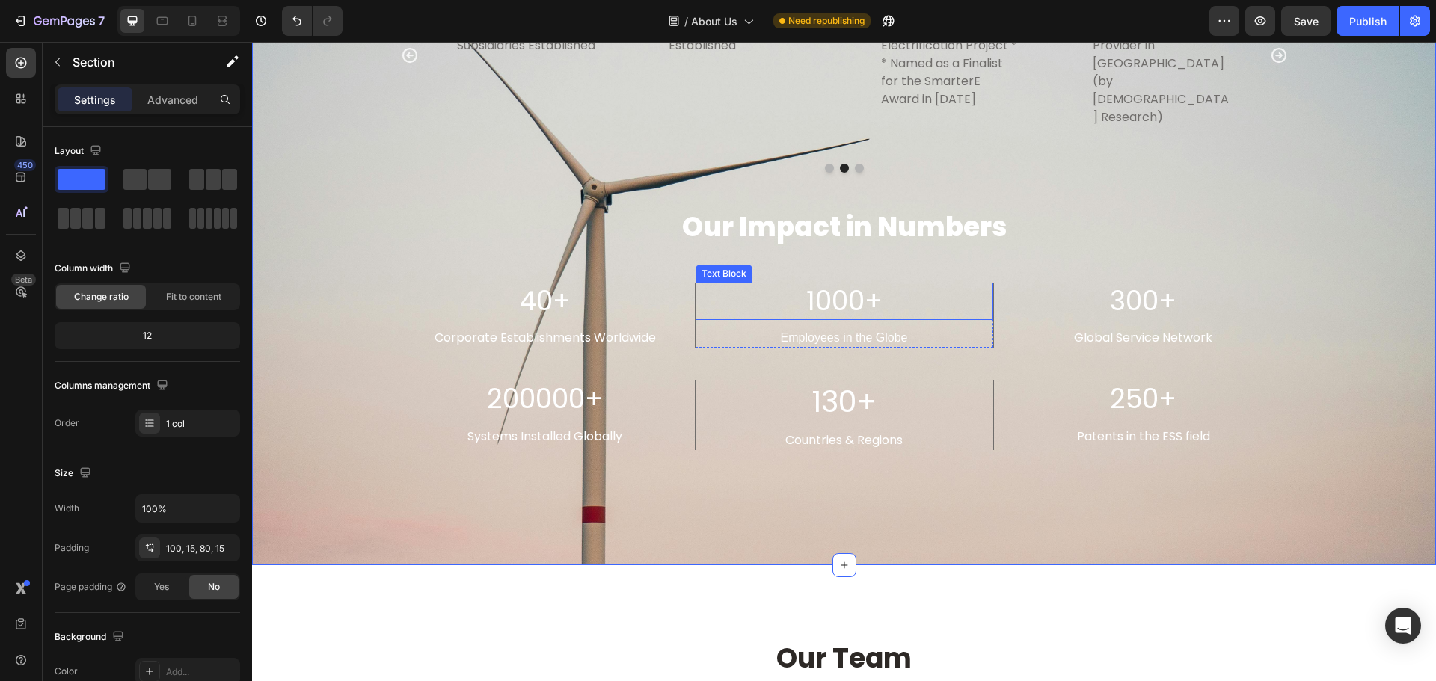
click at [696, 284] on div "1000+" at bounding box center [845, 302] width 298 height 38
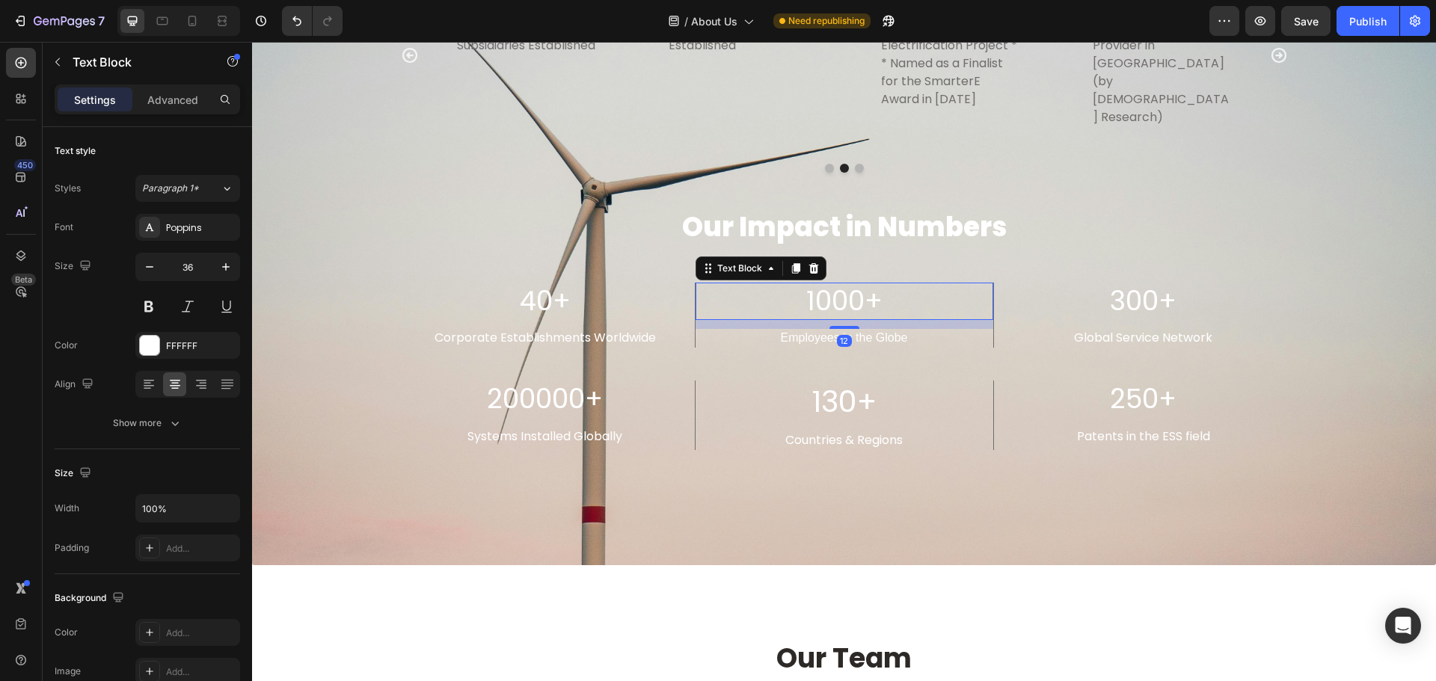
click at [696, 320] on div "12" at bounding box center [845, 324] width 298 height 9
click at [1017, 305] on div "300+ Text Block Global Service Network Text Block" at bounding box center [1143, 320] width 299 height 75
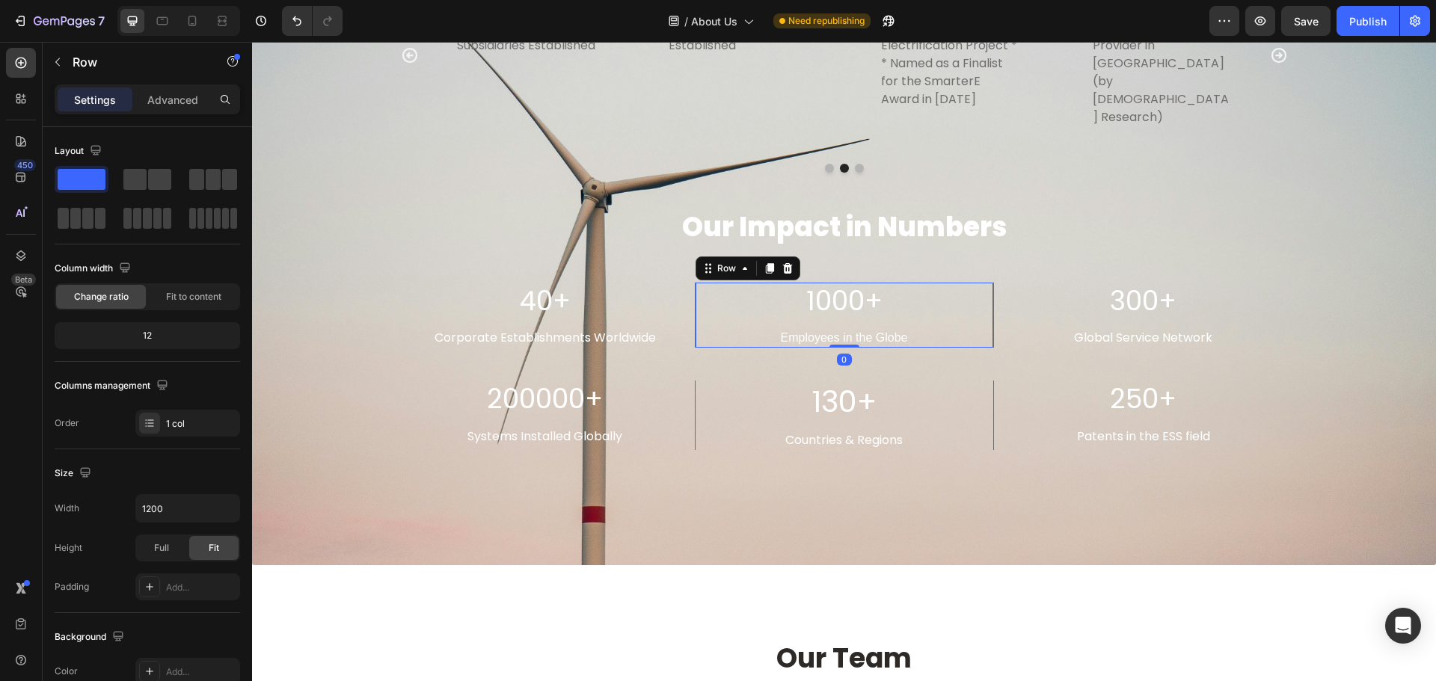
click at [985, 308] on div "1000+ Text Block Employees in the Globe Text Block" at bounding box center [845, 316] width 298 height 66
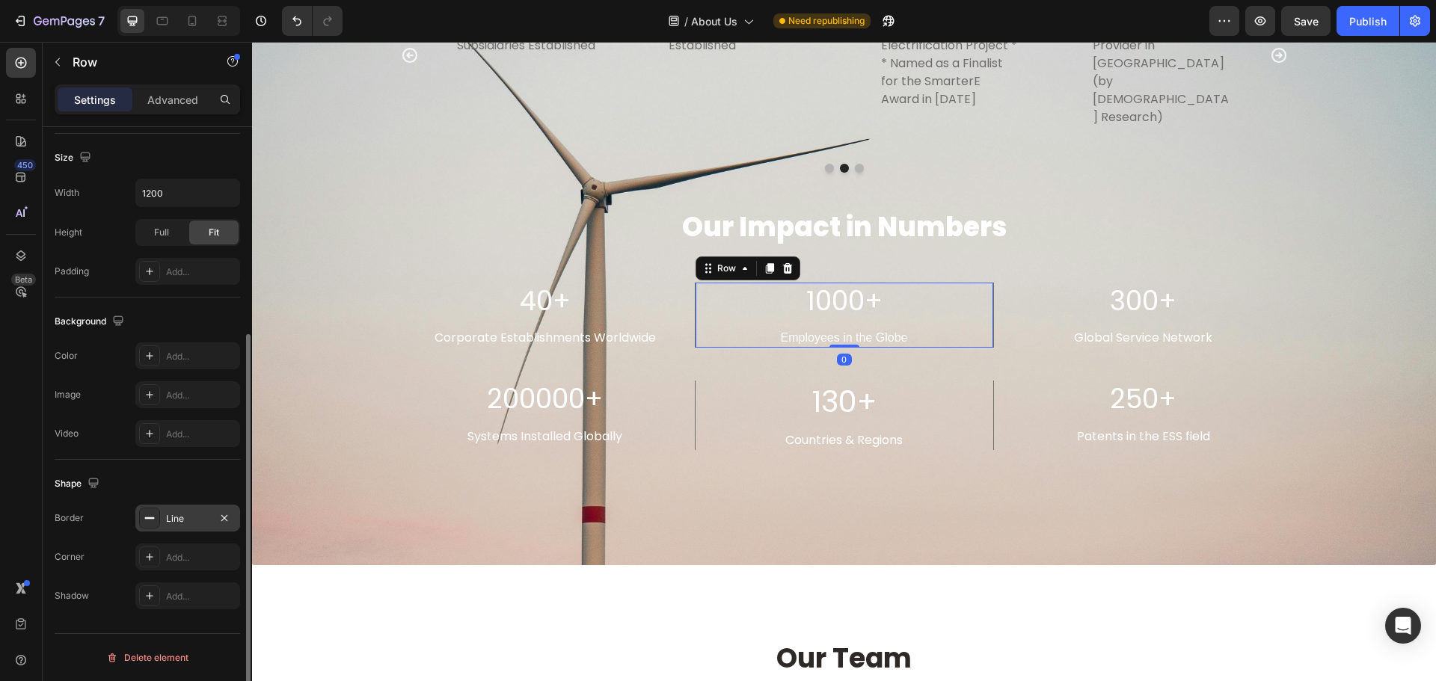
click at [142, 522] on div at bounding box center [149, 518] width 21 height 21
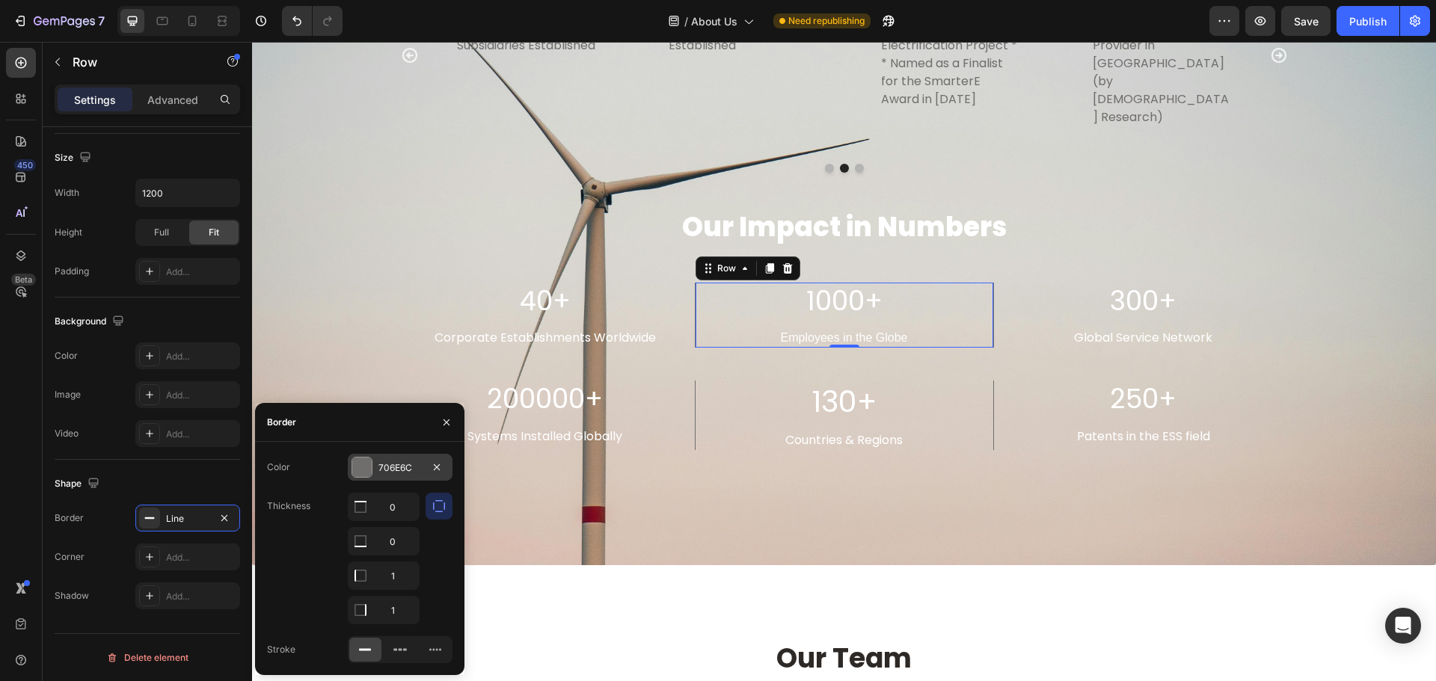
click at [368, 461] on div at bounding box center [361, 467] width 19 height 19
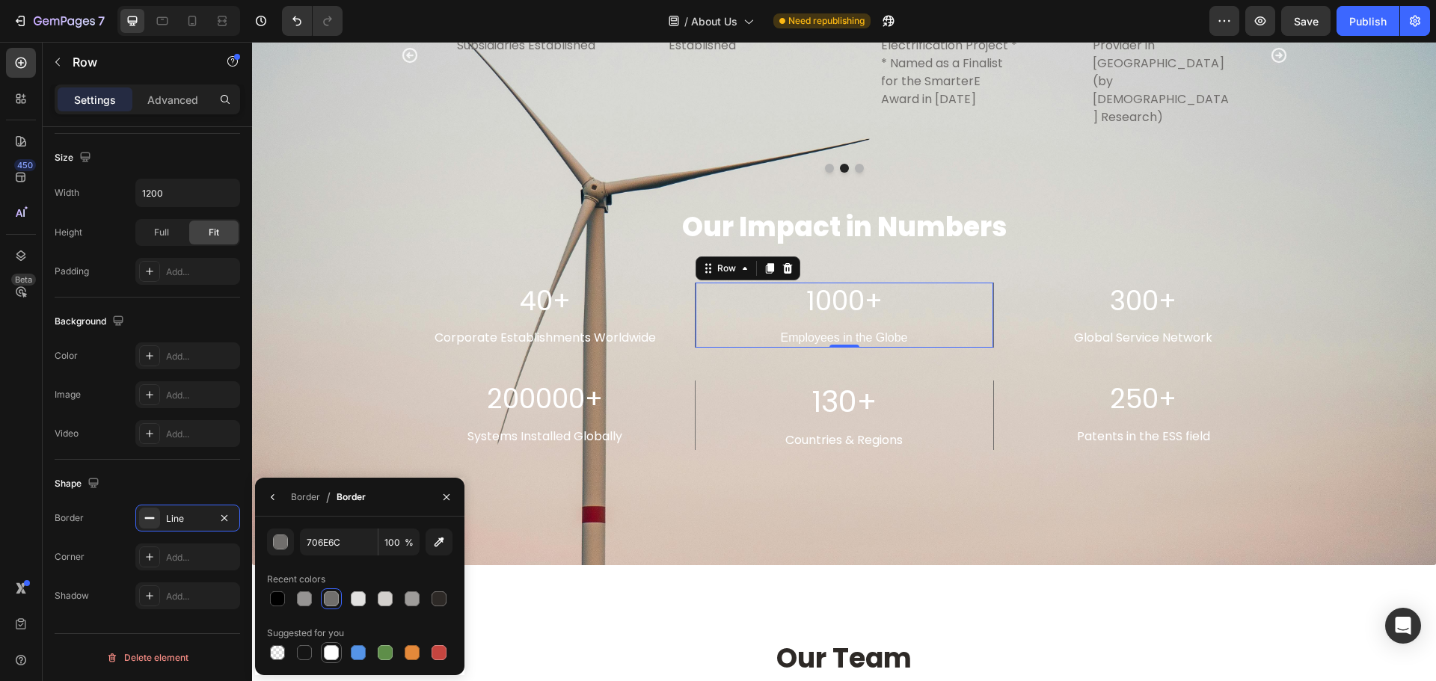
click at [330, 655] on div at bounding box center [331, 653] width 15 height 15
type input "FFFFFF"
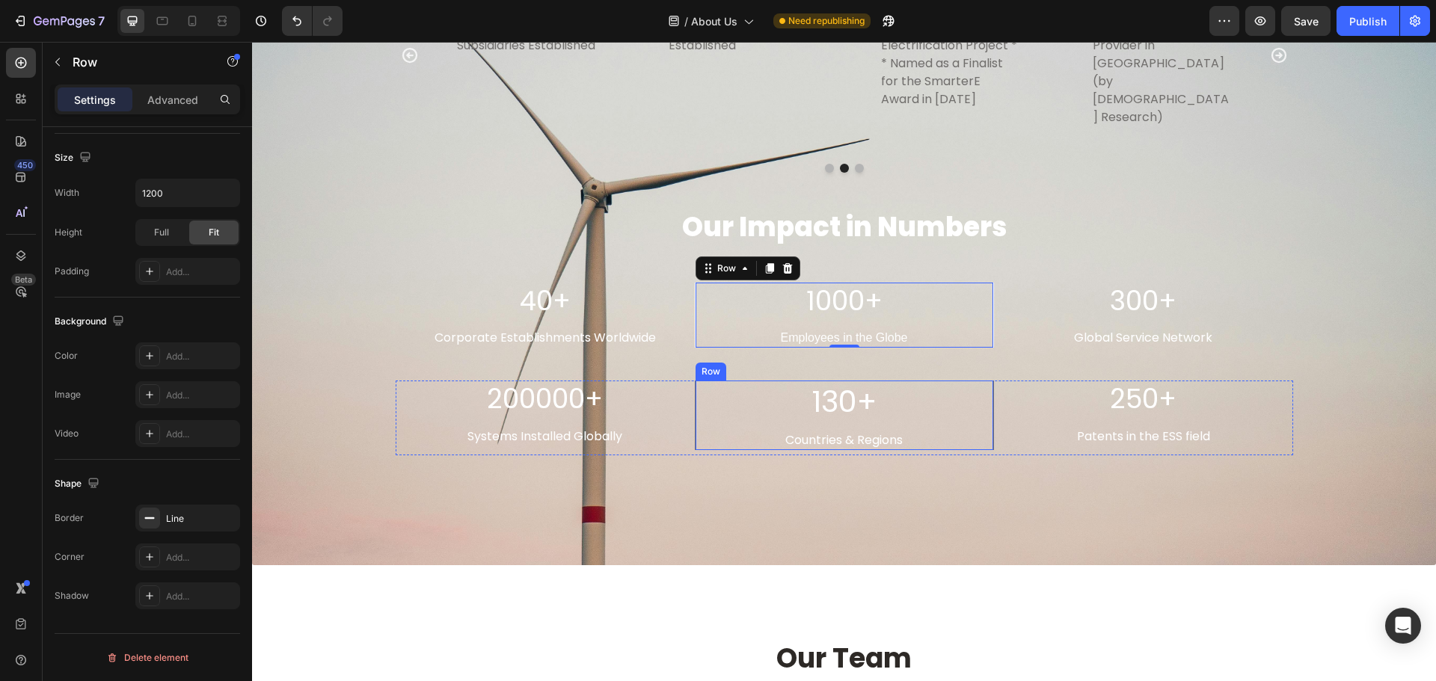
click at [984, 411] on div "130+ Text Block Countries & Regions Text Block" at bounding box center [845, 416] width 298 height 70
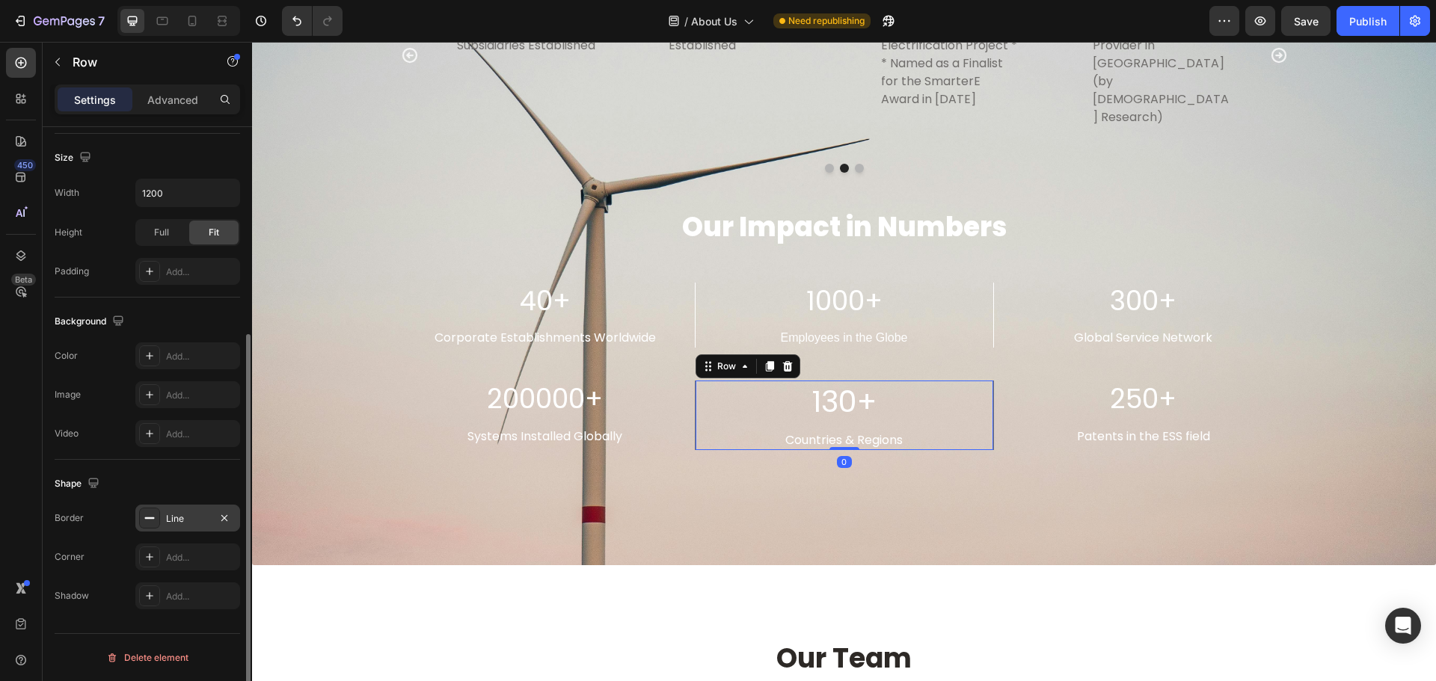
click at [144, 524] on div at bounding box center [149, 518] width 21 height 21
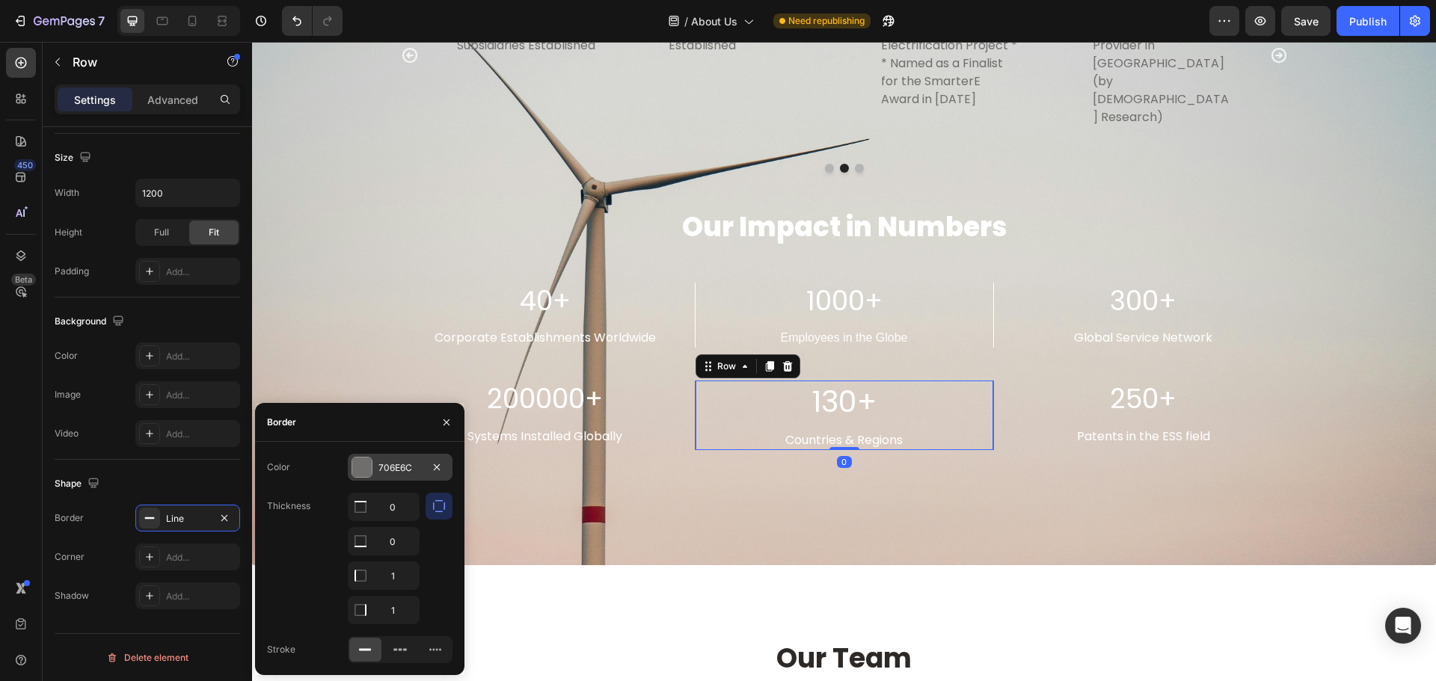
click at [366, 466] on div at bounding box center [361, 467] width 19 height 19
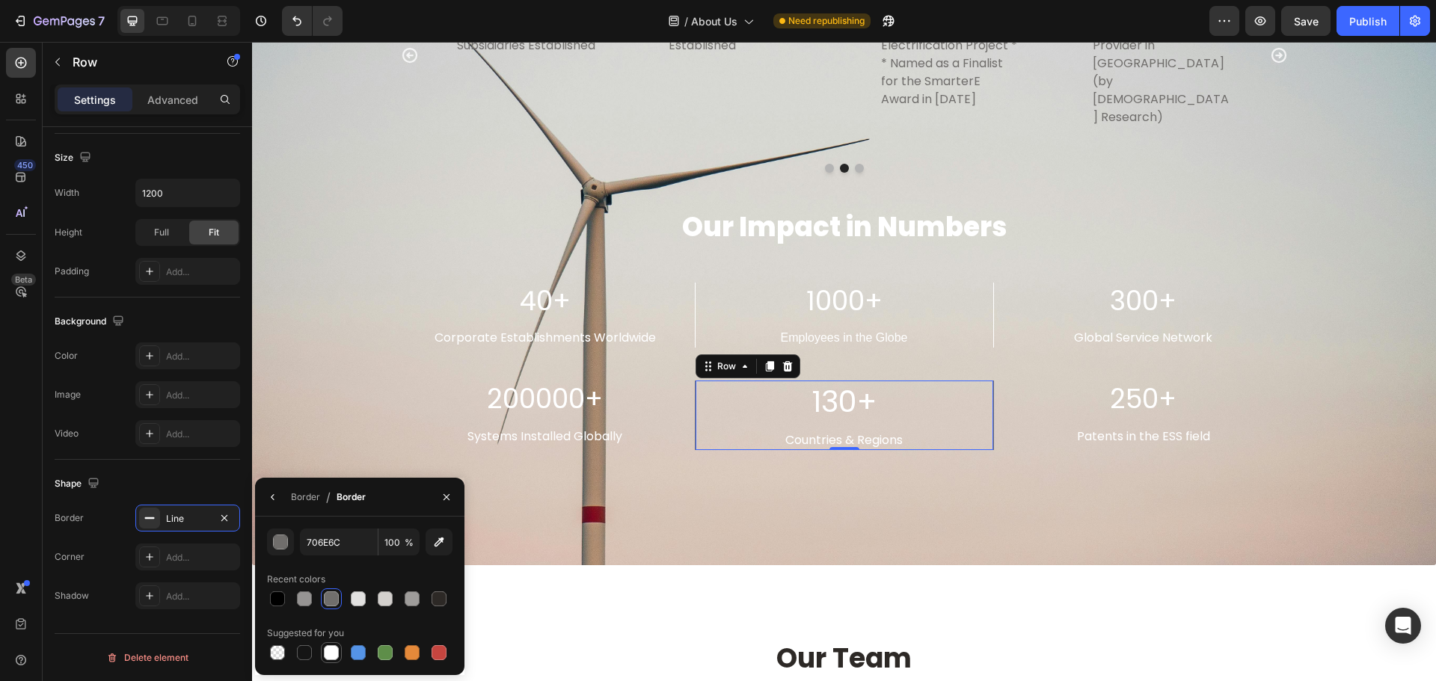
click at [330, 652] on div at bounding box center [331, 653] width 15 height 15
type input "FFFFFF"
click at [295, 242] on div "Our Journey Heading Title Line 2012 Text block Established in [GEOGRAPHIC_DATA]…" at bounding box center [844, 185] width 1162 height 640
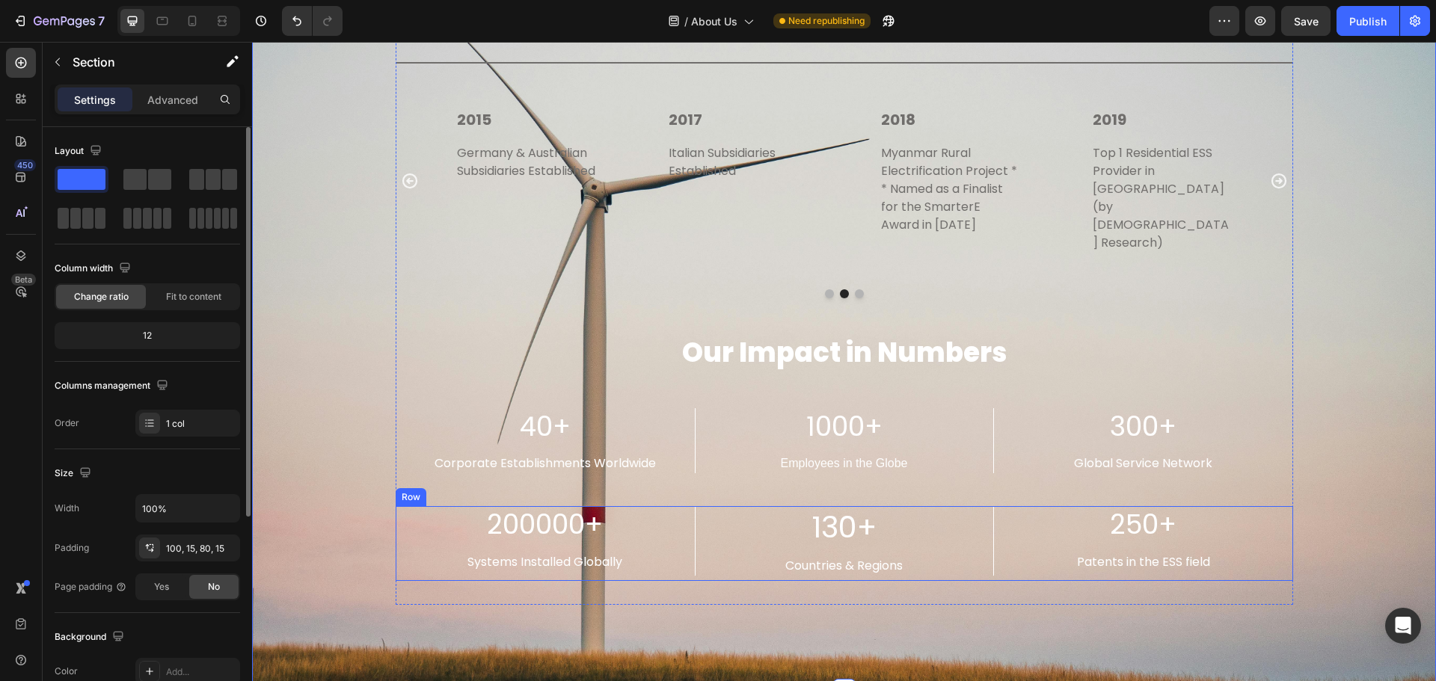
scroll to position [2623, 0]
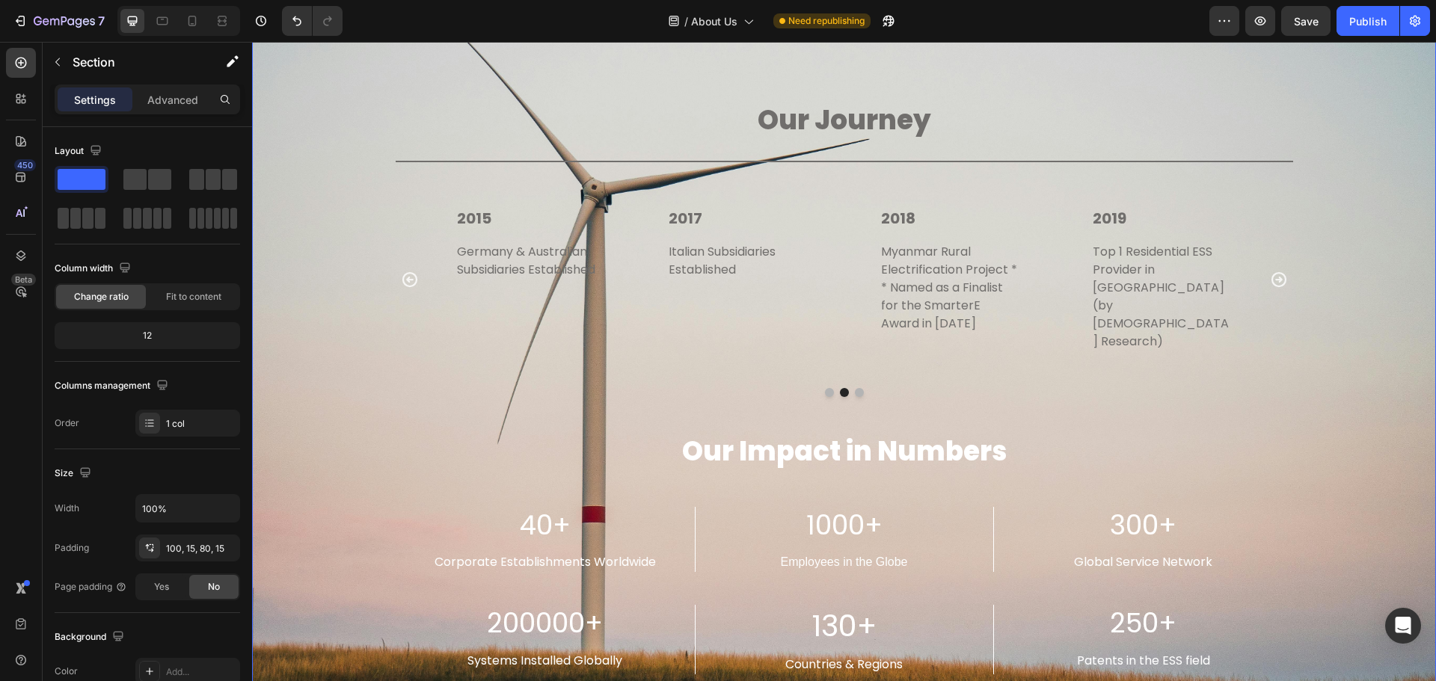
click at [1323, 3] on div "7 Version history / About Us Need republishing Preview Save Publish" at bounding box center [718, 21] width 1436 height 43
click at [1302, 27] on span "Save" at bounding box center [1306, 21] width 25 height 13
click at [1350, 22] on div "Publish" at bounding box center [1368, 21] width 37 height 16
